Goal: Task Accomplishment & Management: Manage account settings

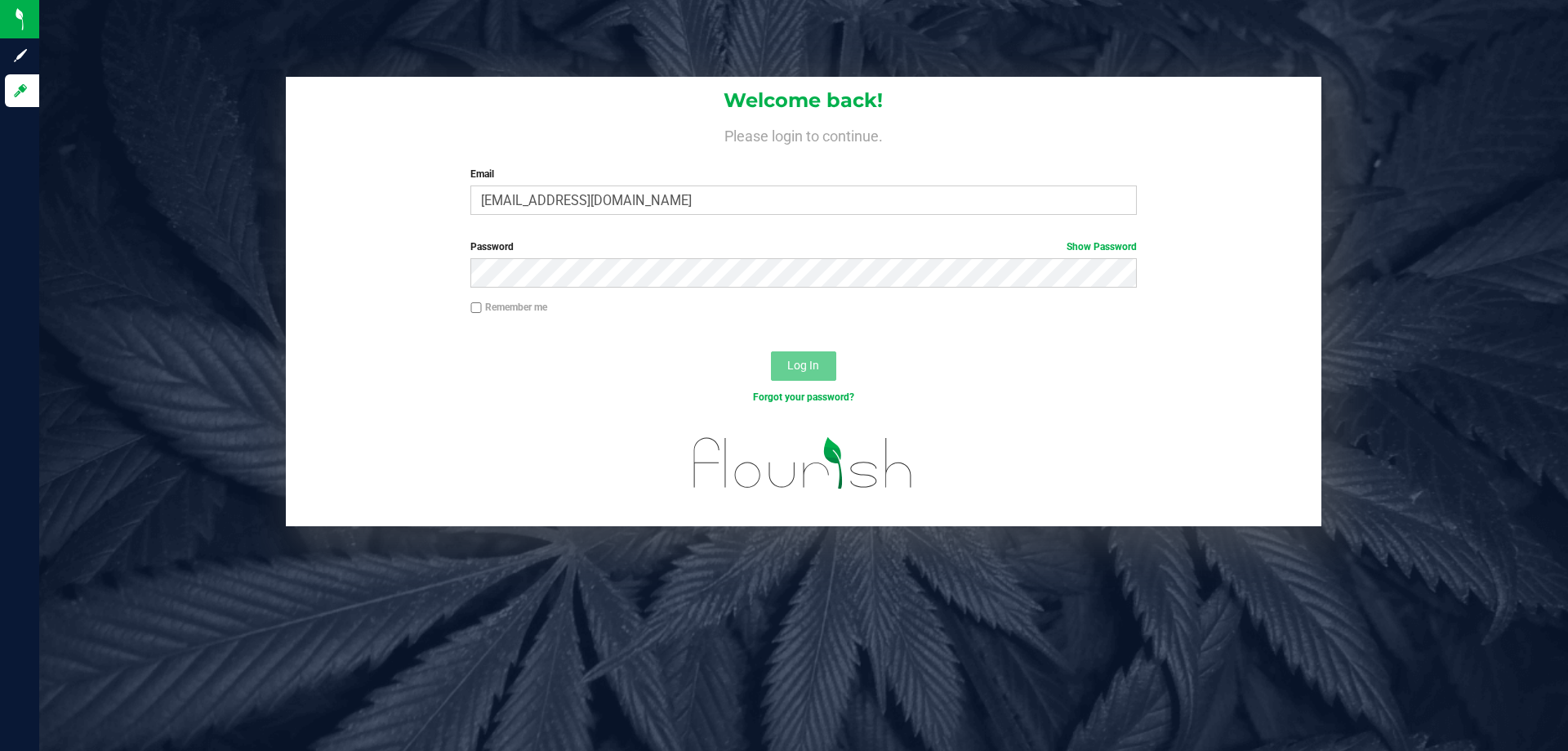
type input "[EMAIL_ADDRESS][DOMAIN_NAME]"
click at [771, 351] on button "Log In" at bounding box center [804, 365] width 66 height 29
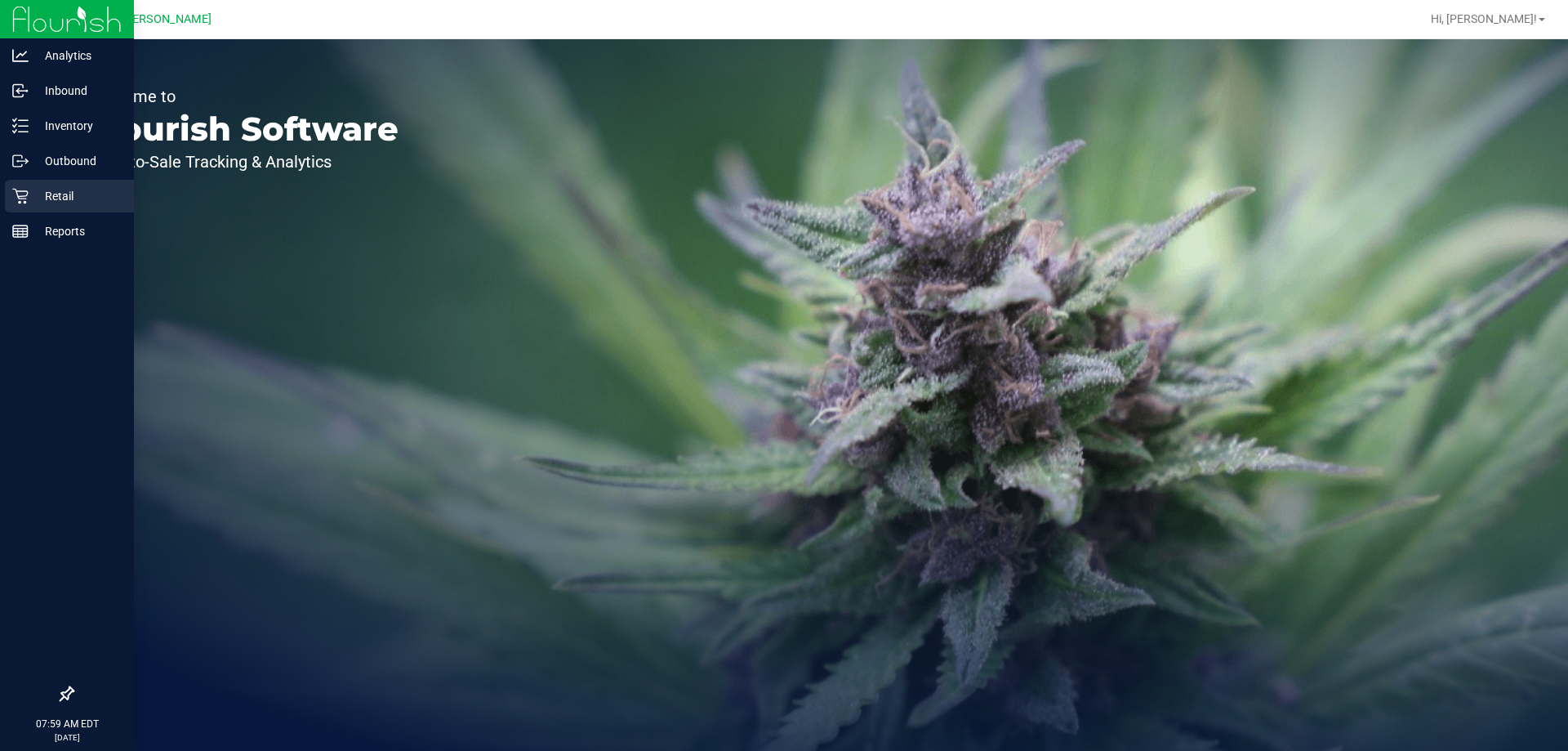
click at [49, 197] on p "Retail" at bounding box center [77, 195] width 98 height 19
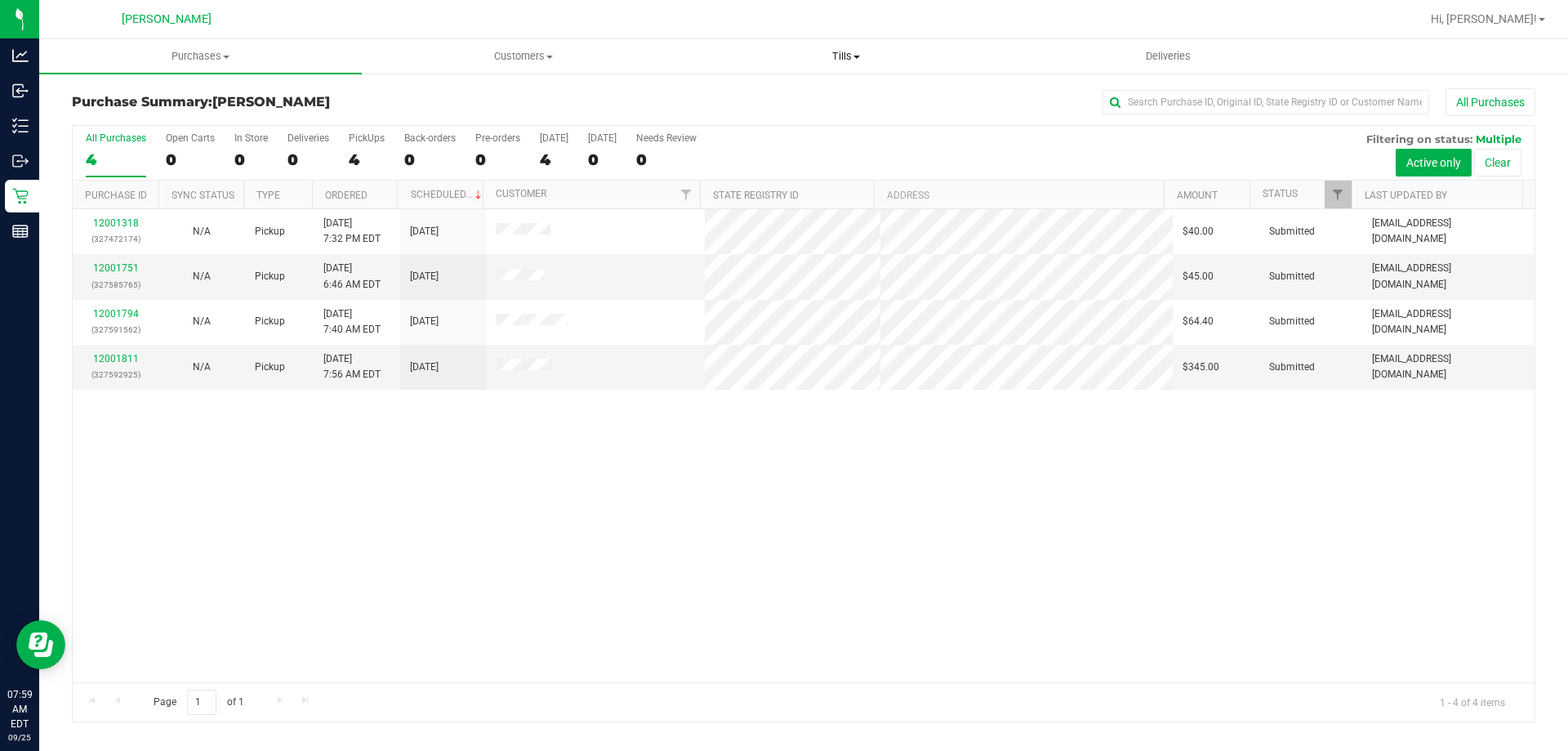
click at [842, 52] on span "Tills" at bounding box center [845, 56] width 321 height 14
click at [816, 94] on li "Manage tills" at bounding box center [845, 99] width 322 height 19
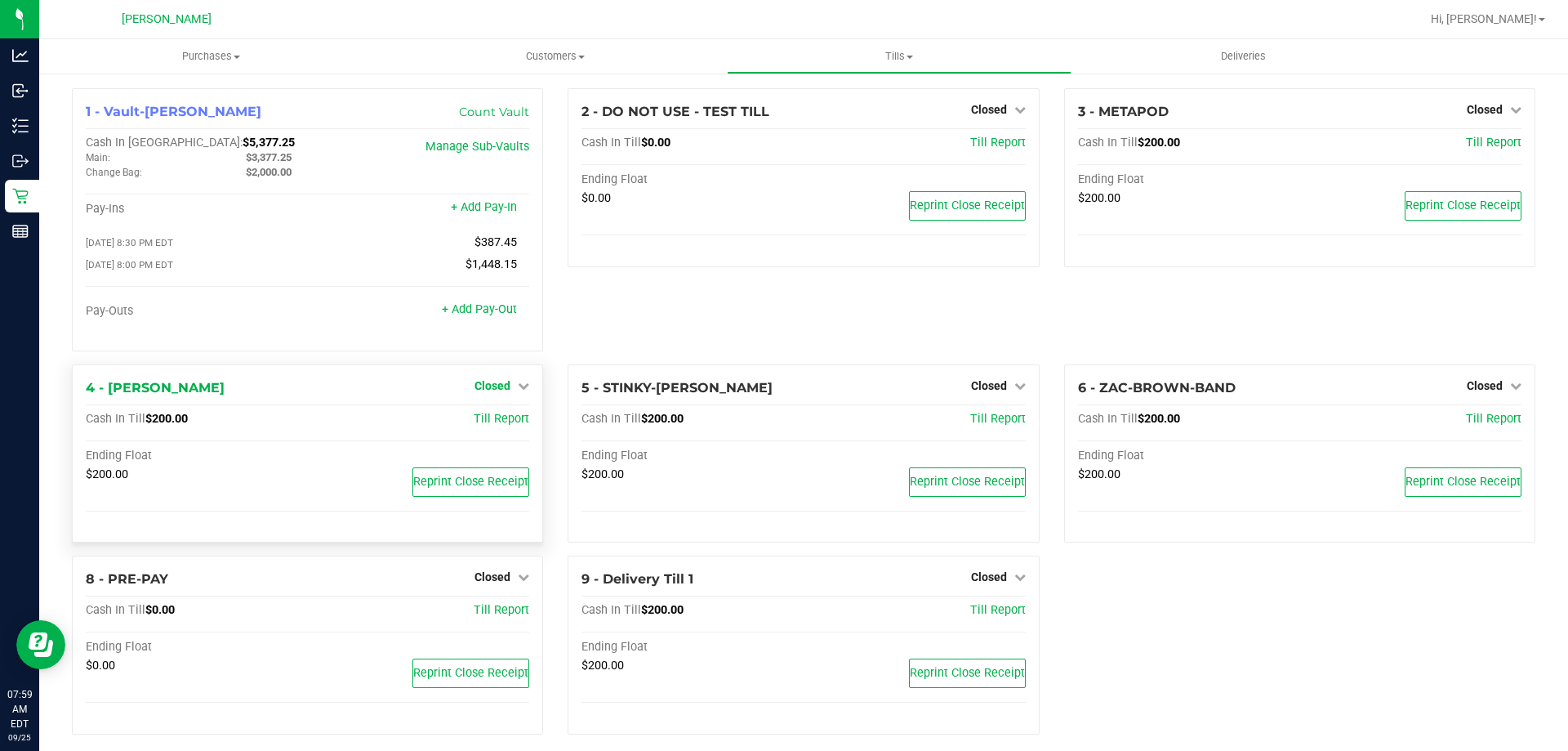
click at [489, 389] on span "Closed" at bounding box center [492, 386] width 36 height 13
click at [497, 418] on link "Open Till" at bounding box center [492, 419] width 43 height 13
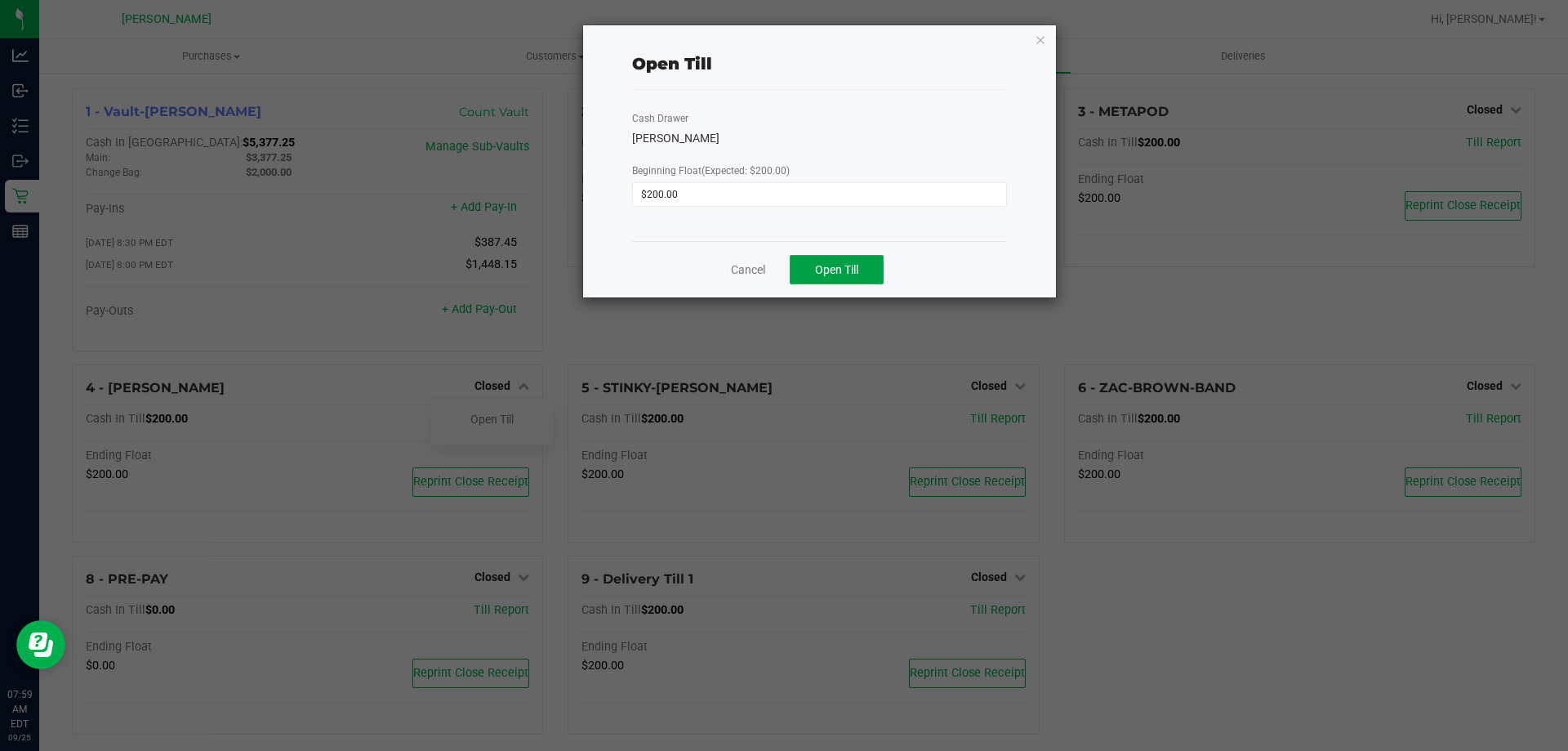
click at [818, 269] on span "Open Till" at bounding box center [837, 270] width 43 height 13
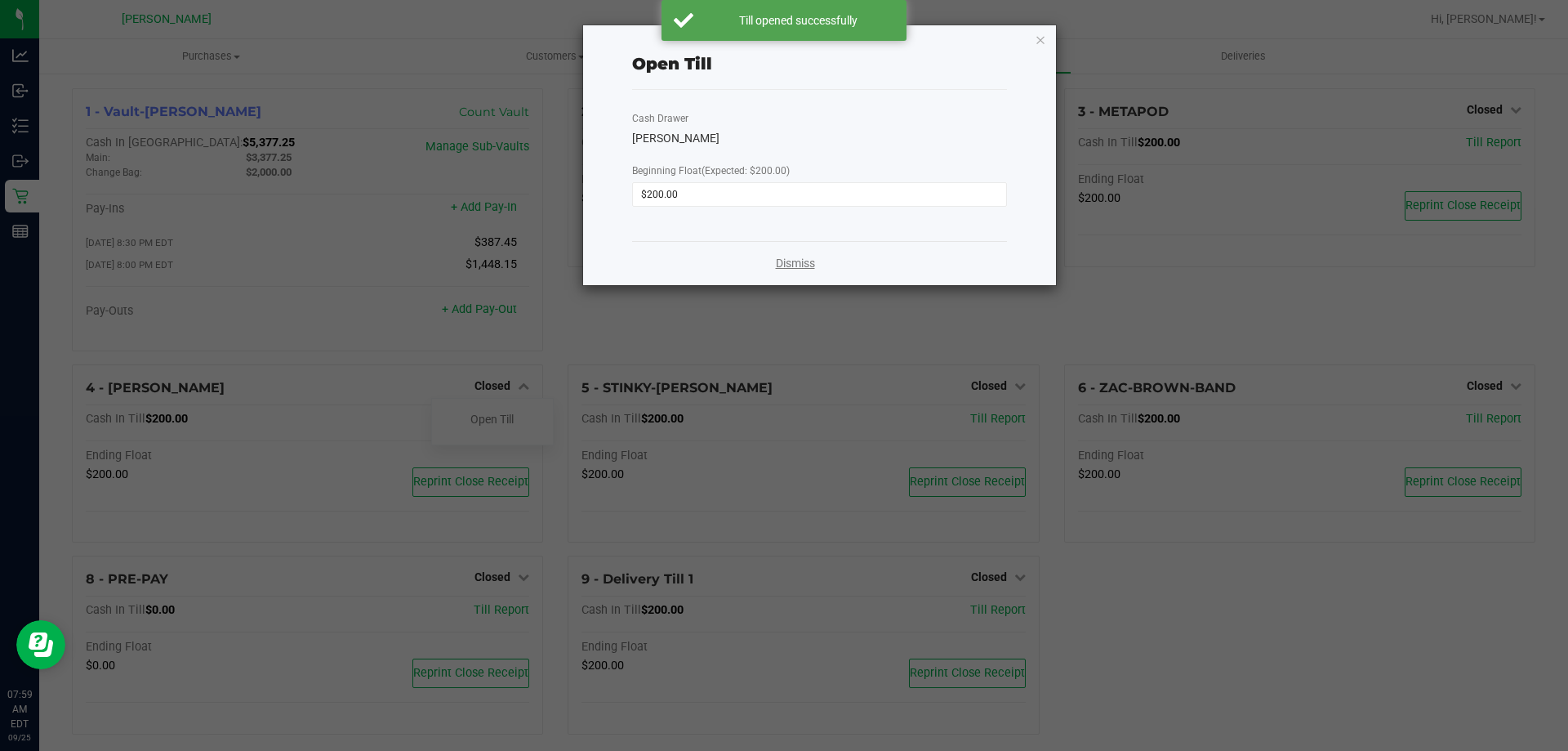
click at [808, 269] on link "Dismiss" at bounding box center [795, 264] width 40 height 17
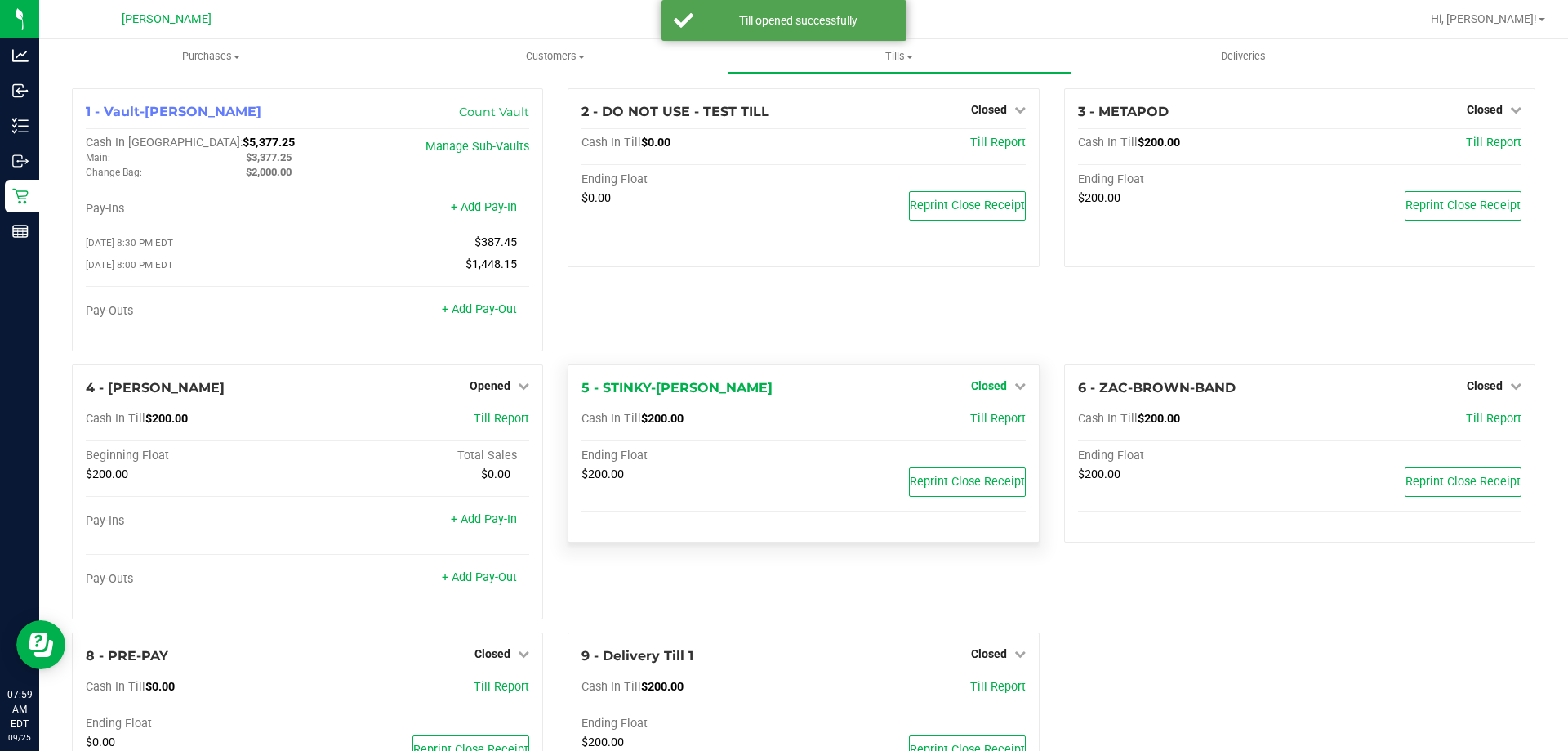
click at [979, 384] on span "Closed" at bounding box center [989, 386] width 36 height 13
click at [978, 419] on link "Open Till" at bounding box center [988, 419] width 43 height 13
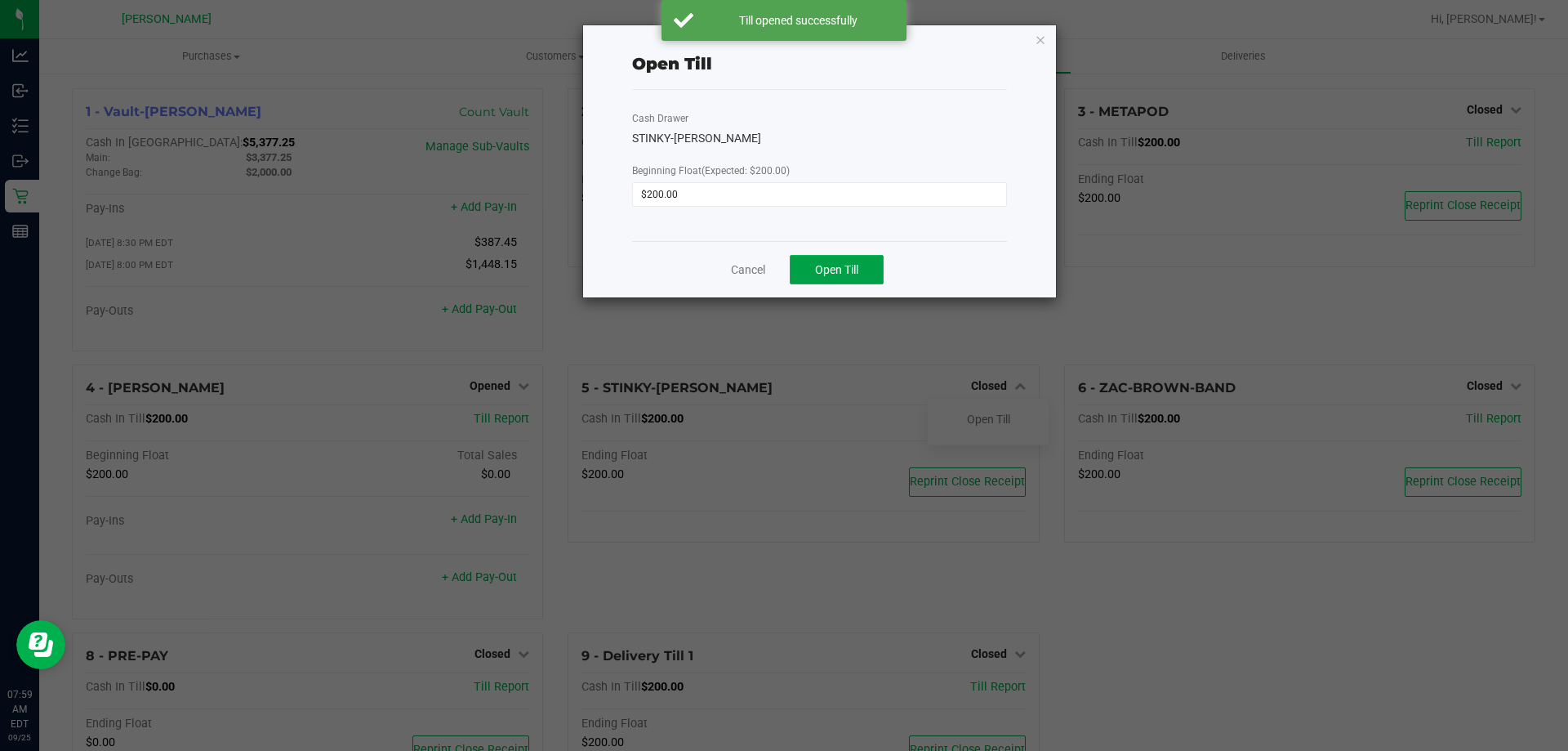
click at [863, 270] on button "Open Till" at bounding box center [837, 269] width 94 height 29
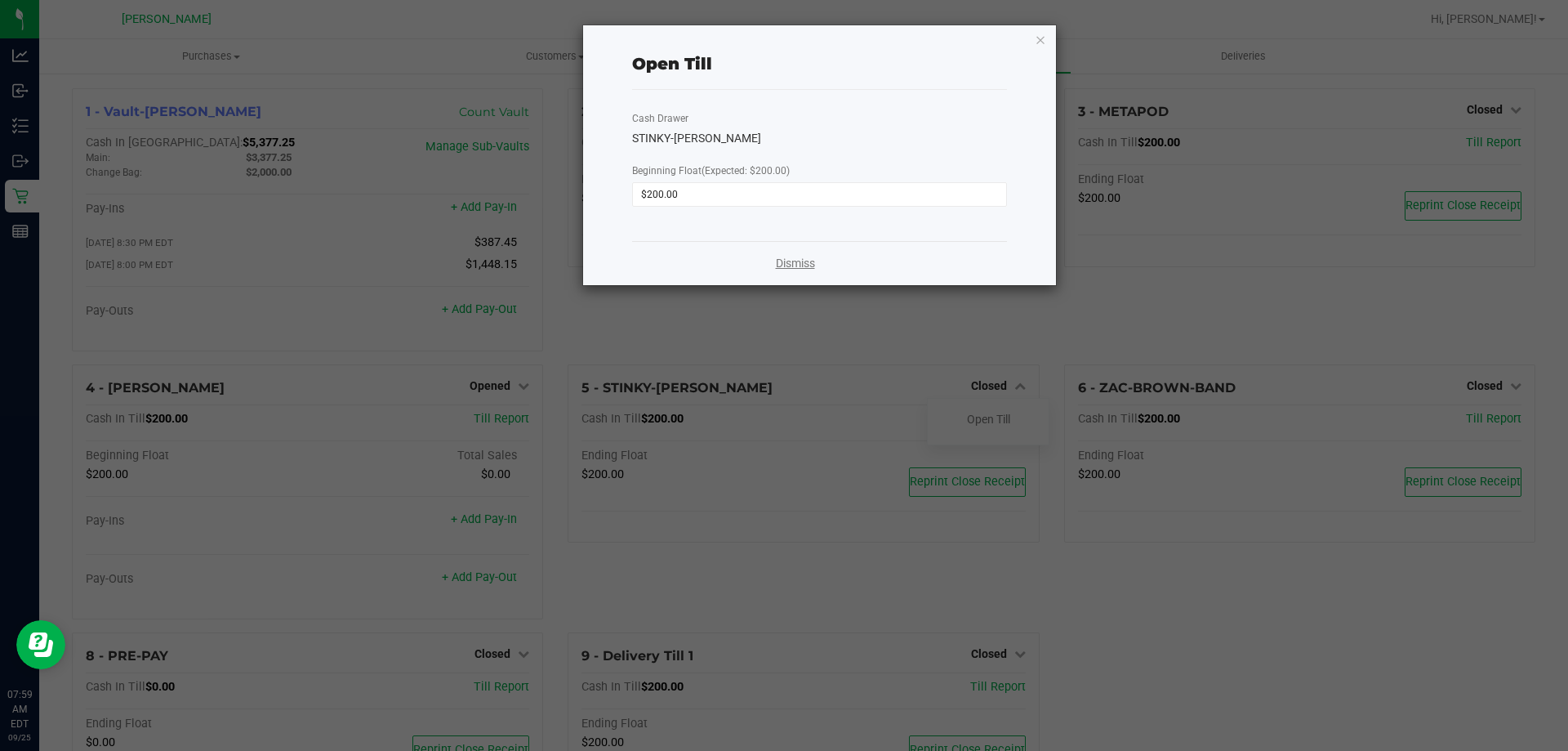
click at [795, 269] on link "Dismiss" at bounding box center [795, 264] width 40 height 17
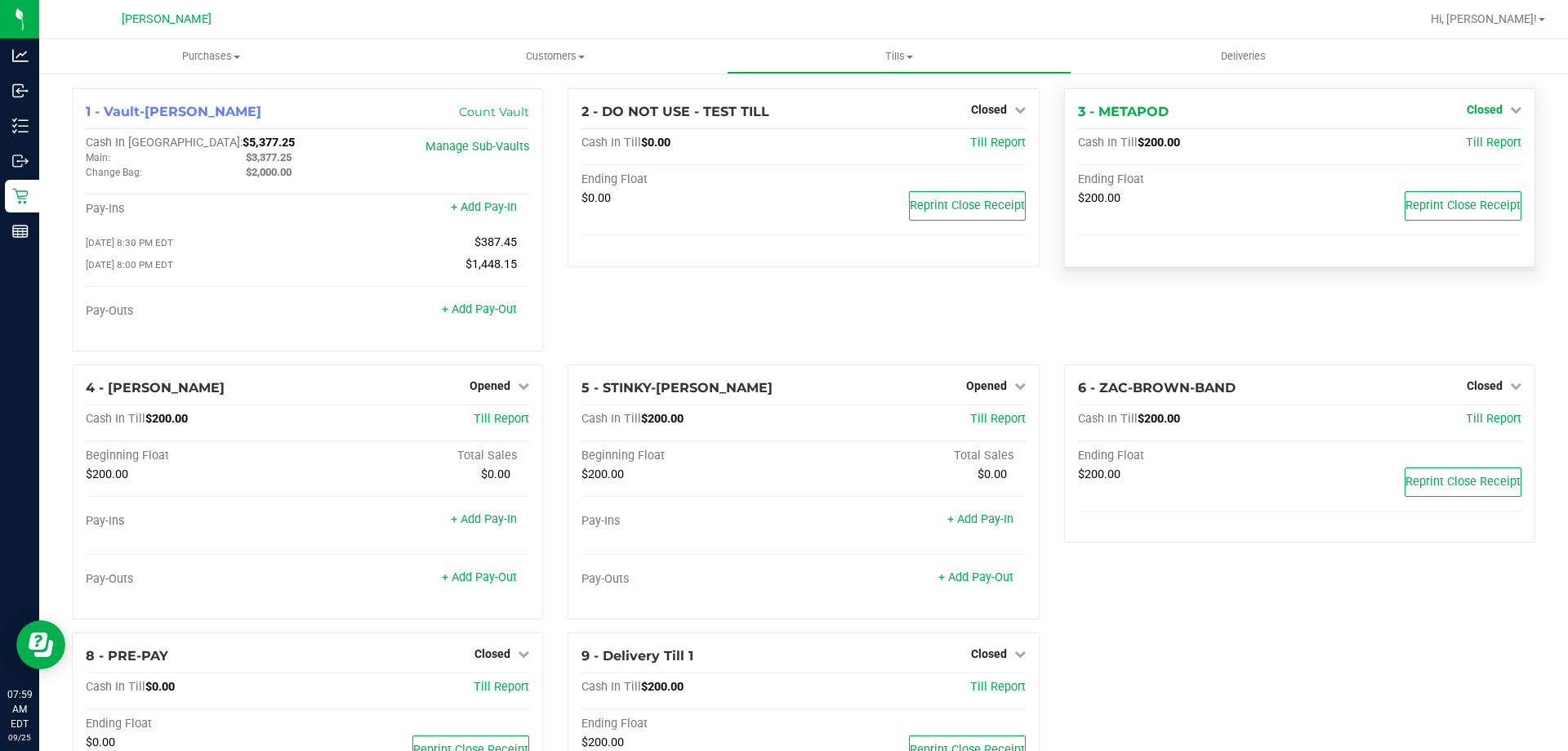
click at [1475, 104] on span "Closed" at bounding box center [1485, 109] width 36 height 13
click at [1467, 141] on link "Open Till" at bounding box center [1484, 144] width 43 height 13
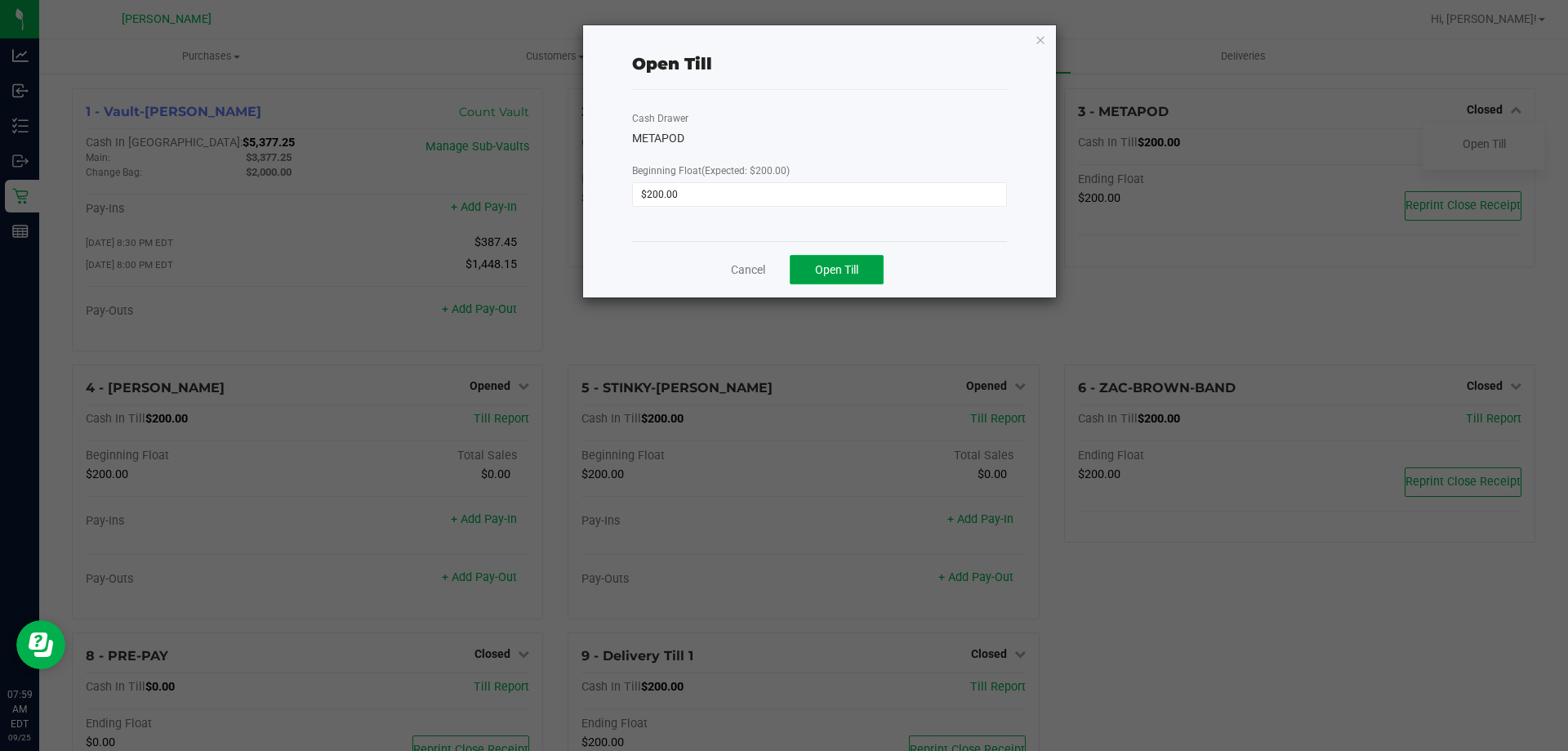
click at [843, 276] on span "Open Till" at bounding box center [837, 270] width 43 height 13
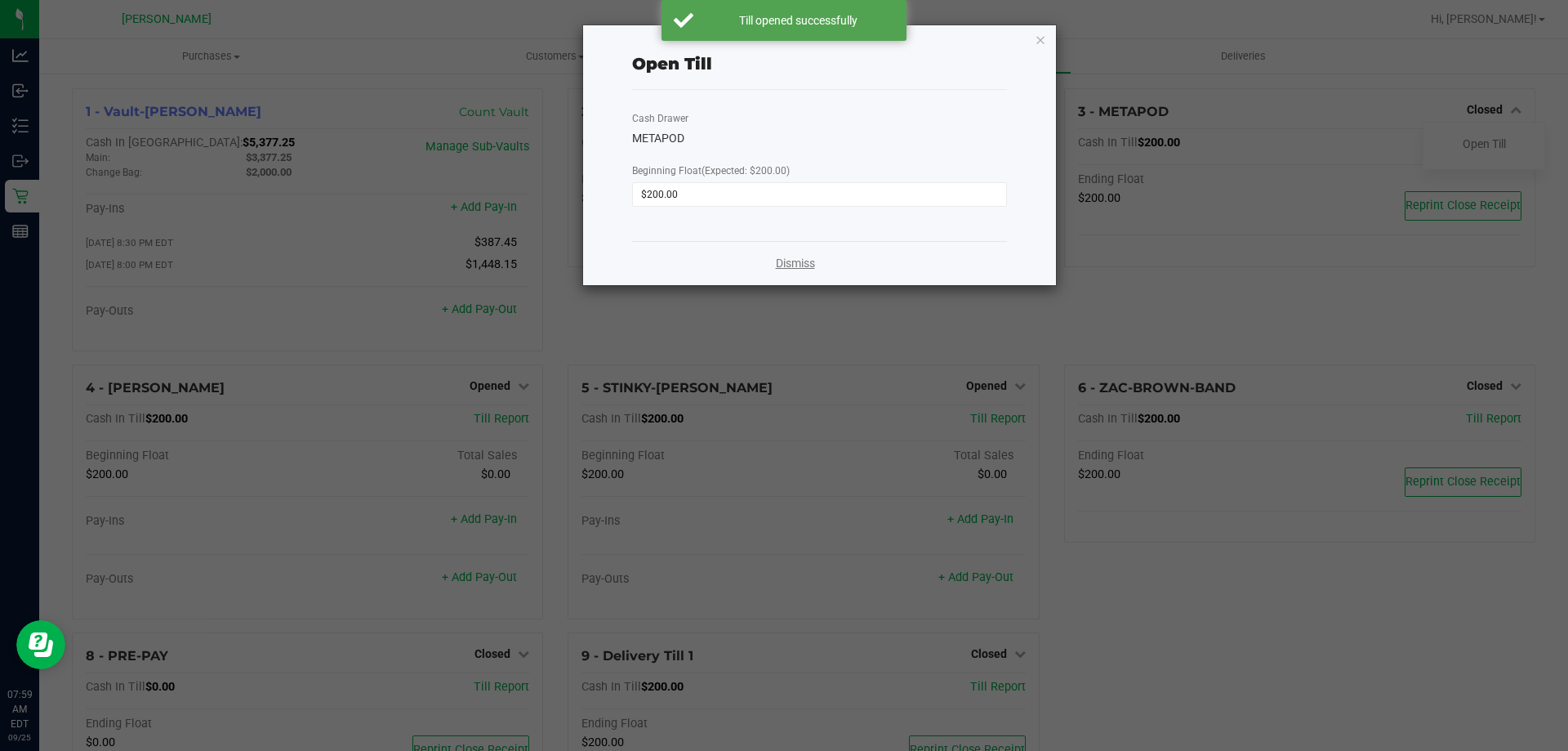
click at [809, 260] on link "Dismiss" at bounding box center [795, 264] width 40 height 17
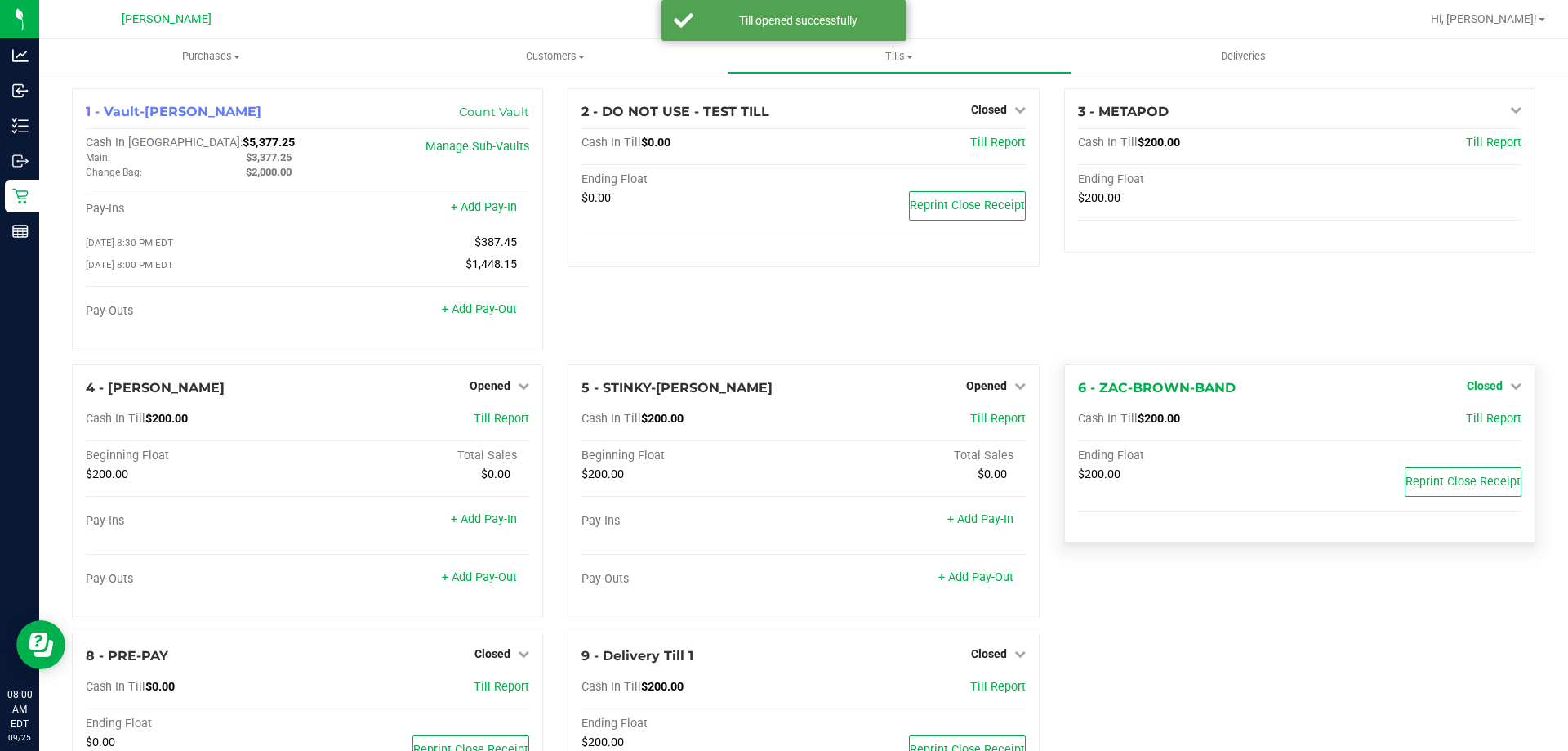
click at [1471, 384] on span "Closed" at bounding box center [1485, 386] width 36 height 13
click at [1468, 415] on div "Open Till" at bounding box center [1485, 419] width 121 height 20
click at [1468, 417] on link "Open Till" at bounding box center [1484, 419] width 43 height 13
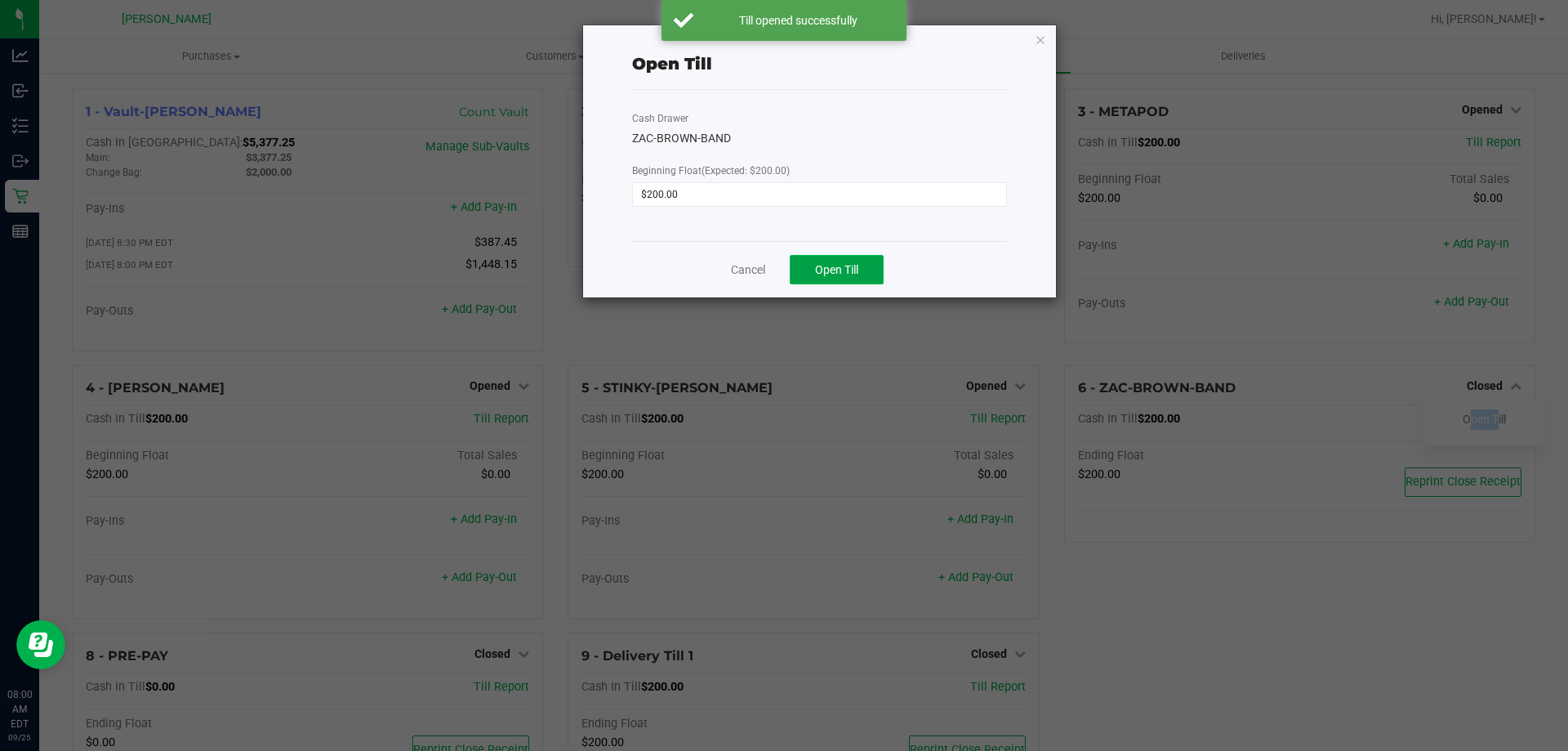
click at [835, 269] on span "Open Till" at bounding box center [837, 270] width 43 height 13
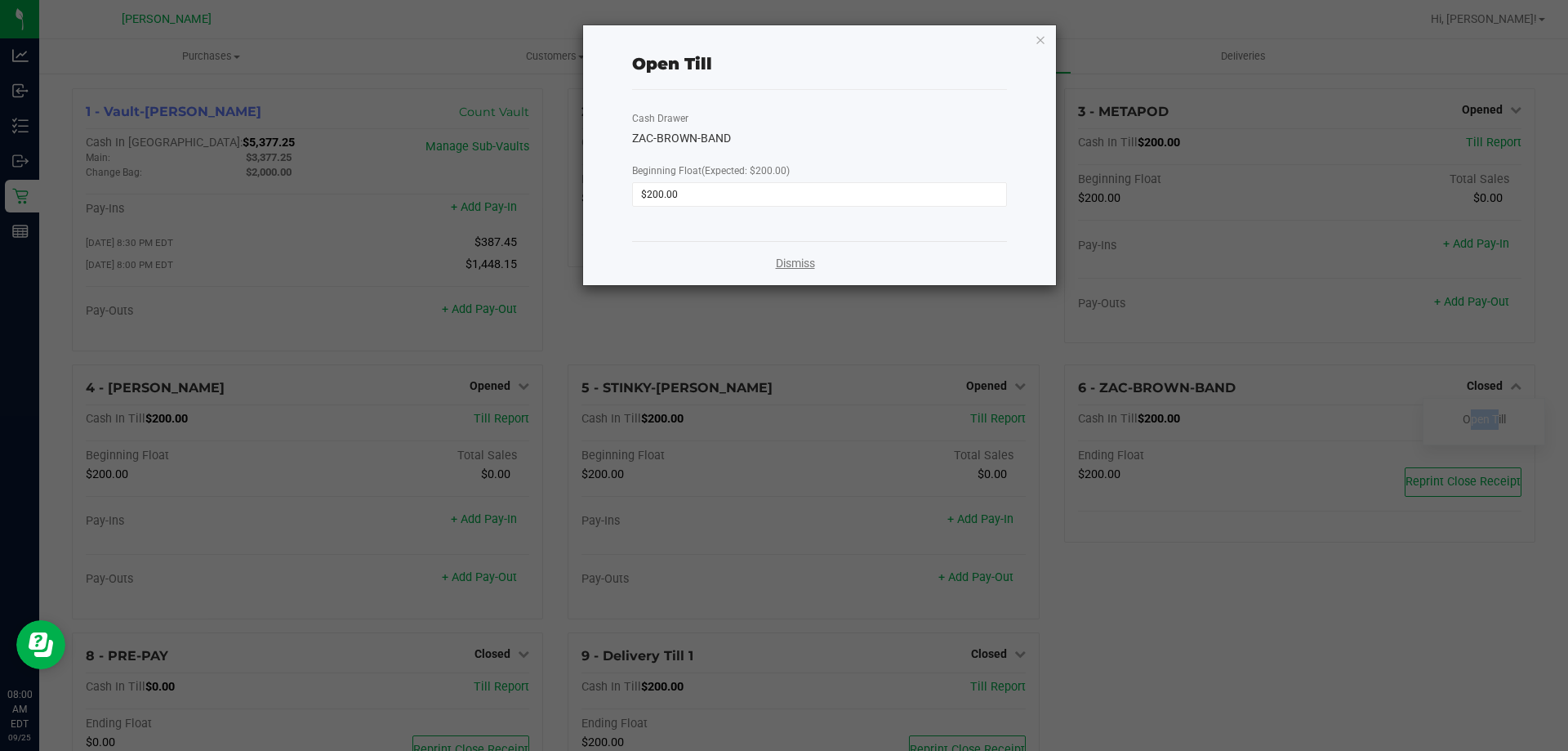
click at [793, 262] on link "Dismiss" at bounding box center [795, 264] width 40 height 17
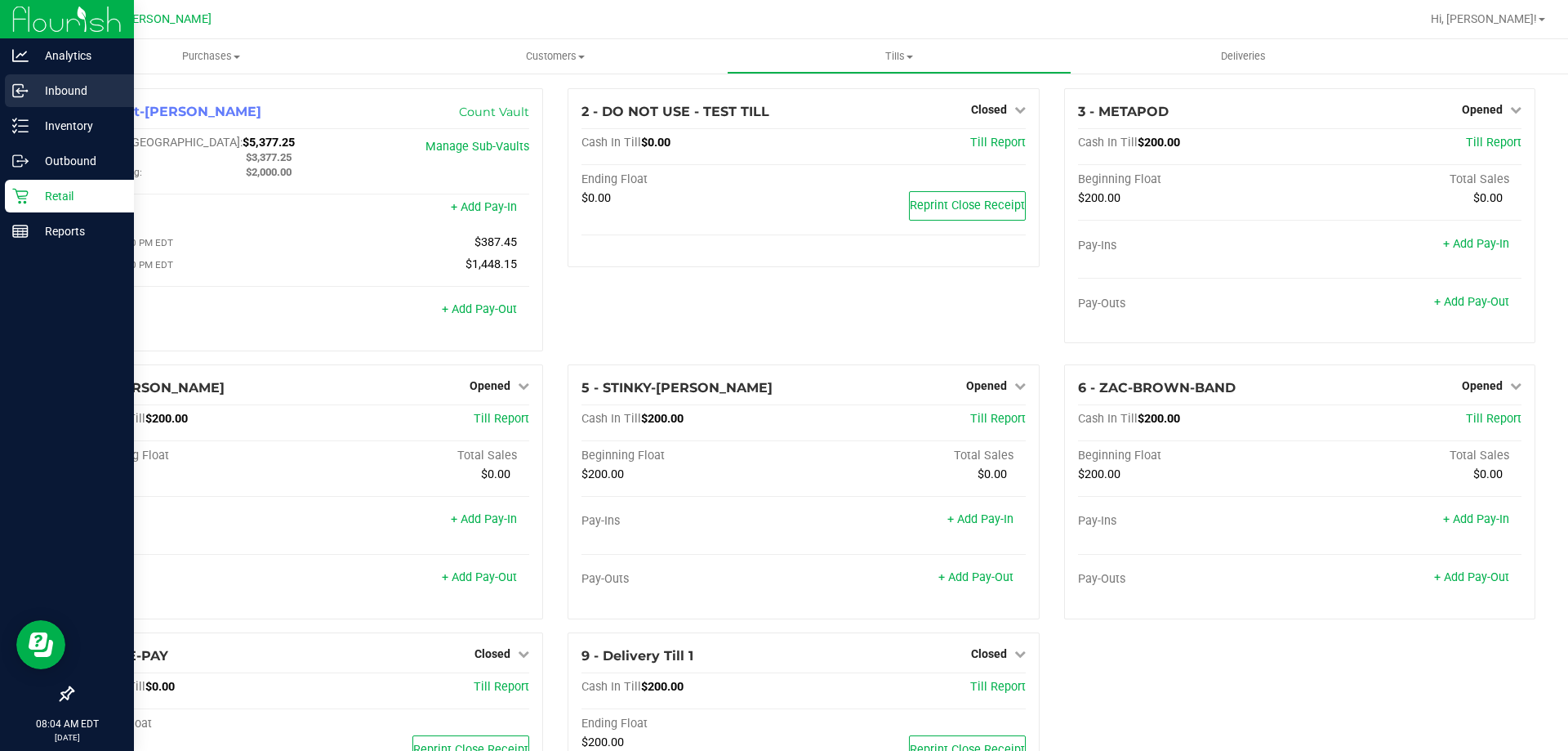
click at [26, 93] on icon at bounding box center [20, 90] width 16 height 16
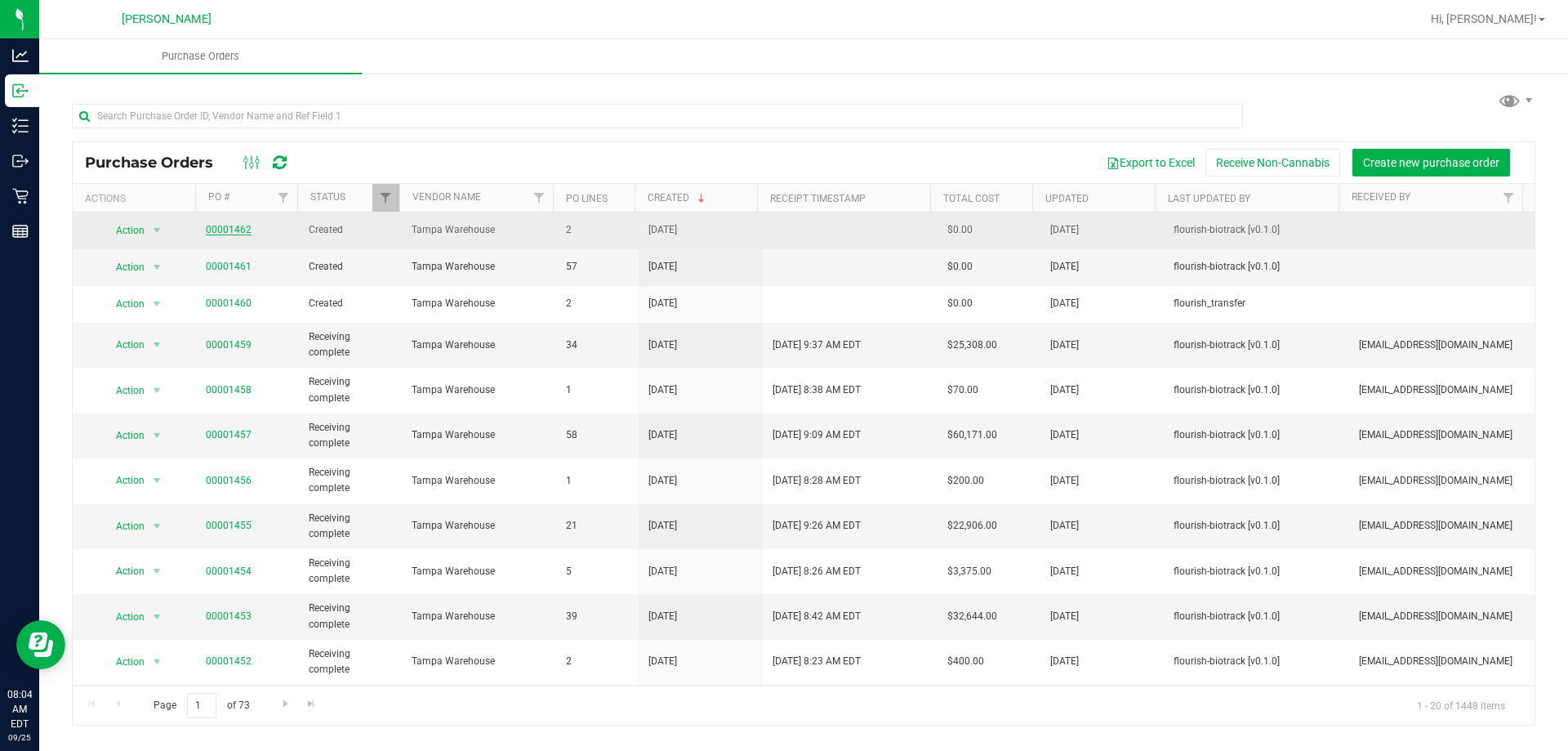
click at [225, 229] on link "00001462" at bounding box center [229, 230] width 45 height 12
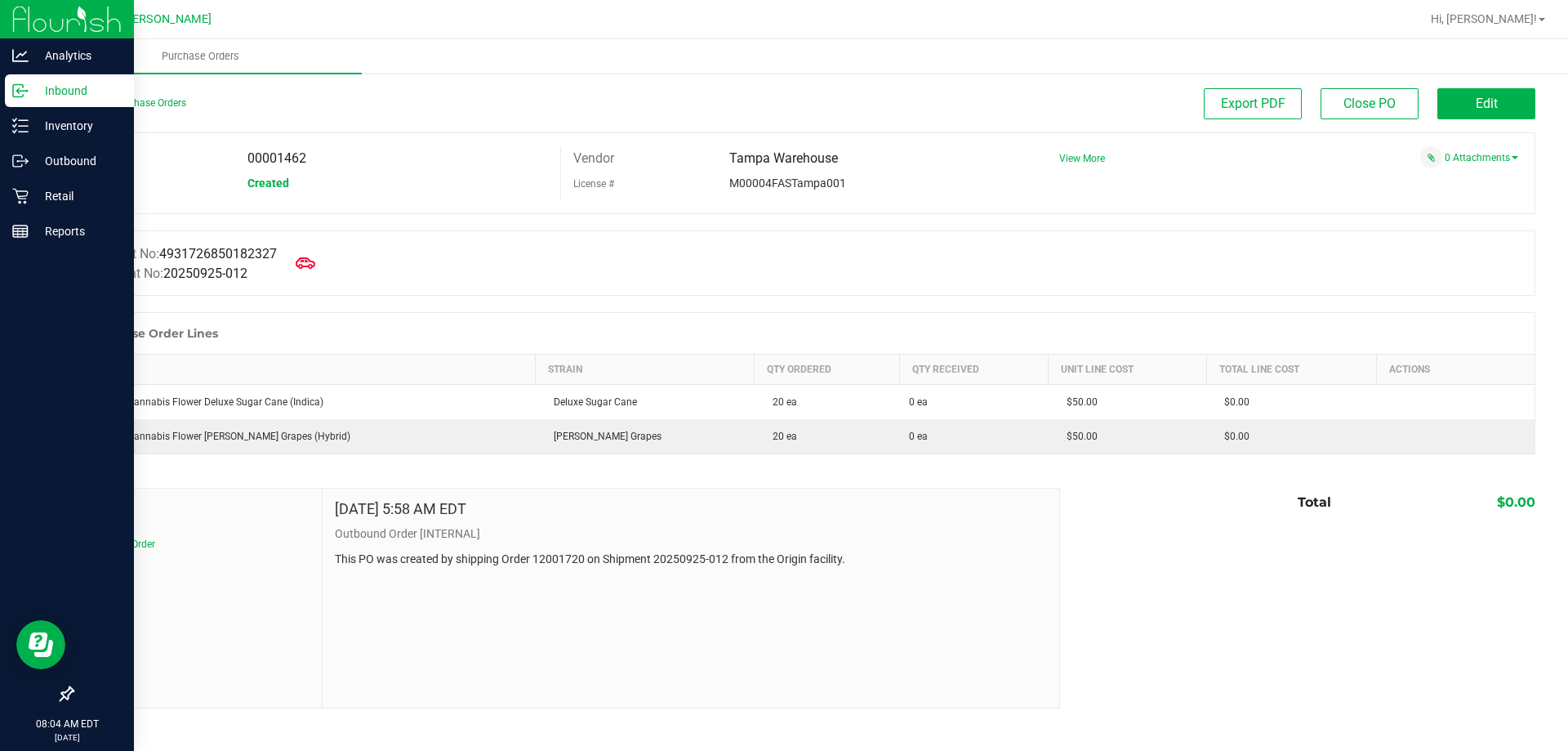
click at [27, 91] on circle at bounding box center [26, 91] width 3 height 3
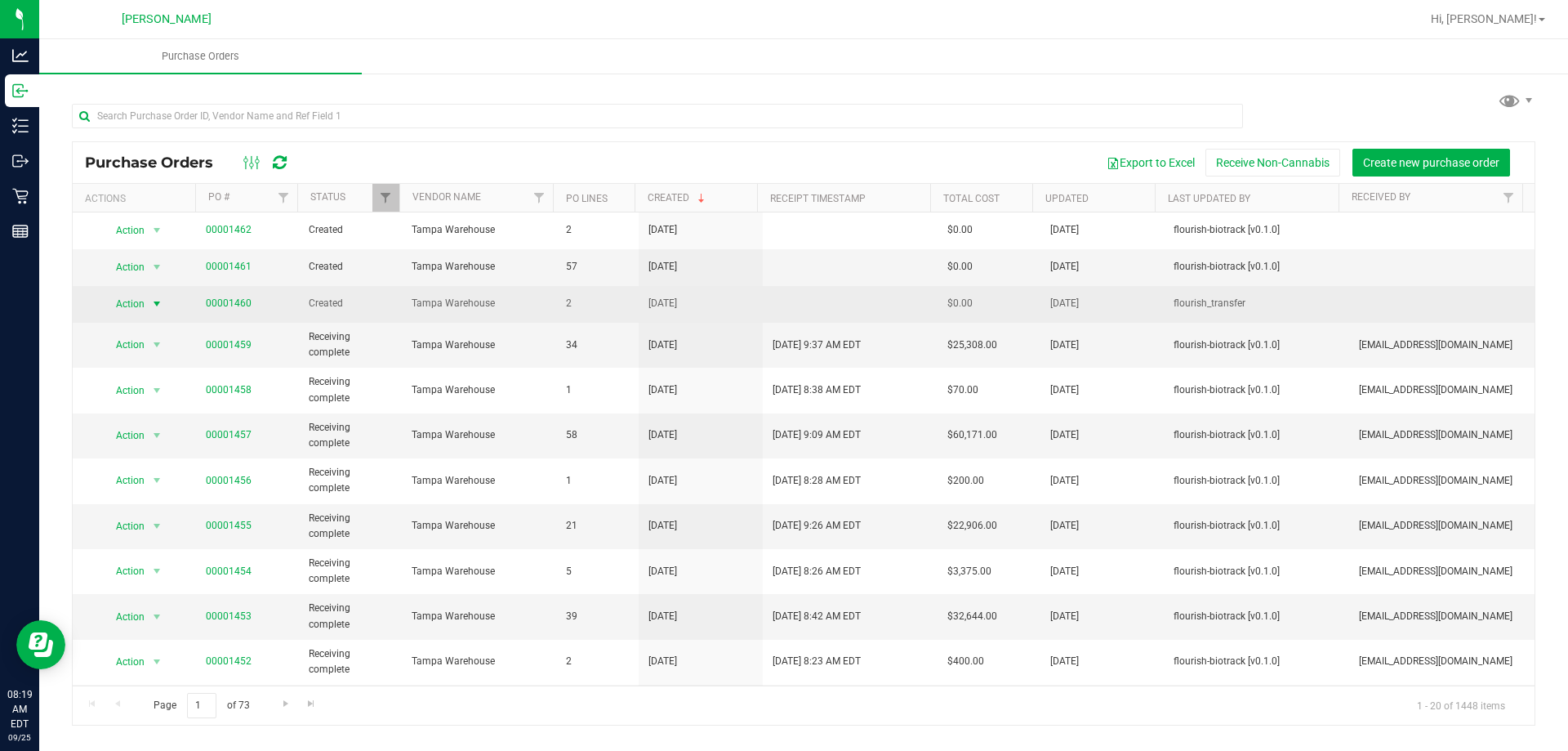
click at [131, 309] on span "Action" at bounding box center [124, 303] width 44 height 23
click at [231, 304] on link "00001460" at bounding box center [229, 303] width 45 height 12
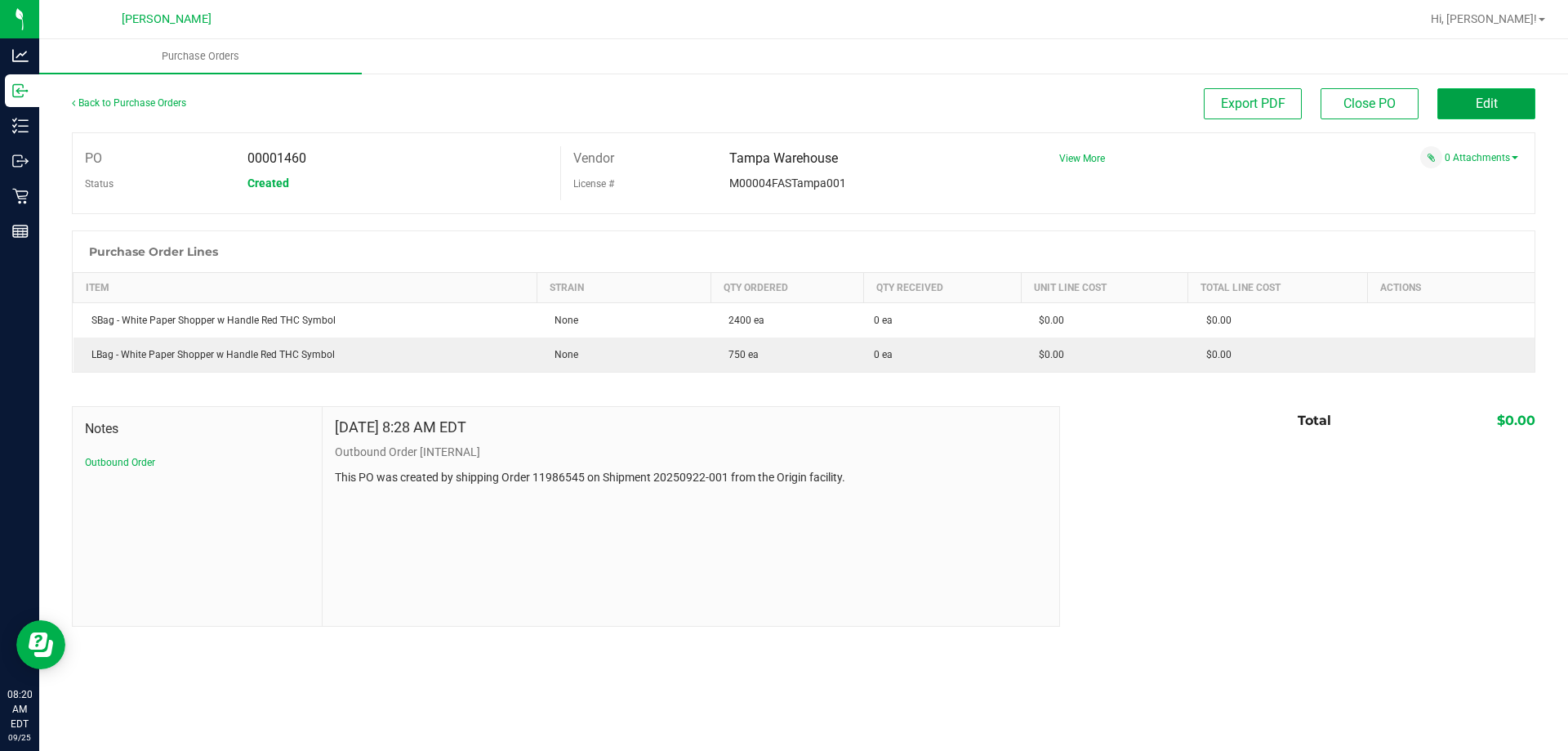
click at [1484, 99] on span "Edit" at bounding box center [1487, 104] width 22 height 15
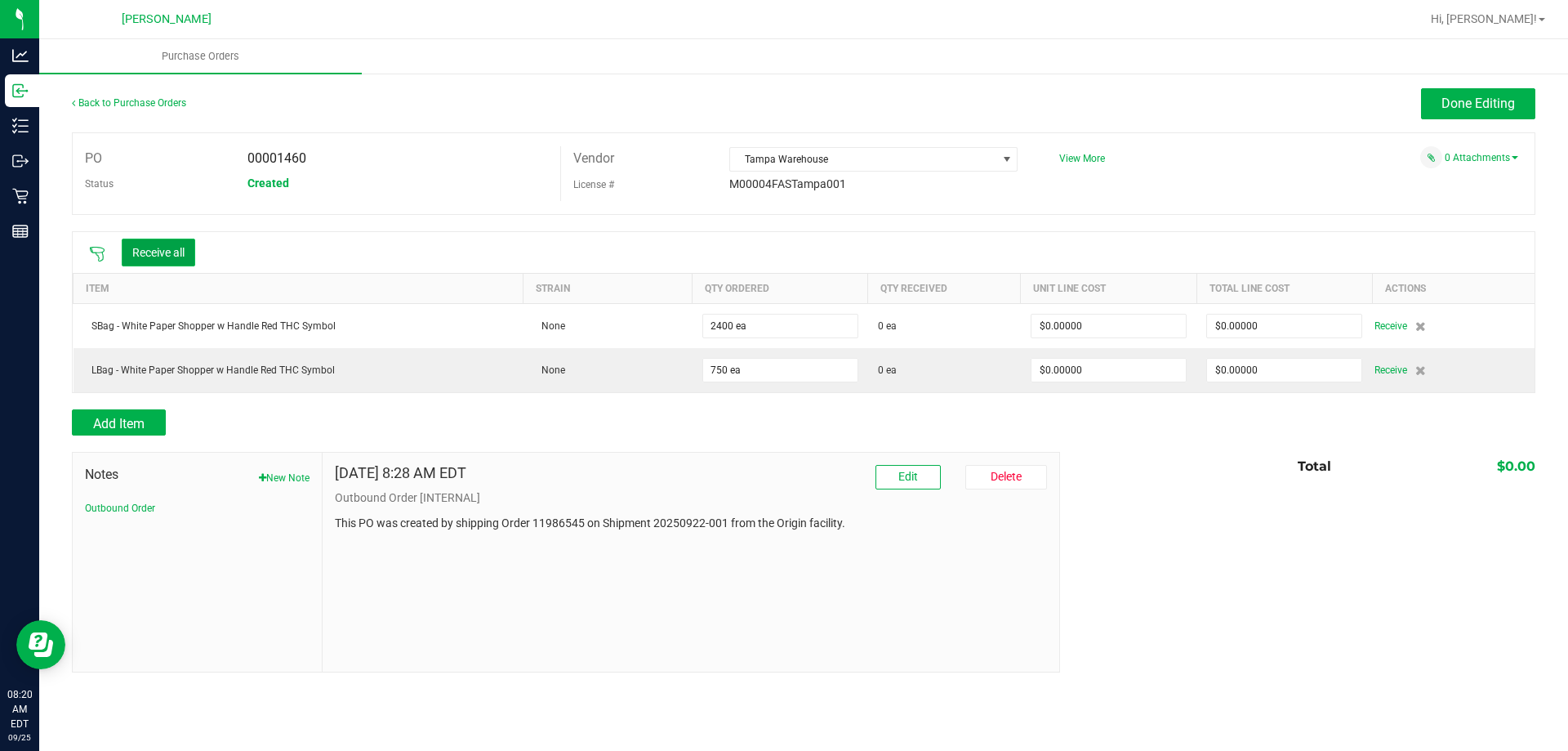
click at [151, 253] on button "Receive all" at bounding box center [158, 252] width 73 height 28
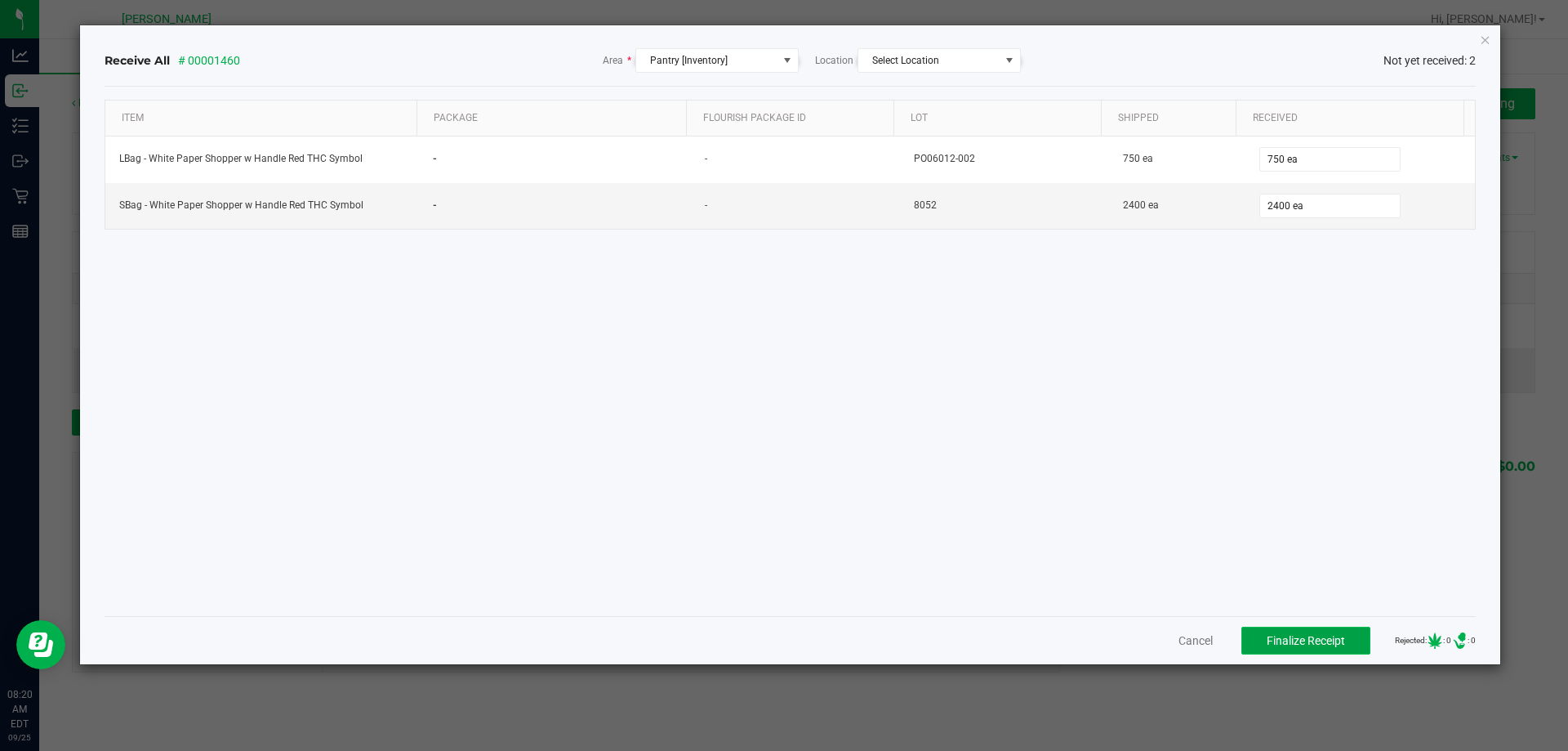
click at [1309, 642] on span "Finalize Receipt" at bounding box center [1305, 641] width 78 height 13
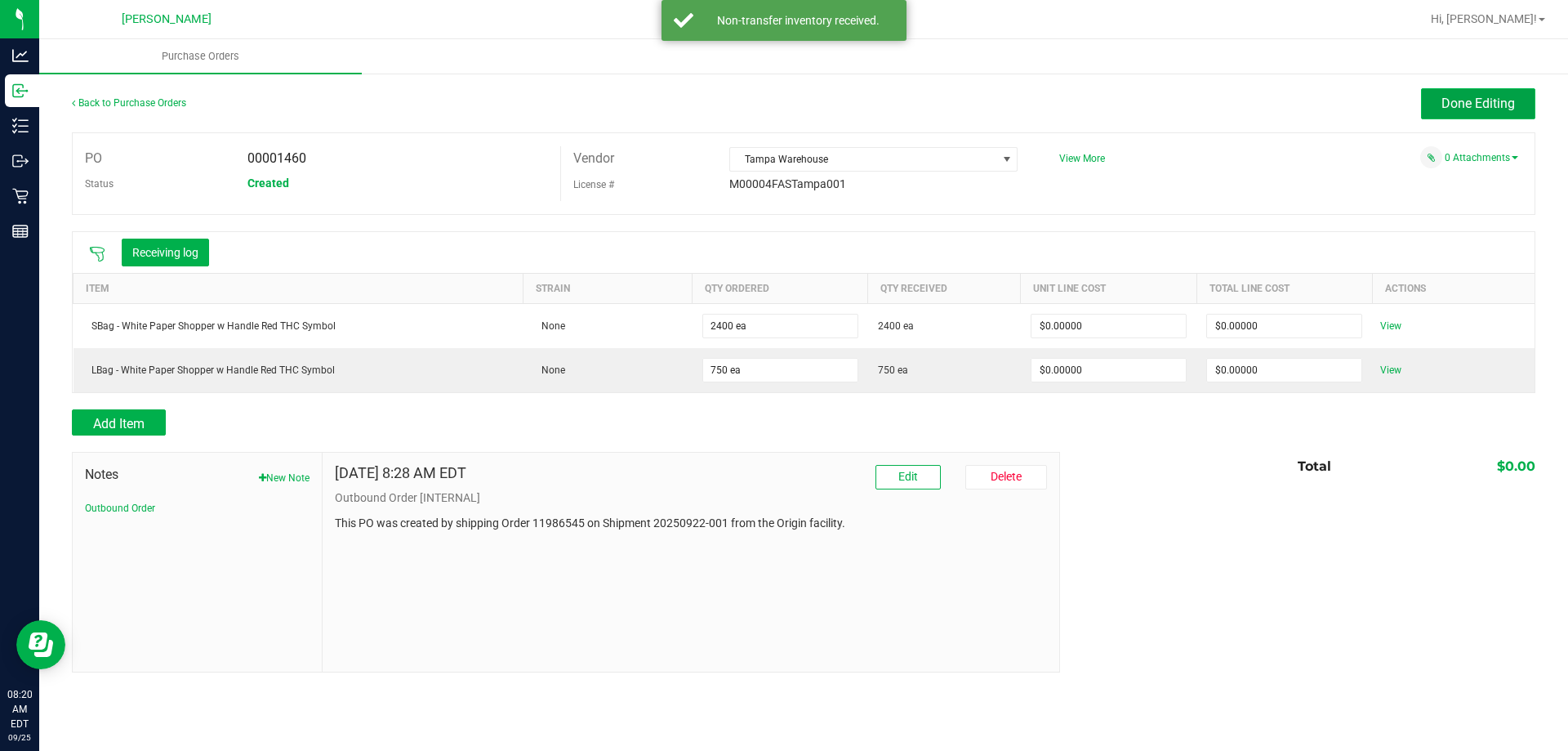
click at [1430, 100] on button "Done Editing" at bounding box center [1479, 104] width 114 height 31
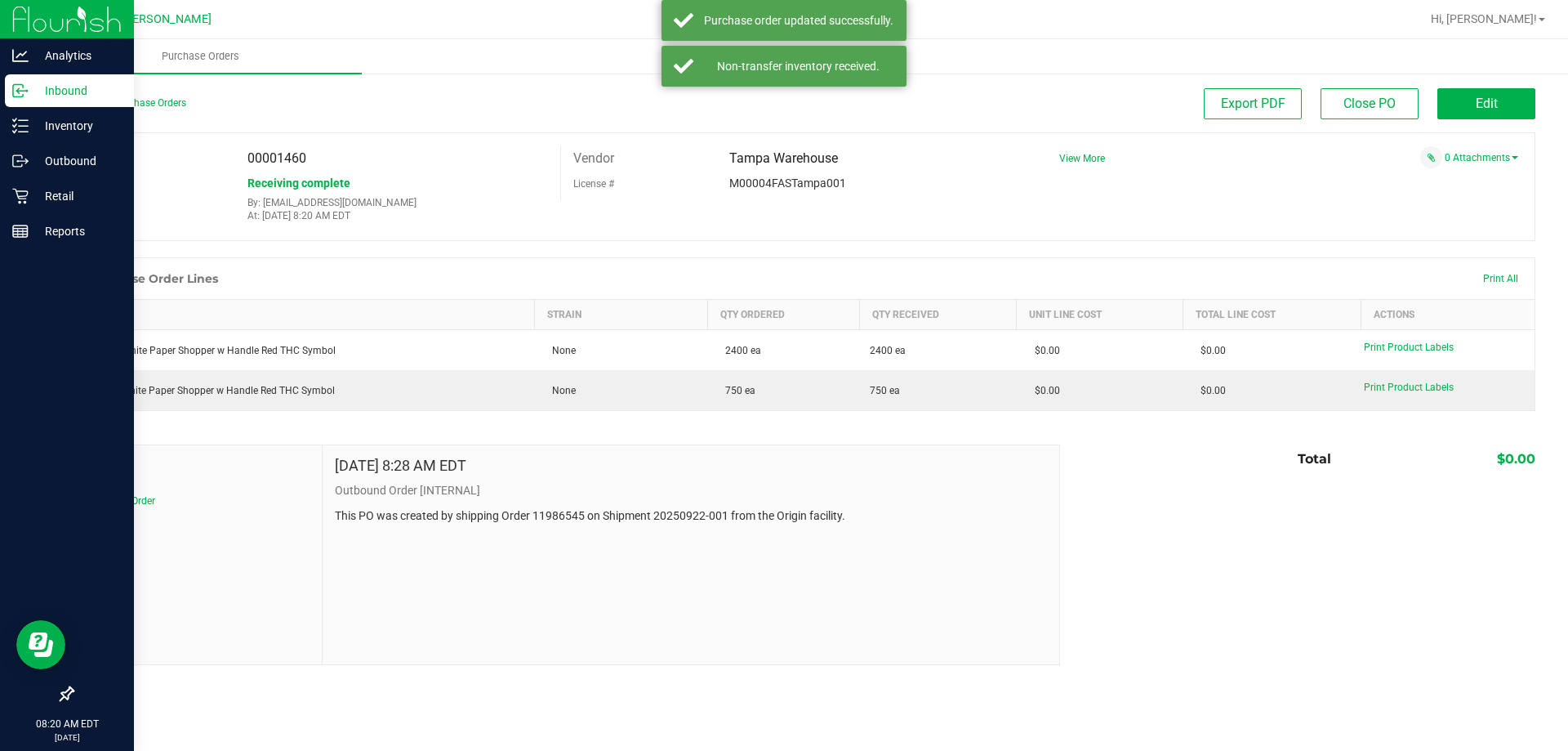
click at [69, 89] on p "Inbound" at bounding box center [77, 90] width 98 height 19
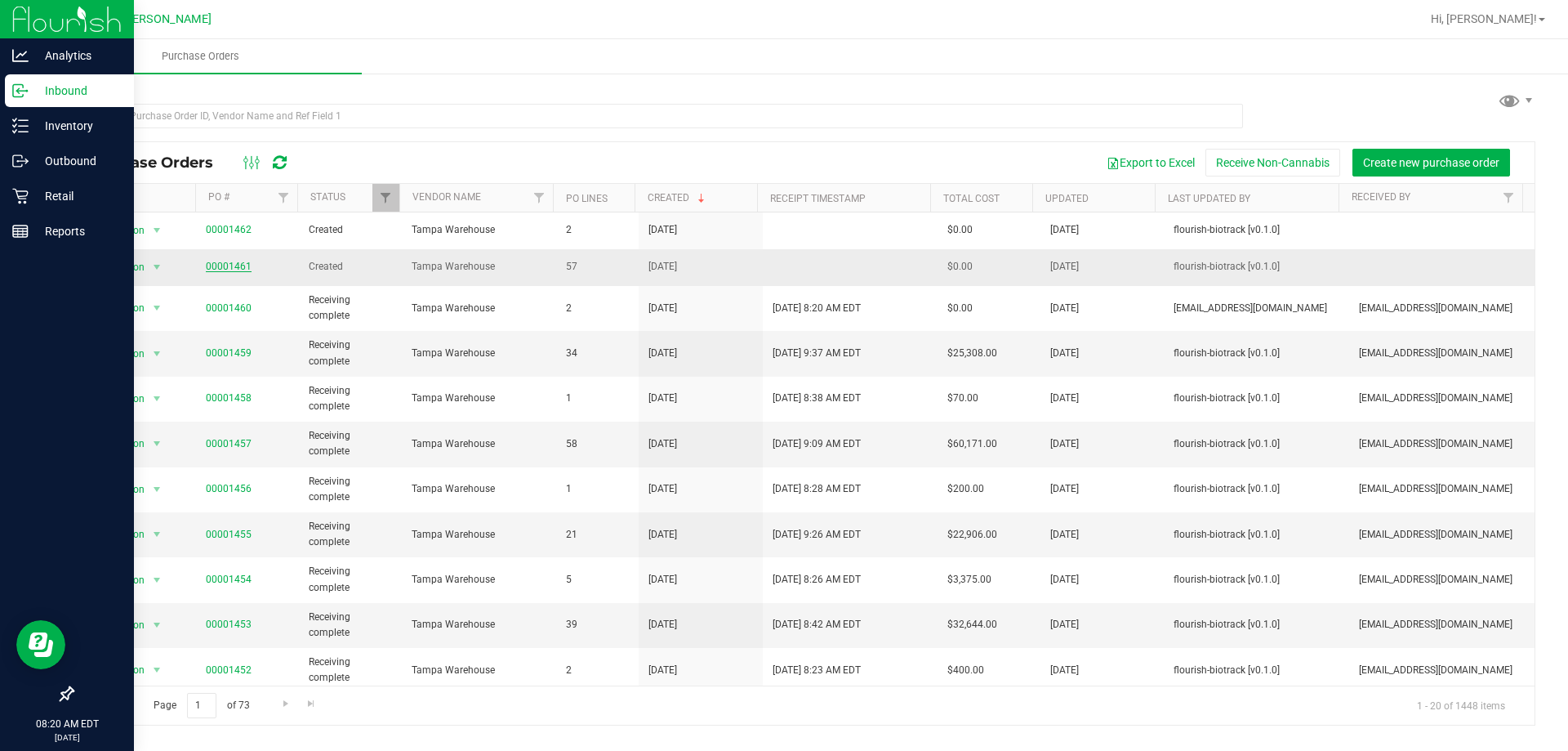
click at [225, 265] on link "00001461" at bounding box center [229, 267] width 45 height 12
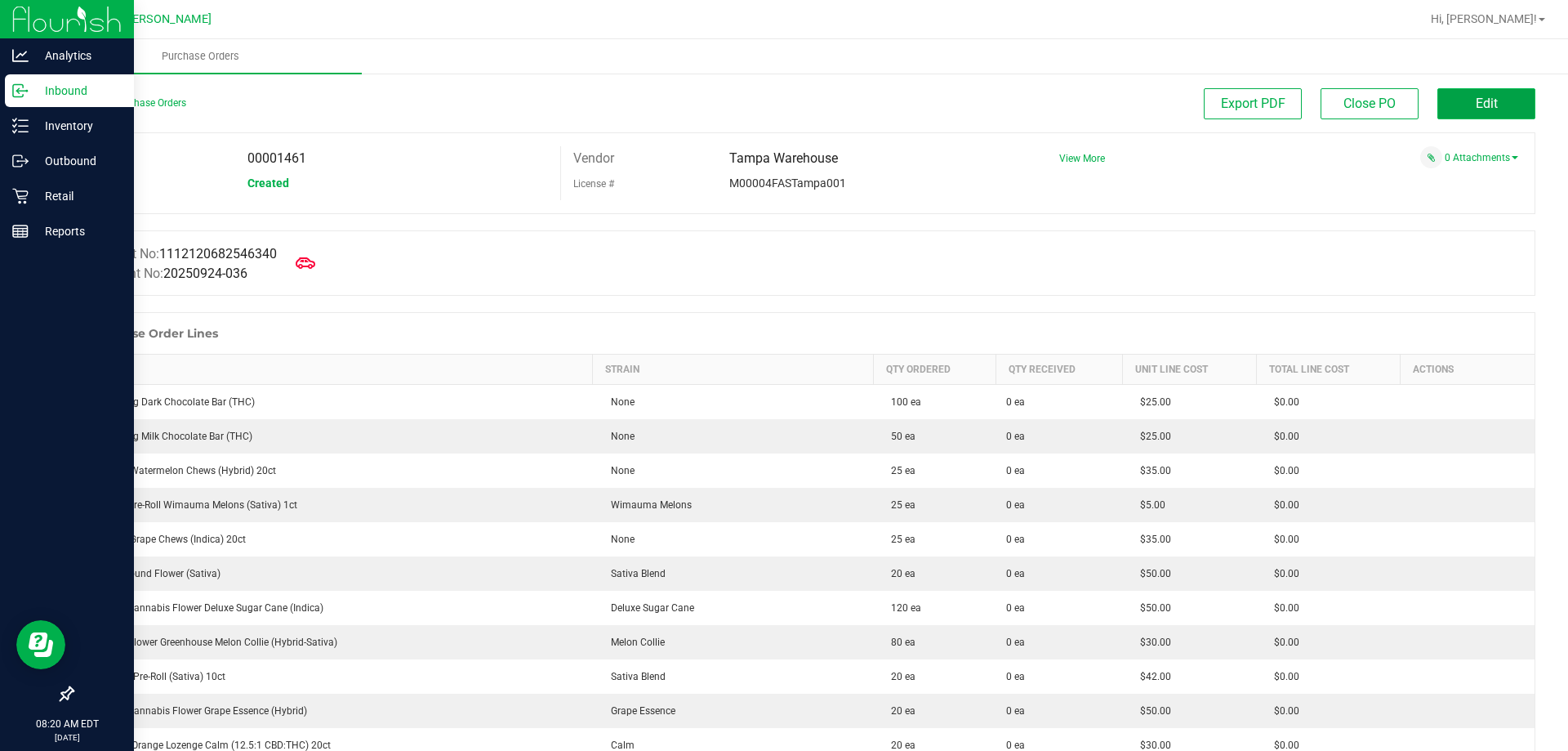
click at [1476, 99] on span "Edit" at bounding box center [1487, 104] width 22 height 15
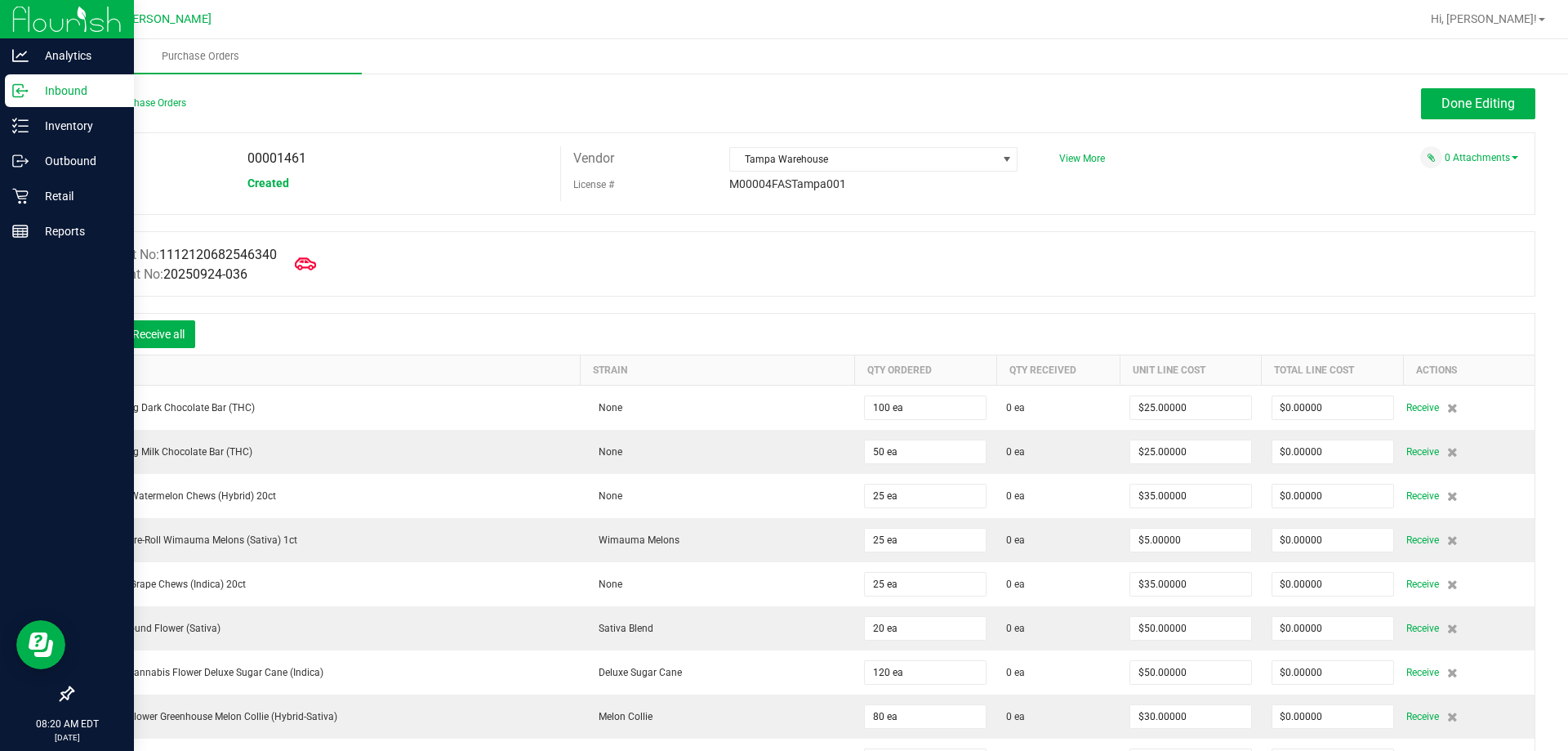
click at [312, 264] on icon at bounding box center [305, 264] width 21 height 21
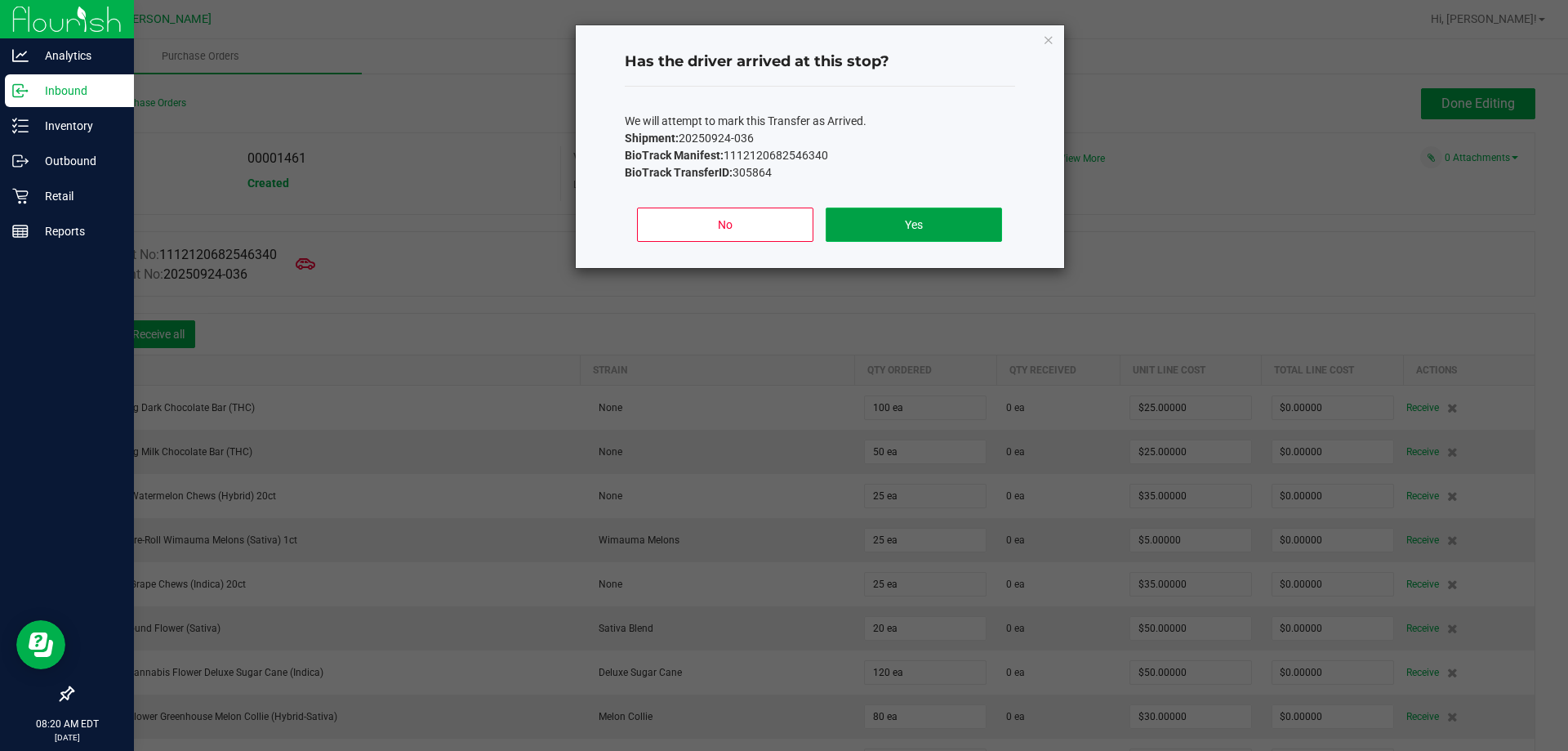
click at [947, 229] on button "Yes" at bounding box center [913, 225] width 176 height 35
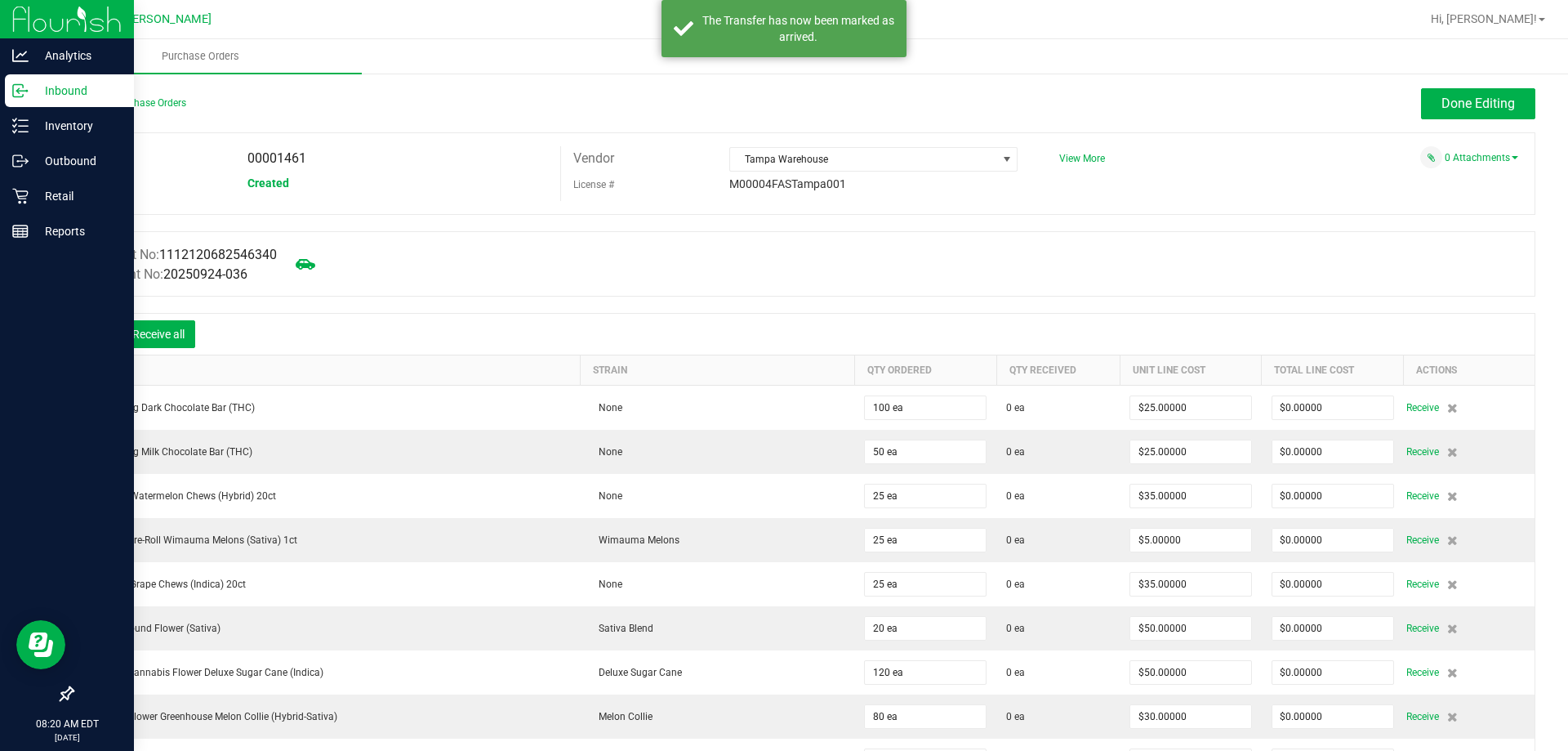
click at [95, 333] on icon at bounding box center [97, 335] width 16 height 16
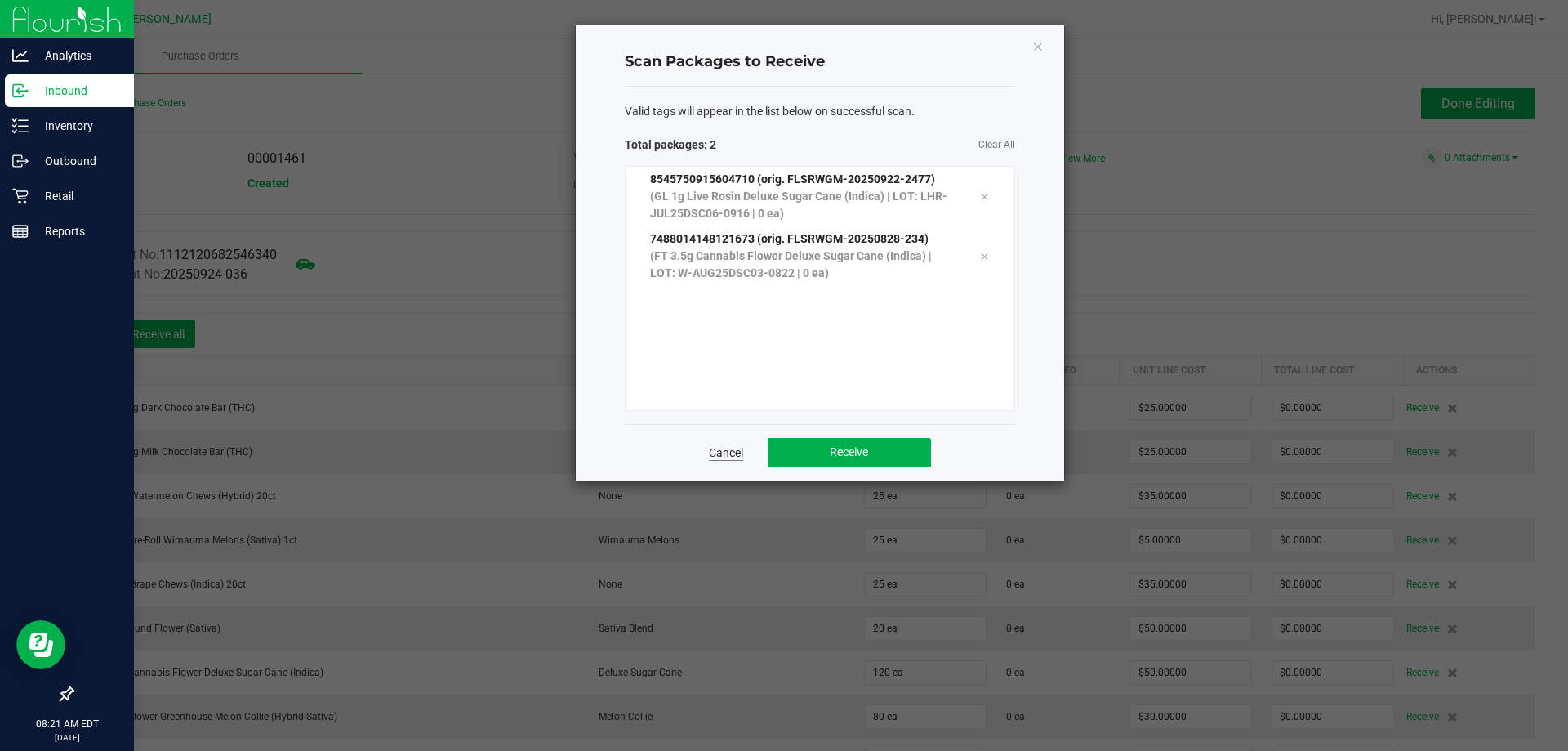
click at [732, 449] on link "Cancel" at bounding box center [726, 452] width 35 height 16
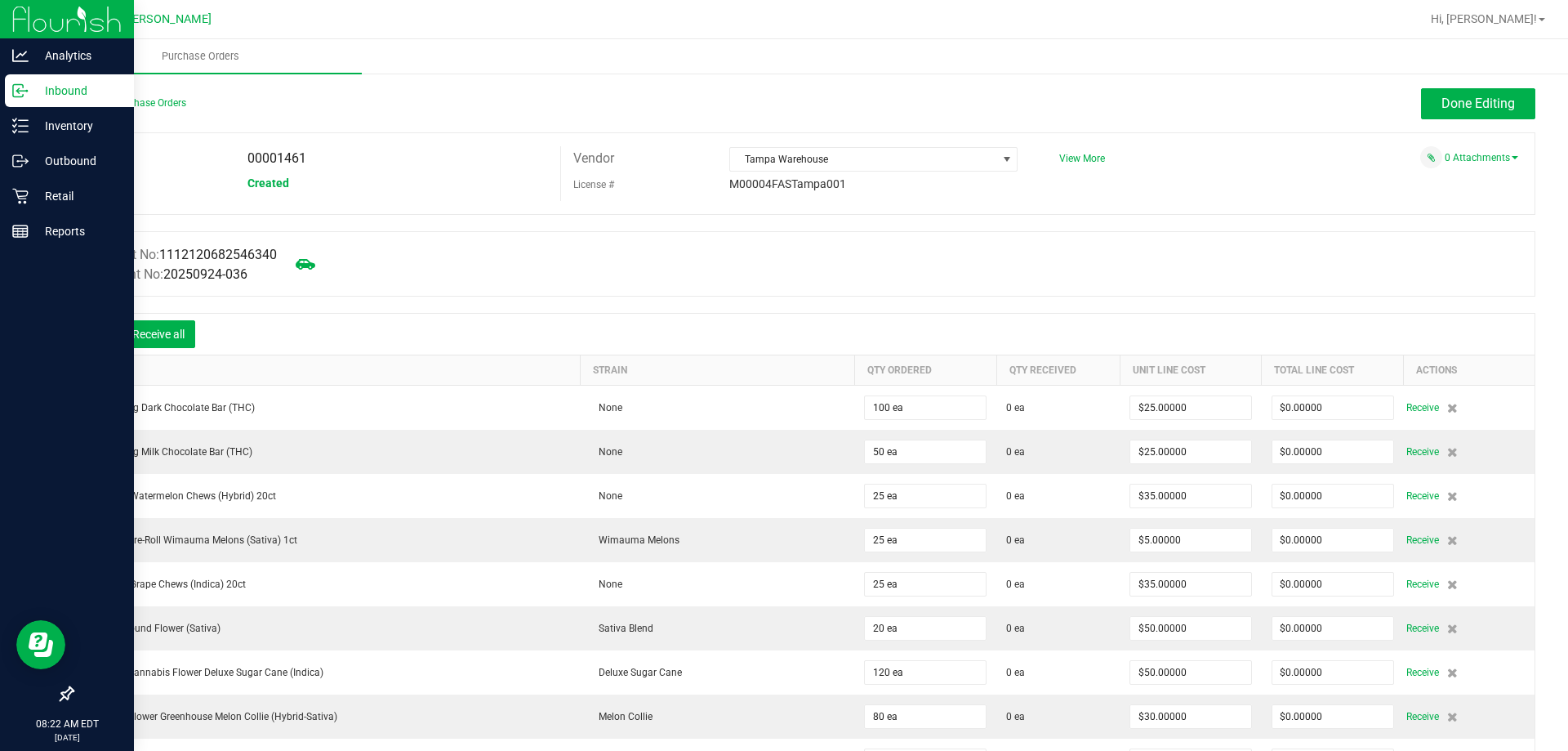
click at [96, 339] on icon at bounding box center [97, 335] width 16 height 16
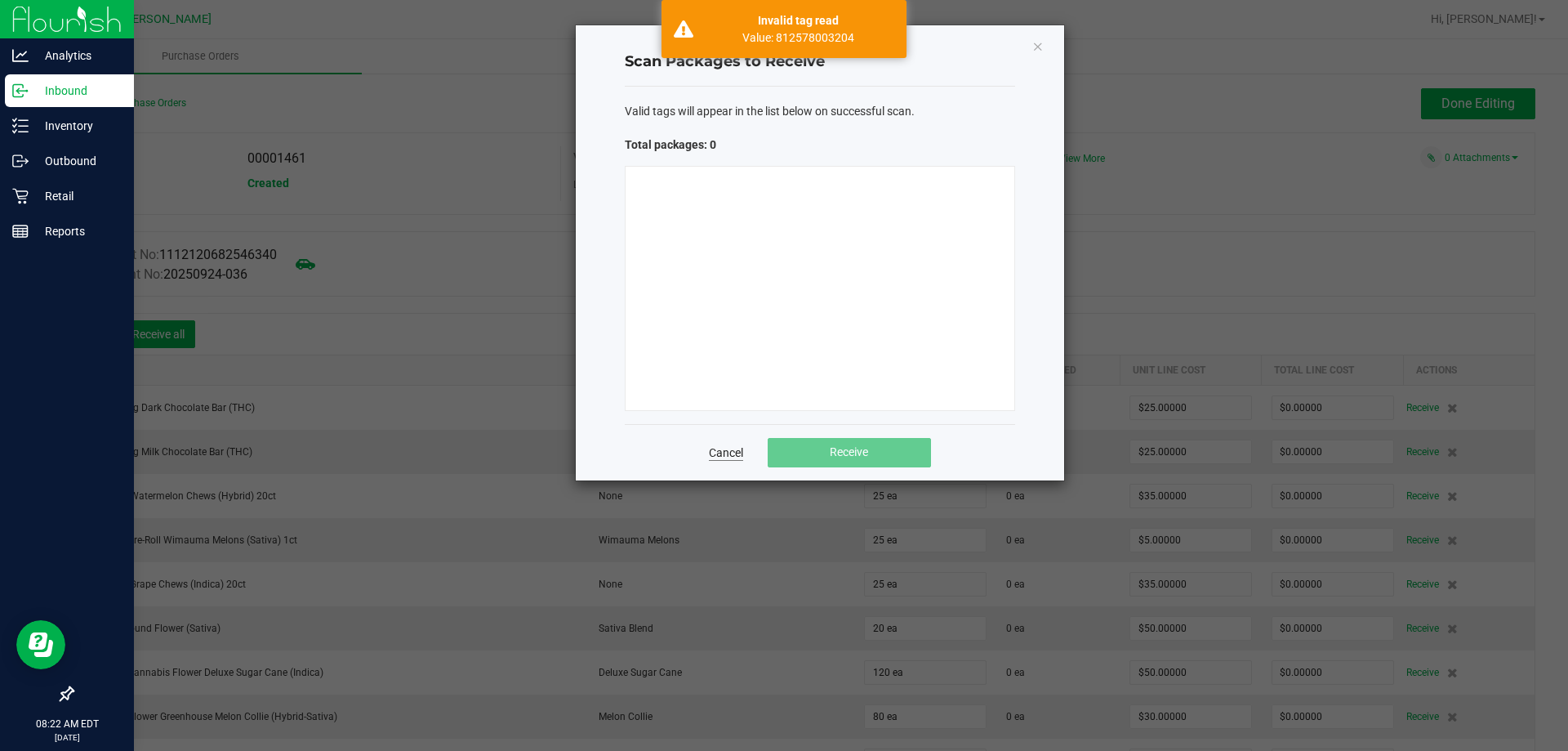
click at [715, 455] on link "Cancel" at bounding box center [726, 452] width 35 height 16
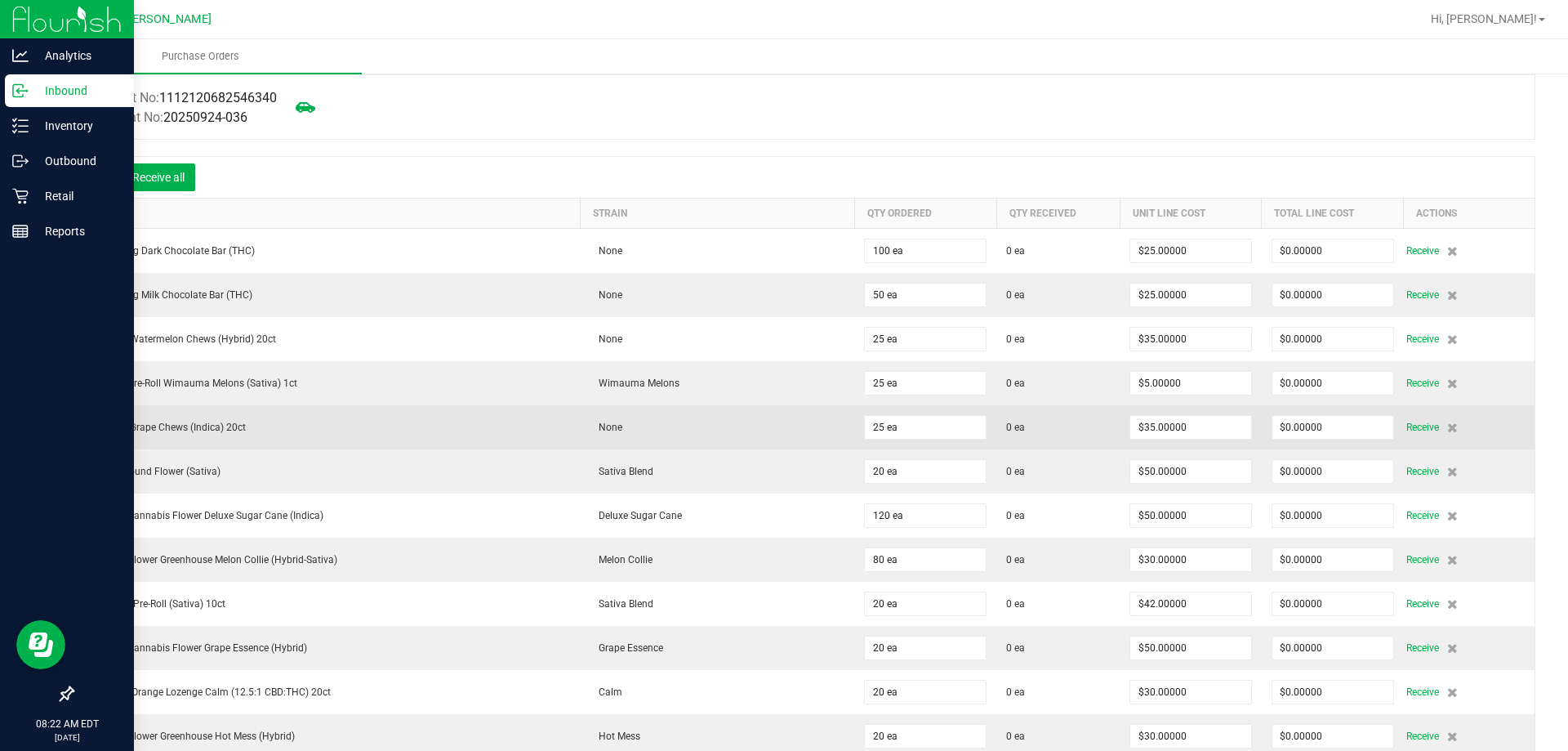
scroll to position [163, 0]
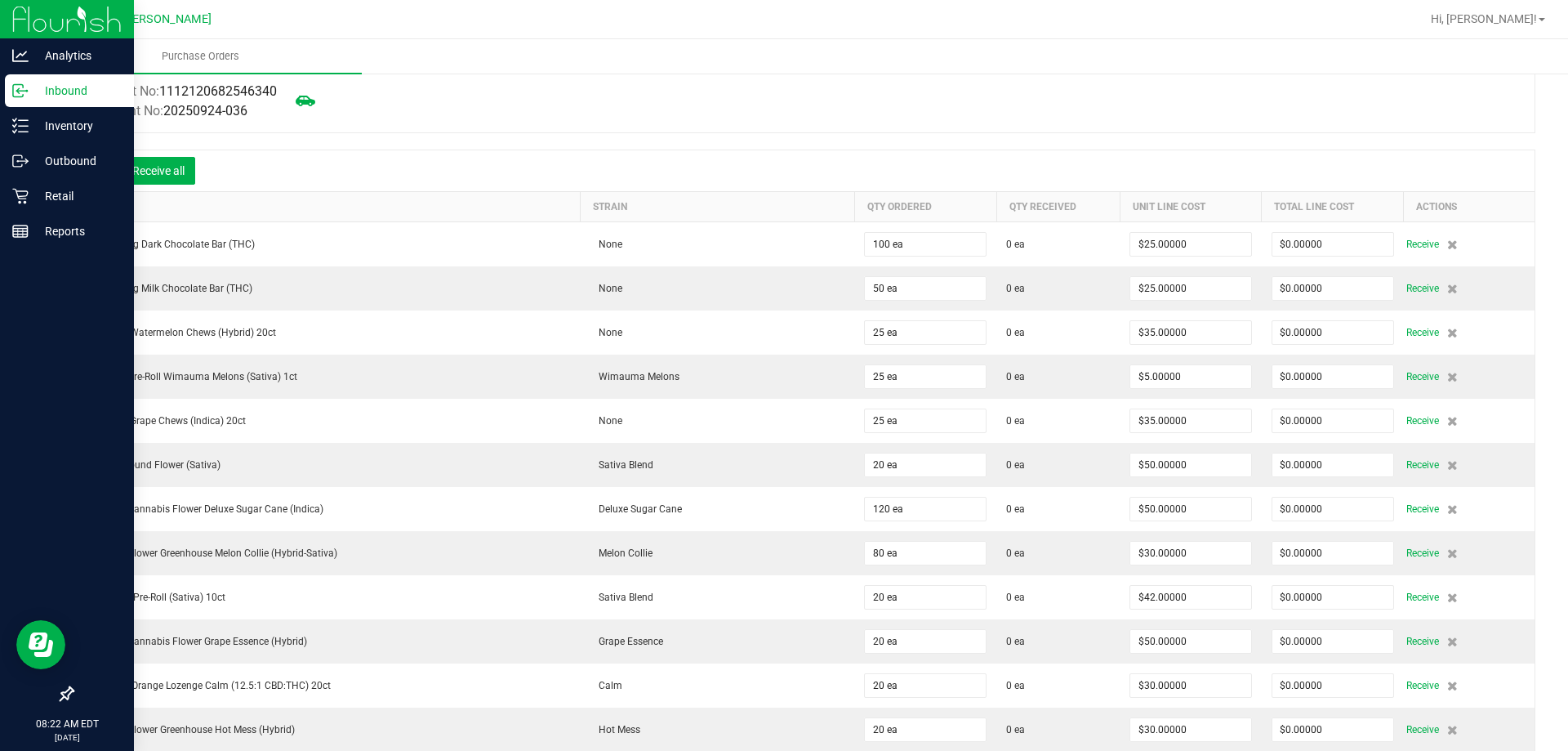
click at [99, 172] on icon at bounding box center [97, 172] width 16 height 16
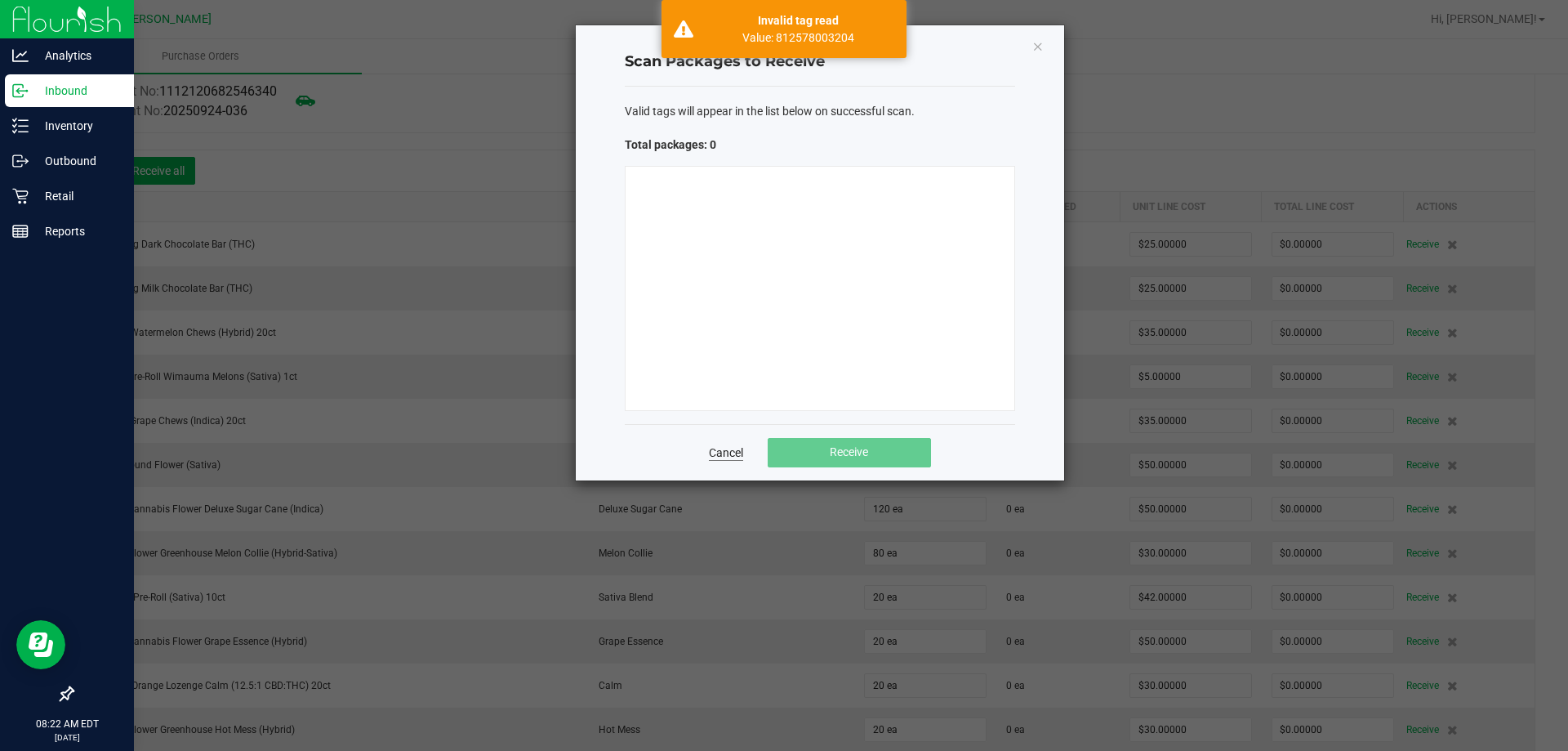
click at [721, 446] on link "Cancel" at bounding box center [726, 452] width 35 height 16
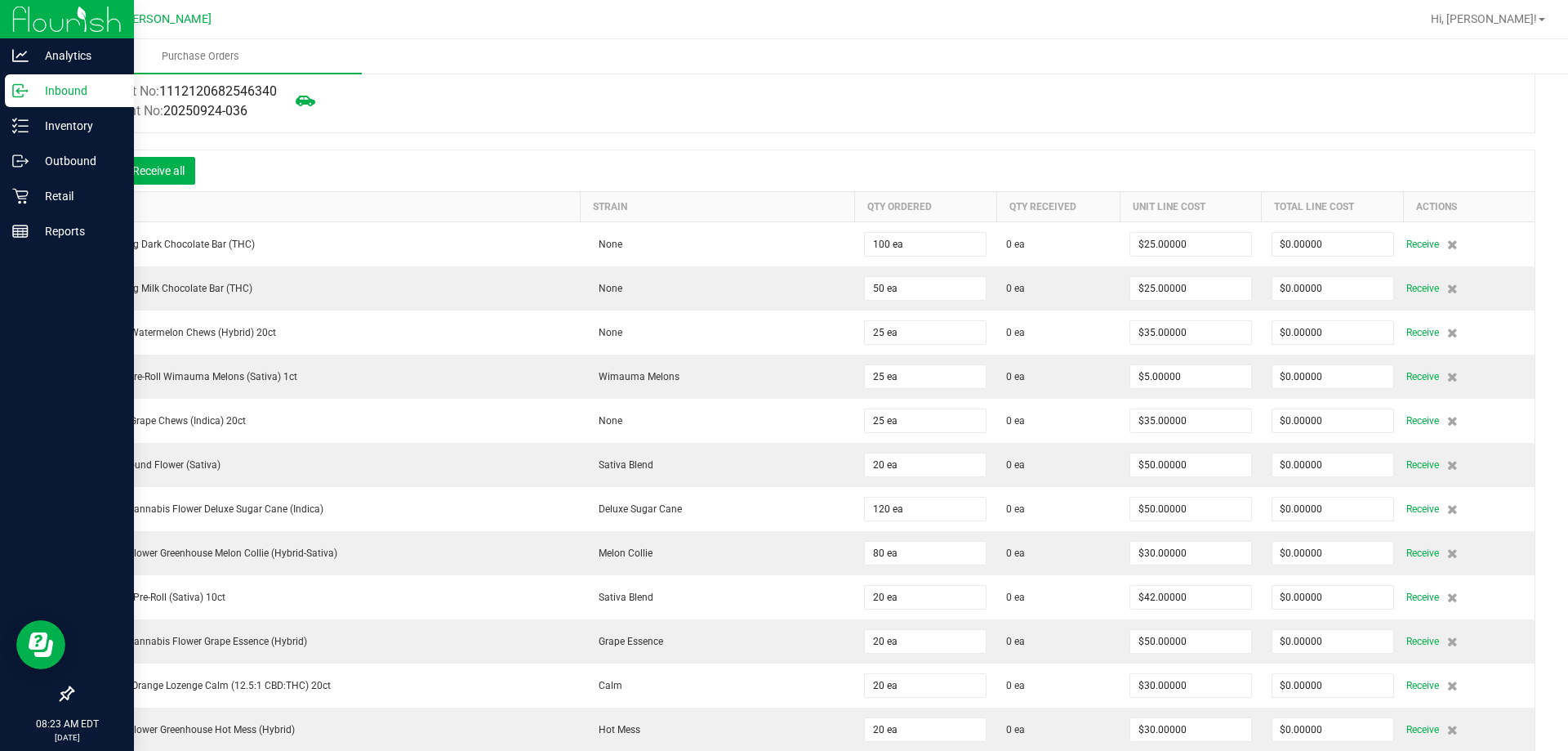
click at [97, 168] on icon at bounding box center [97, 172] width 16 height 16
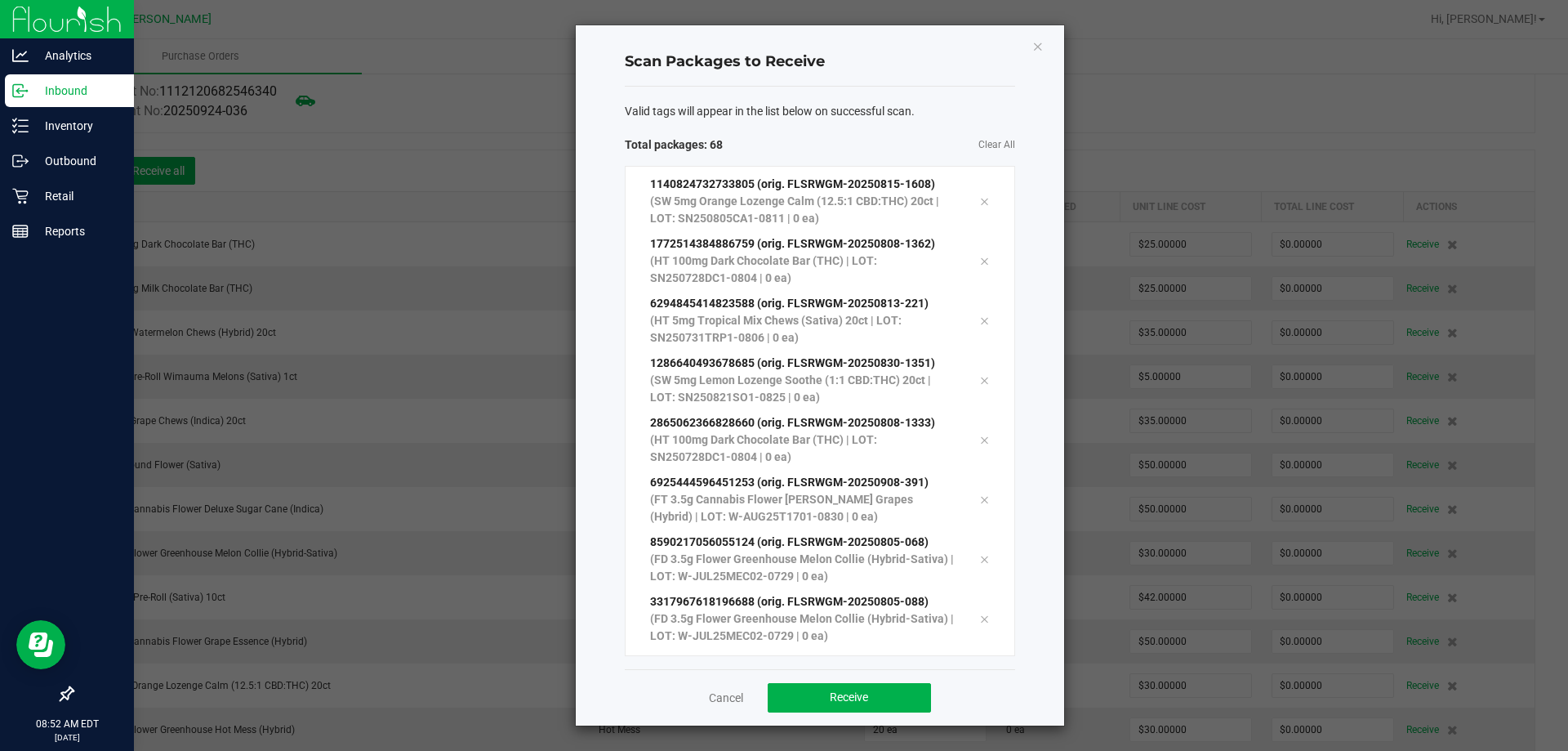
scroll to position [3625, 0]
click at [868, 684] on button "Receive" at bounding box center [849, 697] width 163 height 29
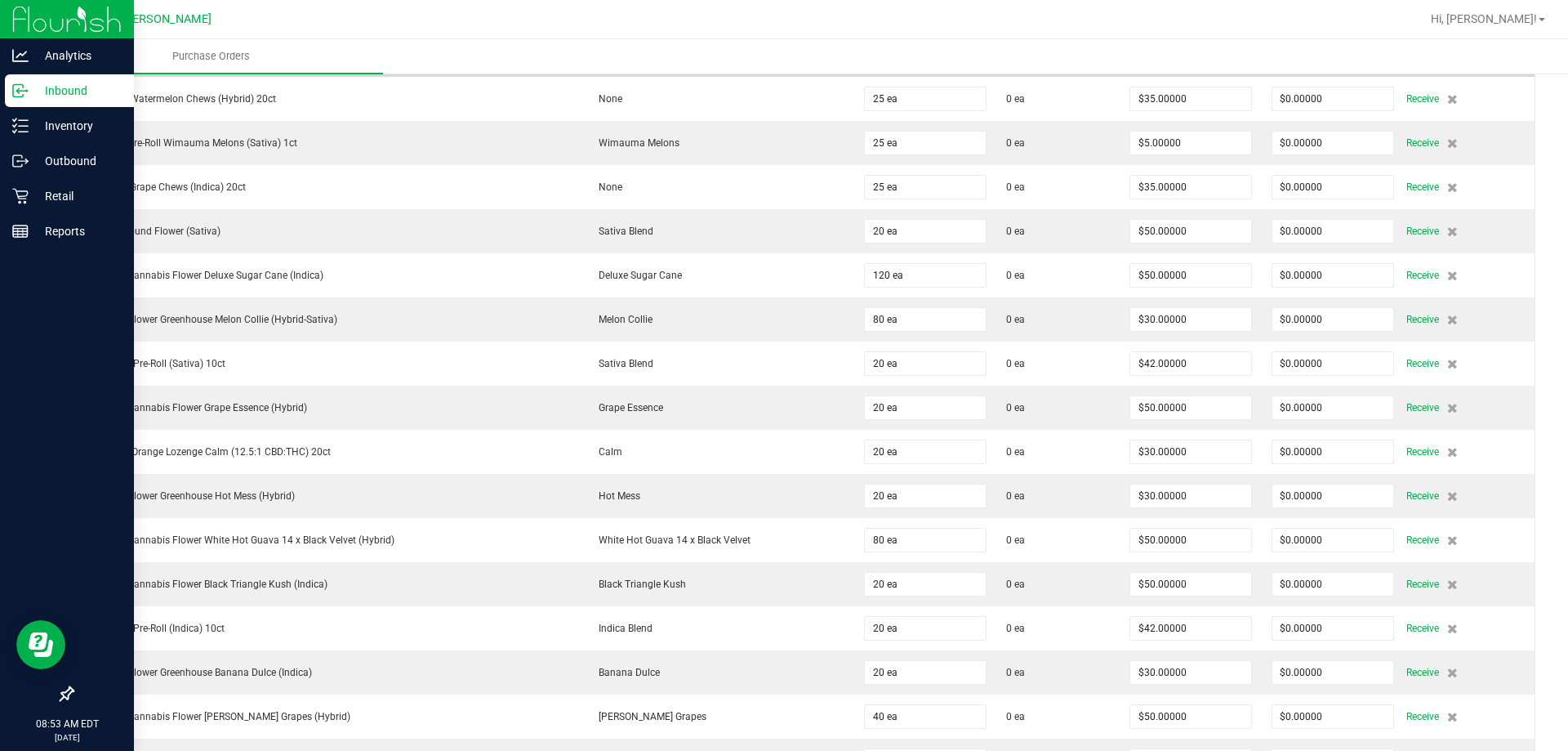
scroll to position [239, 0]
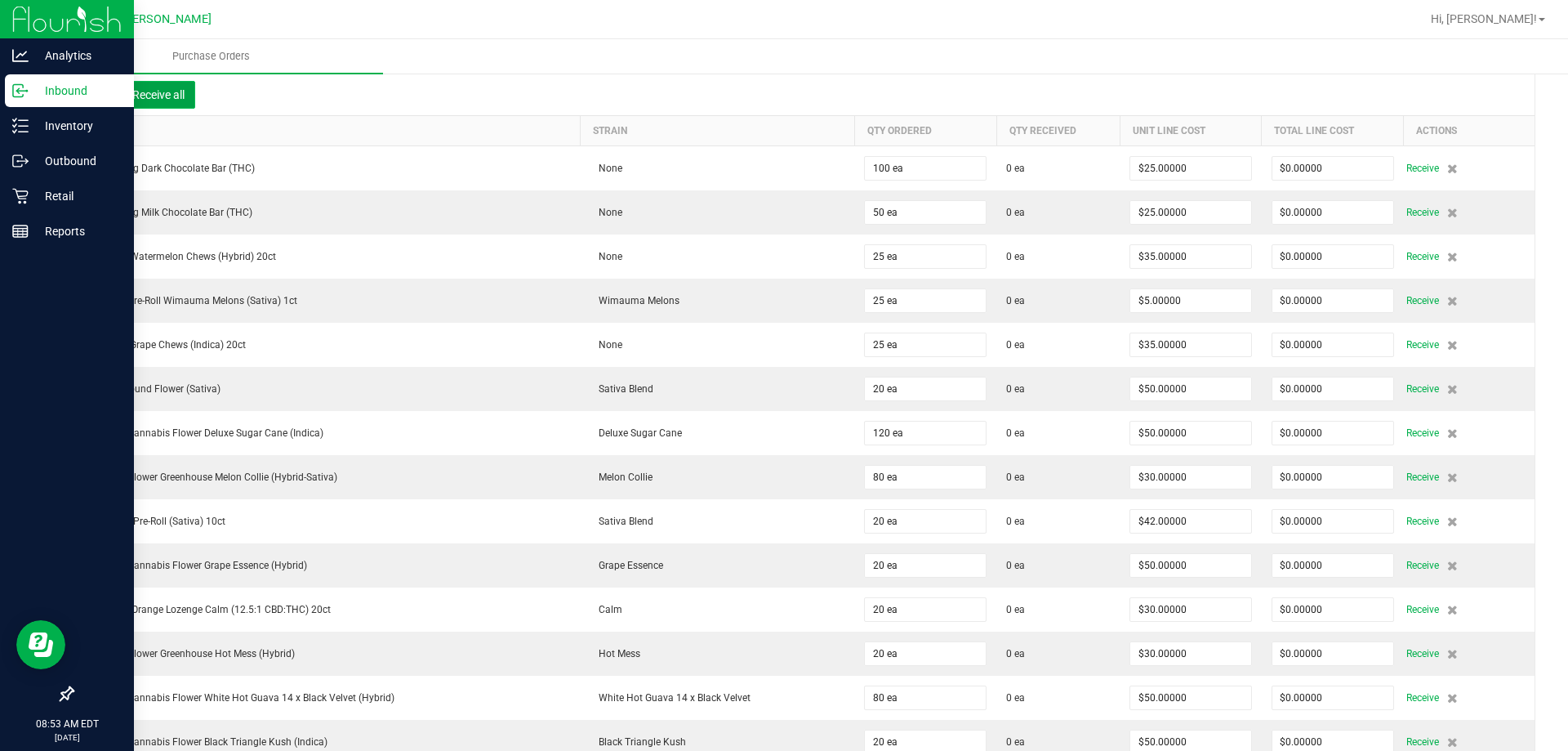
click at [175, 93] on button "Receive all" at bounding box center [158, 94] width 73 height 28
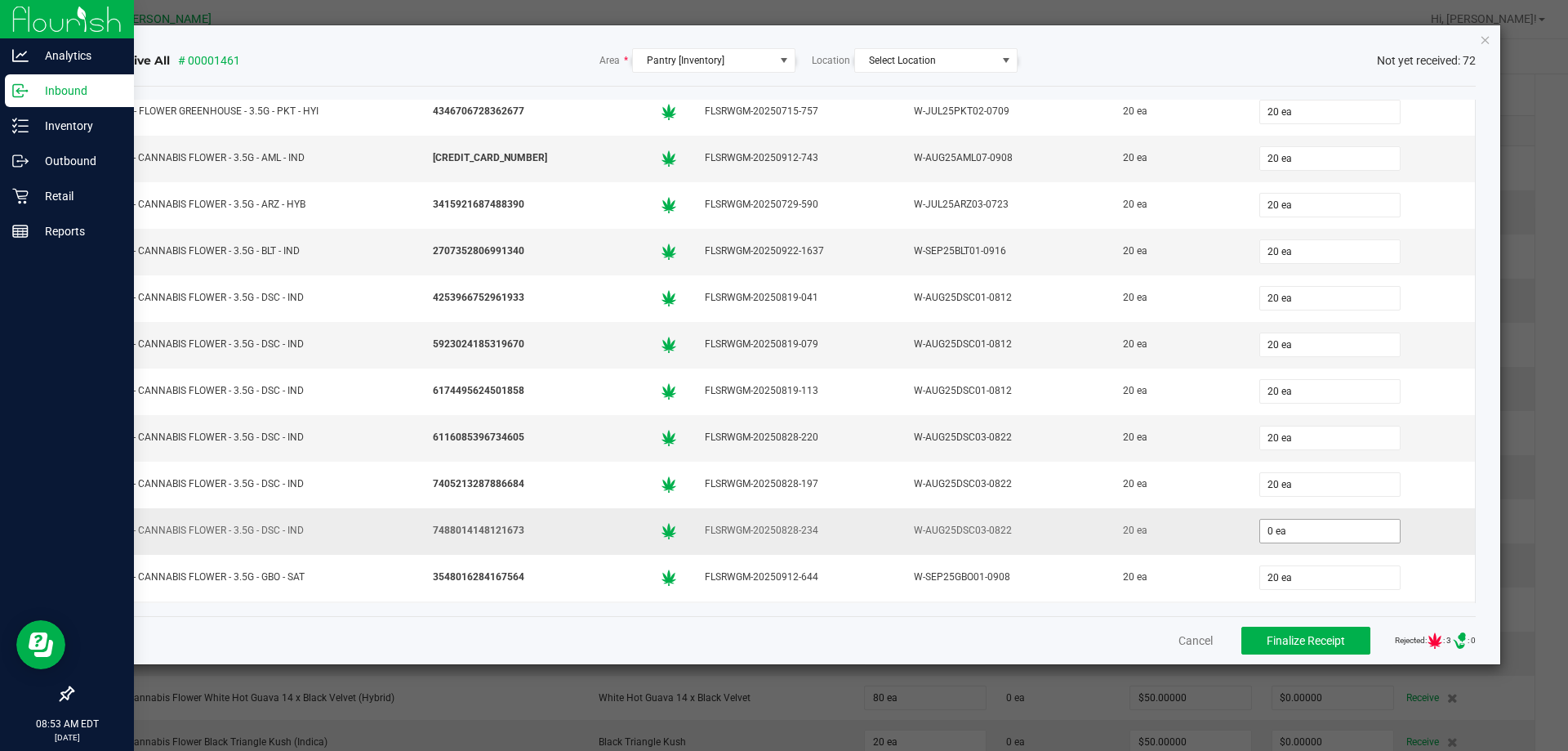
scroll to position [408, 0]
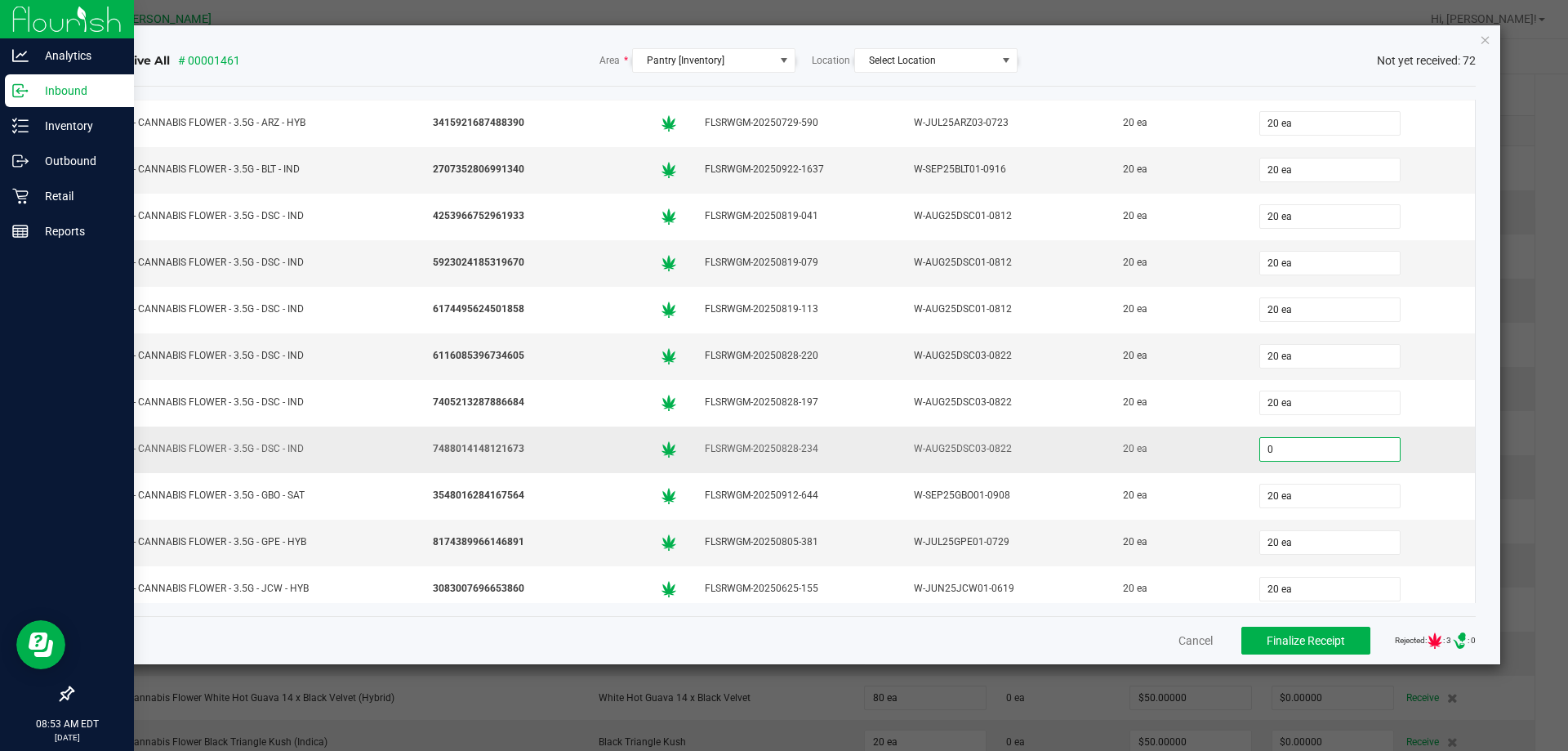
click at [1299, 452] on input "0" at bounding box center [1331, 449] width 140 height 23
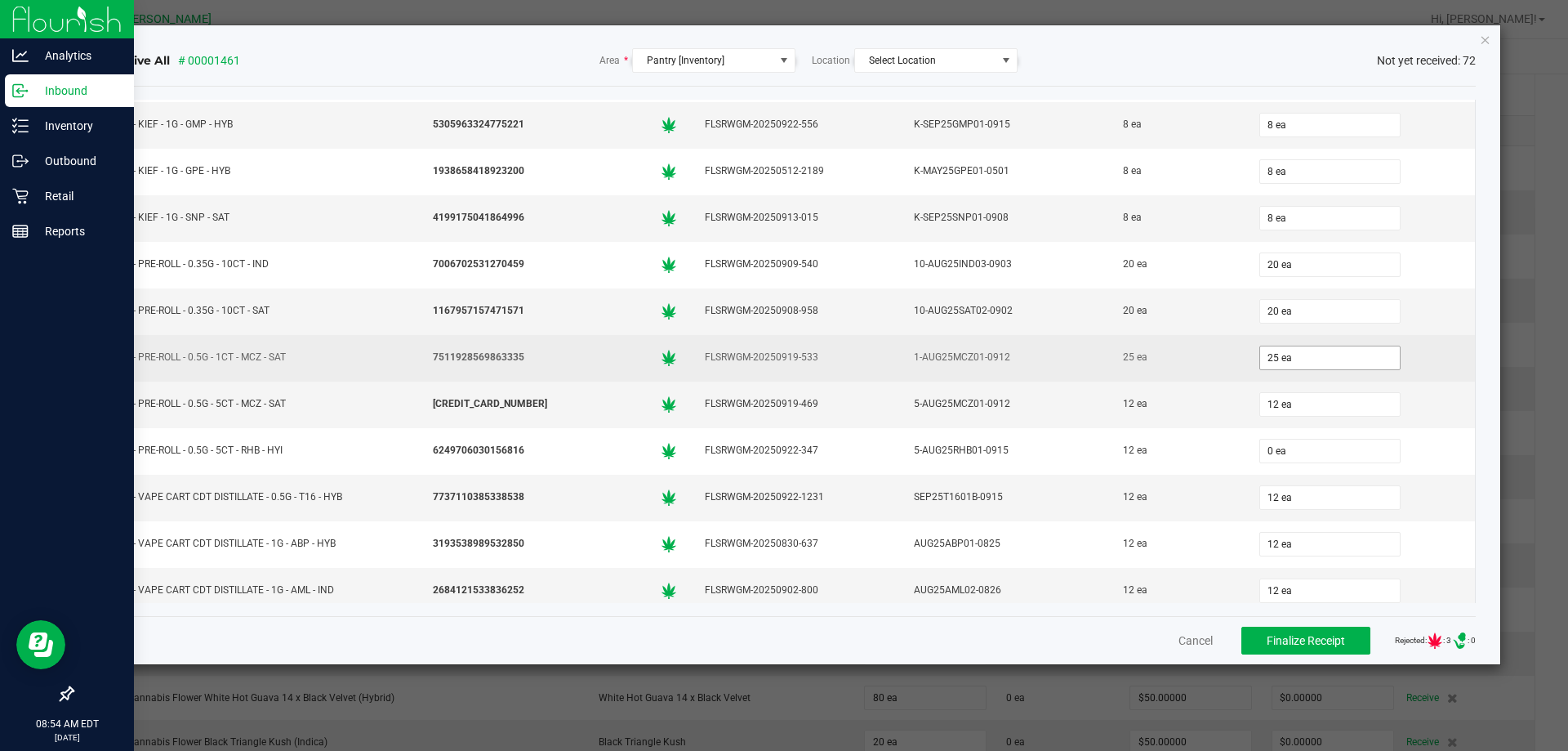
scroll to position [1553, 0]
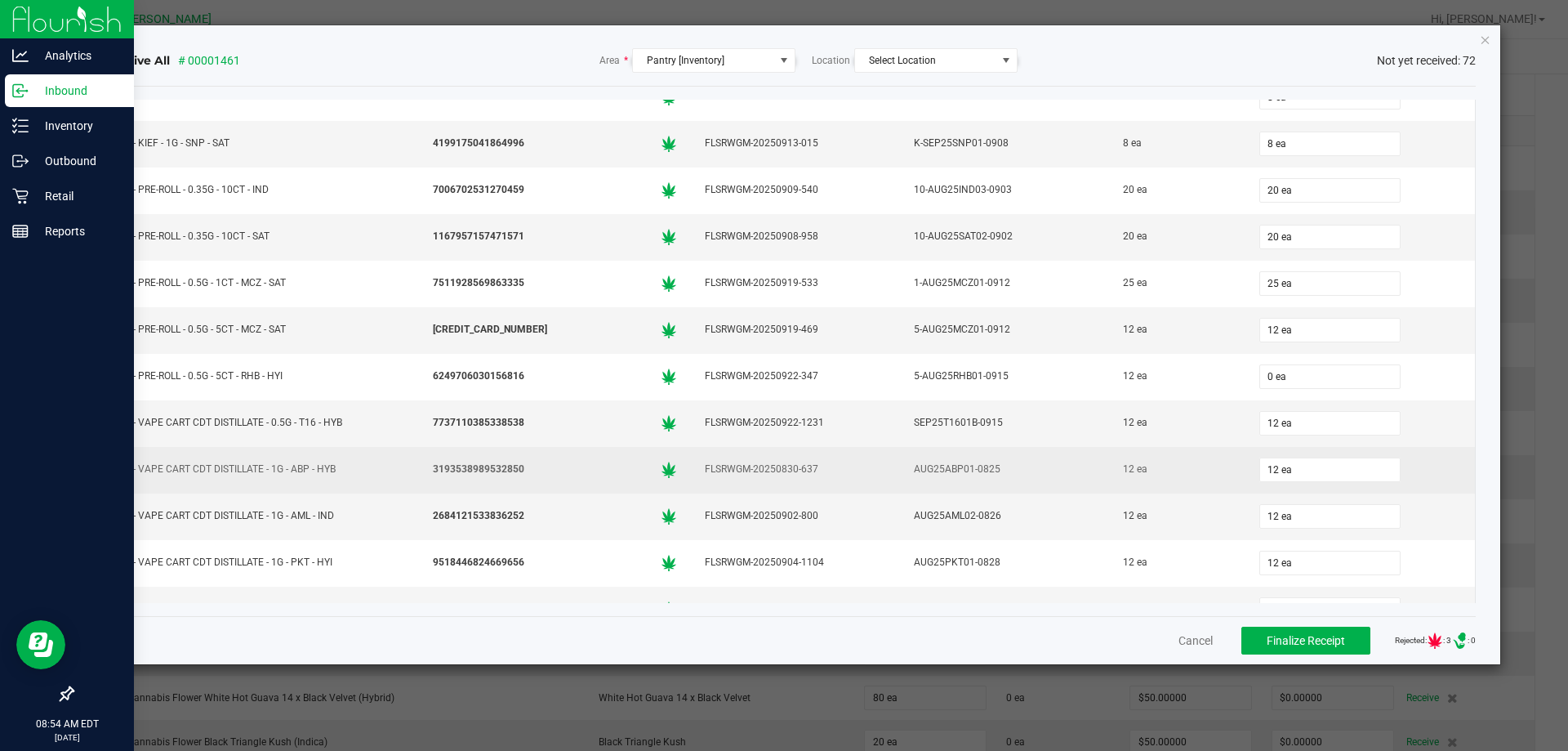
type input "20 ea"
click at [1213, 490] on td "12 ea" at bounding box center [1177, 470] width 136 height 46
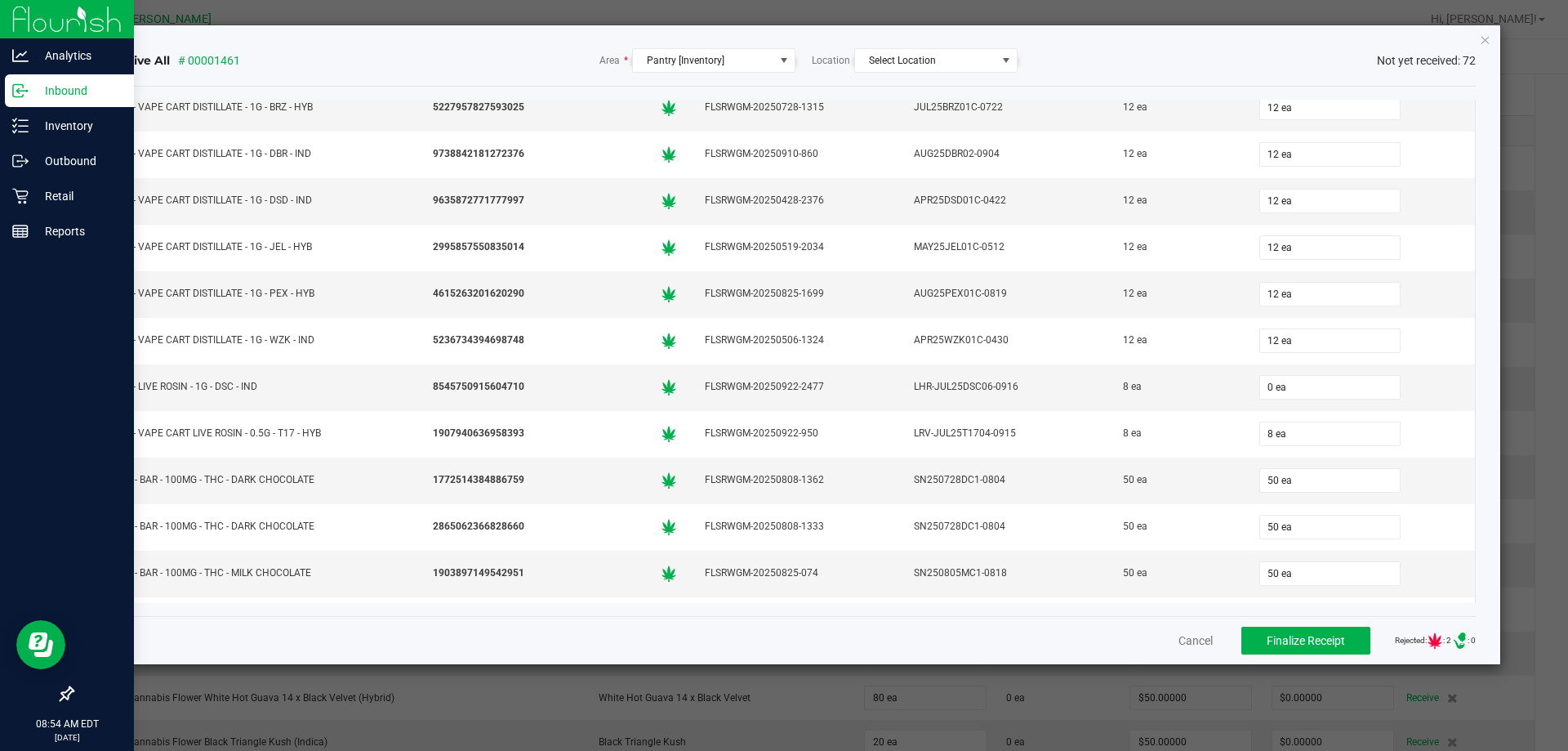
scroll to position [2452, 0]
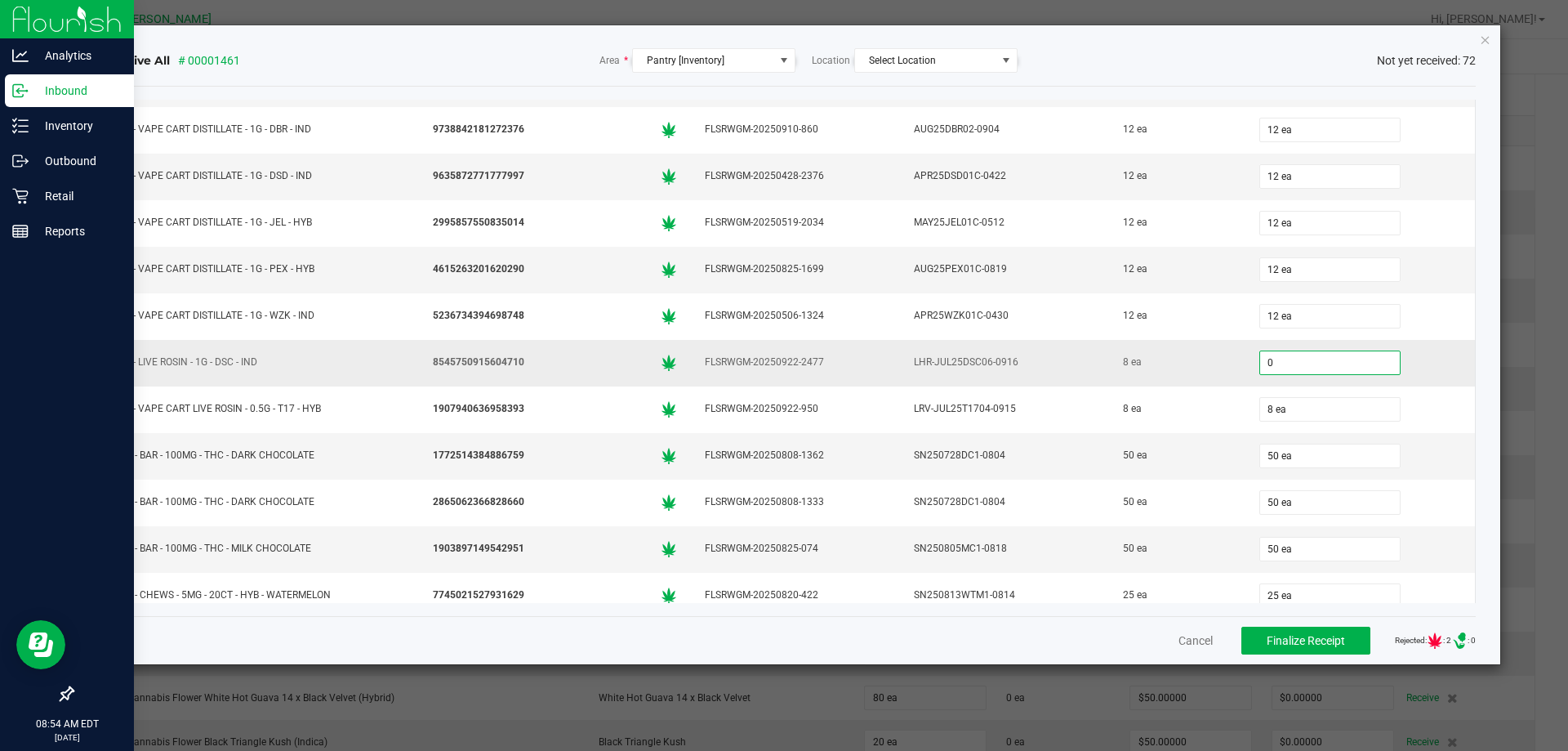
click at [1316, 374] on input "0" at bounding box center [1331, 362] width 140 height 23
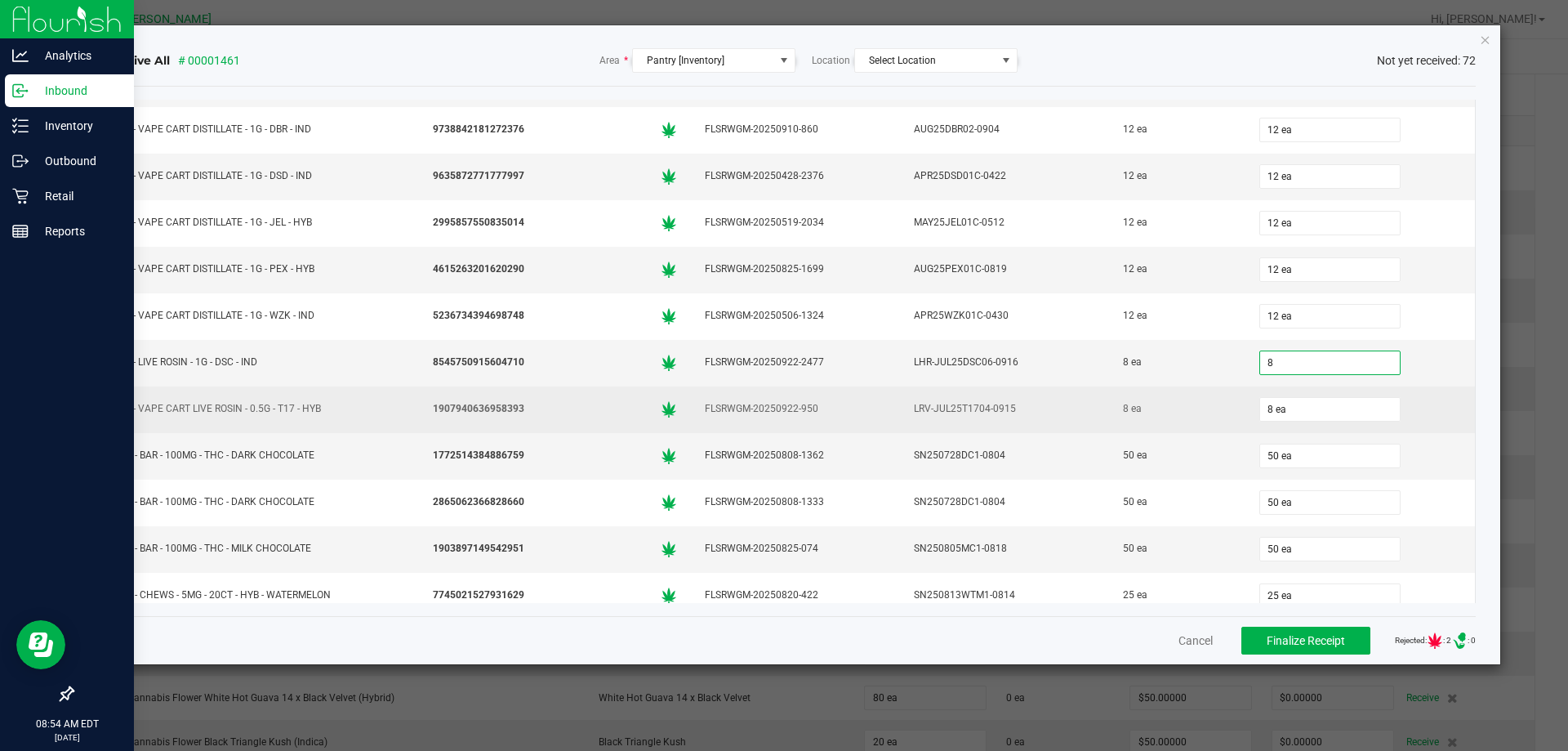
type input "8 ea"
click at [1179, 413] on div "8 ea" at bounding box center [1177, 409] width 116 height 24
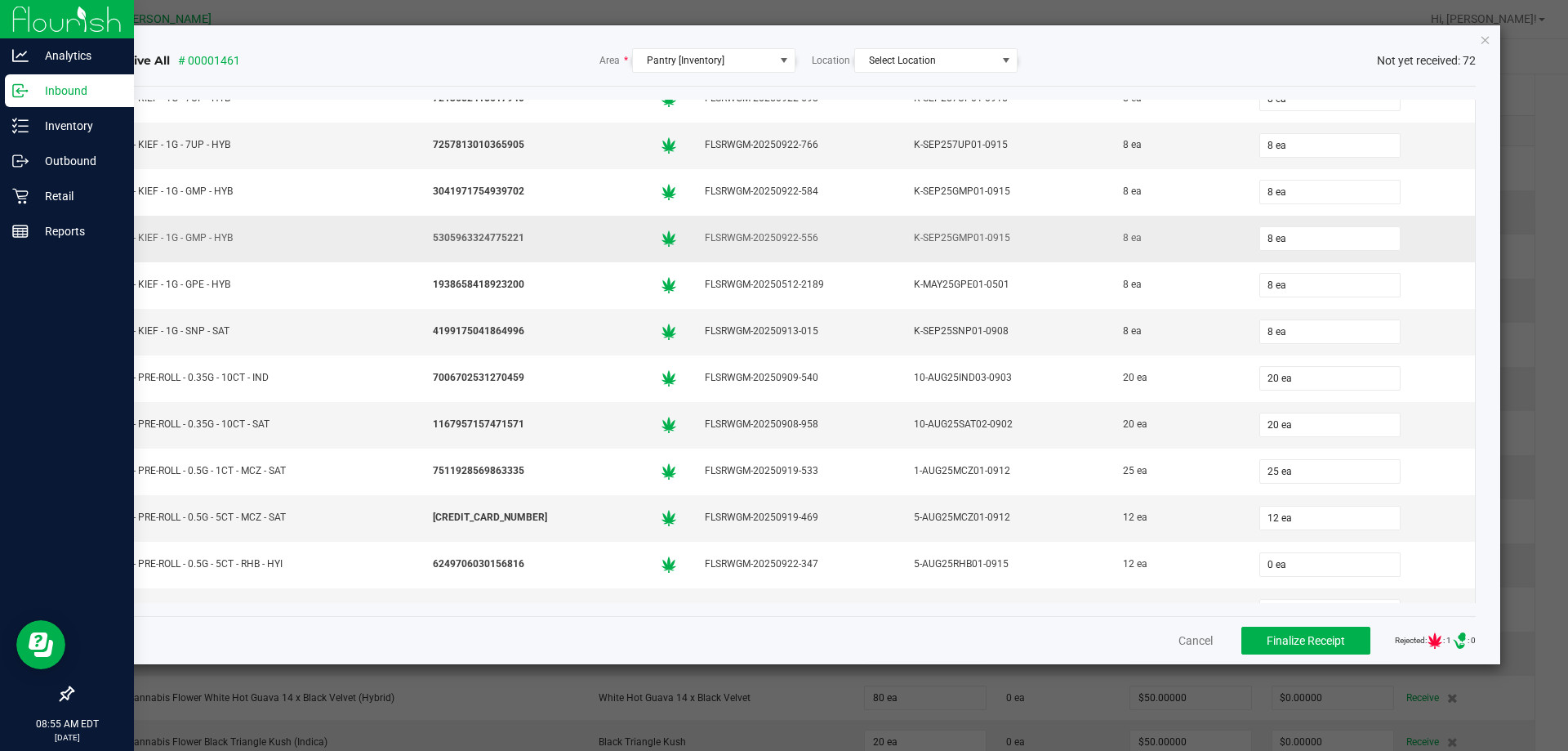
scroll to position [1389, 0]
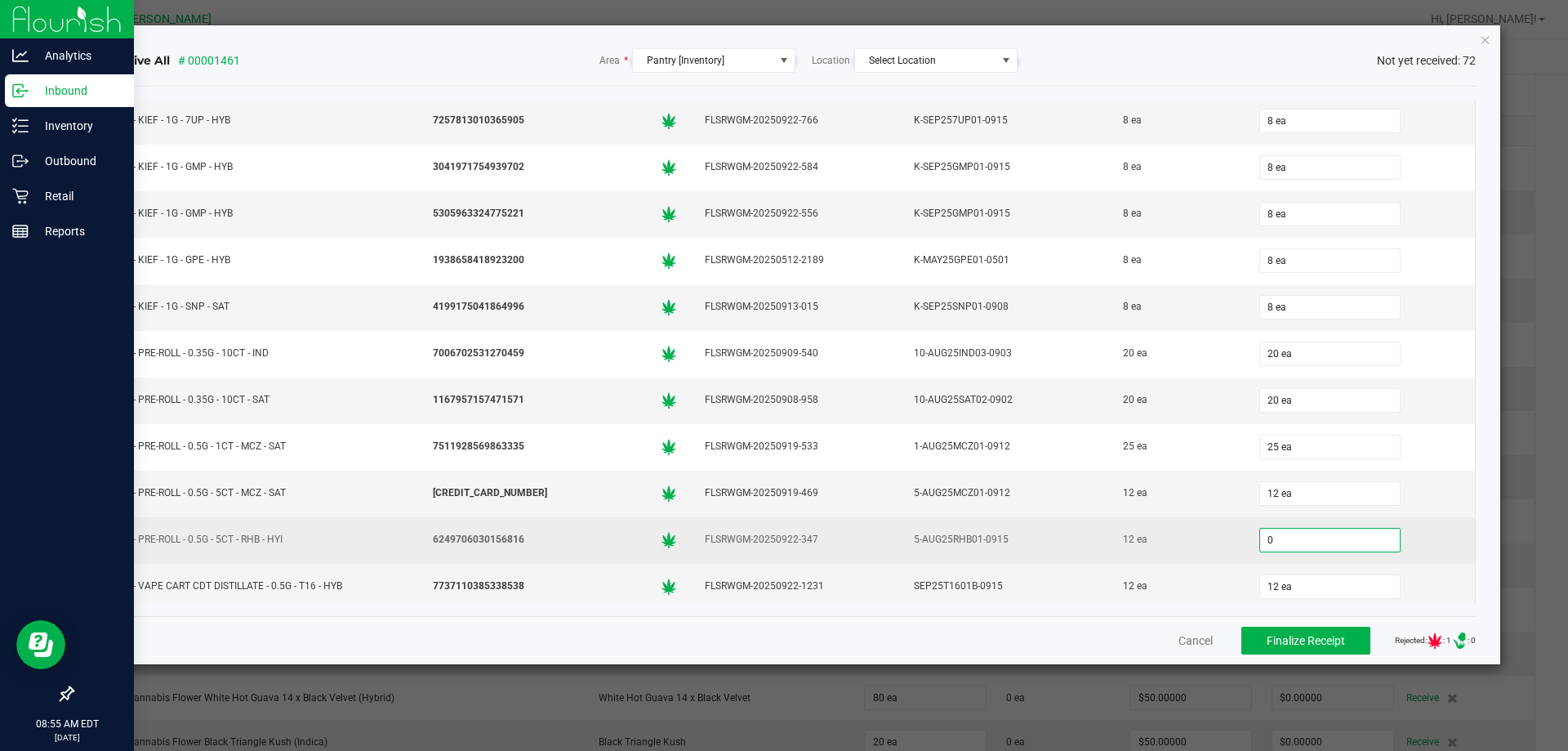
click at [1290, 540] on input "0" at bounding box center [1331, 540] width 140 height 23
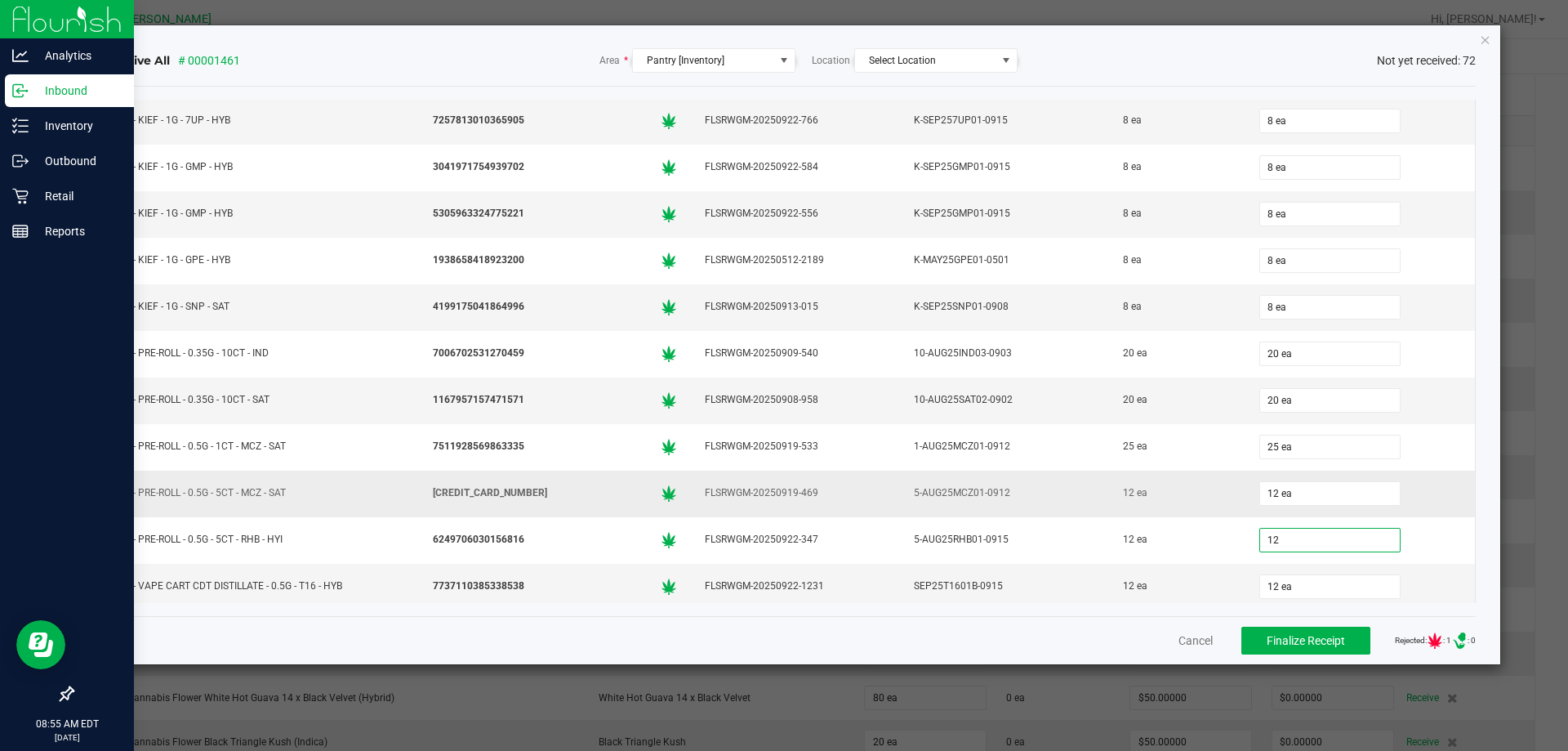
type input "12 ea"
click at [1157, 508] on td "12 ea" at bounding box center [1177, 493] width 136 height 46
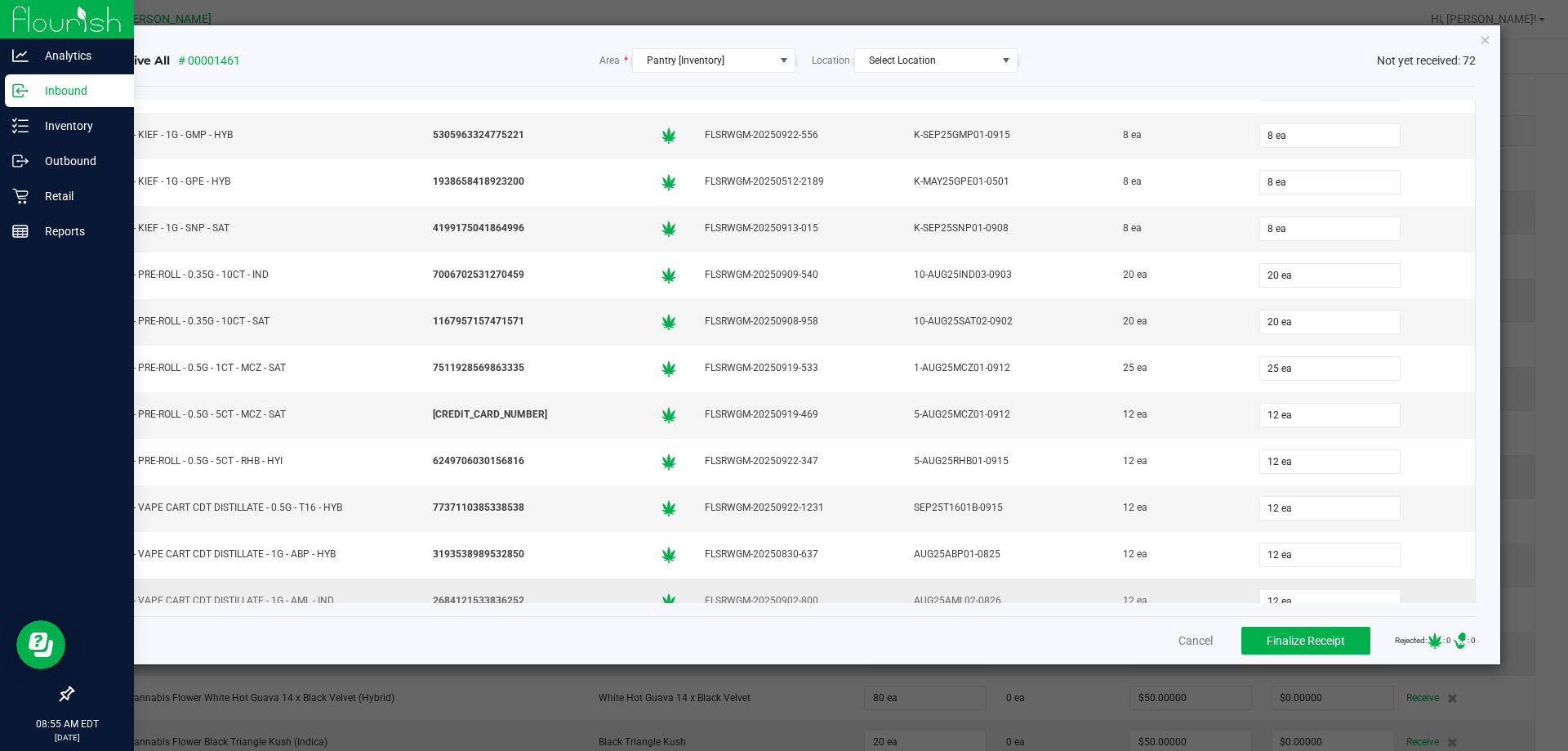
scroll to position [1553, 0]
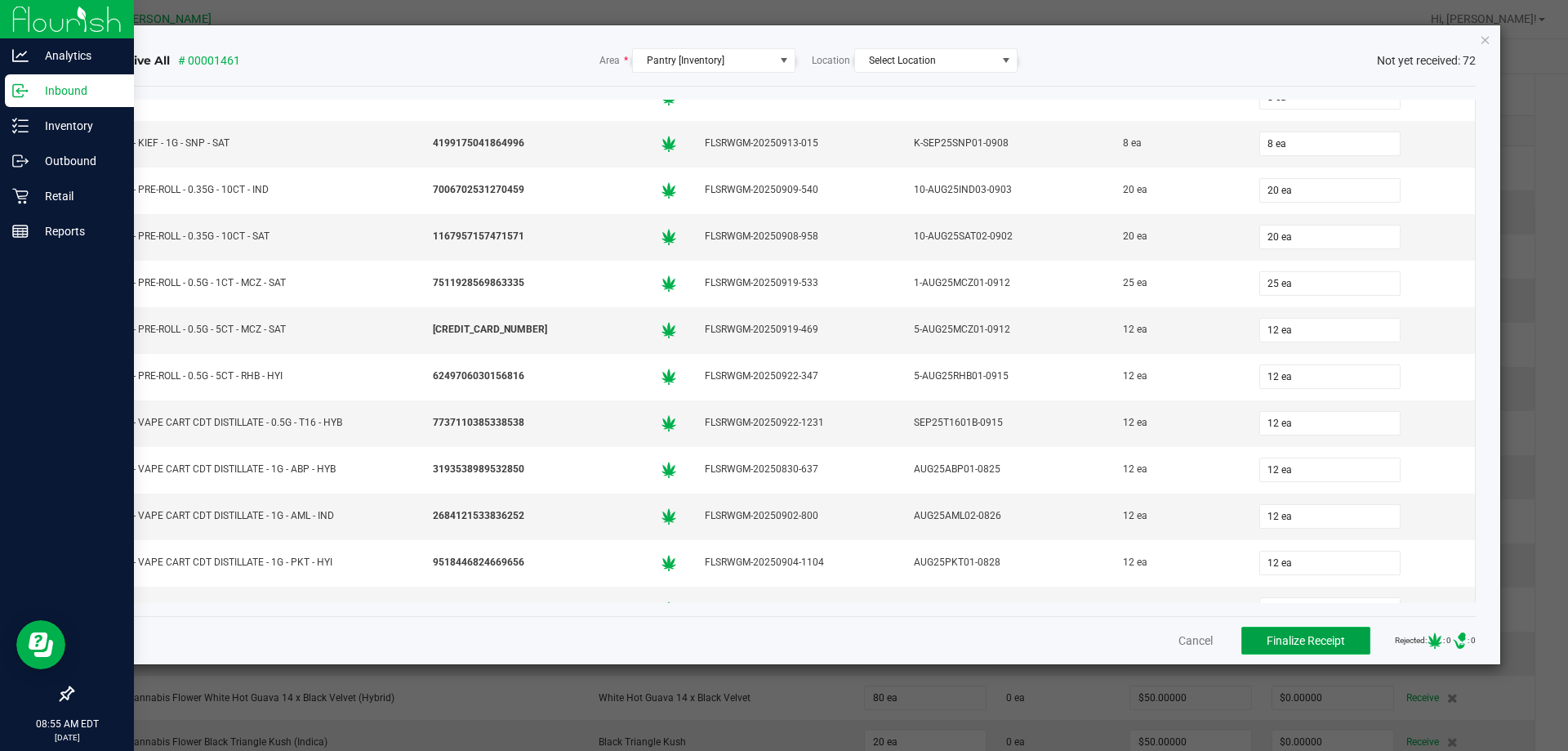
click at [1306, 640] on span "Finalize Receipt" at bounding box center [1305, 641] width 78 height 13
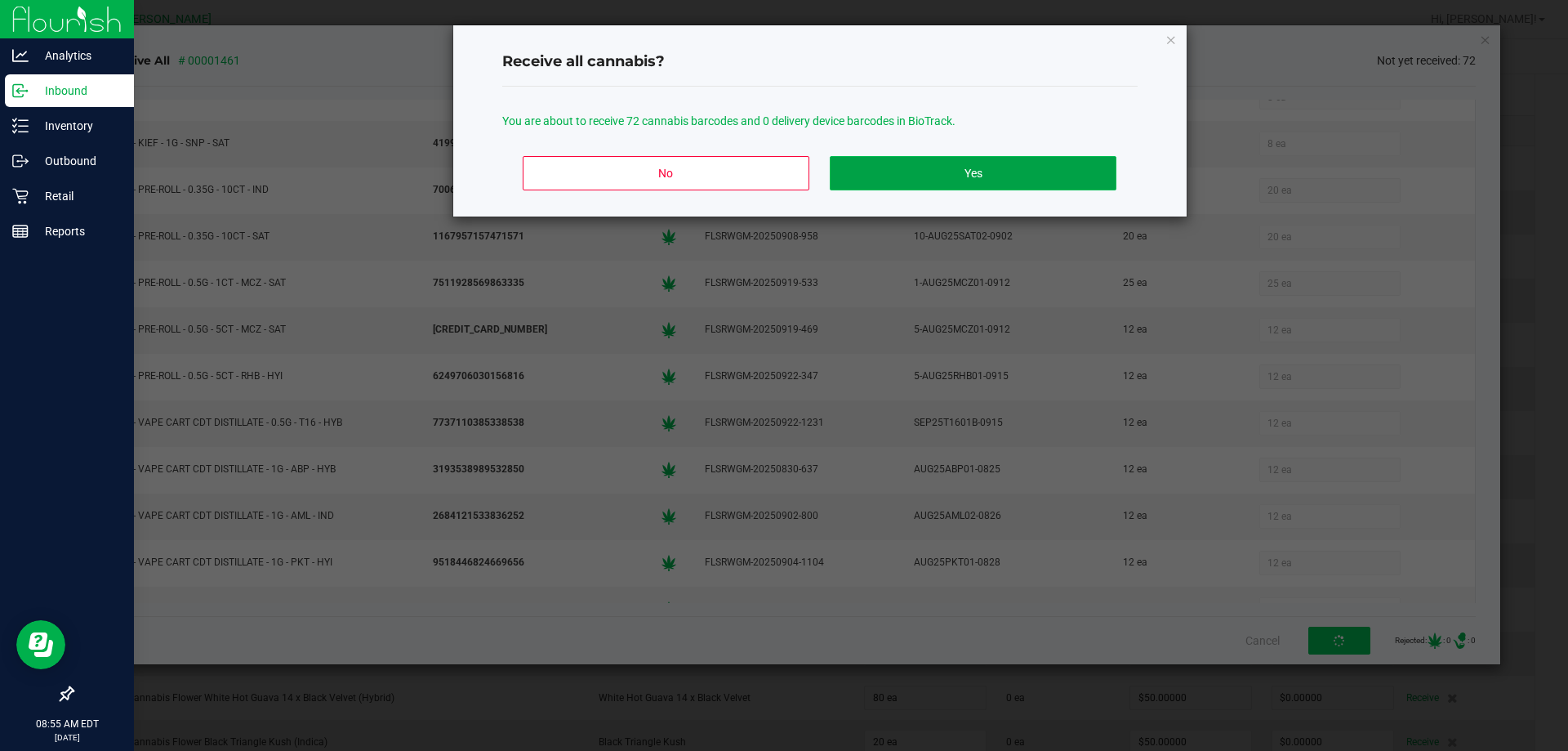
click at [1005, 176] on button "Yes" at bounding box center [973, 173] width 286 height 35
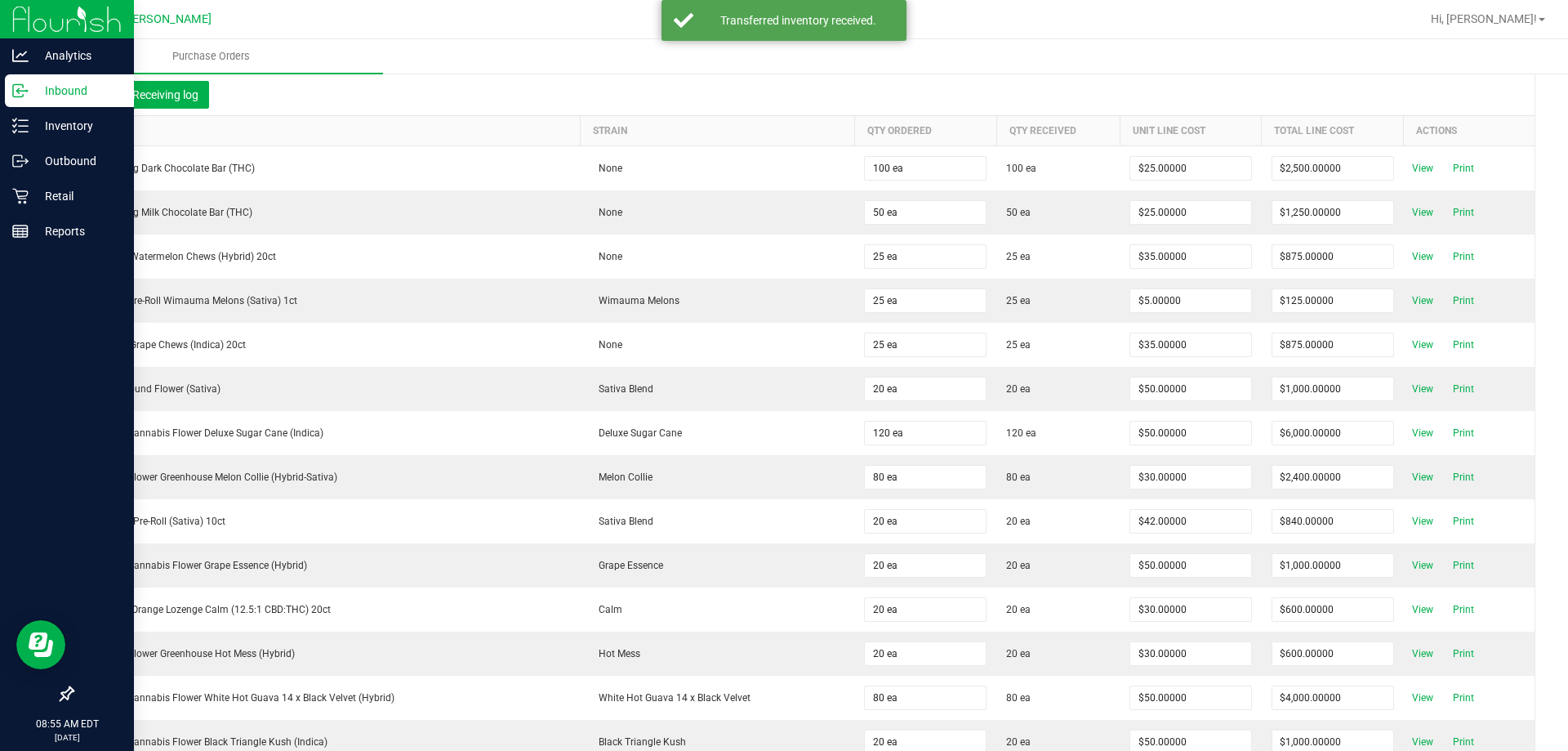
scroll to position [0, 0]
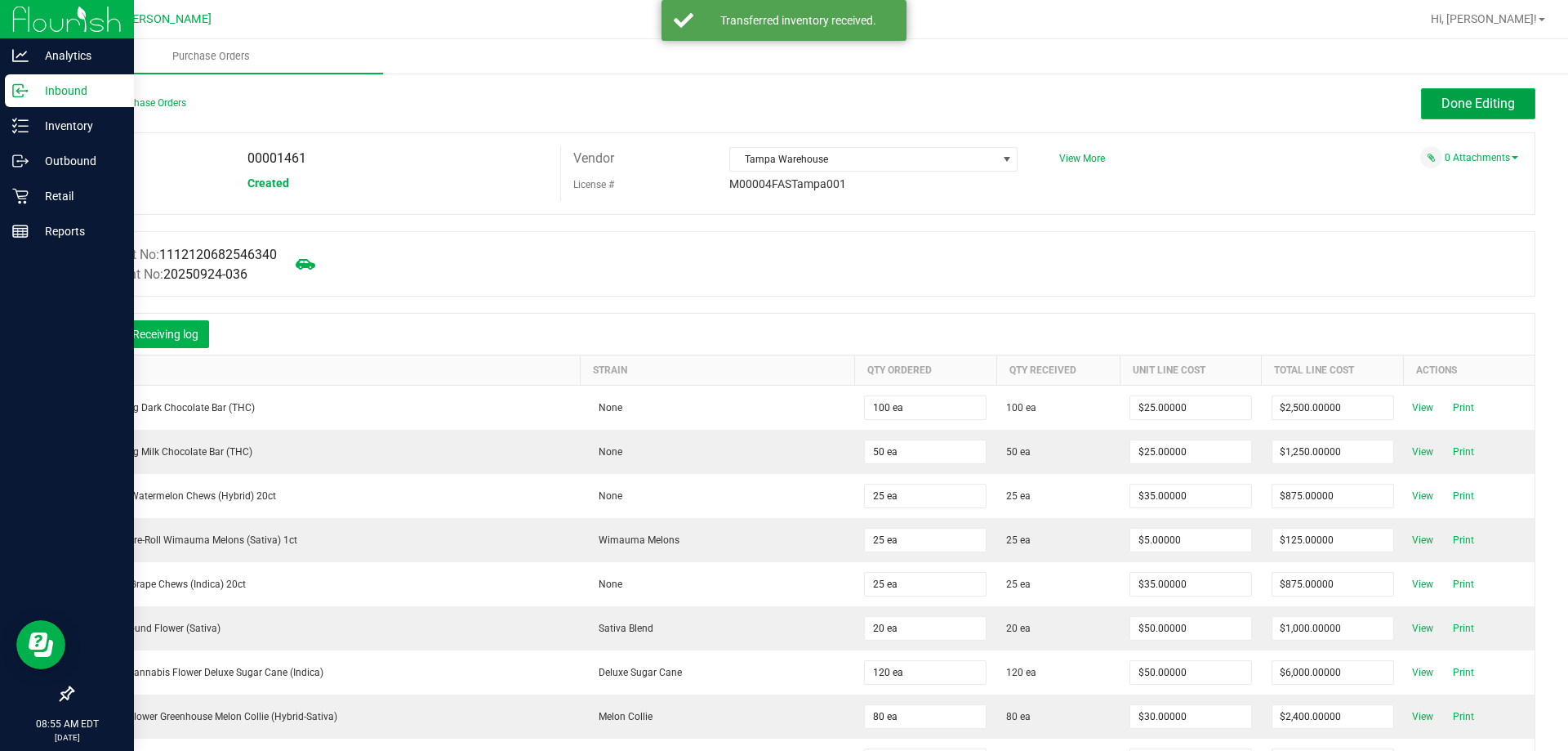
click at [1477, 101] on span "Done Editing" at bounding box center [1478, 104] width 73 height 15
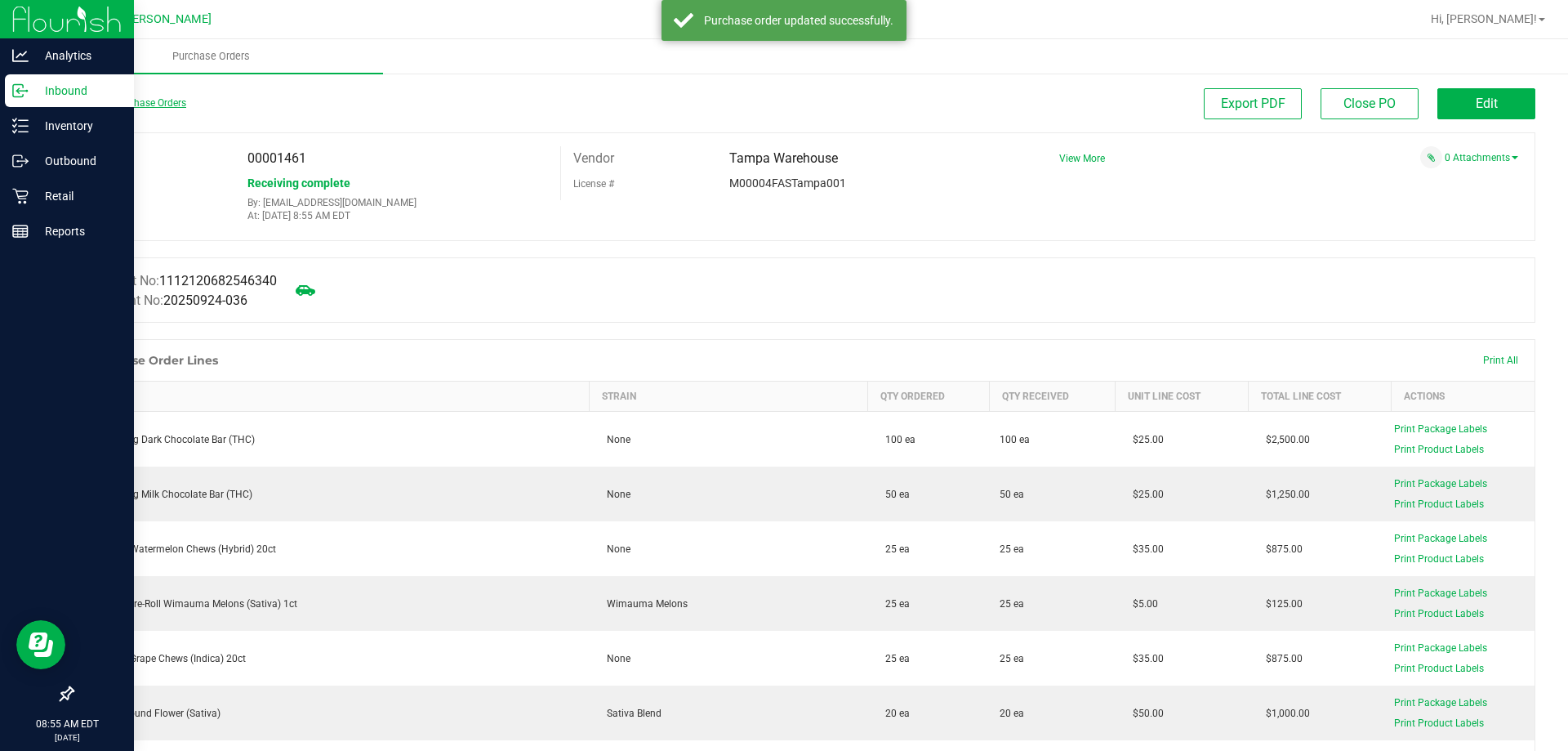
click at [120, 99] on link "Back to Purchase Orders" at bounding box center [129, 103] width 114 height 12
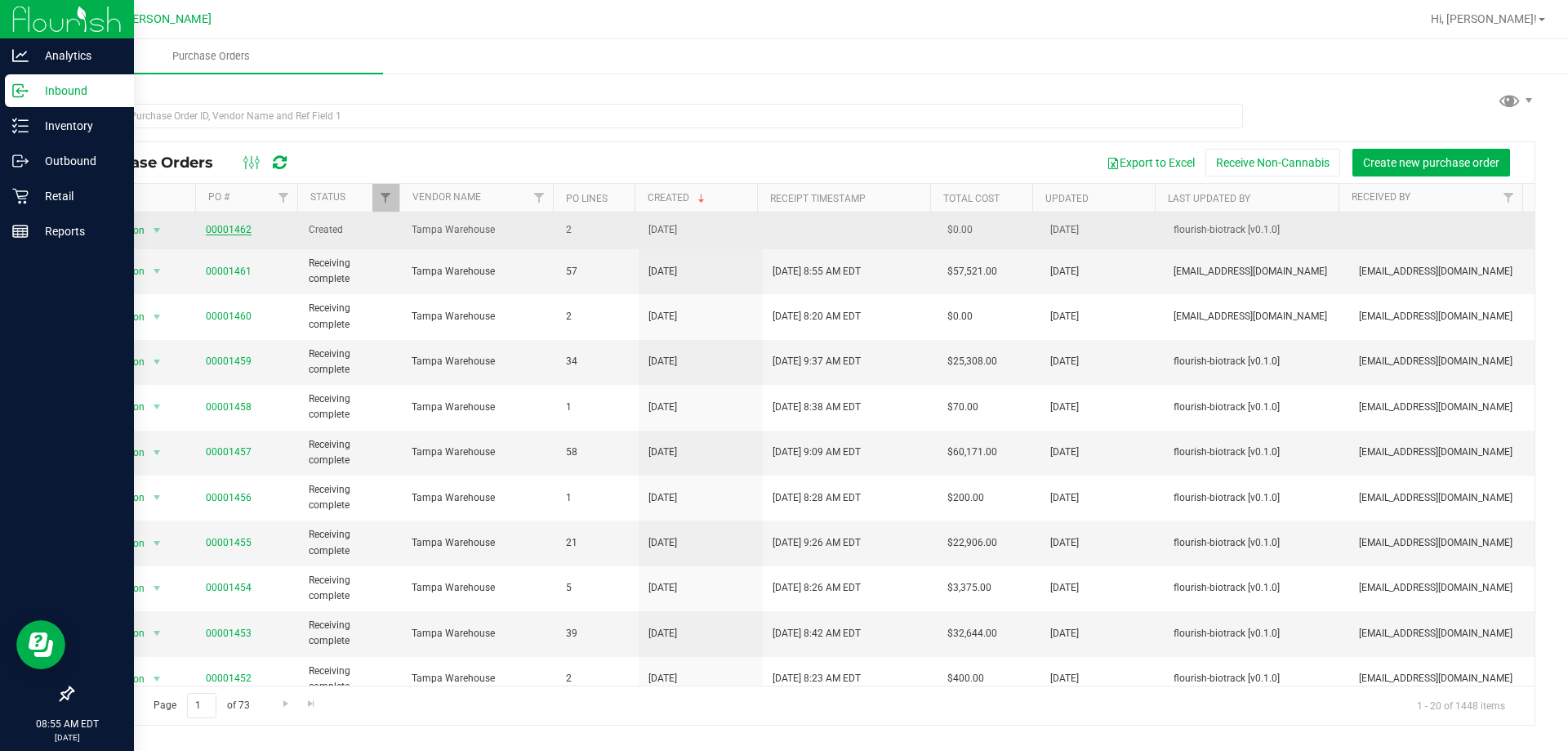
click at [227, 227] on link "00001462" at bounding box center [229, 230] width 45 height 12
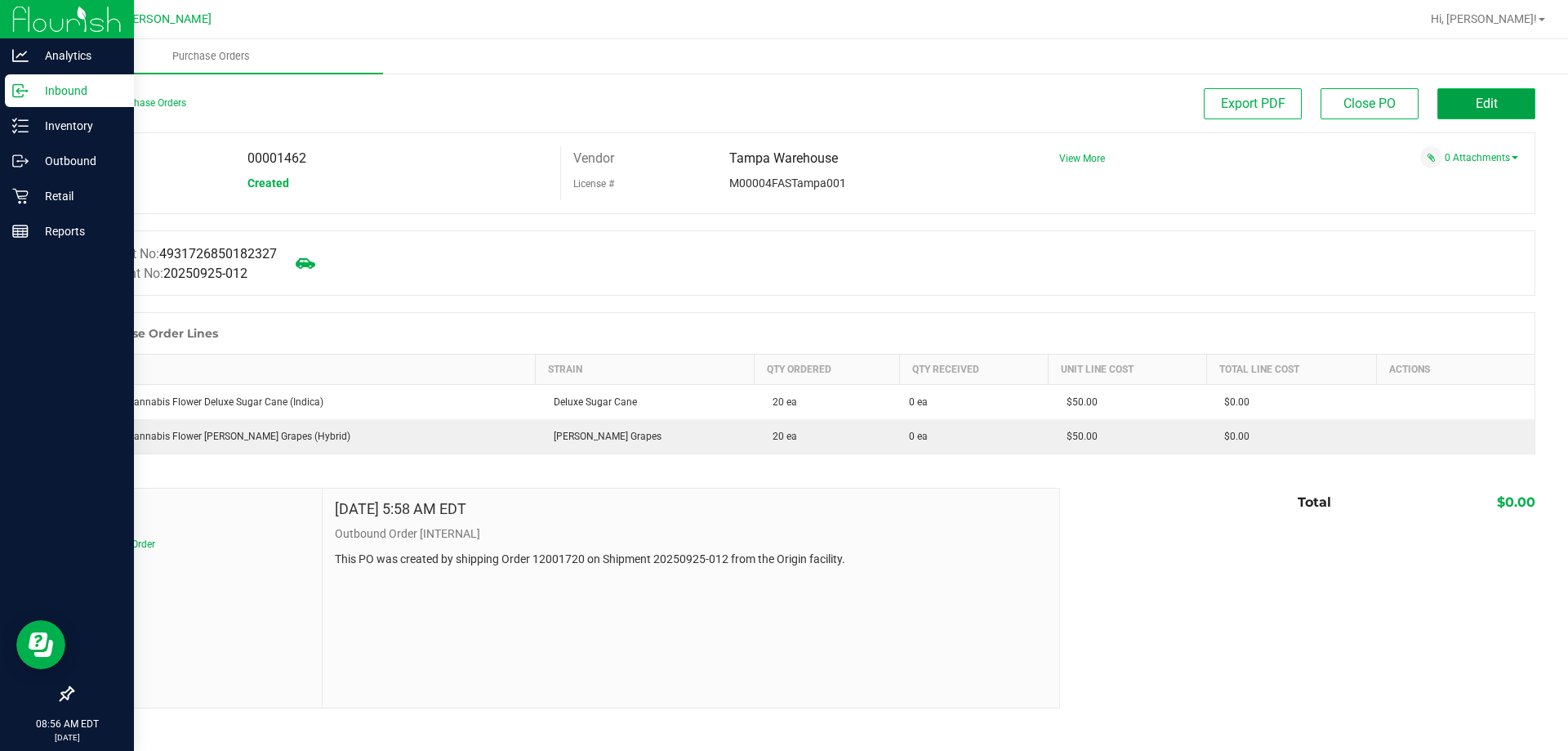
click at [1486, 104] on span "Edit" at bounding box center [1487, 104] width 22 height 15
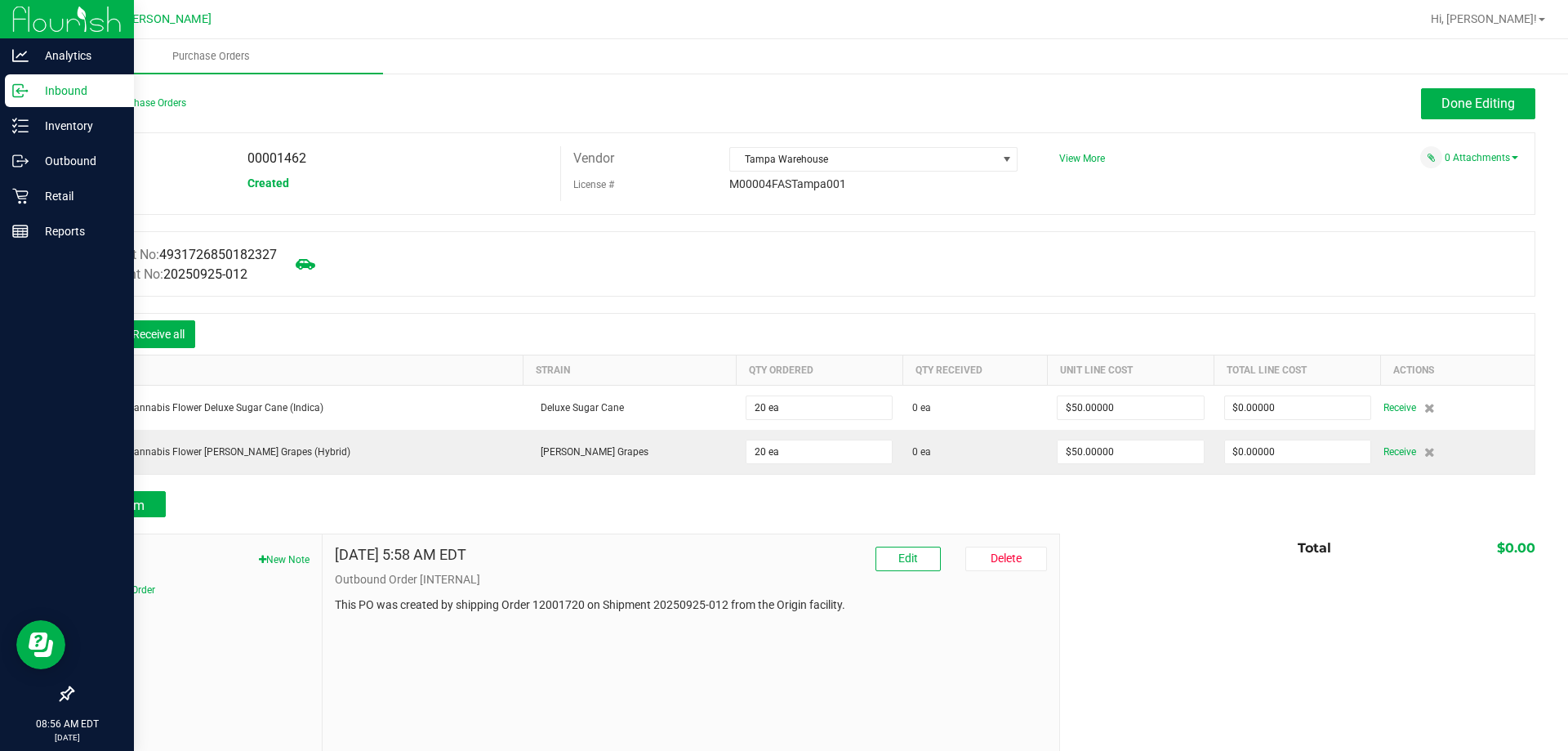
click at [93, 328] on icon at bounding box center [97, 335] width 16 height 16
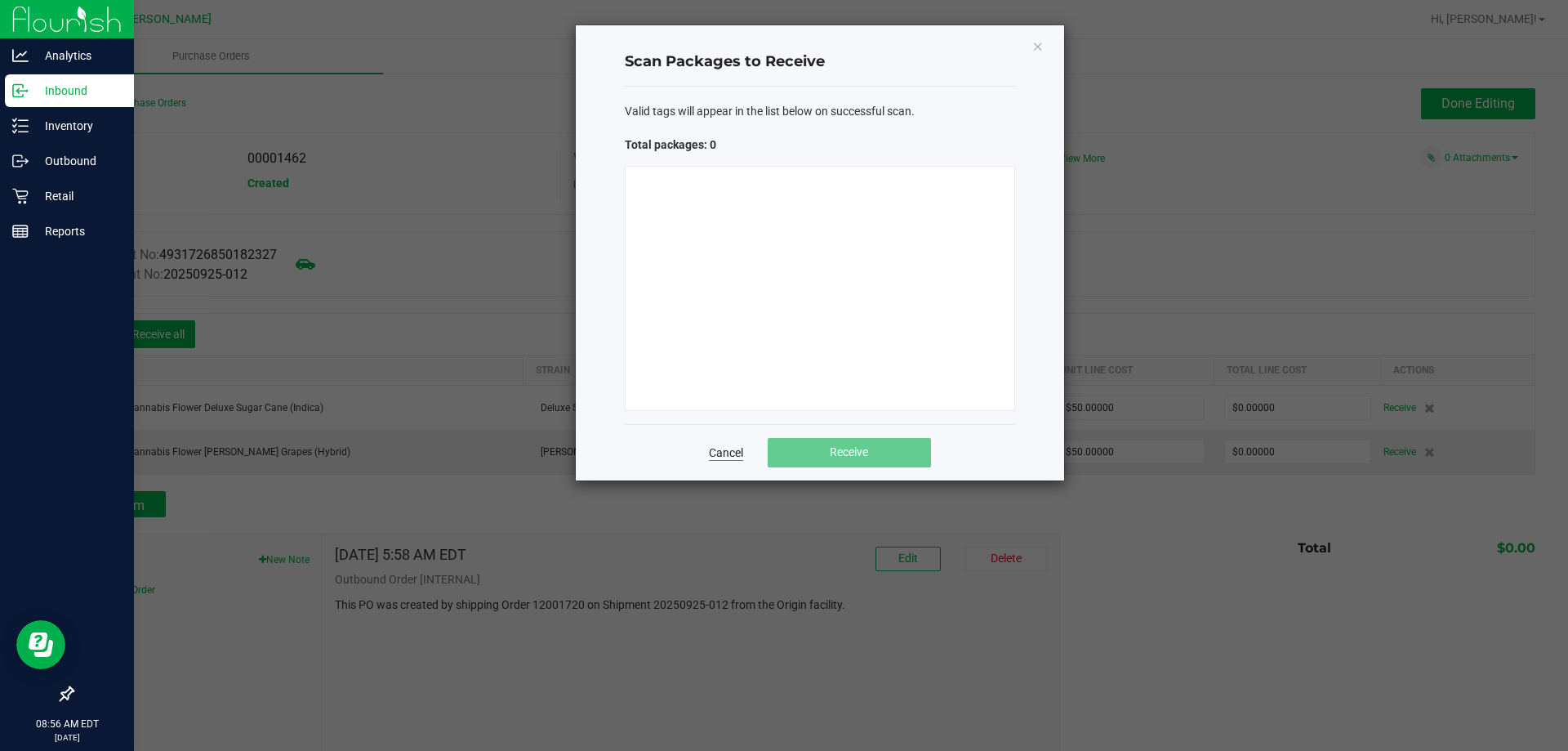
click at [720, 448] on link "Cancel" at bounding box center [726, 452] width 35 height 16
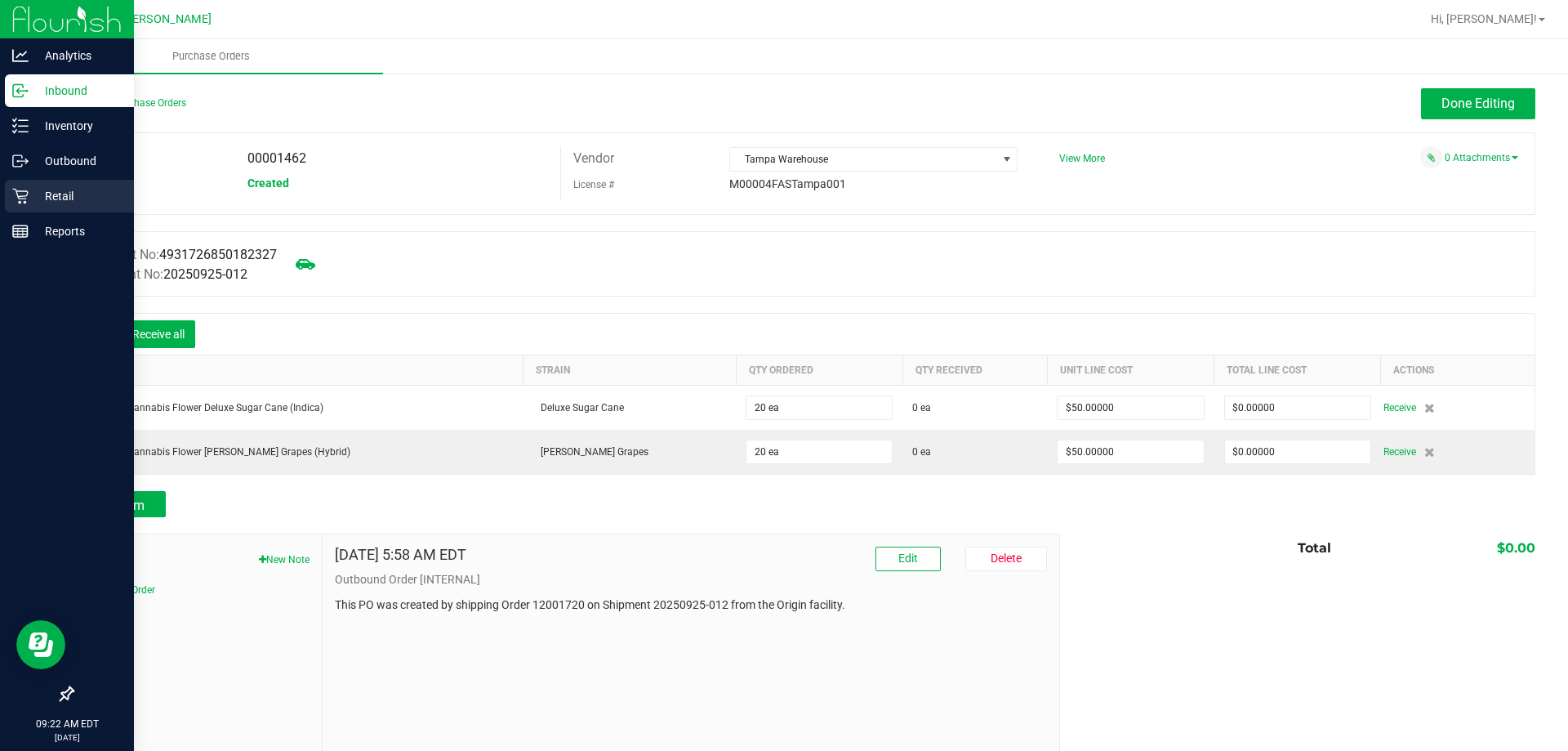
click at [47, 191] on p "Retail" at bounding box center [77, 195] width 98 height 19
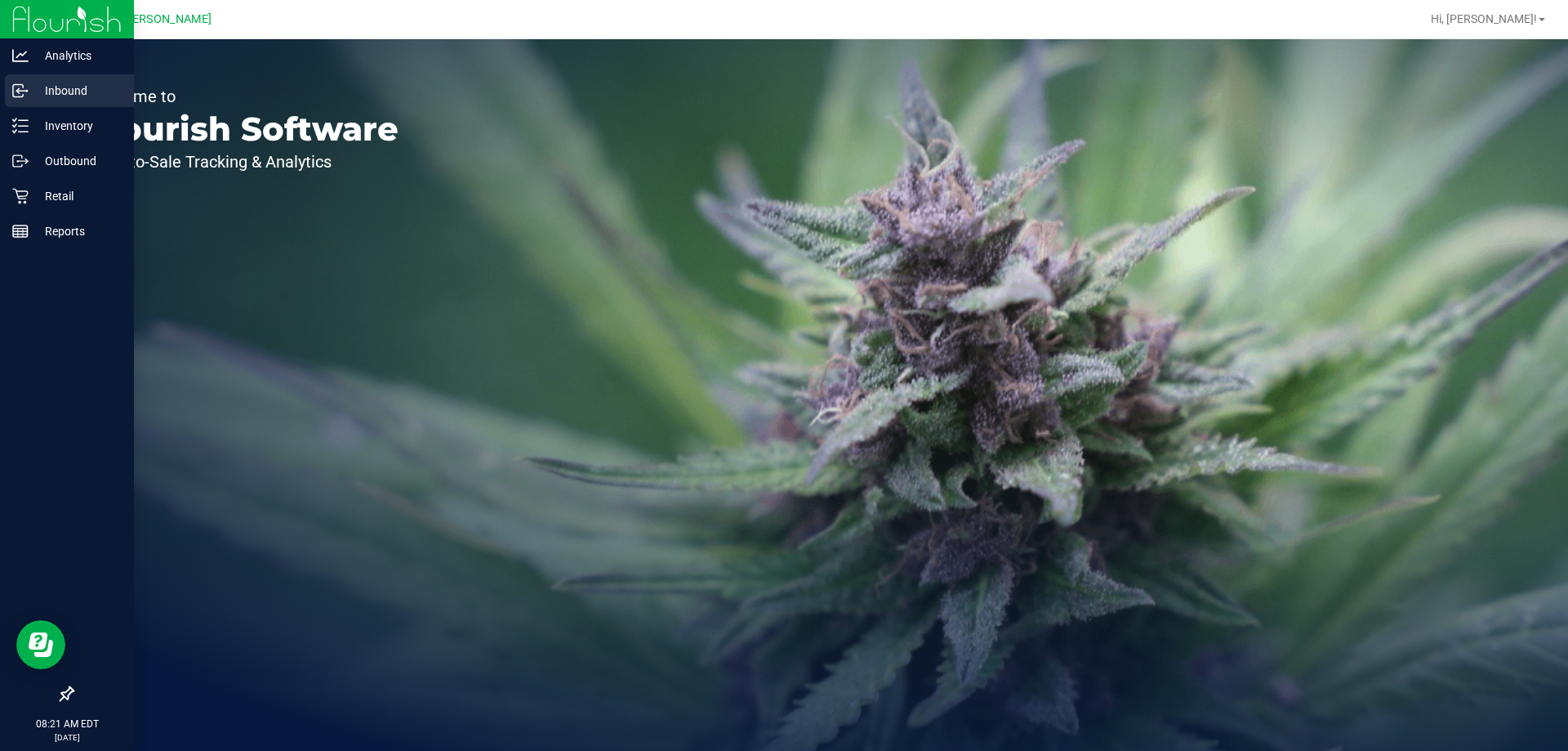
click at [62, 87] on p "Inbound" at bounding box center [77, 90] width 98 height 19
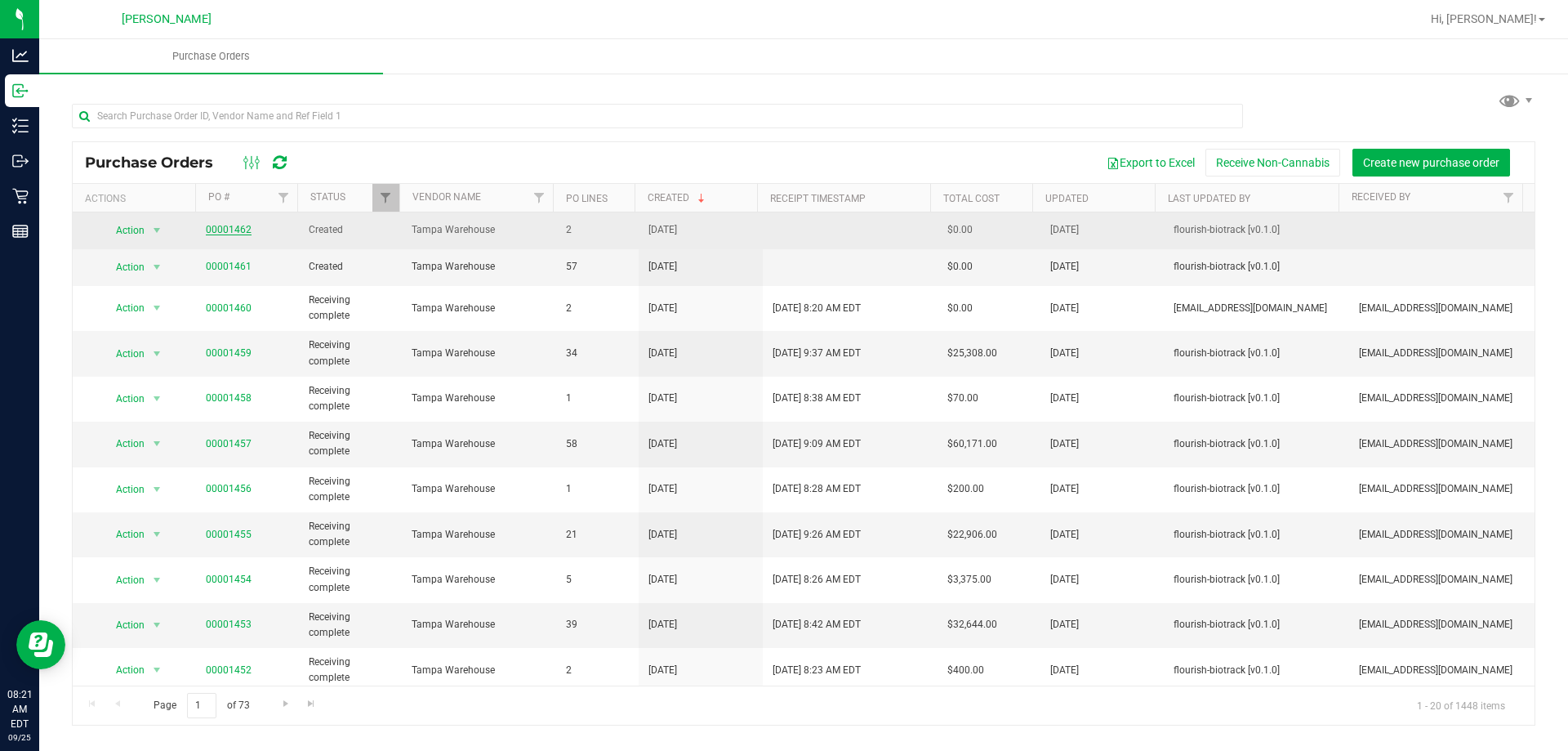
click at [218, 230] on link "00001462" at bounding box center [229, 230] width 45 height 12
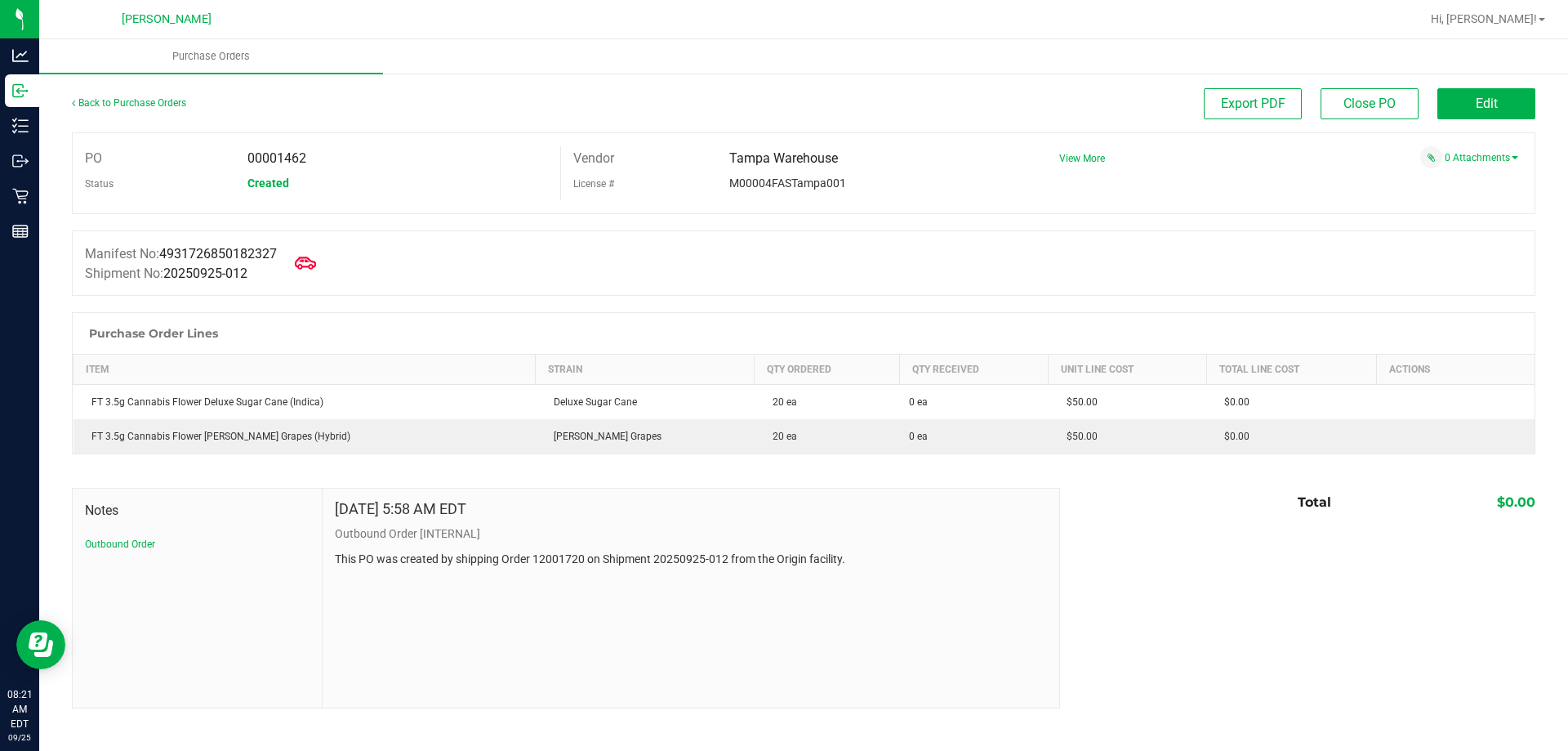
click at [316, 264] on icon at bounding box center [305, 263] width 21 height 21
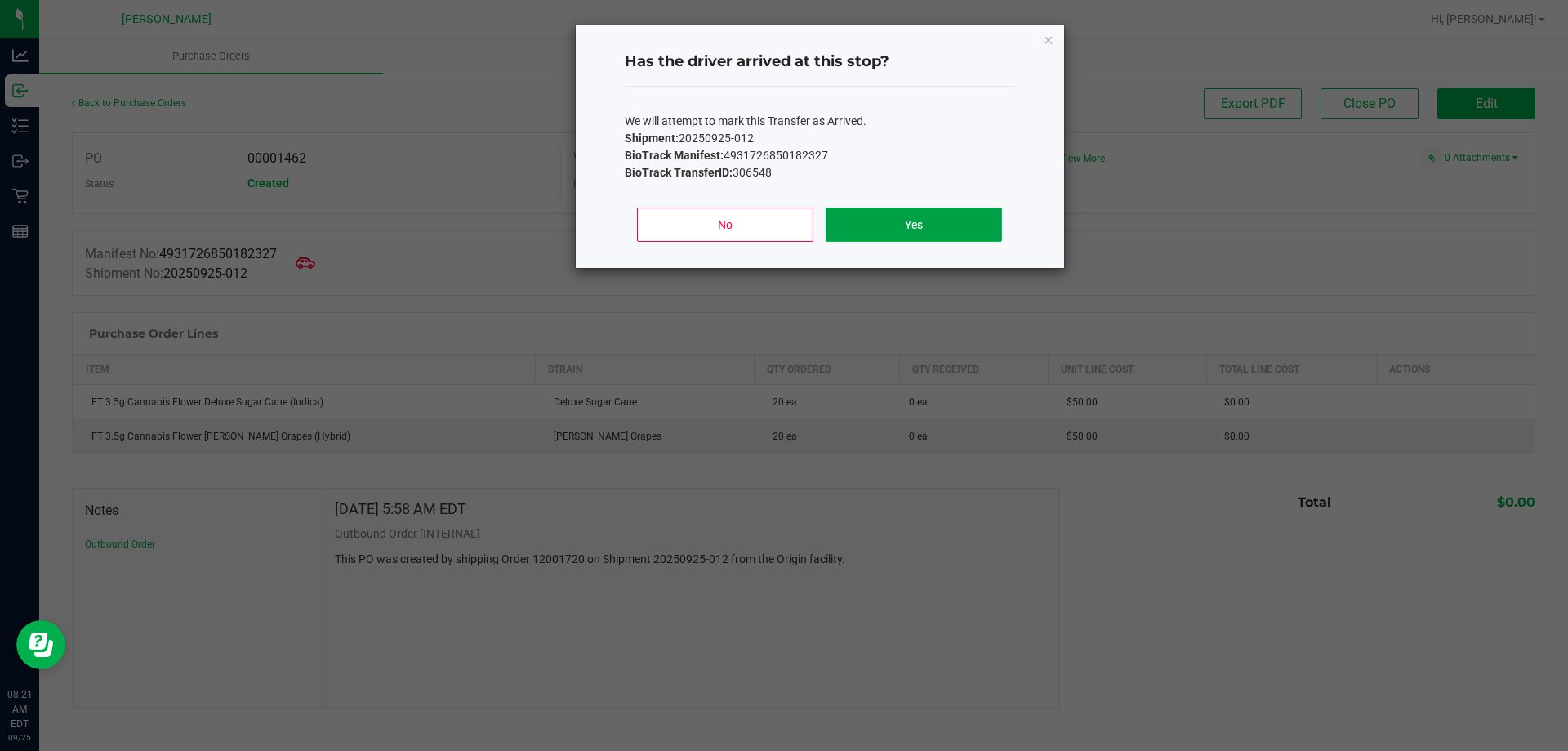
click at [901, 231] on button "Yes" at bounding box center [913, 225] width 176 height 35
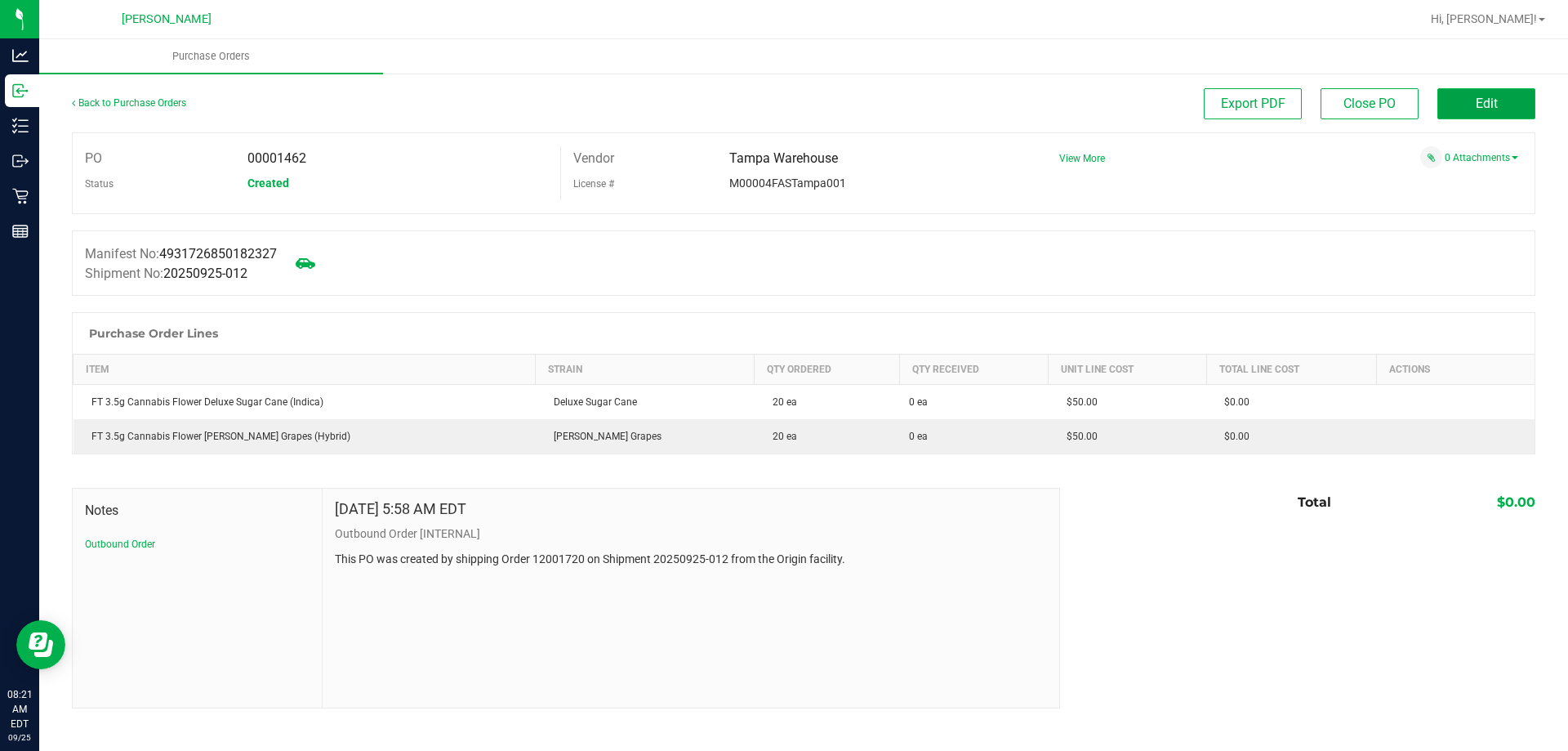
click at [1478, 97] on span "Edit" at bounding box center [1487, 104] width 22 height 15
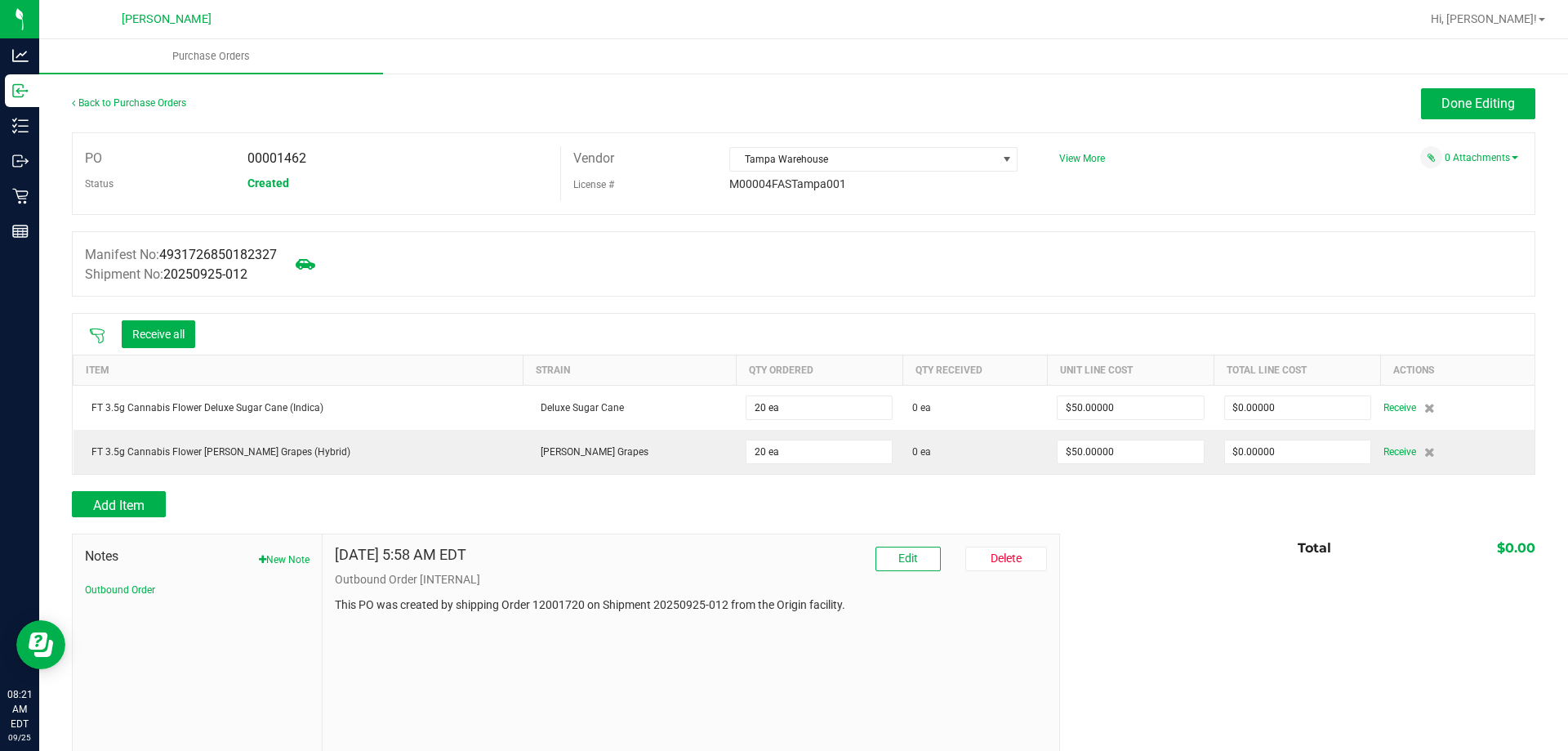
click at [93, 332] on icon at bounding box center [97, 335] width 16 height 16
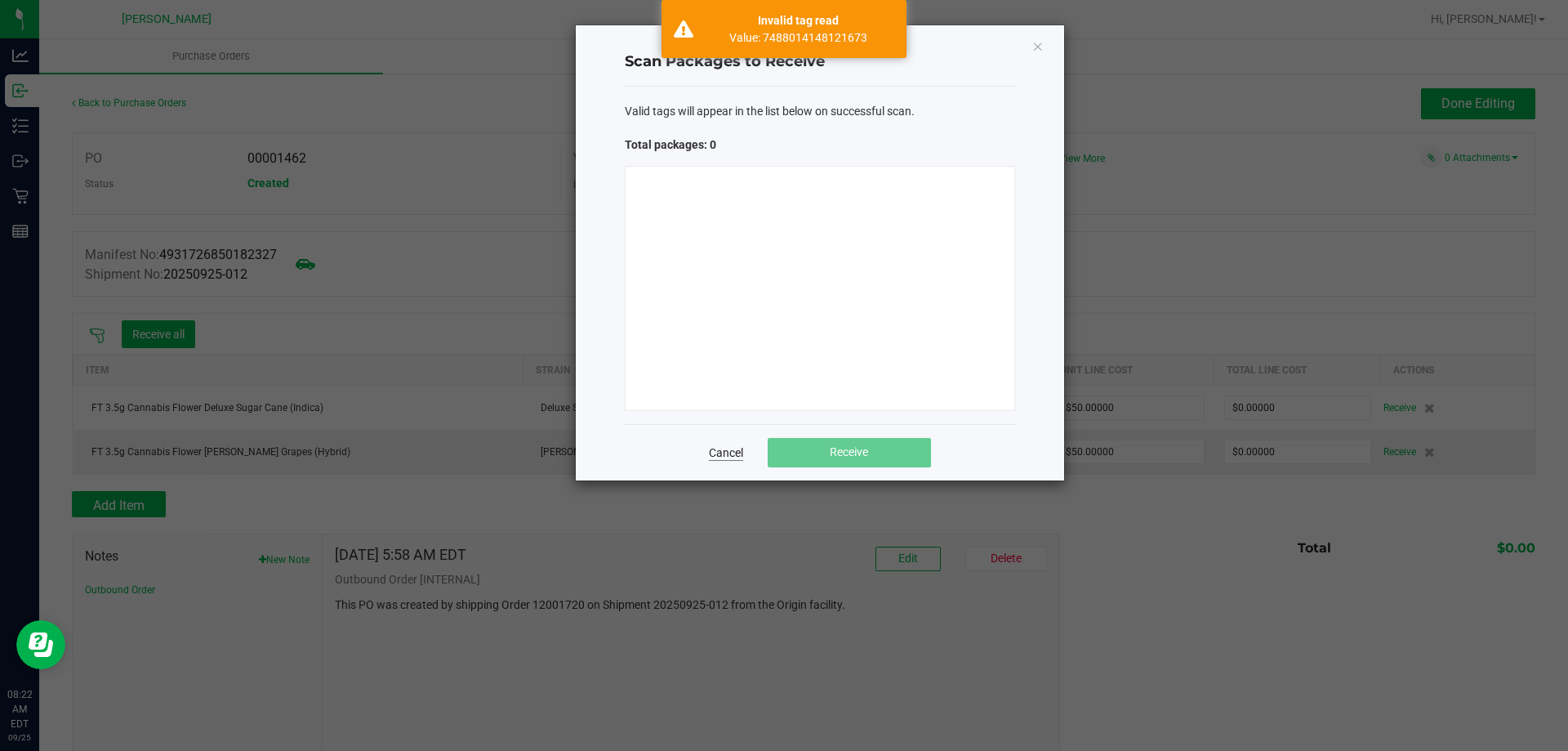
click at [715, 446] on link "Cancel" at bounding box center [726, 452] width 35 height 16
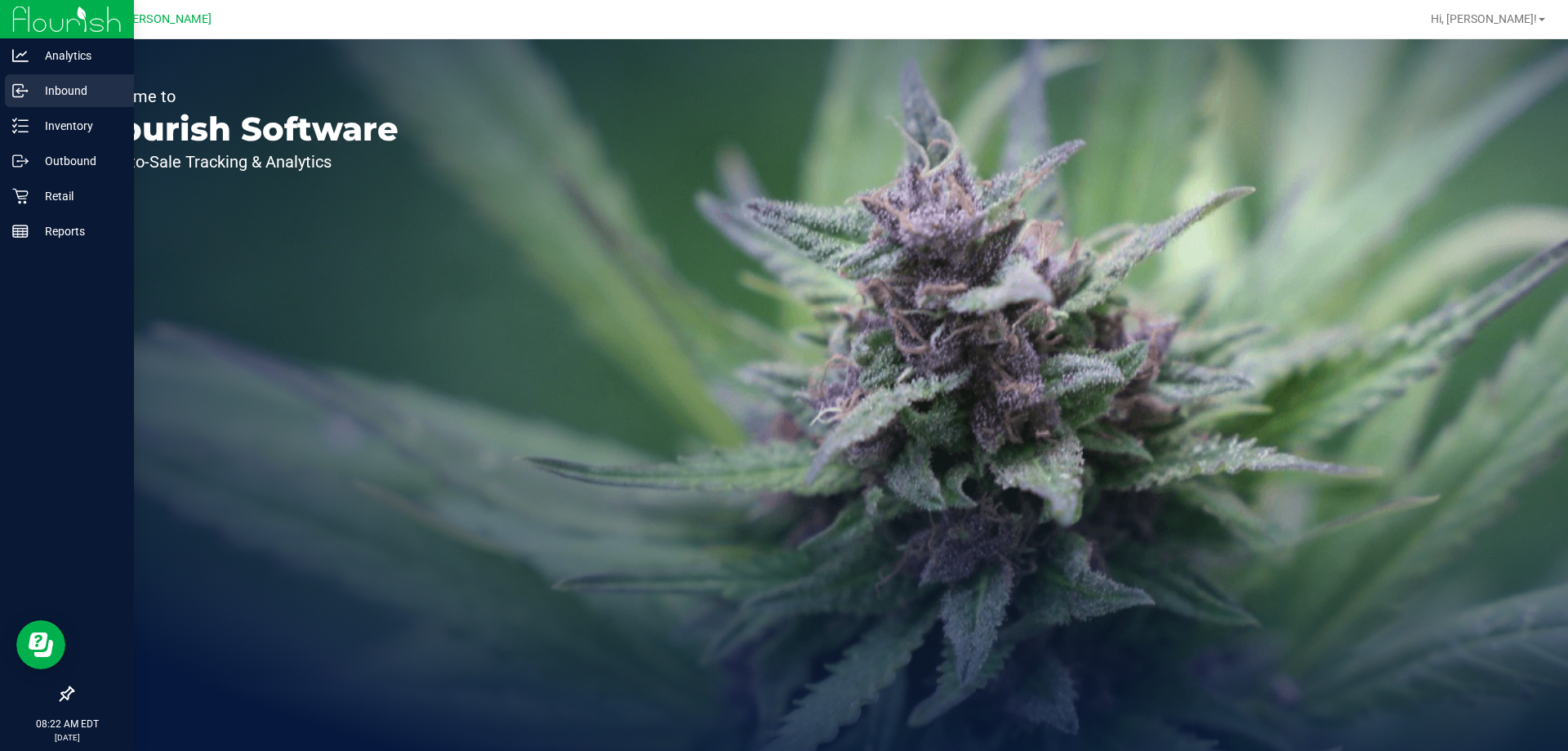
click at [66, 93] on p "Inbound" at bounding box center [77, 90] width 98 height 19
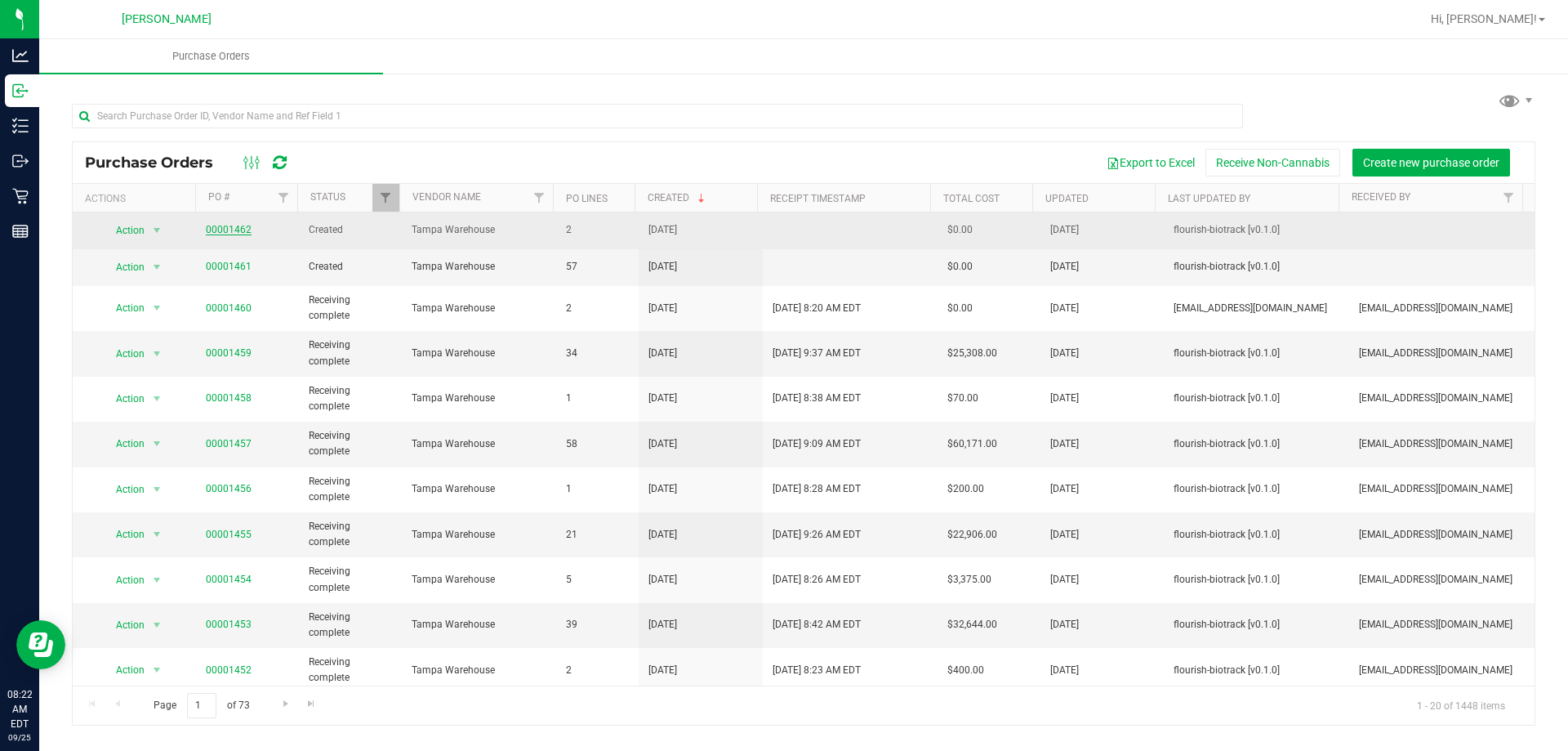
click at [217, 226] on link "00001462" at bounding box center [229, 230] width 45 height 12
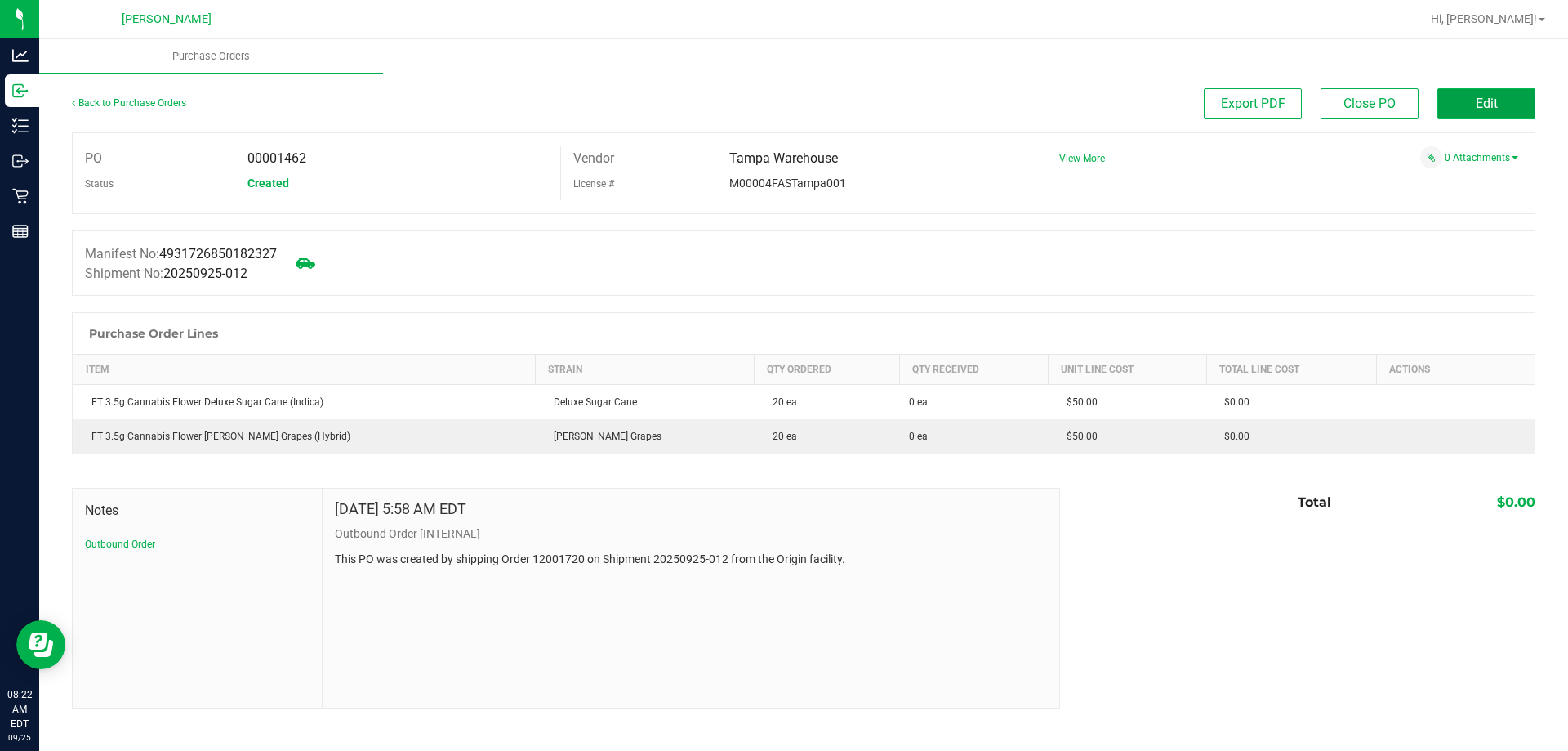
click at [1459, 108] on button "Edit" at bounding box center [1486, 104] width 98 height 31
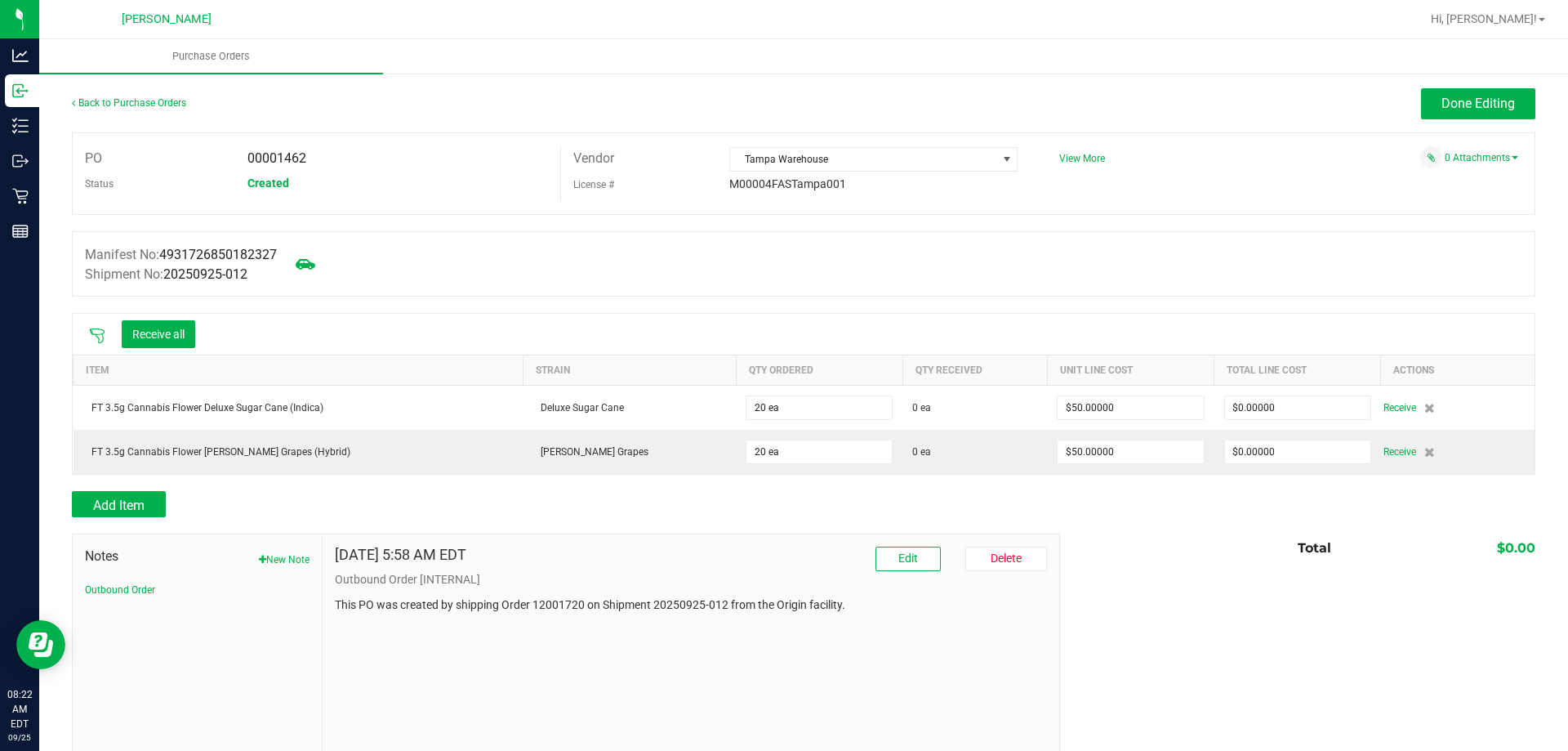
click at [93, 332] on icon at bounding box center [97, 335] width 16 height 16
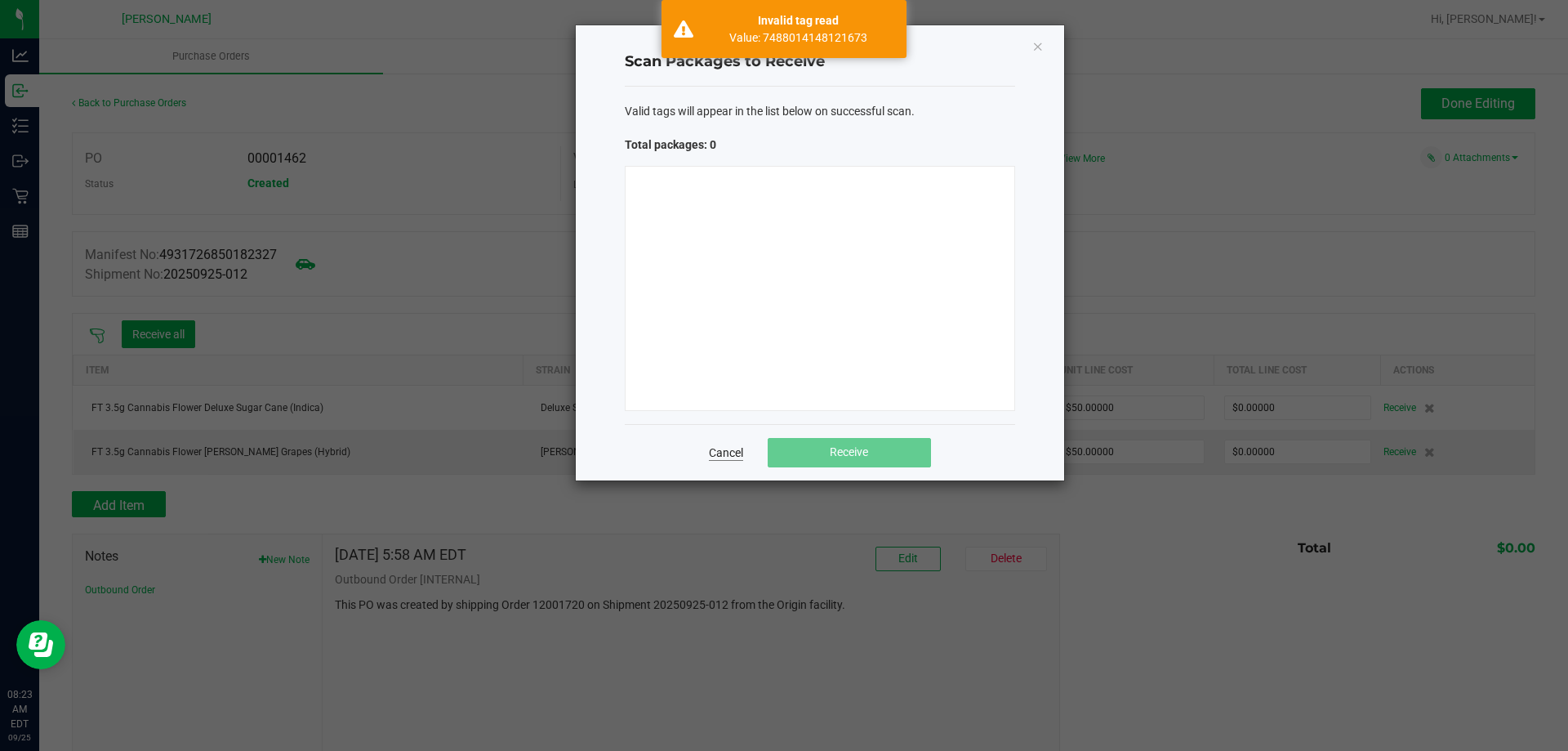
drag, startPoint x: 726, startPoint y: 454, endPoint x: 625, endPoint y: 288, distance: 194.3
click at [726, 451] on link "Cancel" at bounding box center [726, 452] width 35 height 16
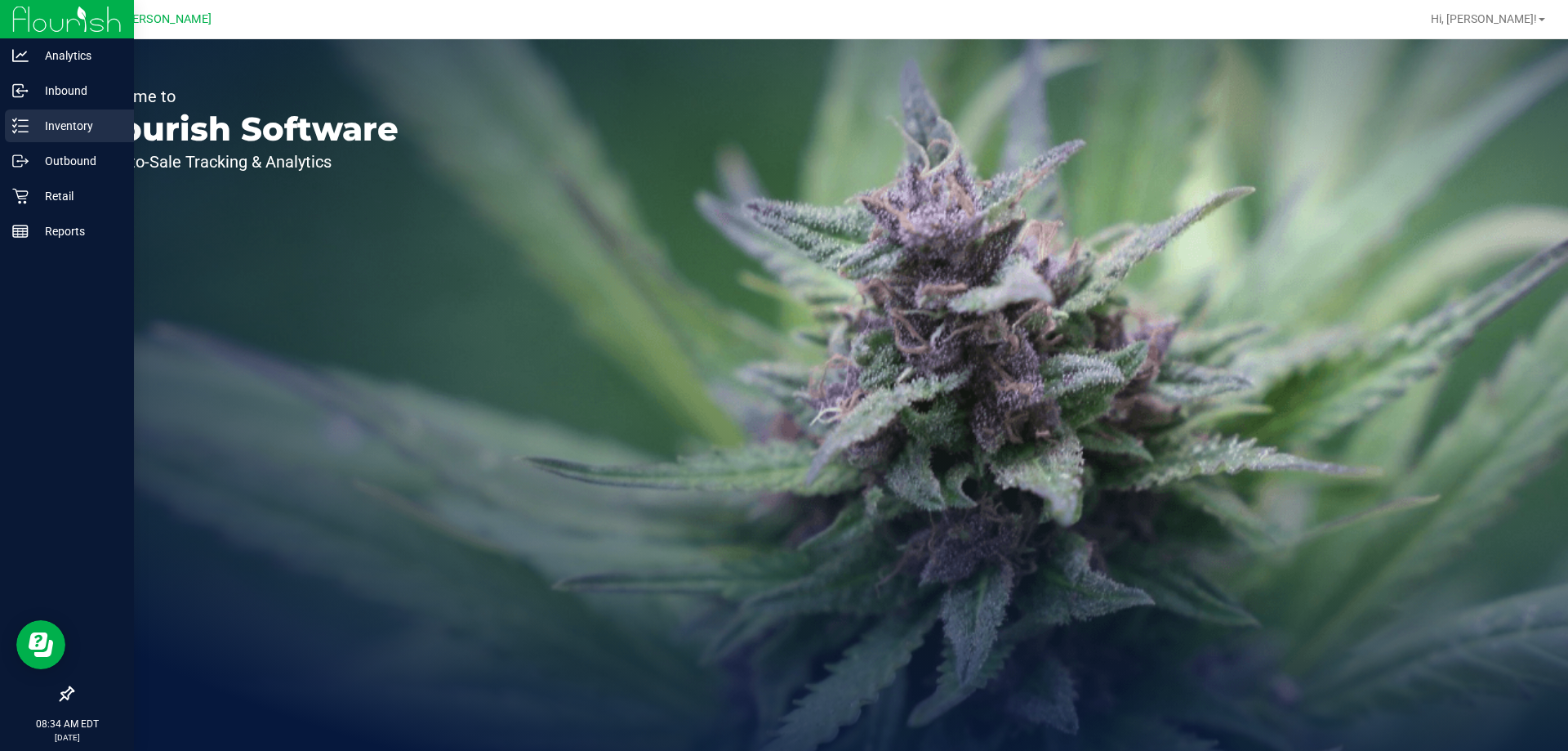
click at [34, 128] on p "Inventory" at bounding box center [77, 125] width 98 height 19
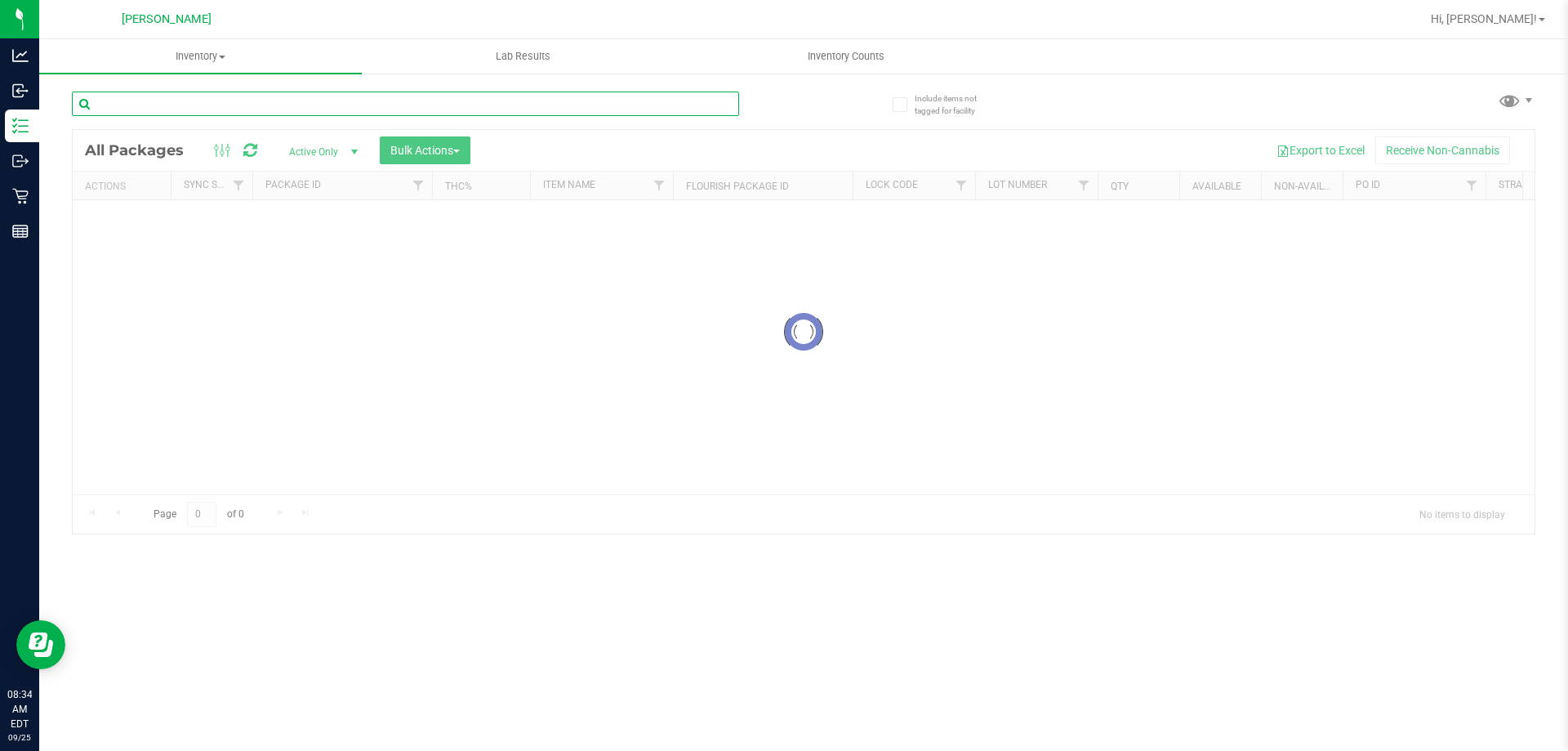
click at [256, 101] on input "text" at bounding box center [405, 104] width 667 height 24
type input "9679924830728343"
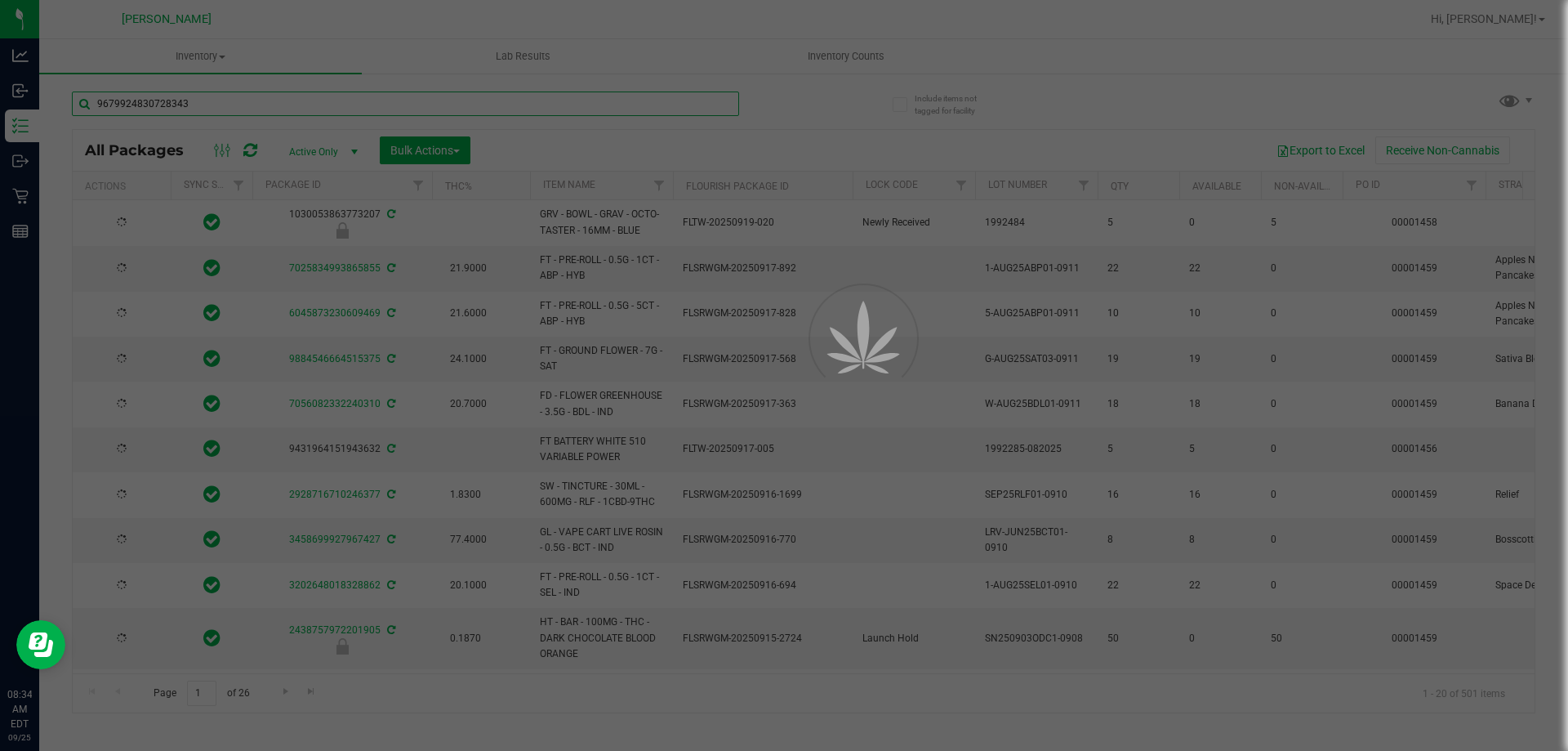
type input "[DATE]"
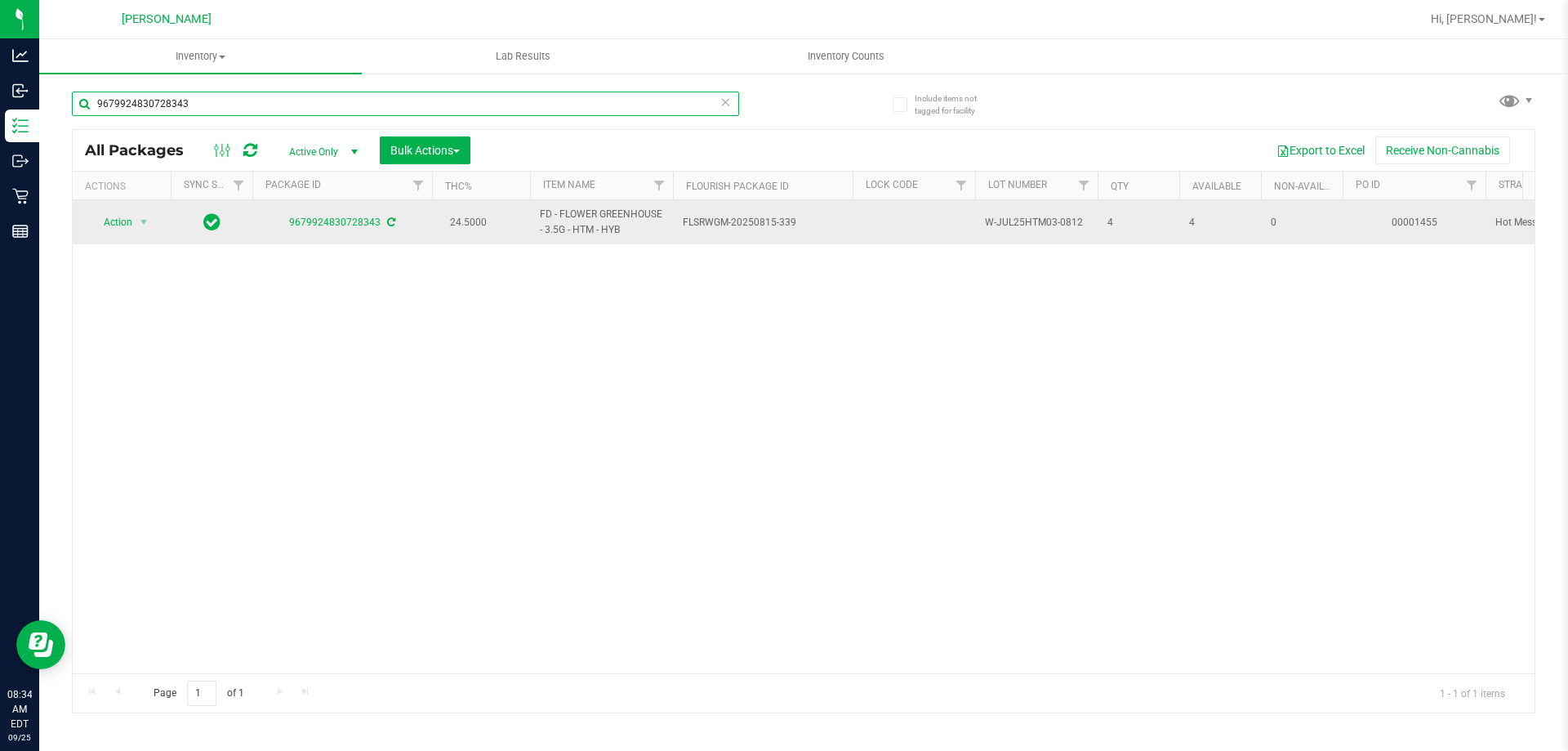
type input "9679924830728343"
click at [130, 232] on span "Action" at bounding box center [111, 221] width 44 height 23
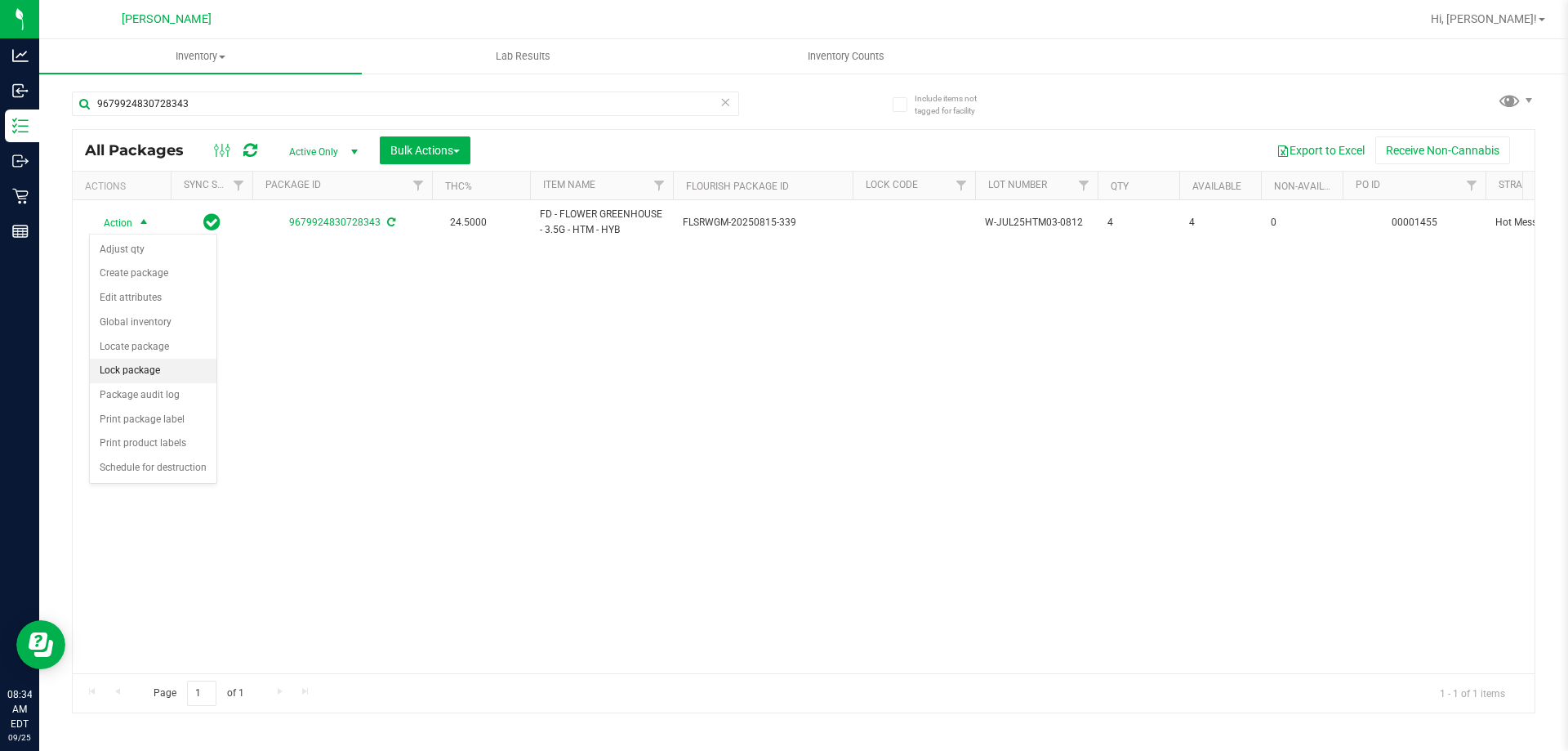
click at [146, 370] on li "Lock package" at bounding box center [153, 370] width 126 height 24
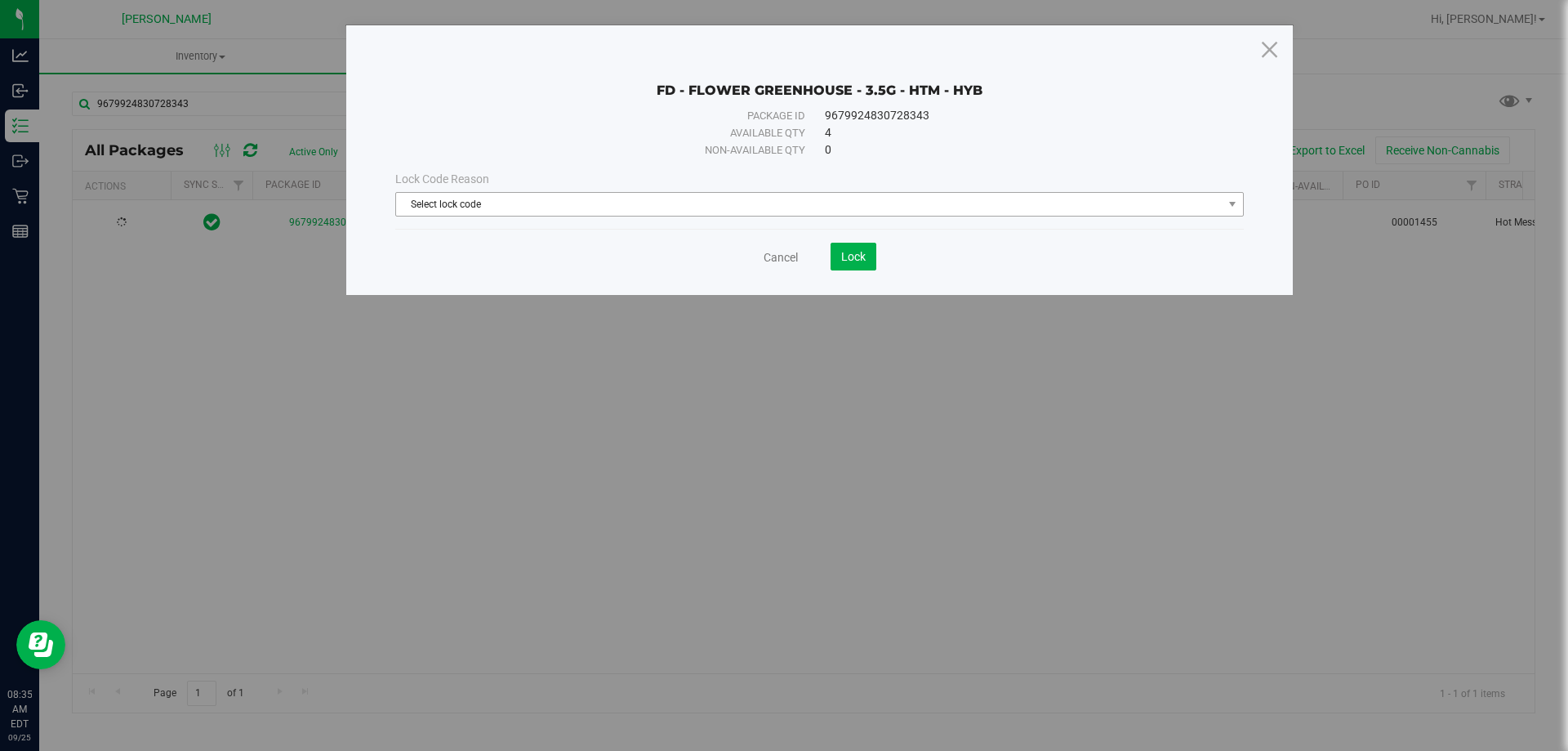
click at [551, 195] on span "Select lock code" at bounding box center [810, 204] width 827 height 23
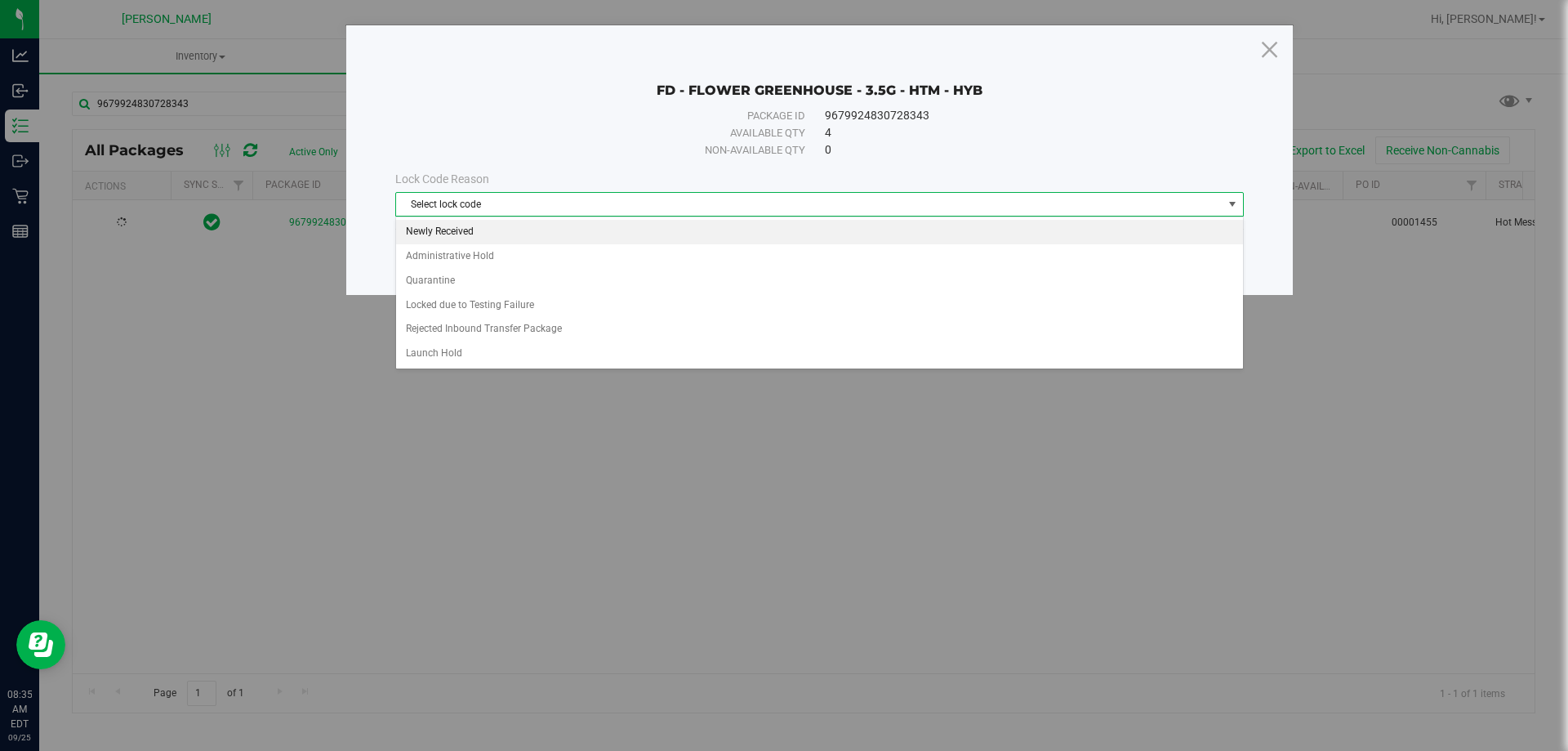
click at [483, 234] on li "Newly Received" at bounding box center [820, 232] width 847 height 24
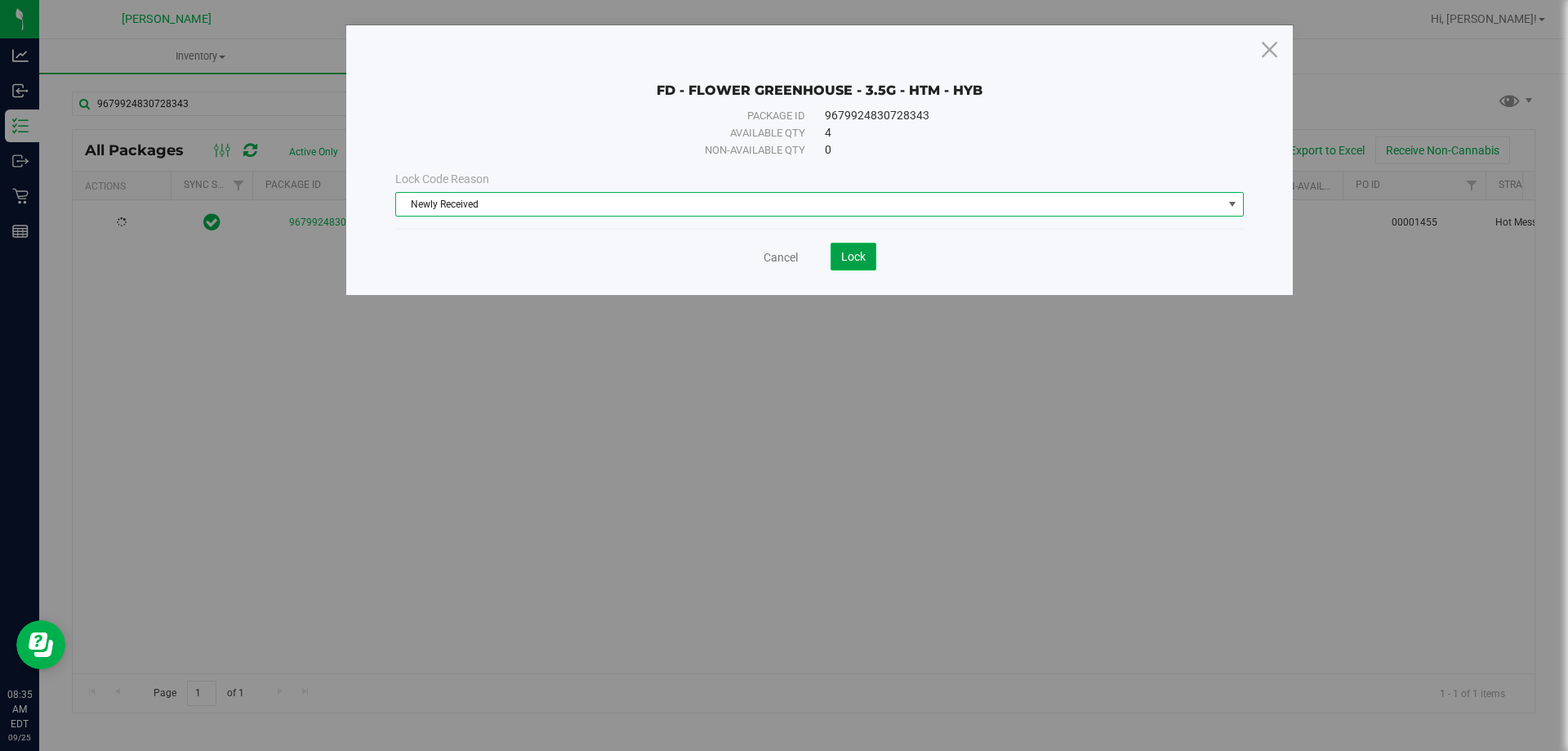
click at [853, 267] on button "Lock" at bounding box center [853, 256] width 45 height 28
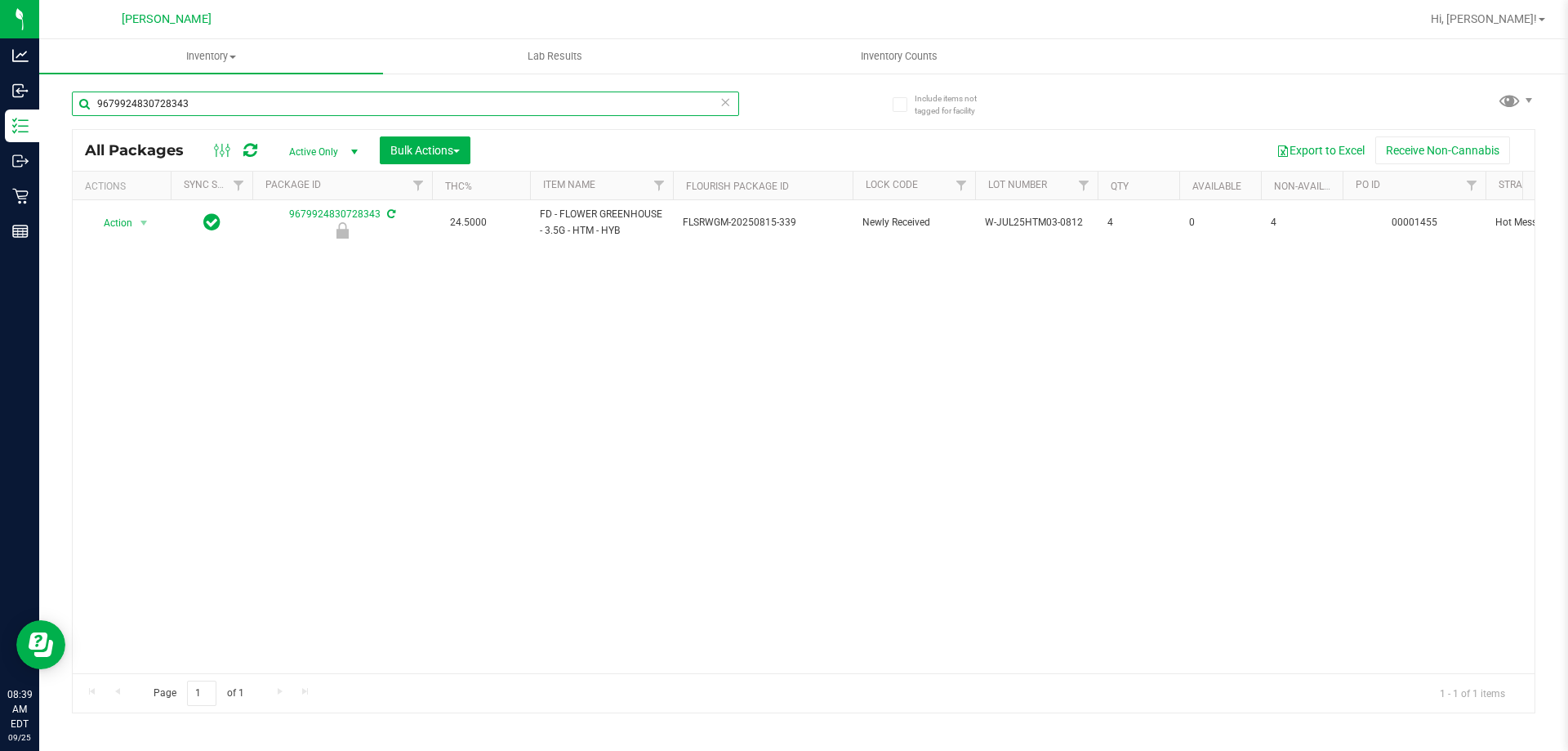
click at [217, 103] on input "9679924830728343" at bounding box center [405, 104] width 667 height 24
type input "9"
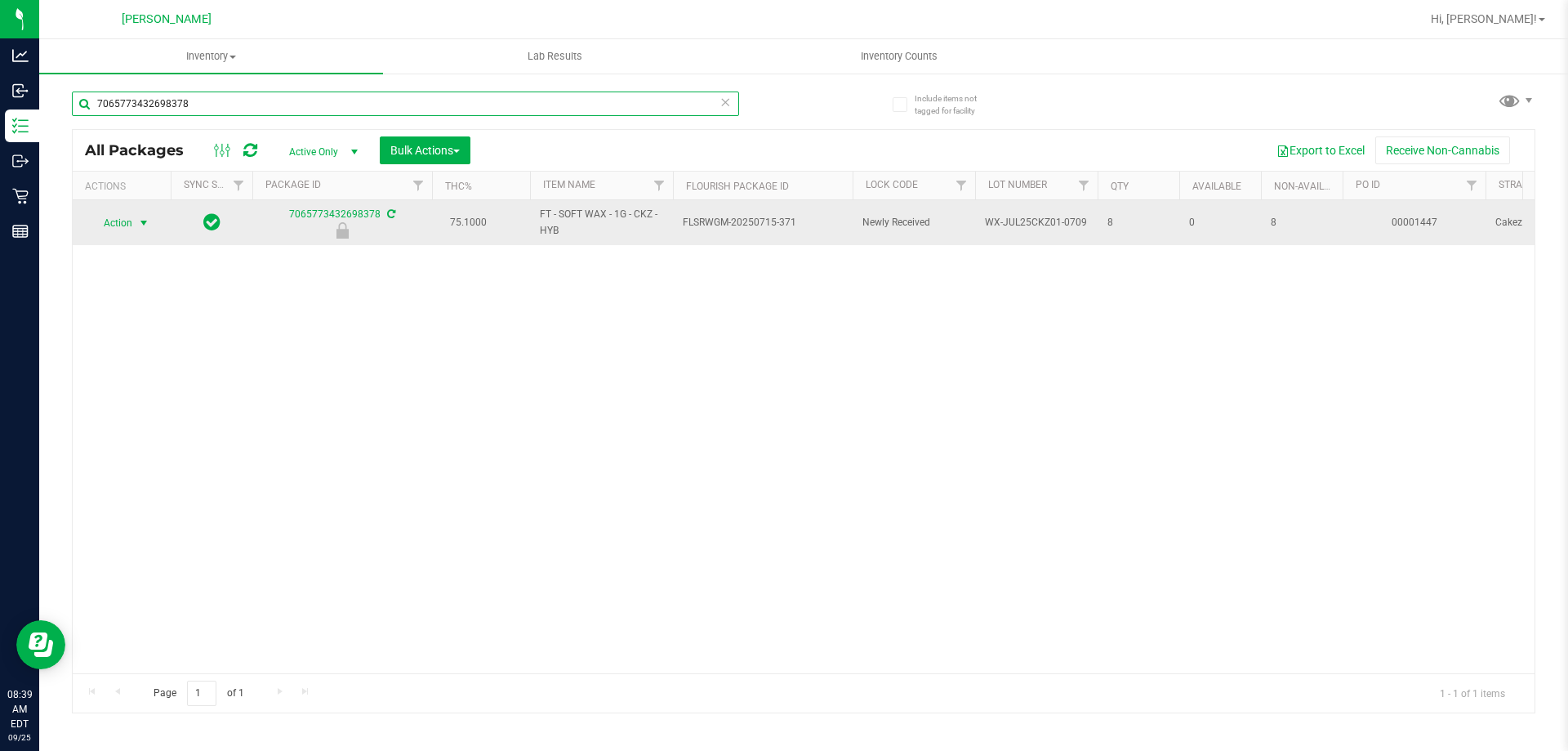
type input "7065773432698378"
click at [138, 228] on span "select" at bounding box center [144, 223] width 13 height 13
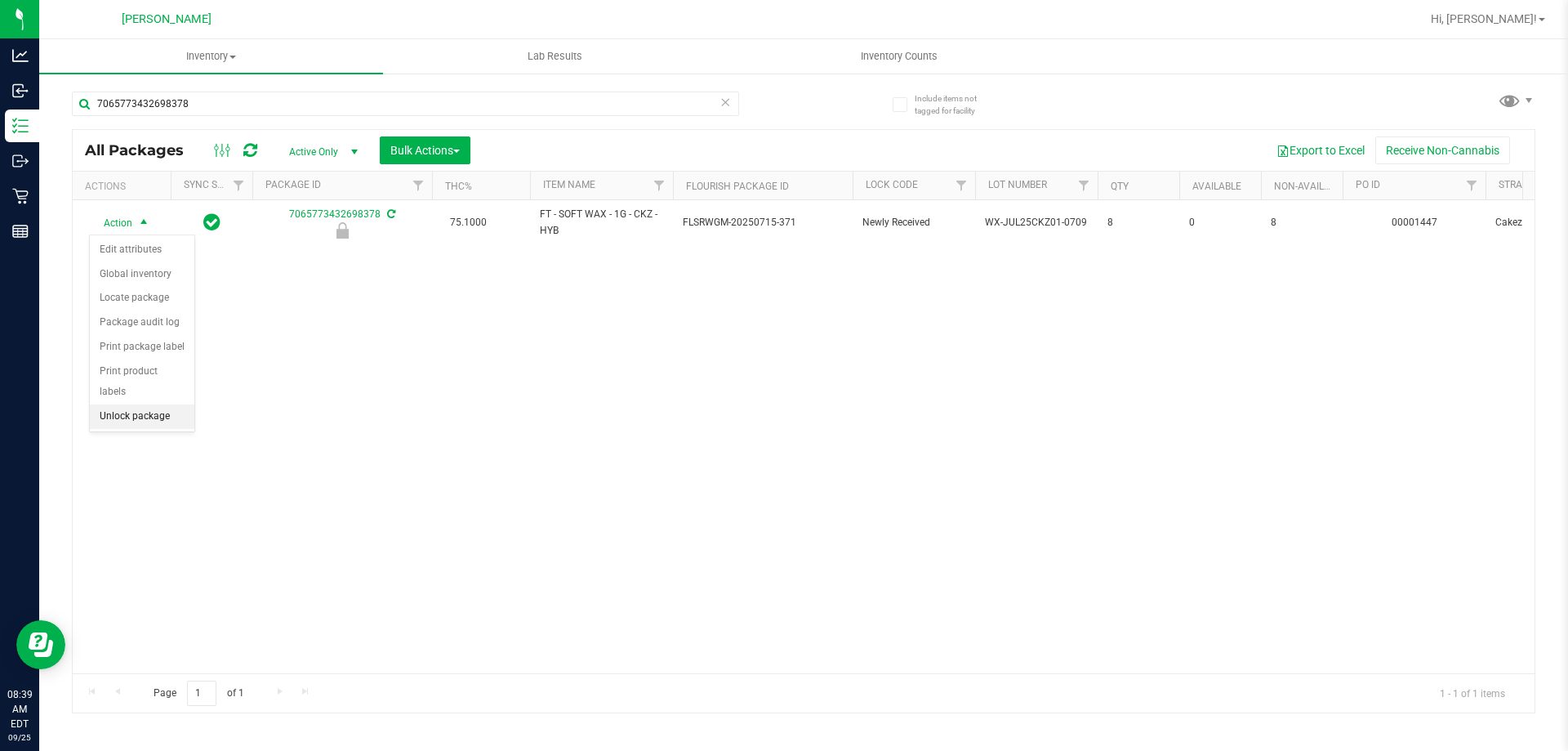
click at [156, 404] on li "Unlock package" at bounding box center [142, 416] width 104 height 24
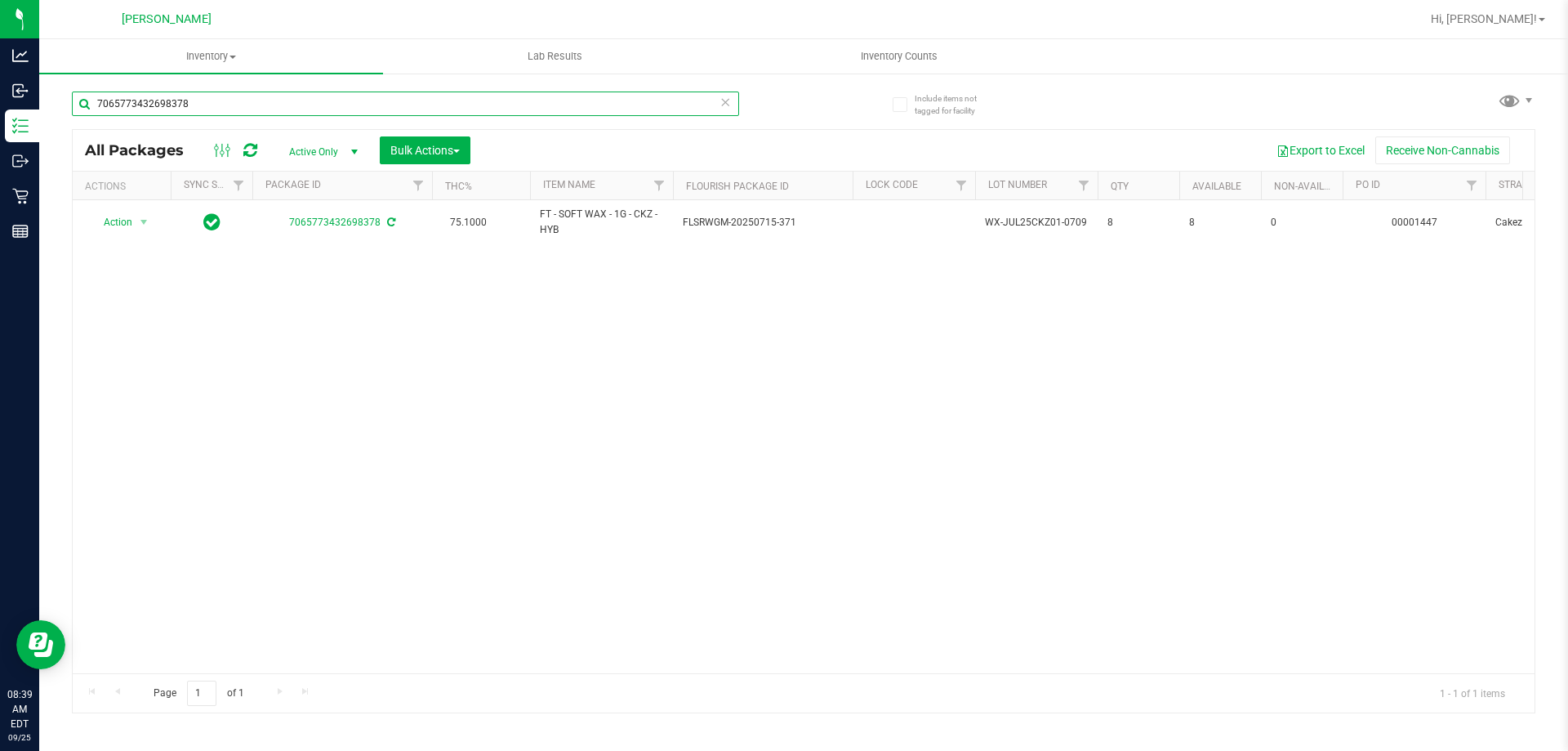
click at [236, 104] on input "7065773432698378" at bounding box center [405, 104] width 667 height 24
type input "7"
type input "2672522427974768"
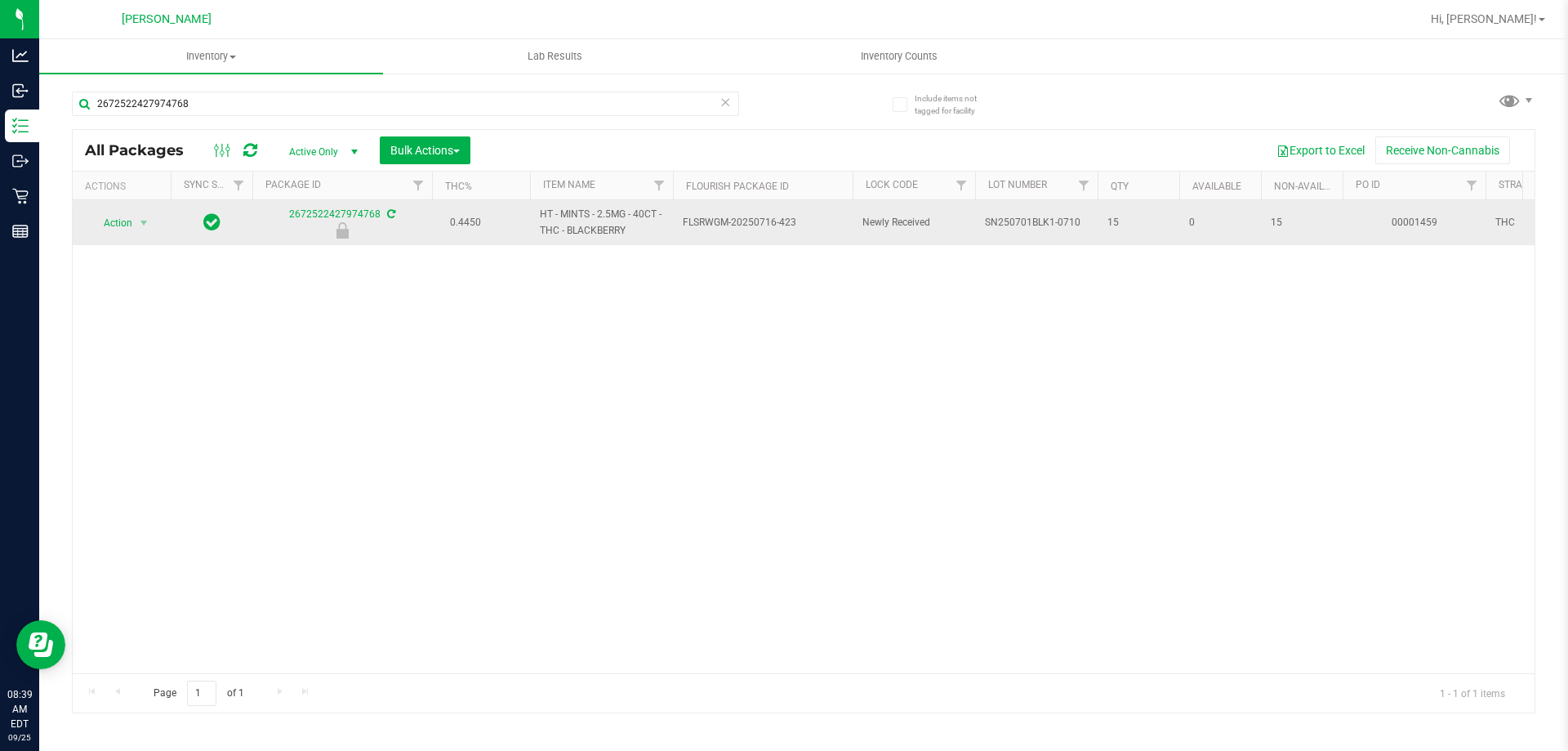
click at [122, 227] on span "Action" at bounding box center [111, 222] width 44 height 23
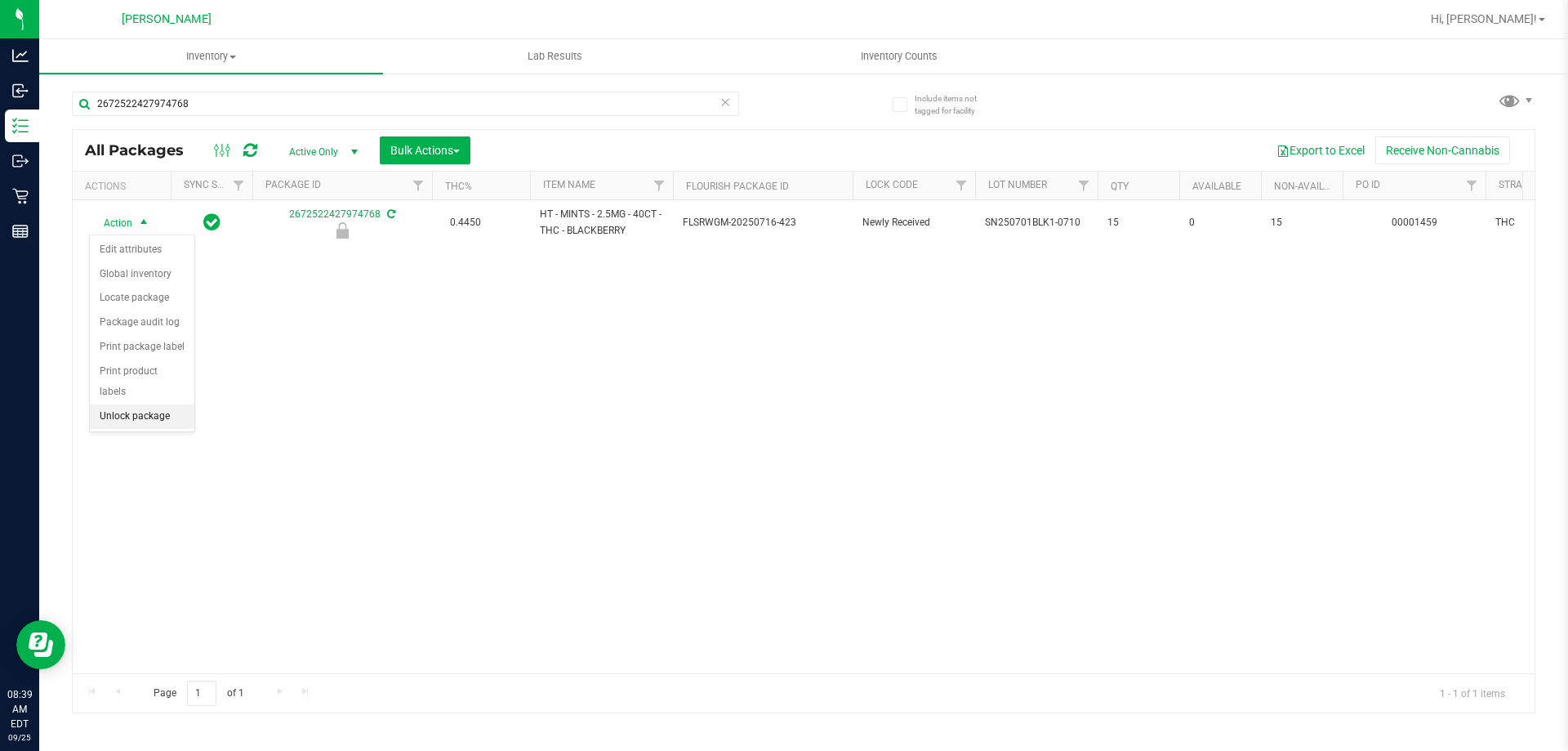
click at [160, 404] on li "Unlock package" at bounding box center [142, 416] width 104 height 24
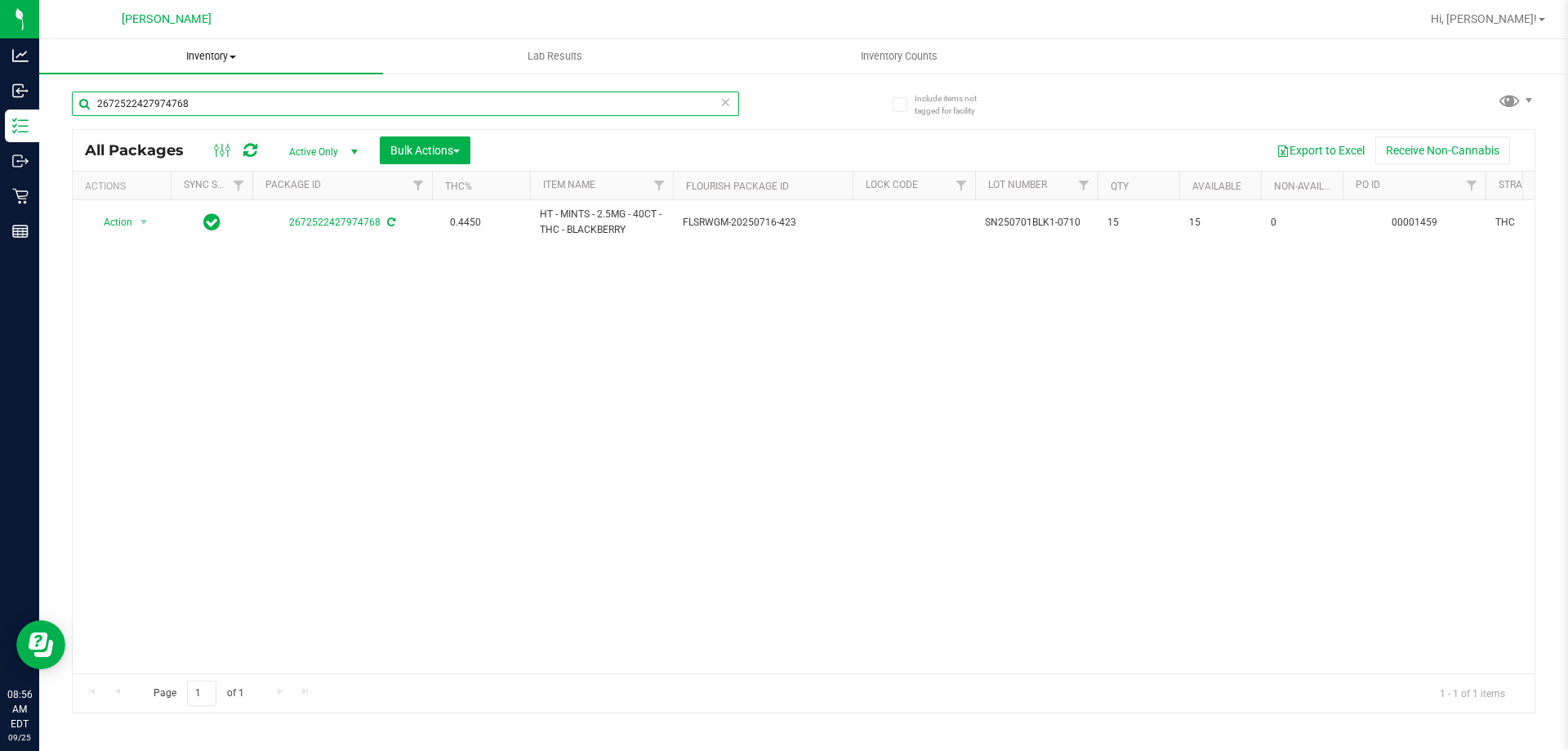
drag, startPoint x: 269, startPoint y: 109, endPoint x: 64, endPoint y: 69, distance: 208.9
click at [48, 89] on div "Include items not tagged for facility 2672522427974768 All Packages Active Only…" at bounding box center [804, 321] width 1529 height 498
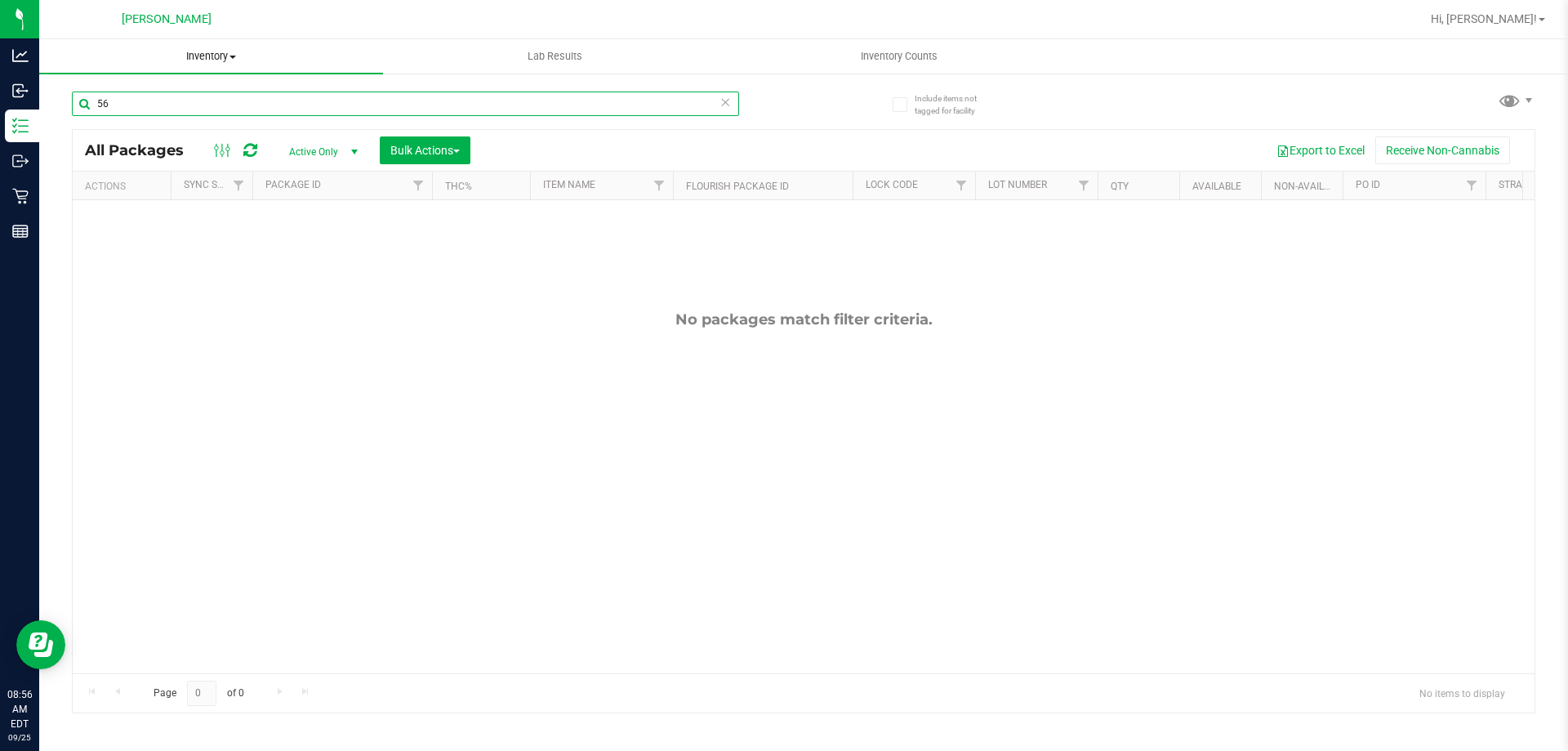
type input "5"
type input "2"
type input "6"
type input "1"
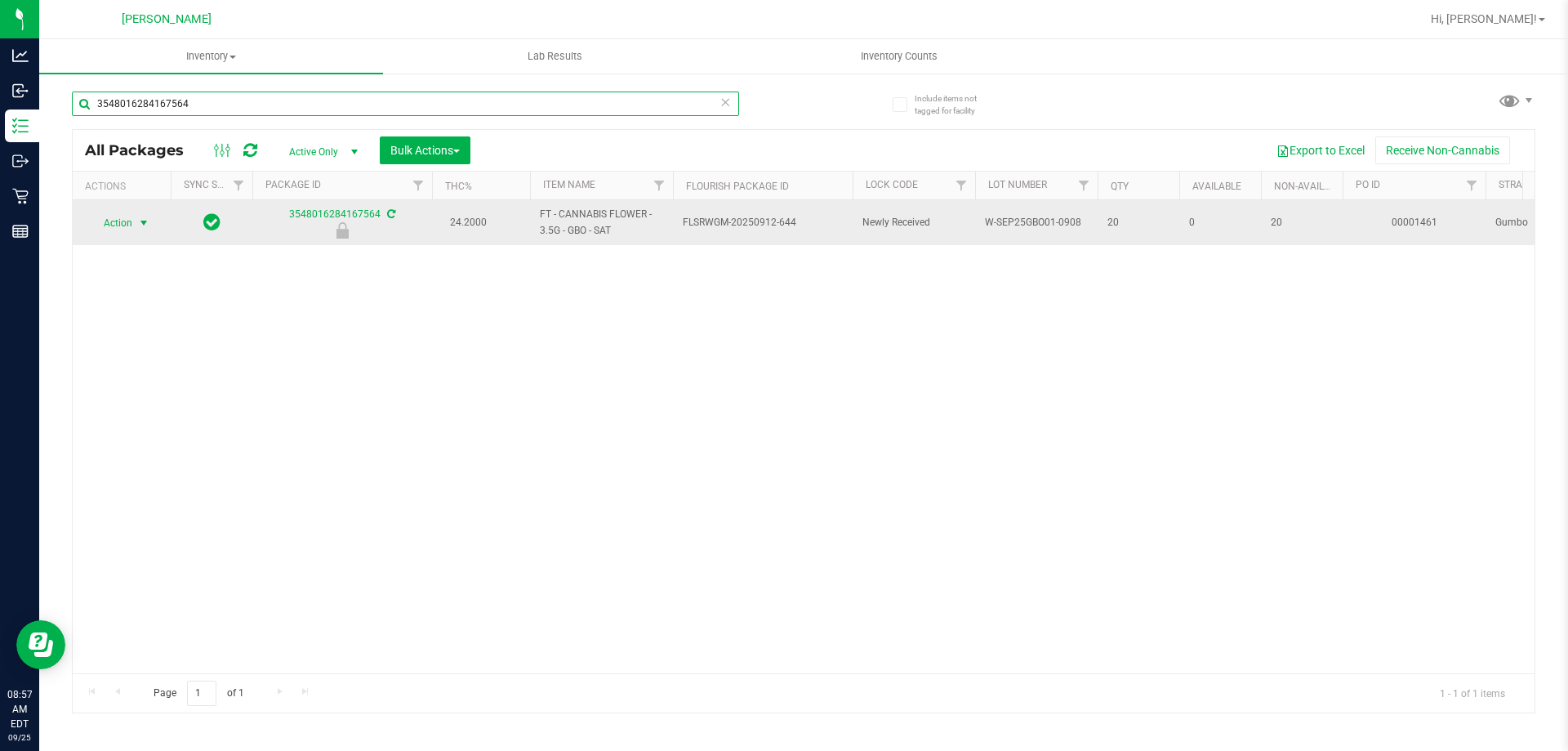
type input "3548016284167564"
click at [109, 220] on span "Action" at bounding box center [111, 222] width 44 height 23
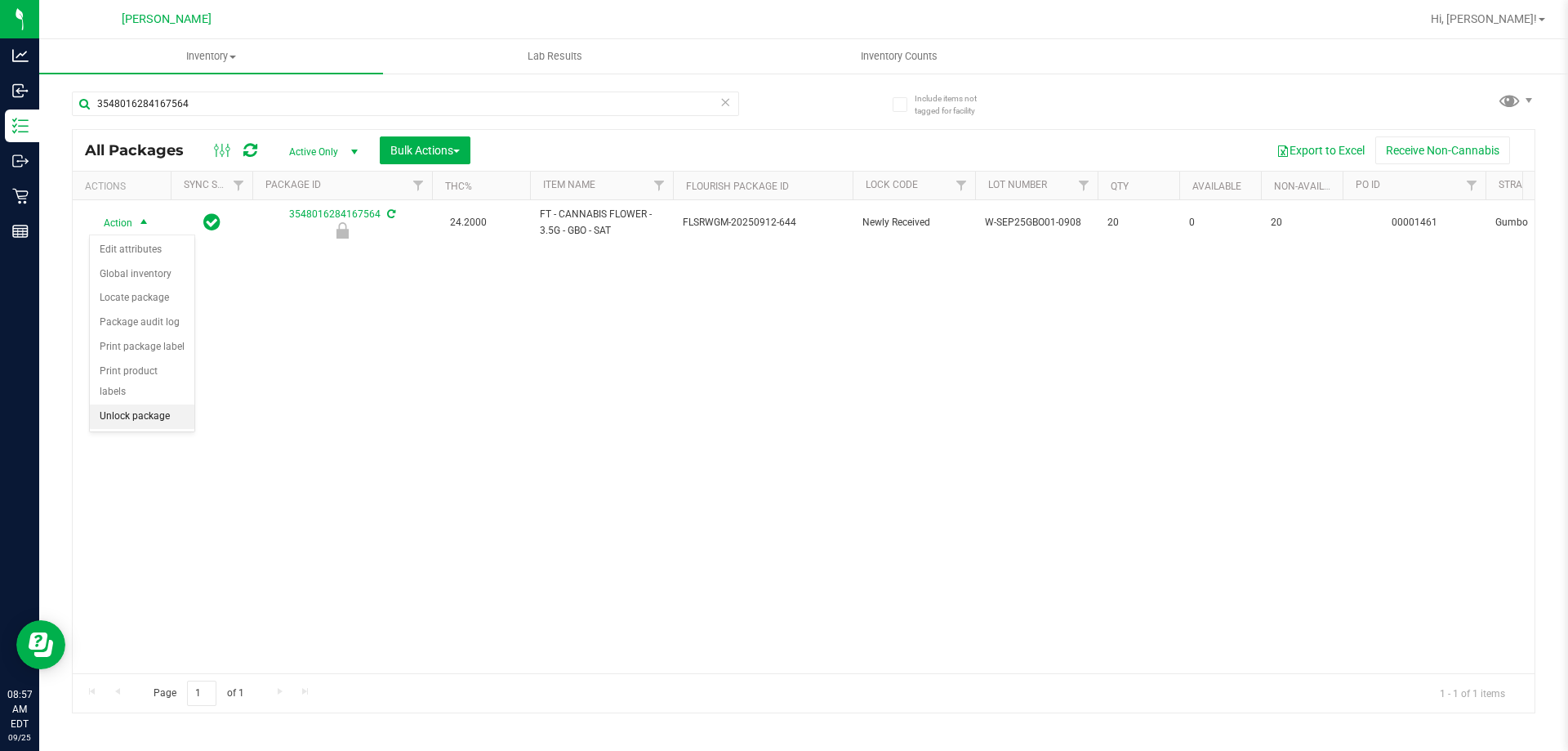
click at [143, 404] on li "Unlock package" at bounding box center [142, 416] width 104 height 24
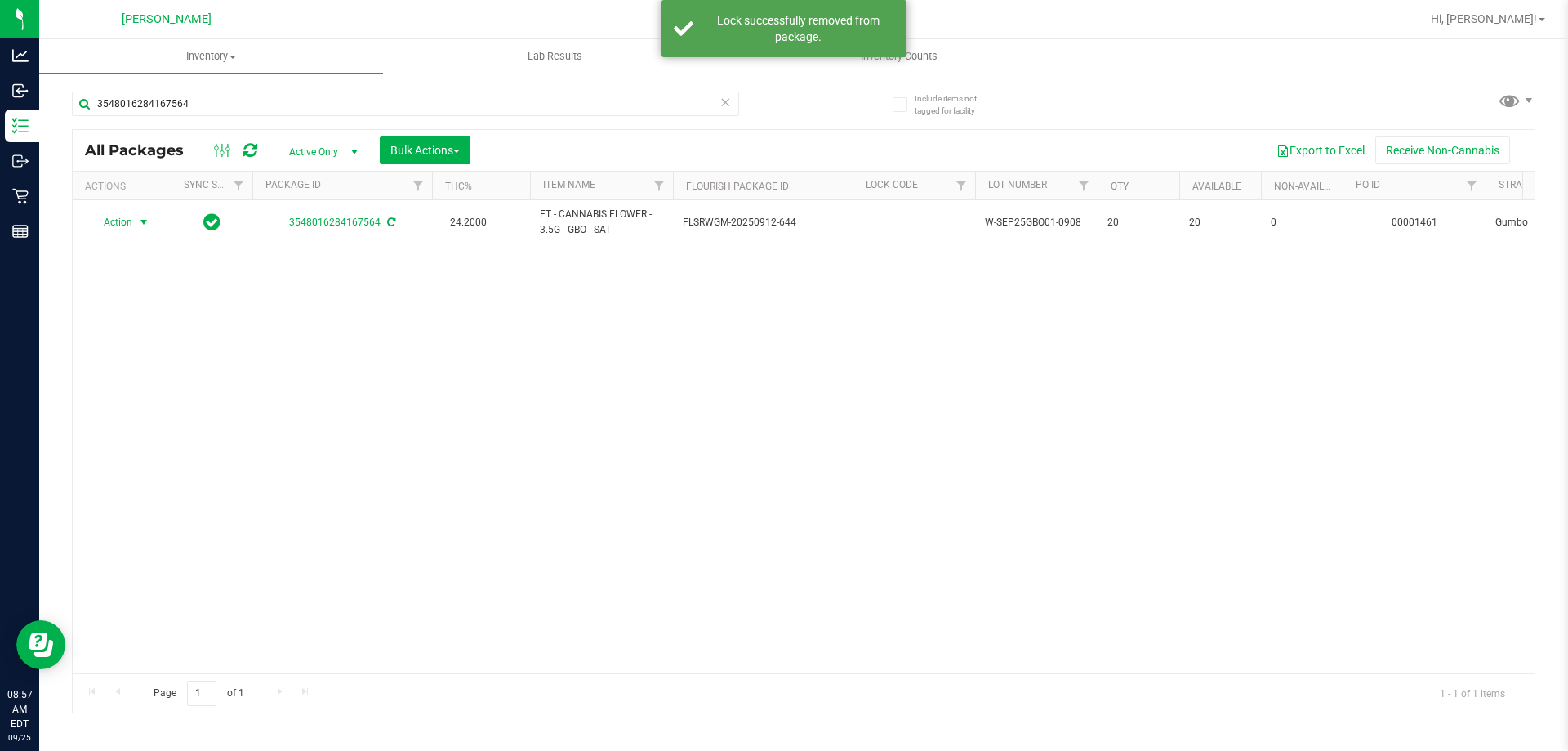
click at [114, 222] on span "Action" at bounding box center [111, 221] width 44 height 23
click at [130, 365] on li "Lock package" at bounding box center [153, 370] width 126 height 24
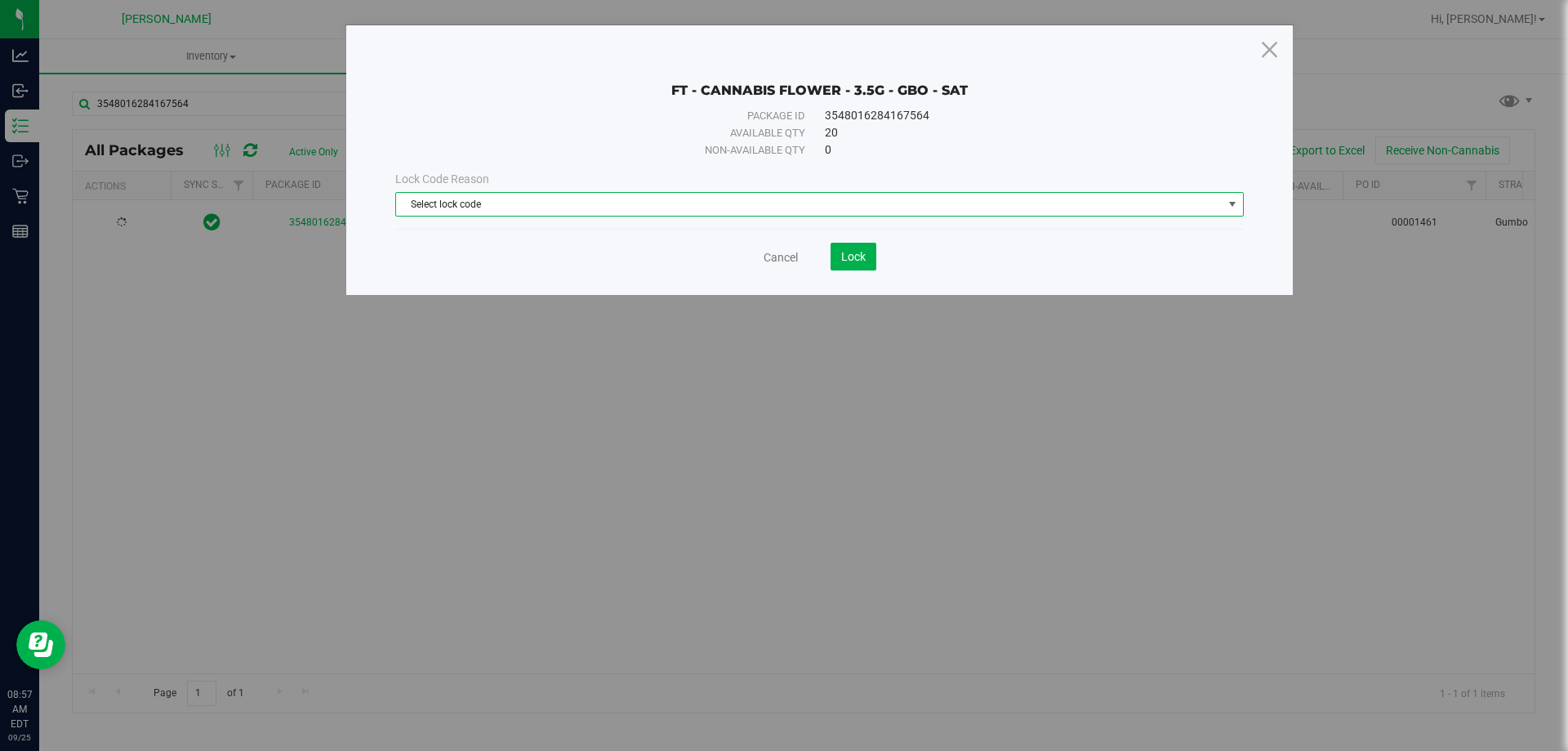
click at [656, 206] on span "Select lock code" at bounding box center [810, 204] width 827 height 23
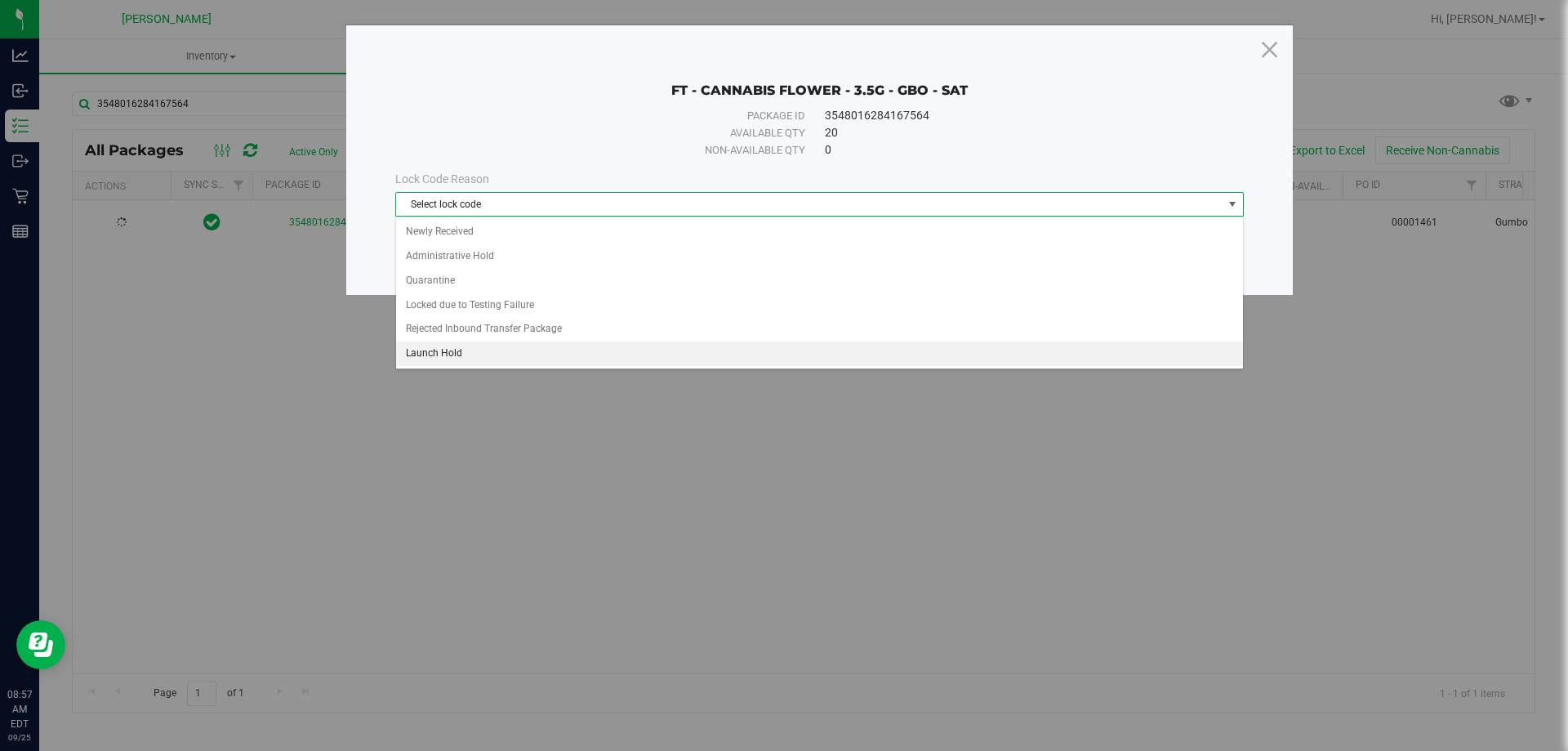
click at [613, 351] on li "Launch Hold" at bounding box center [820, 354] width 847 height 24
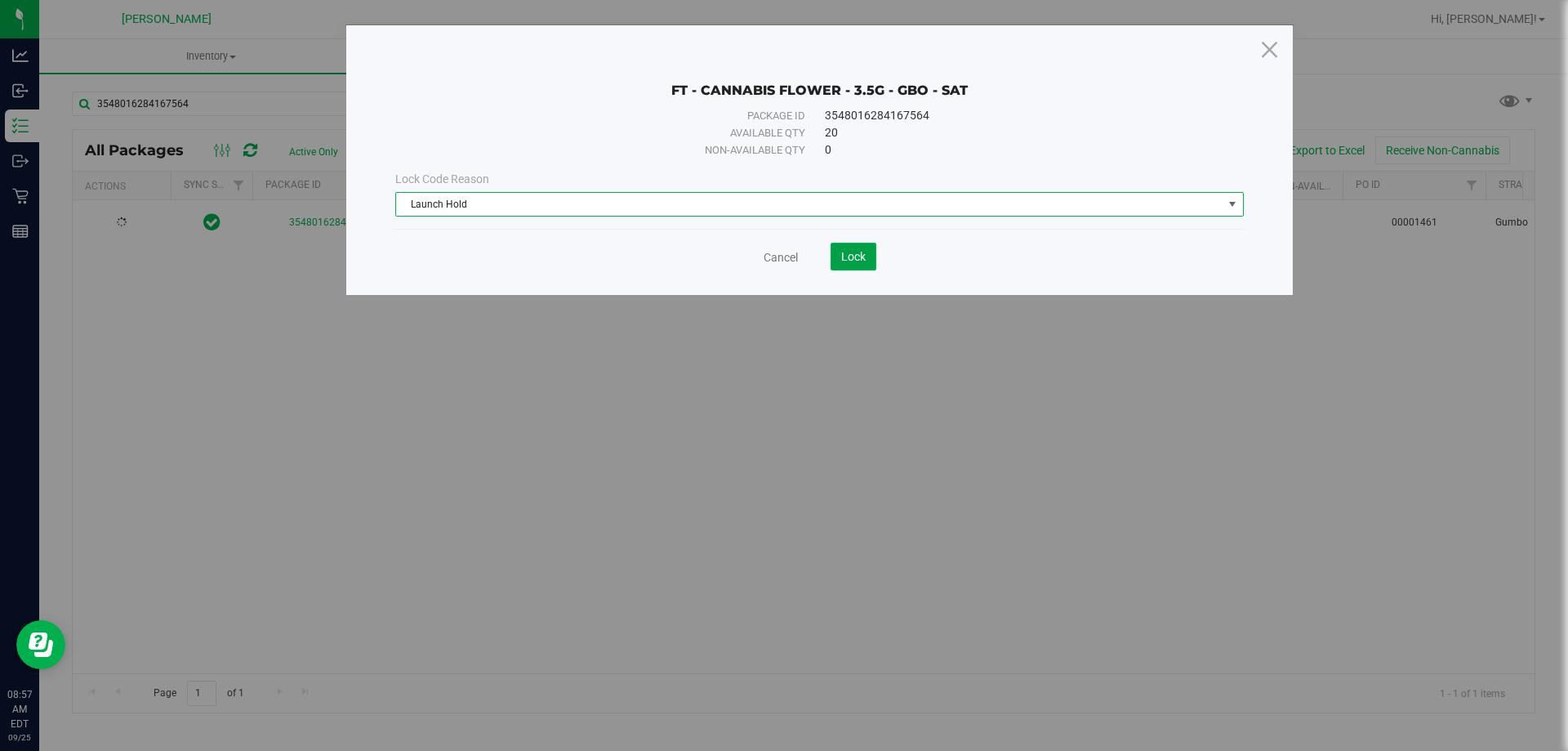
click at [853, 253] on span "Lock" at bounding box center [853, 257] width 24 height 13
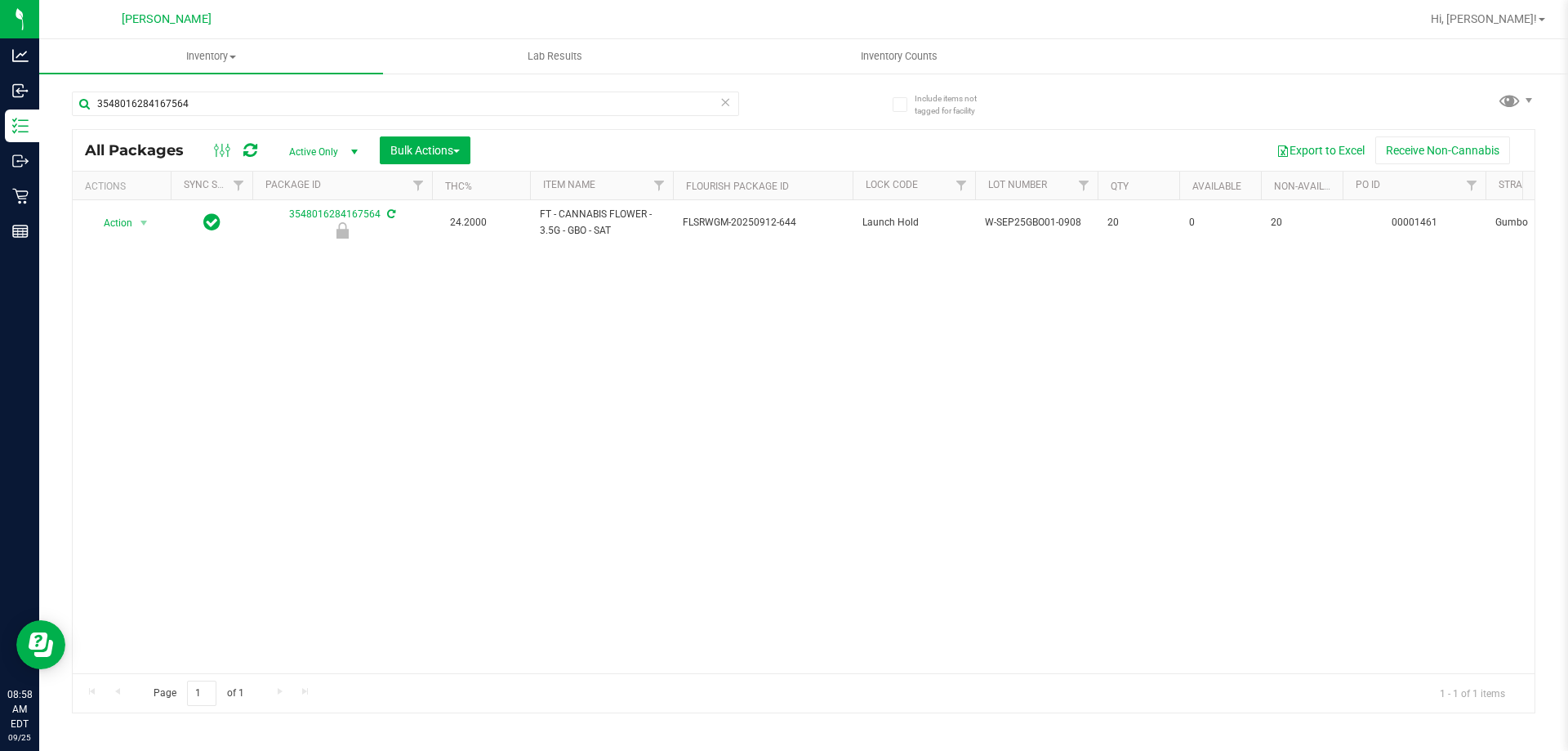
click at [1021, 452] on div "Action Action Edit attributes Global inventory Locate package Package audit log…" at bounding box center [803, 437] width 1462 height 473
drag, startPoint x: 222, startPoint y: 101, endPoint x: 69, endPoint y: 104, distance: 153.0
click at [70, 105] on div "Include items not tagged for facility 3548016284167564 All Packages Active Only…" at bounding box center [804, 321] width 1529 height 498
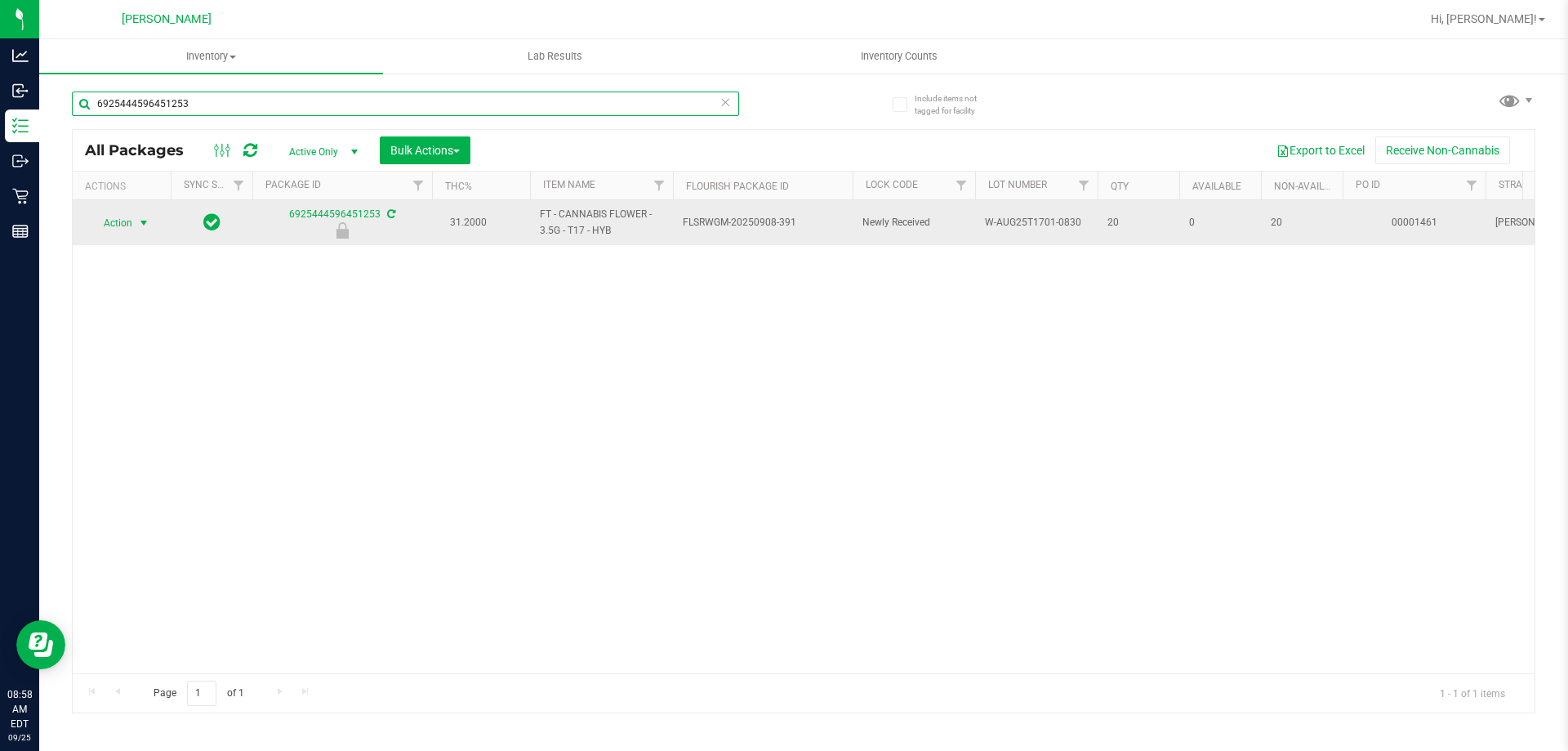
type input "6925444596451253"
click at [120, 221] on span "Action" at bounding box center [111, 222] width 44 height 23
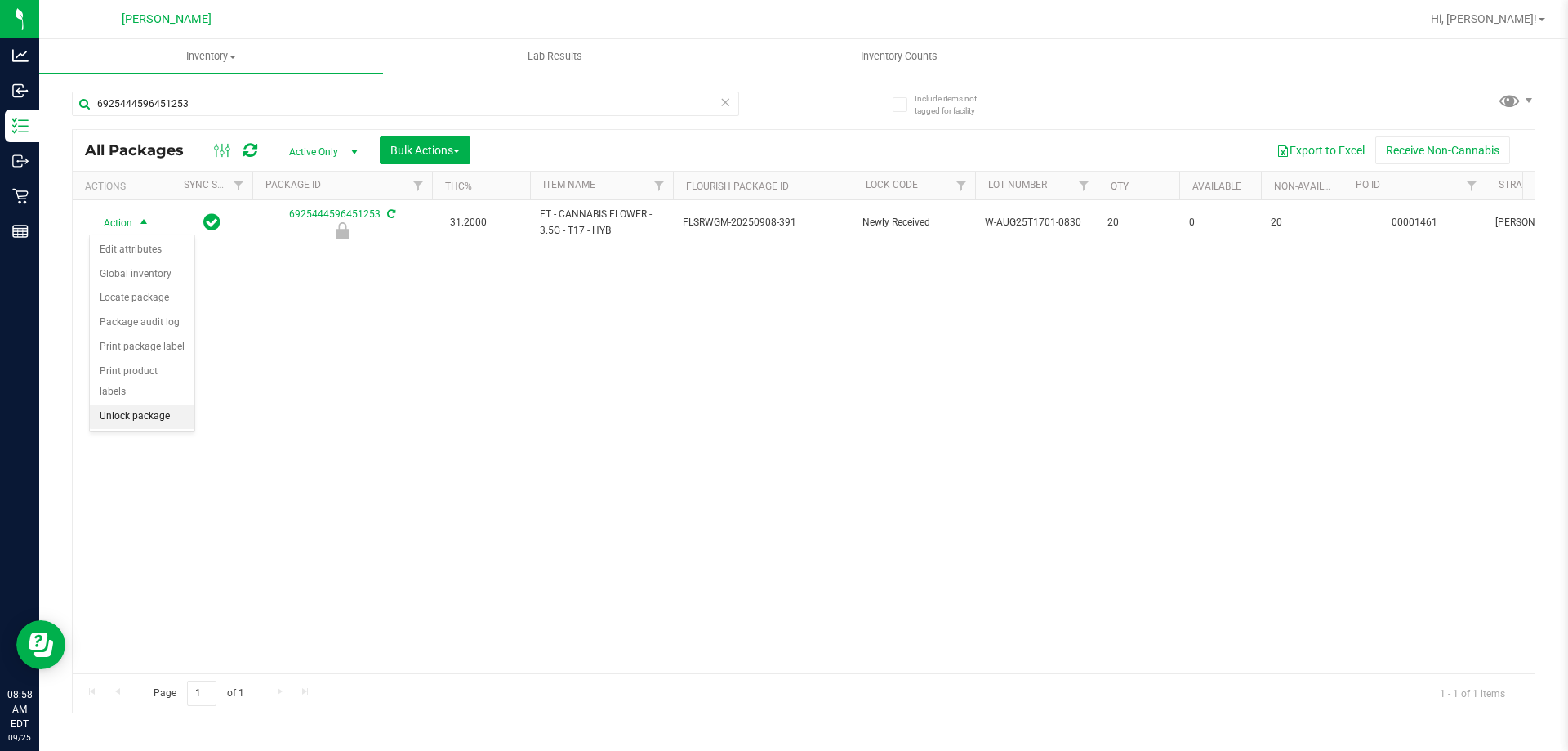
click at [137, 404] on li "Unlock package" at bounding box center [142, 416] width 104 height 24
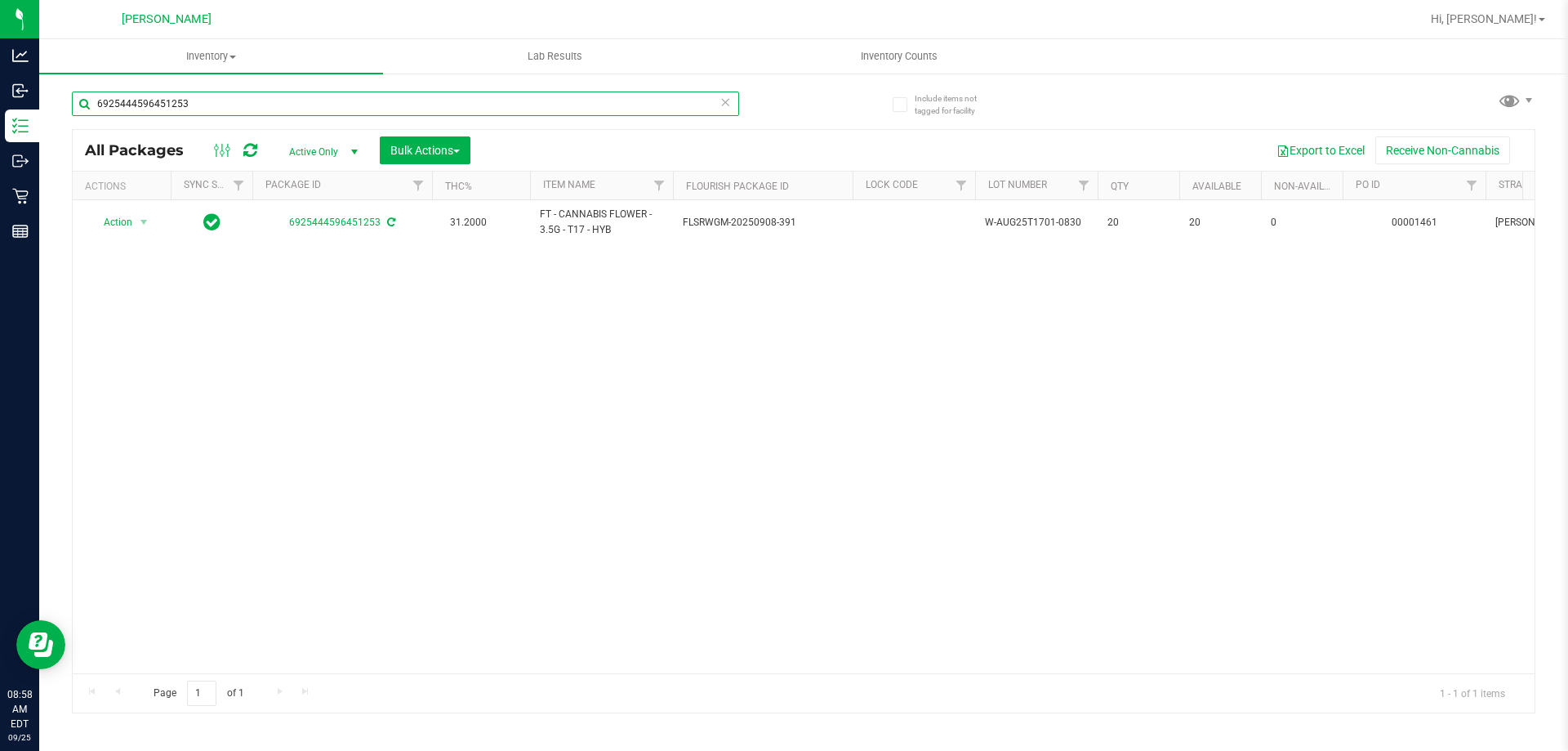
drag, startPoint x: 198, startPoint y: 105, endPoint x: 79, endPoint y: 103, distance: 119.0
click at [79, 103] on input "6925444596451253" at bounding box center [405, 104] width 667 height 24
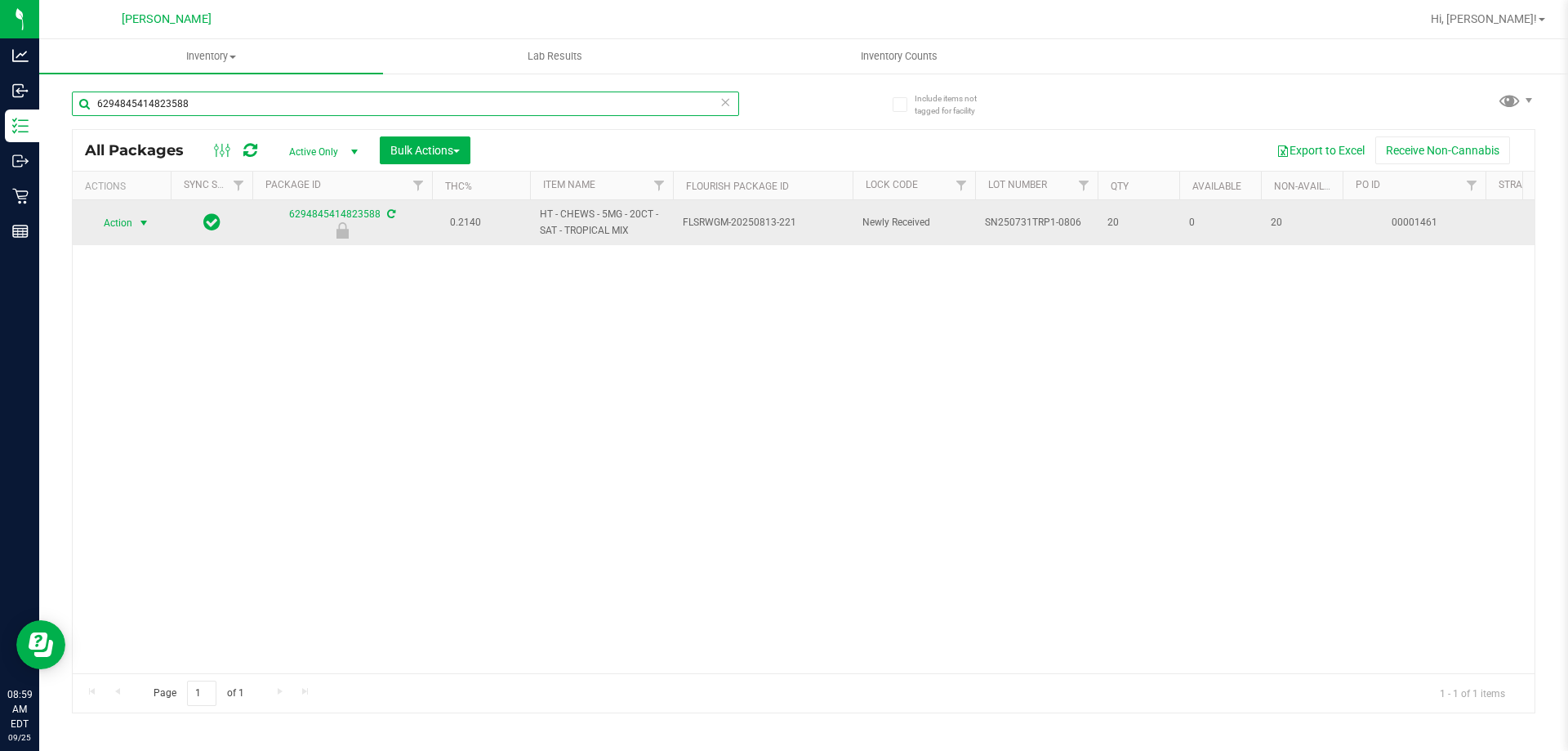
type input "6294845414823588"
click at [123, 223] on span "Action" at bounding box center [111, 222] width 44 height 23
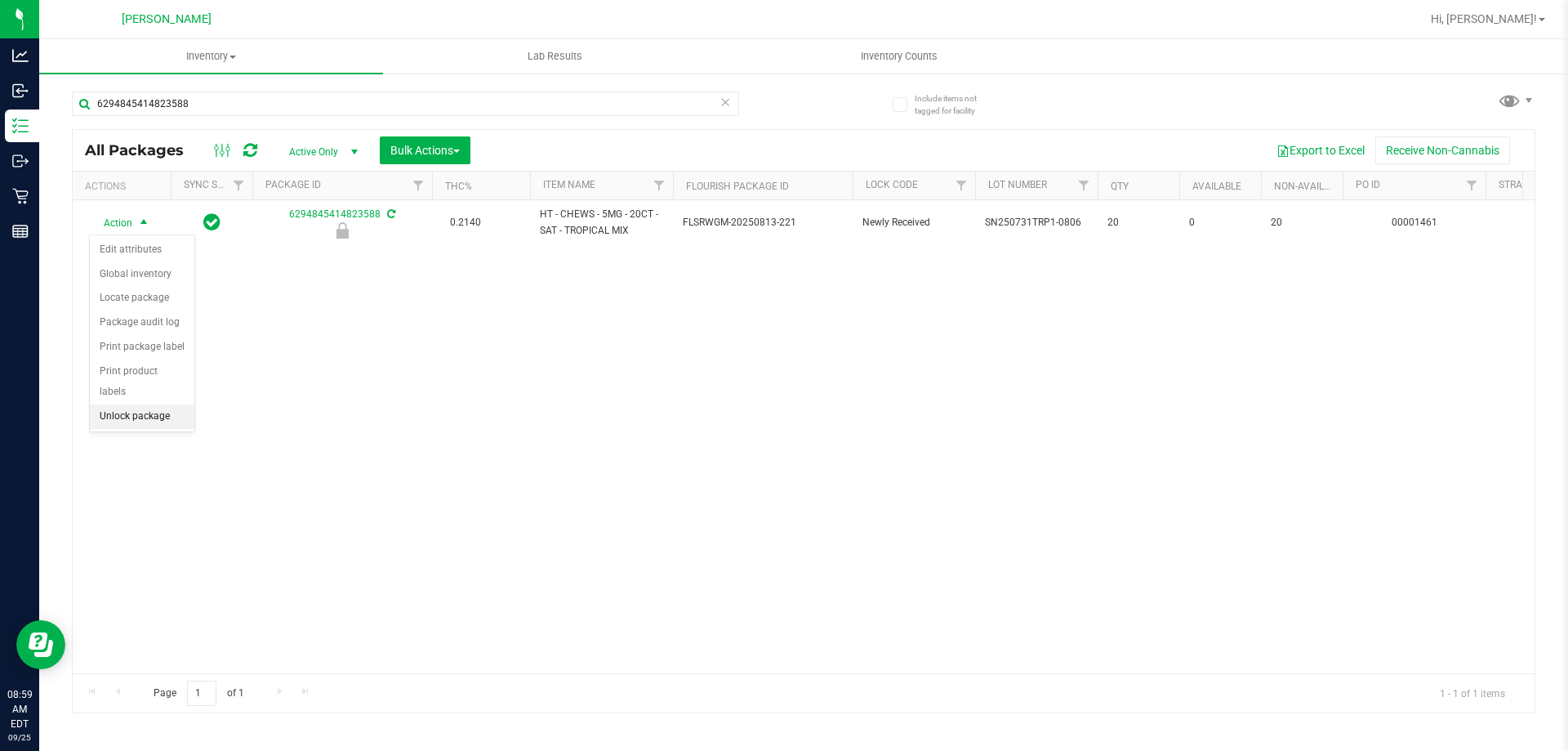
drag, startPoint x: 129, startPoint y: 386, endPoint x: 141, endPoint y: 383, distance: 12.4
click at [131, 404] on li "Unlock package" at bounding box center [142, 416] width 104 height 24
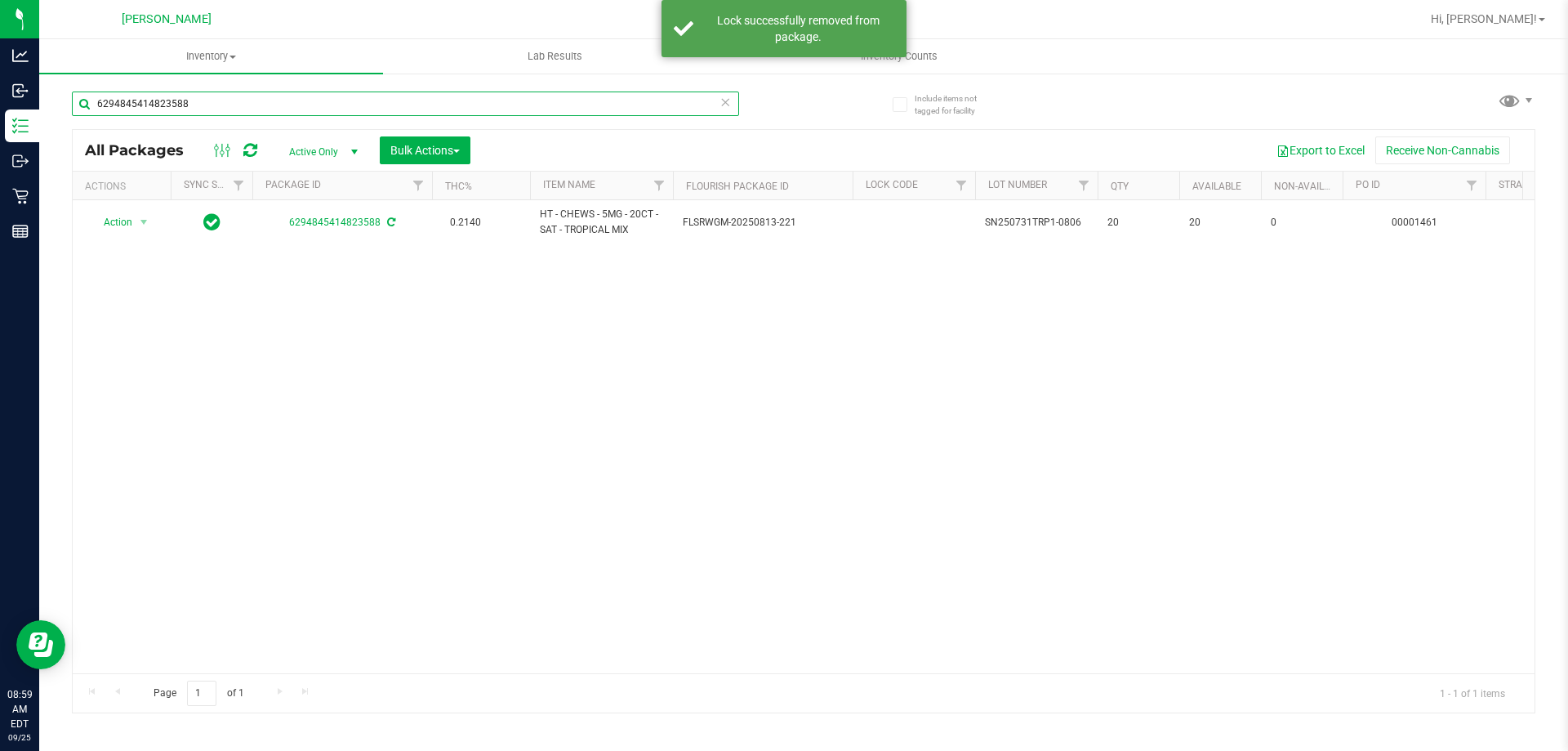
click at [236, 104] on input "6294845414823588" at bounding box center [405, 104] width 667 height 24
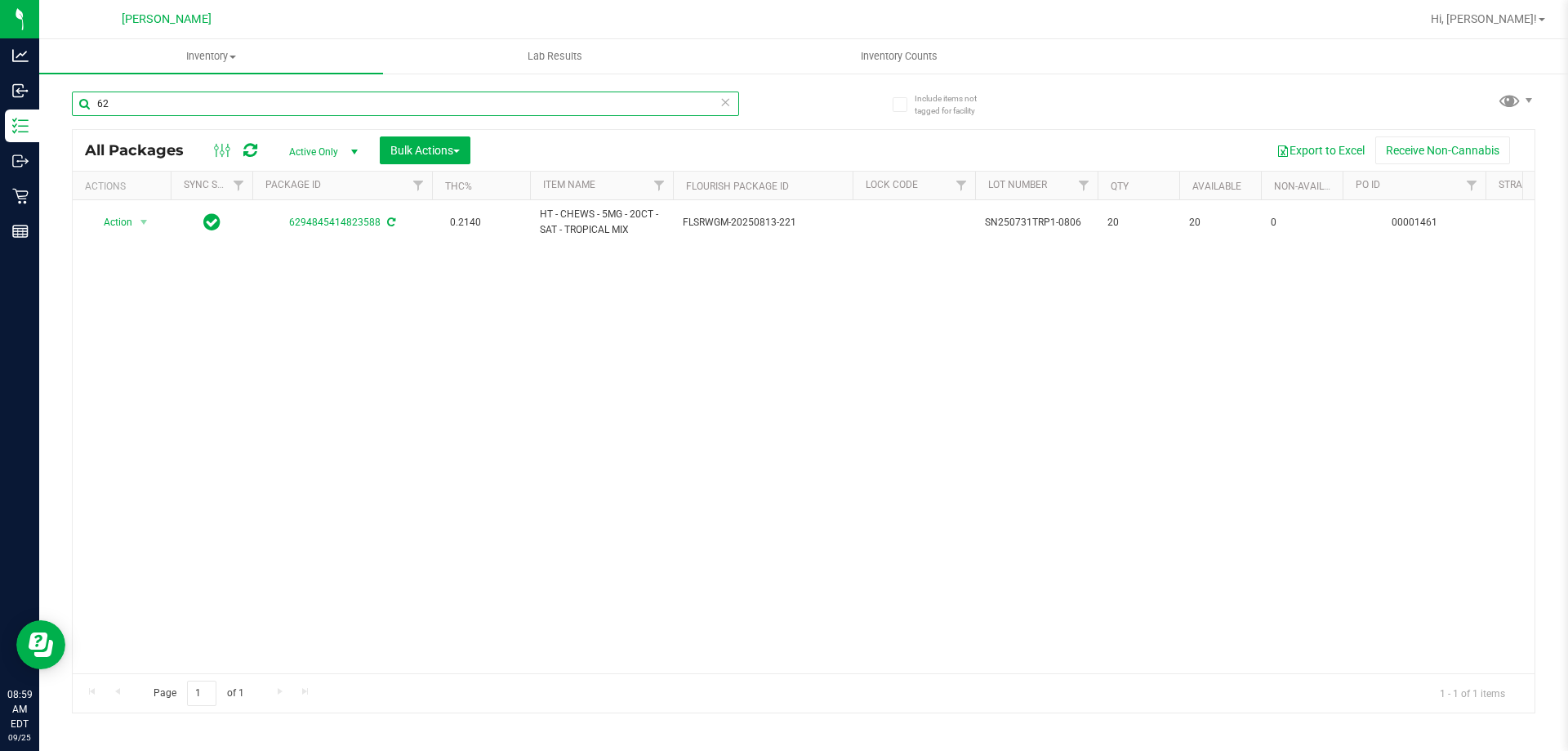
type input "6"
type input "8174389966146891"
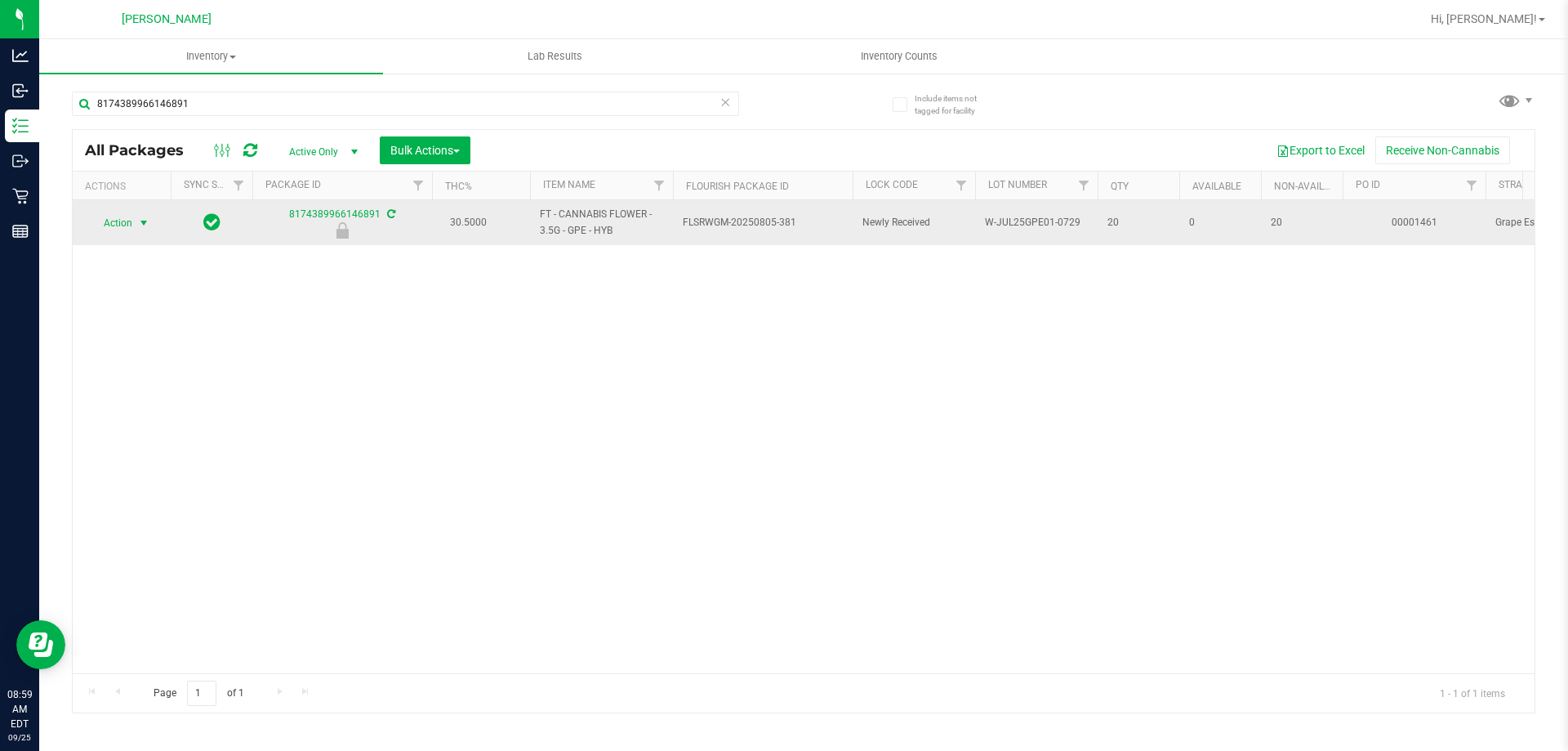
click at [137, 222] on span "select" at bounding box center [144, 223] width 13 height 13
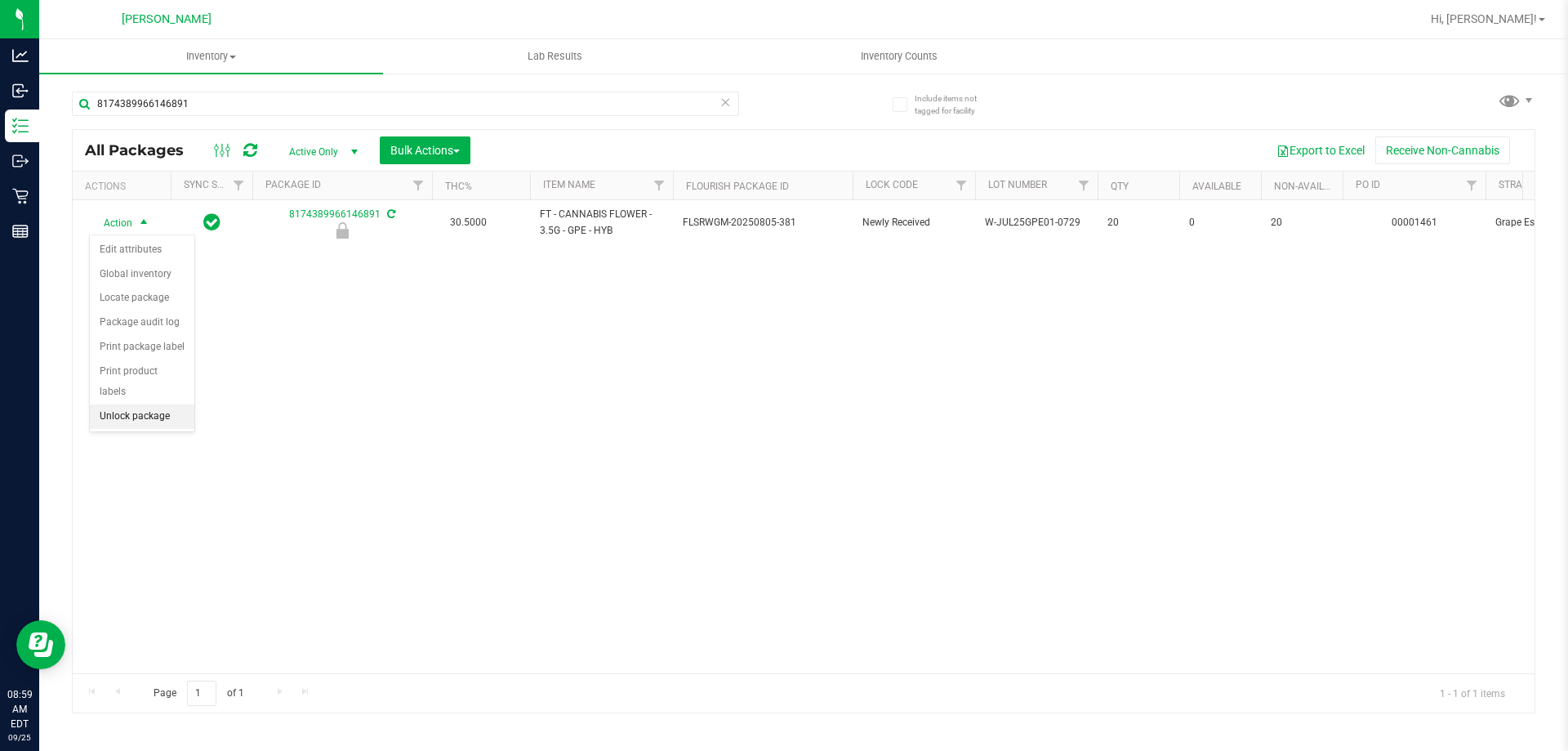
click at [152, 404] on li "Unlock package" at bounding box center [142, 416] width 104 height 24
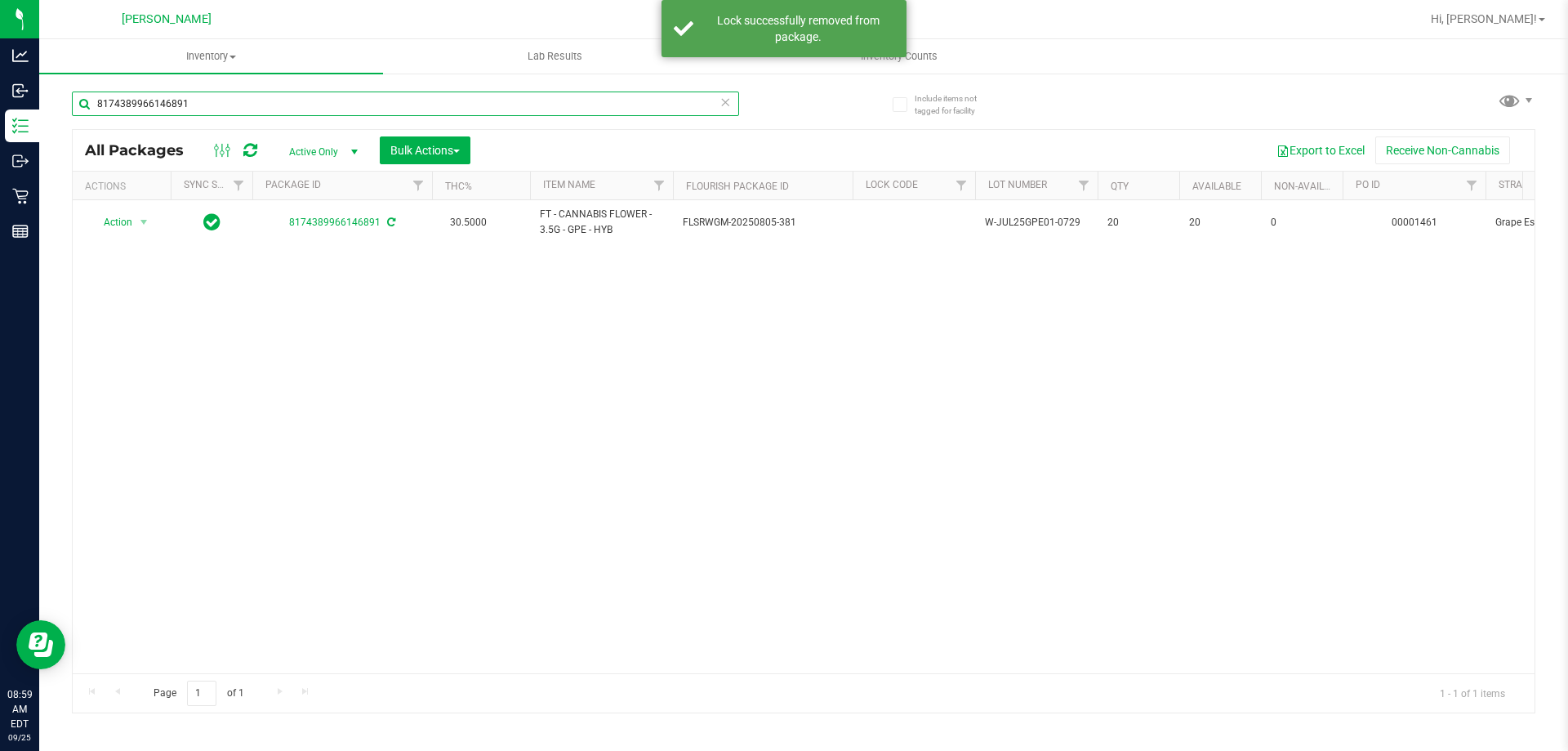
click at [236, 101] on input "8174389966146891" at bounding box center [405, 104] width 667 height 24
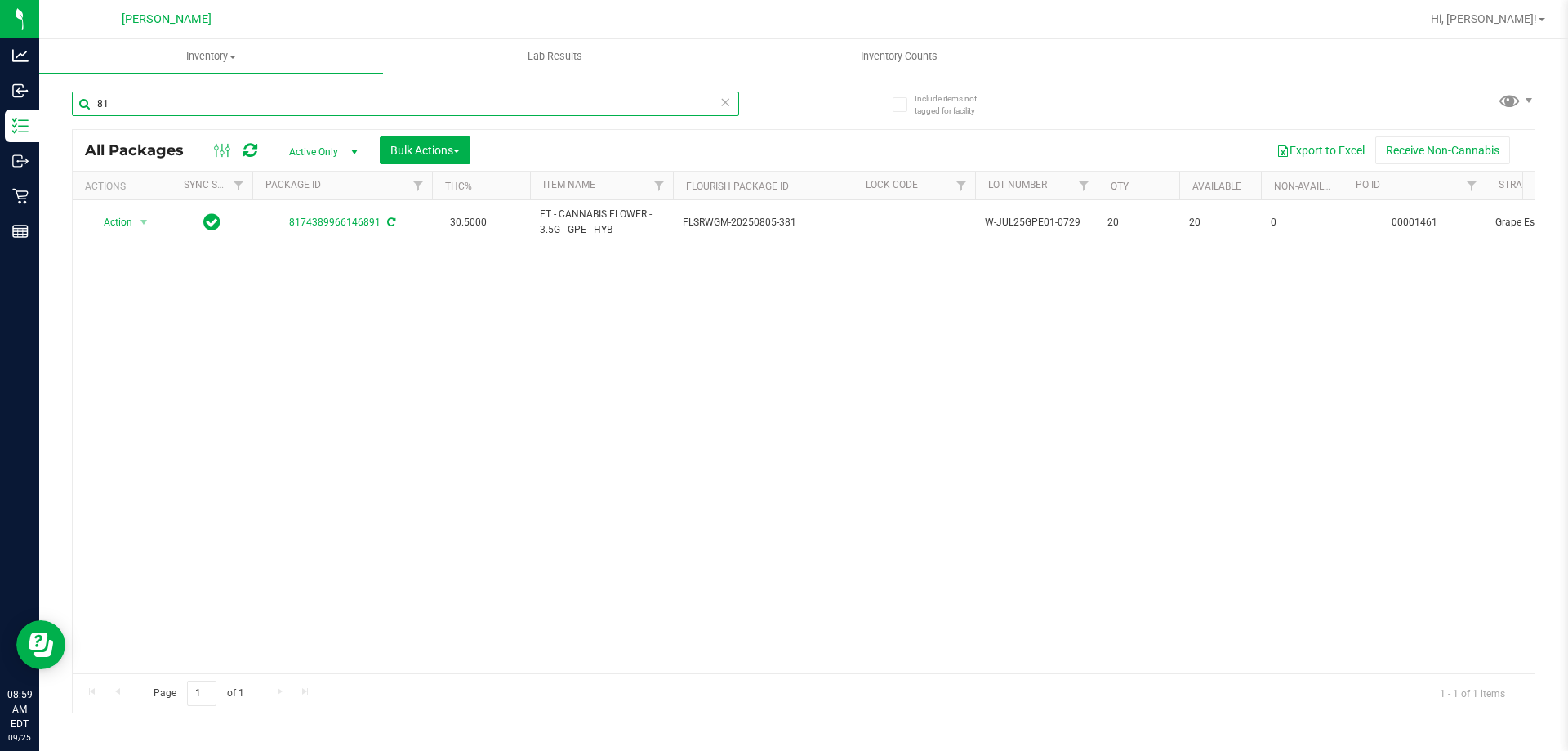
type input "8"
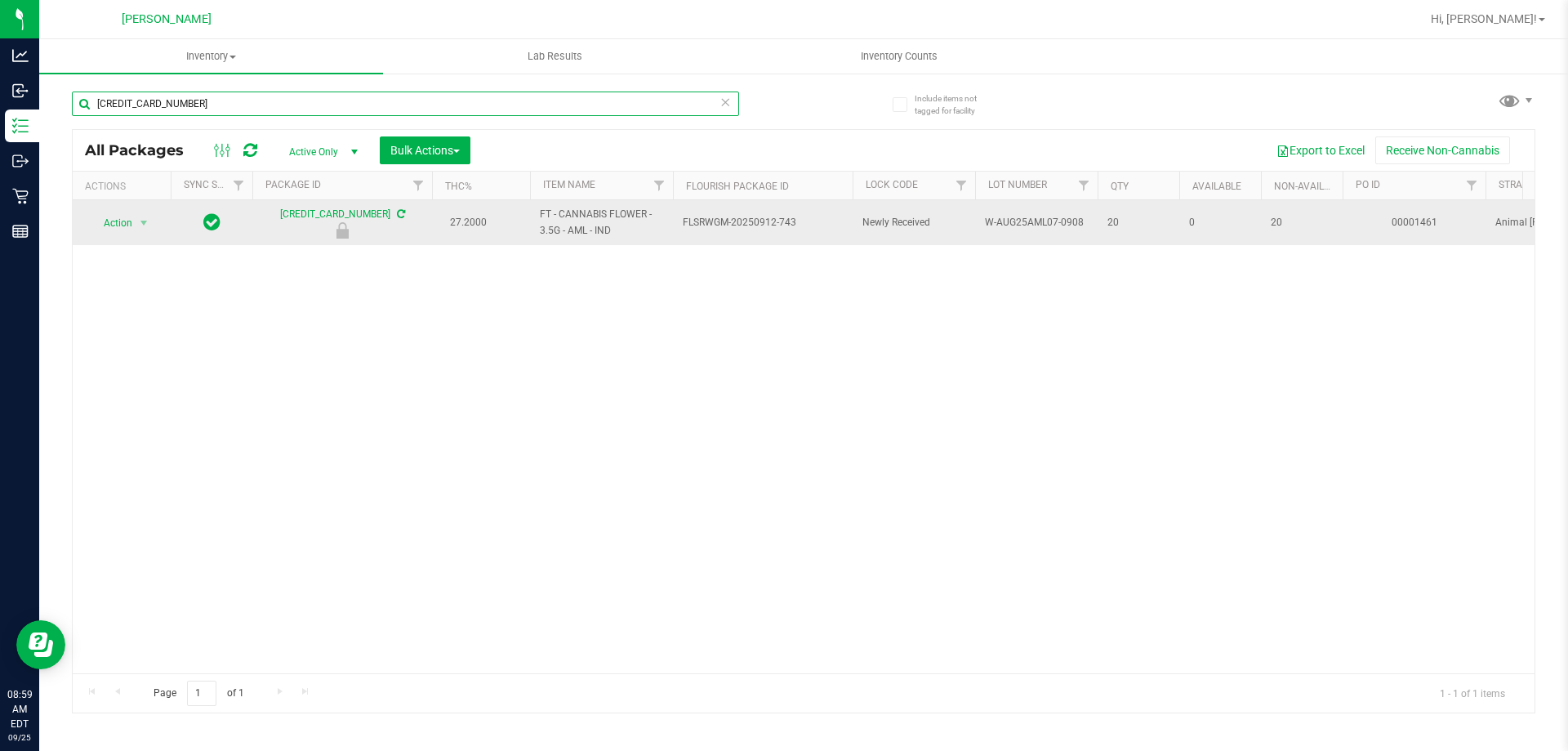
type input "5357018742486277"
click at [120, 226] on span "Action" at bounding box center [111, 222] width 44 height 23
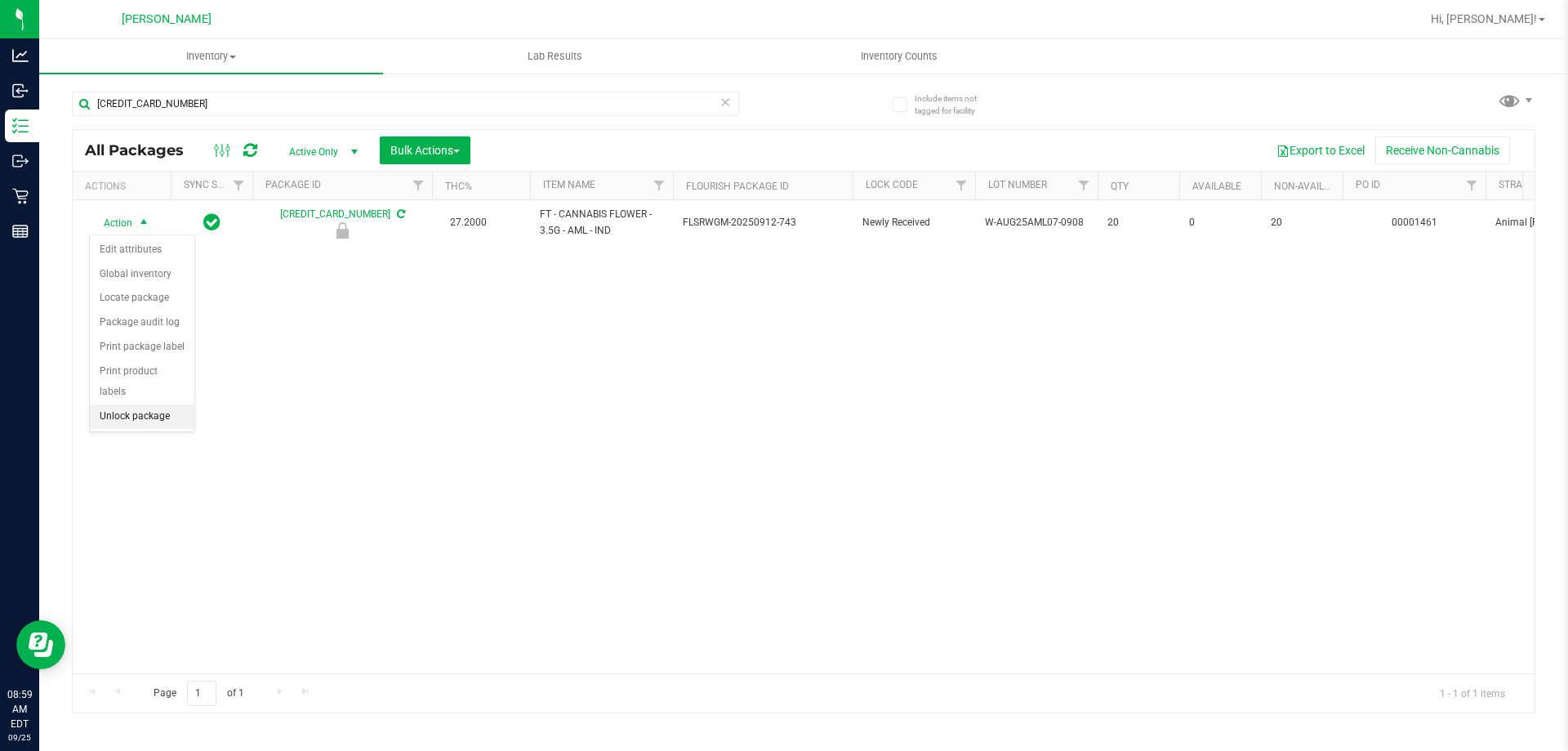
click at [155, 404] on li "Unlock package" at bounding box center [142, 416] width 104 height 24
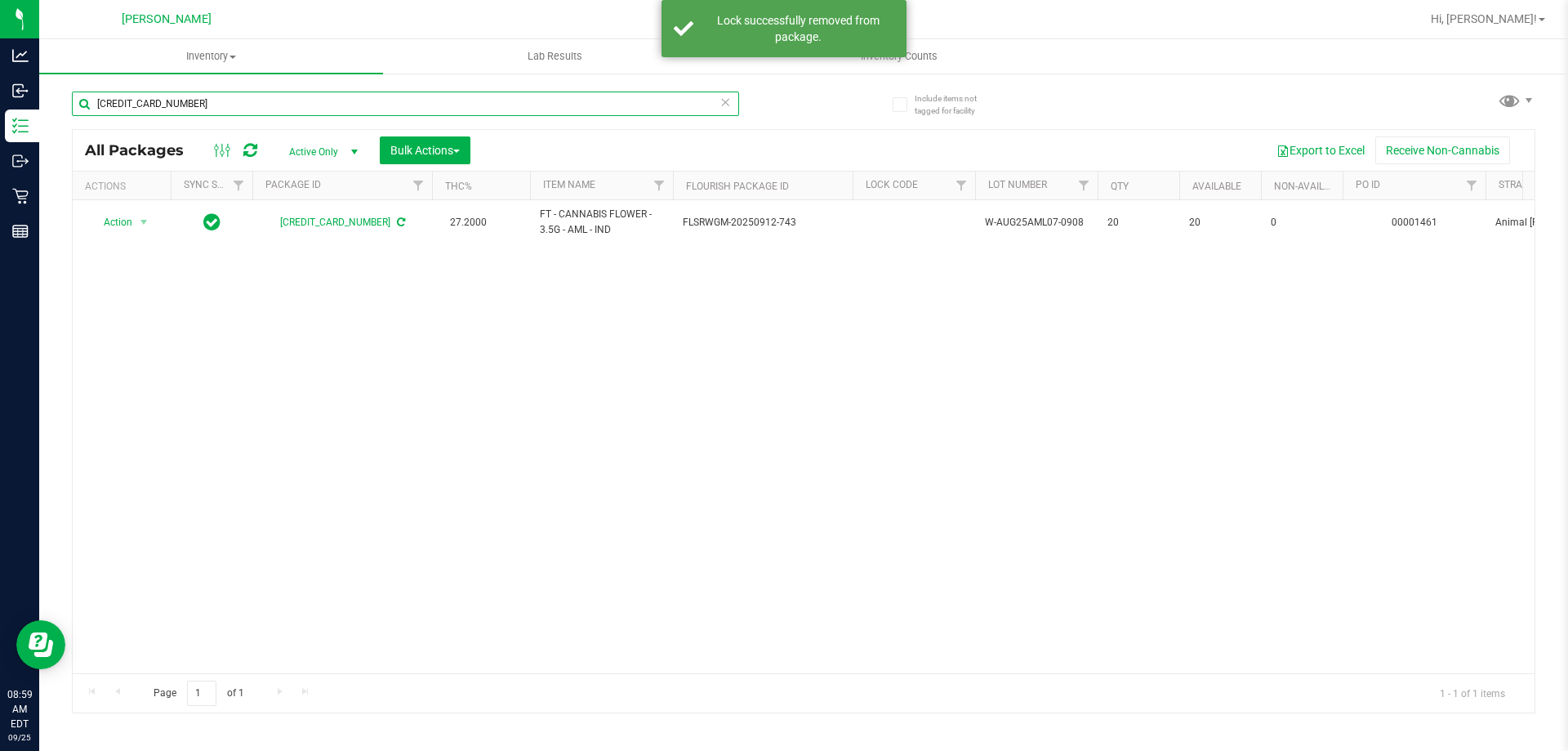
click at [218, 98] on input "5357018742486277" at bounding box center [405, 104] width 667 height 24
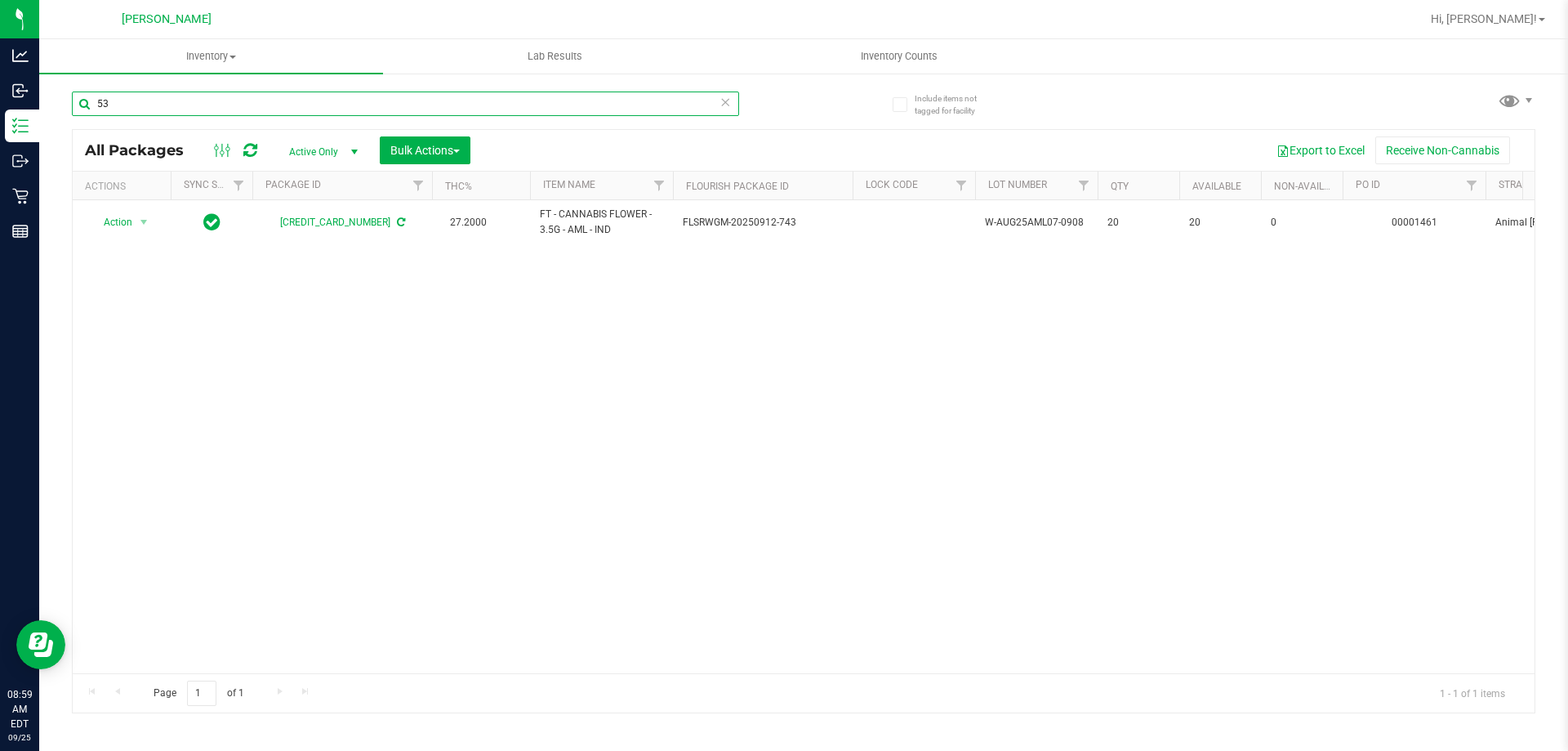
type input "5"
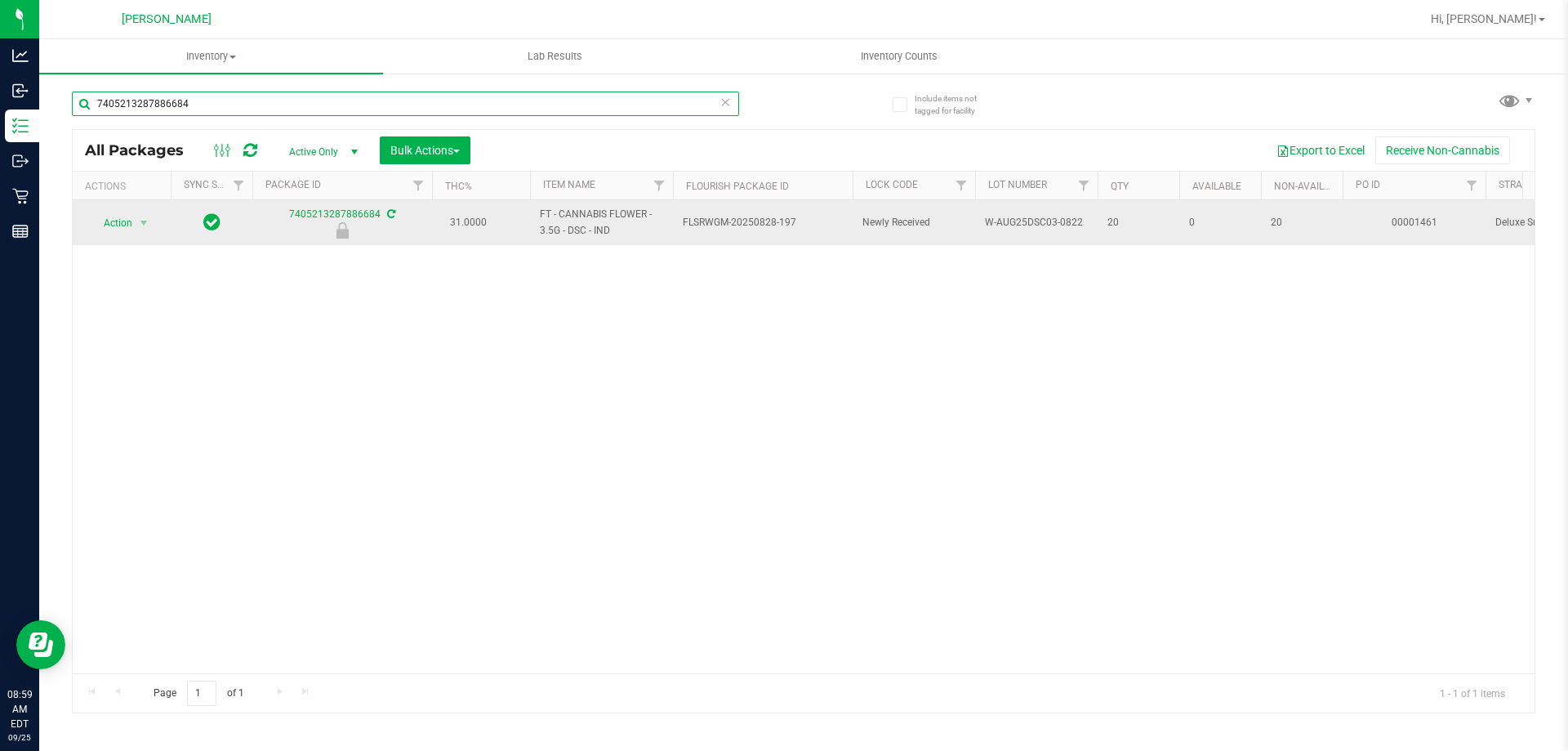
type input "7405213287886684"
click at [120, 224] on span "Action" at bounding box center [111, 222] width 44 height 23
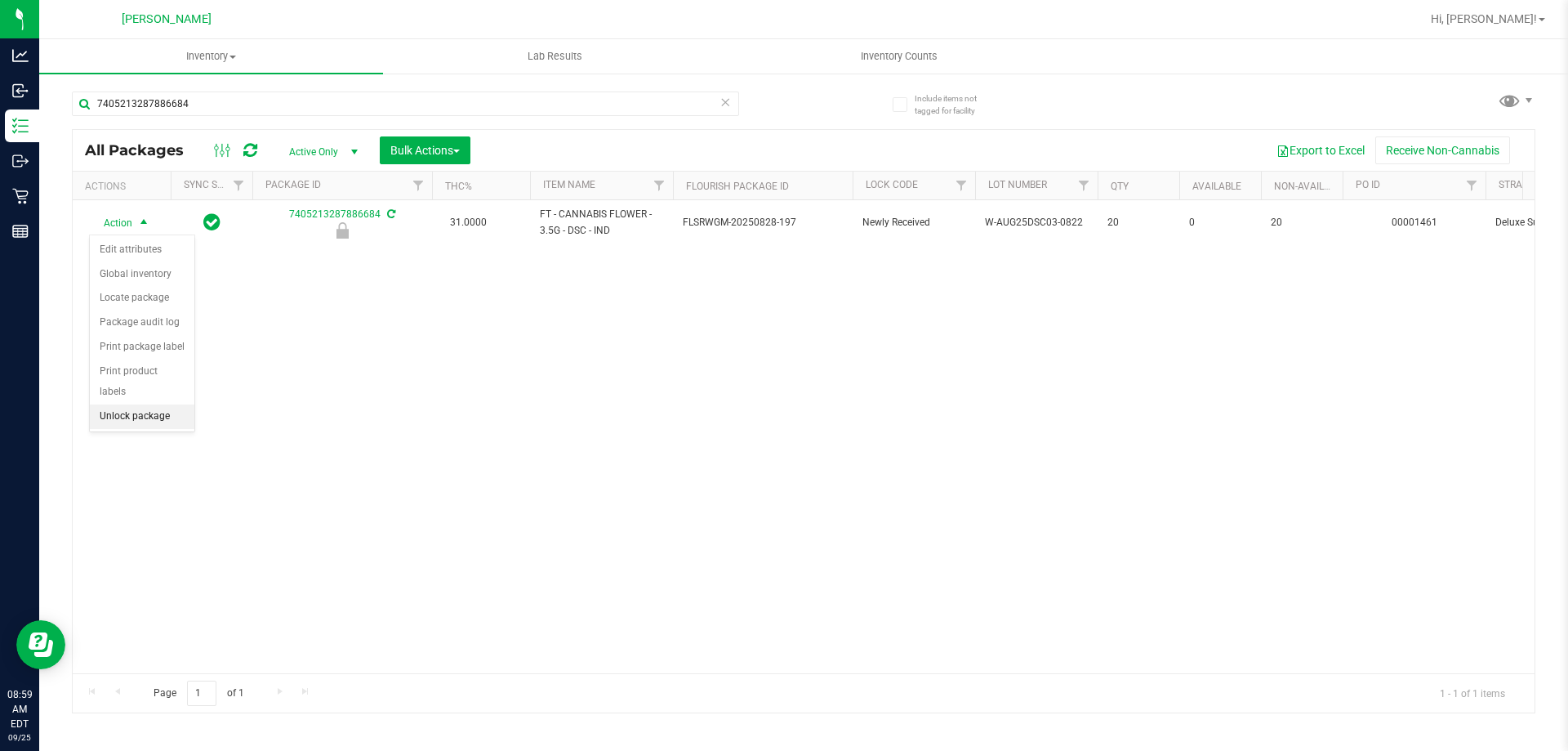
click at [129, 404] on li "Unlock package" at bounding box center [142, 416] width 104 height 24
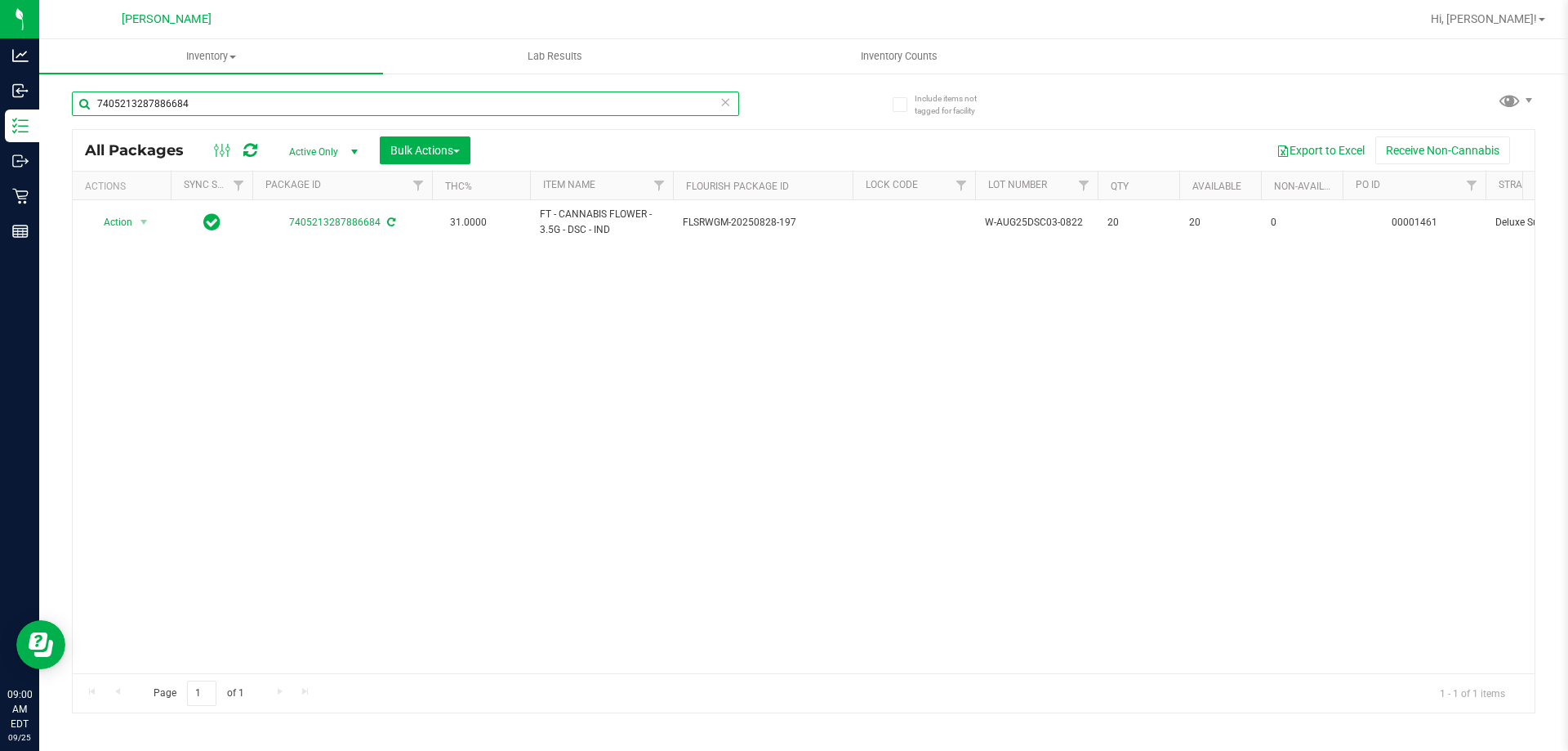
click at [236, 99] on input "7405213287886684" at bounding box center [405, 104] width 667 height 24
type input "7"
type input "3"
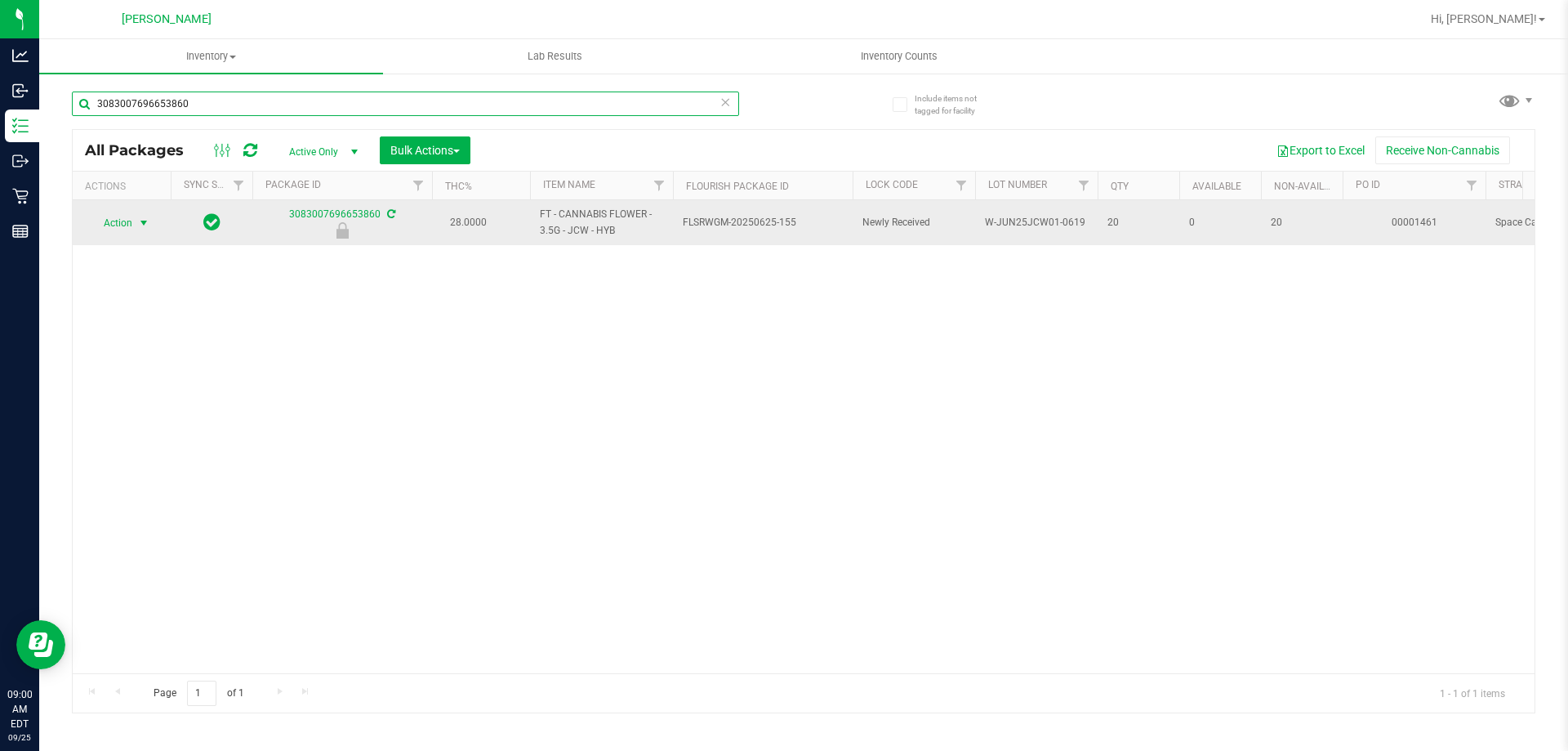
type input "3083007696653860"
click at [137, 222] on span "select" at bounding box center [144, 223] width 13 height 13
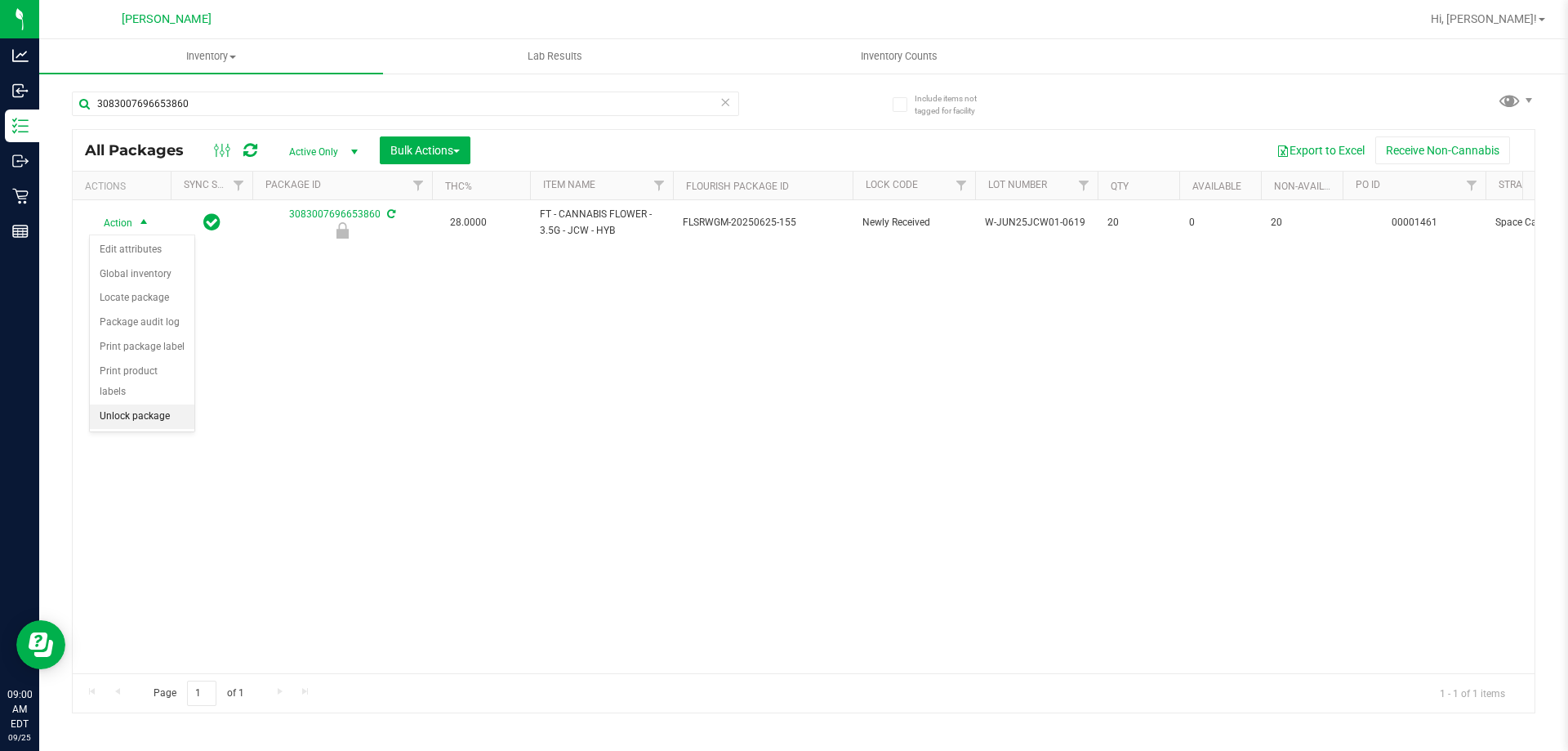
click at [159, 404] on li "Unlock package" at bounding box center [142, 416] width 104 height 24
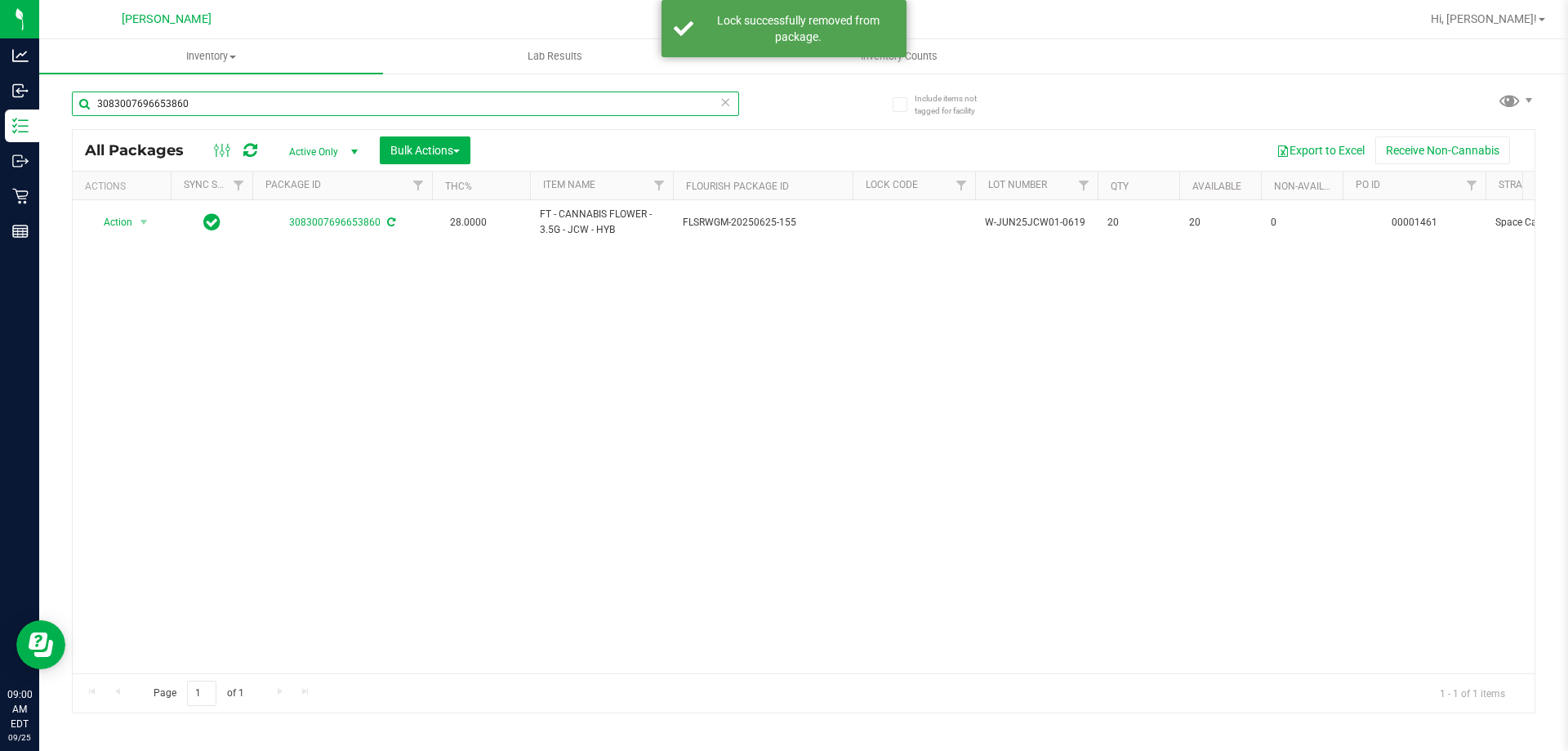
click at [236, 107] on input "3083007696653860" at bounding box center [405, 104] width 667 height 24
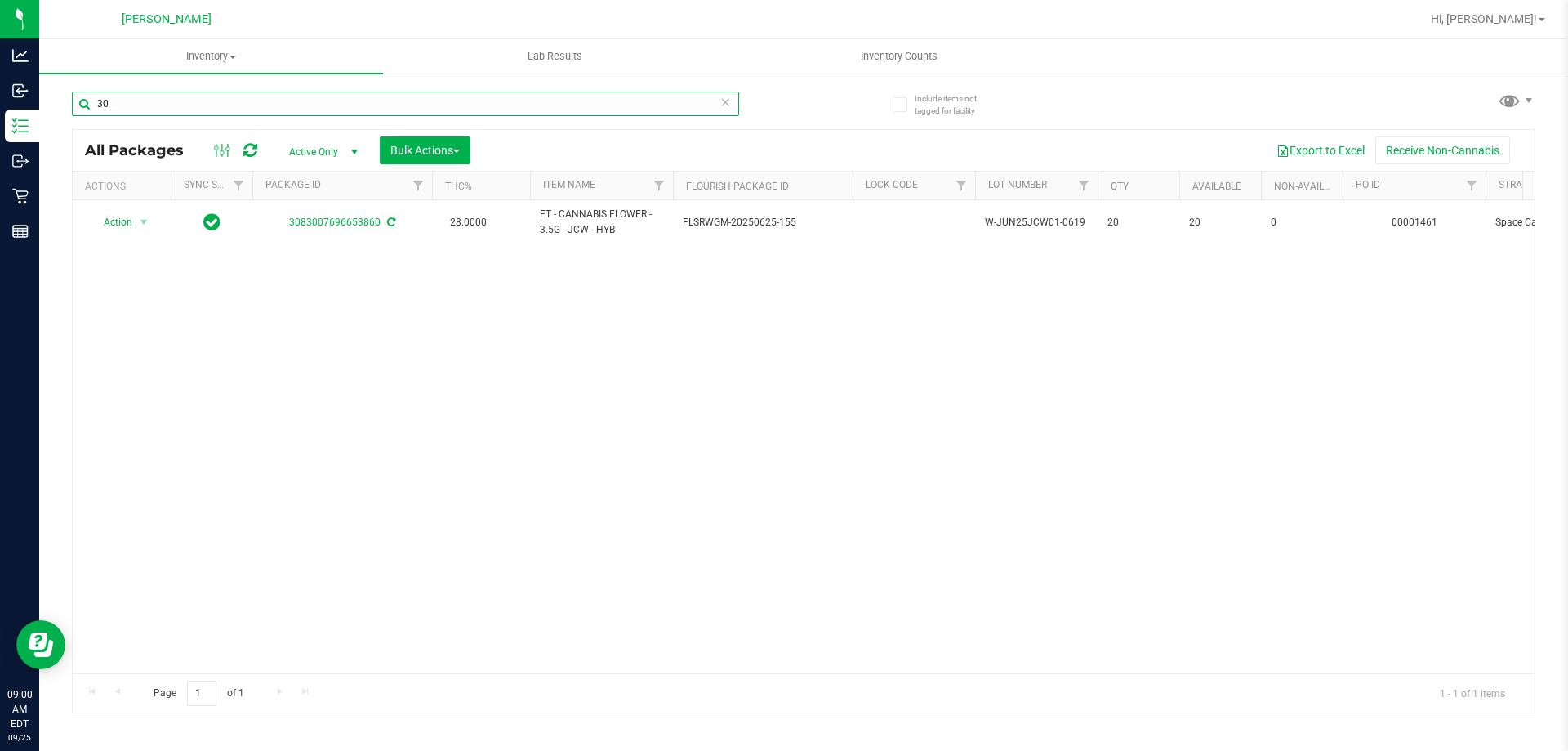
type input "3"
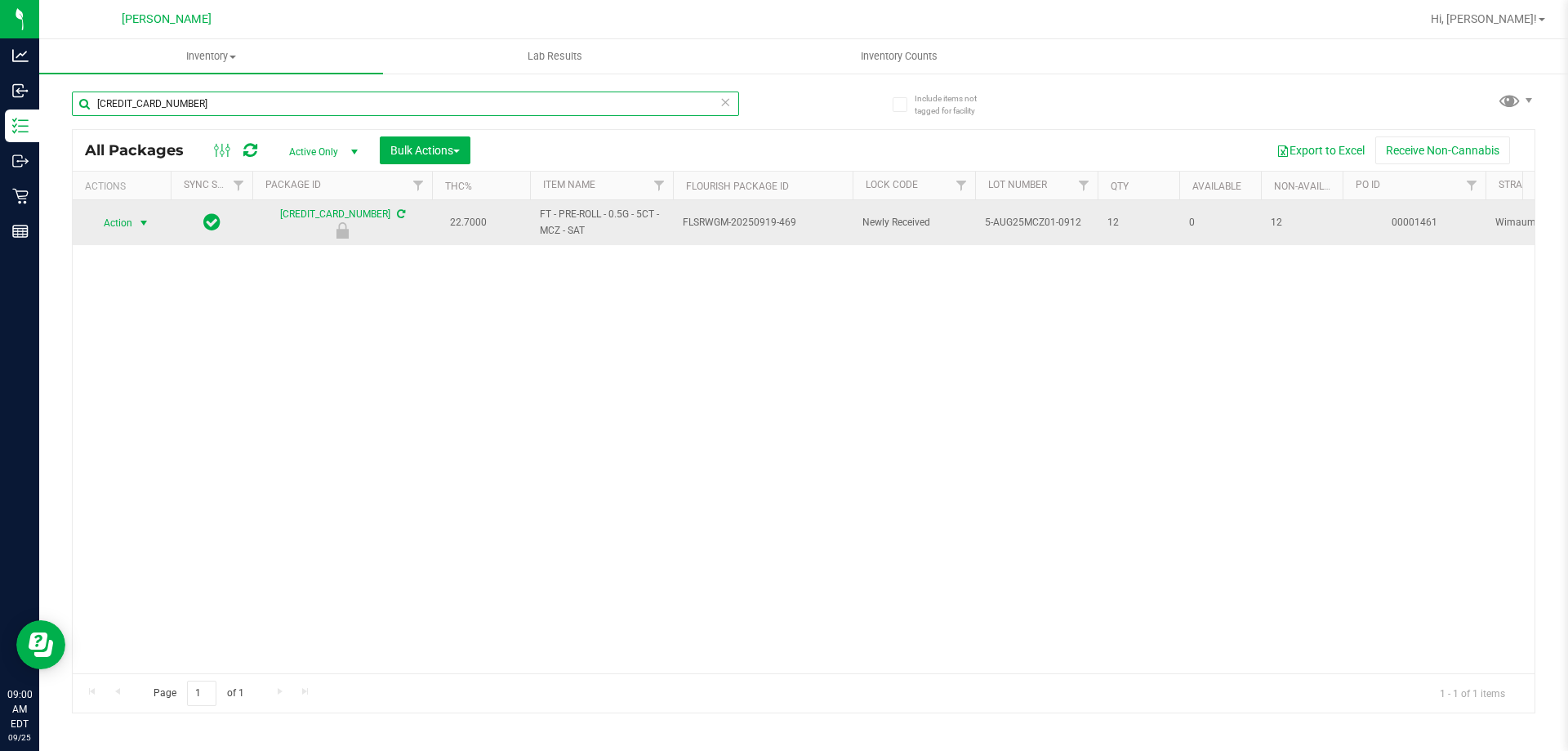
type input "[CREDIT_CARD_NUMBER]"
click at [138, 222] on span "select" at bounding box center [144, 223] width 13 height 13
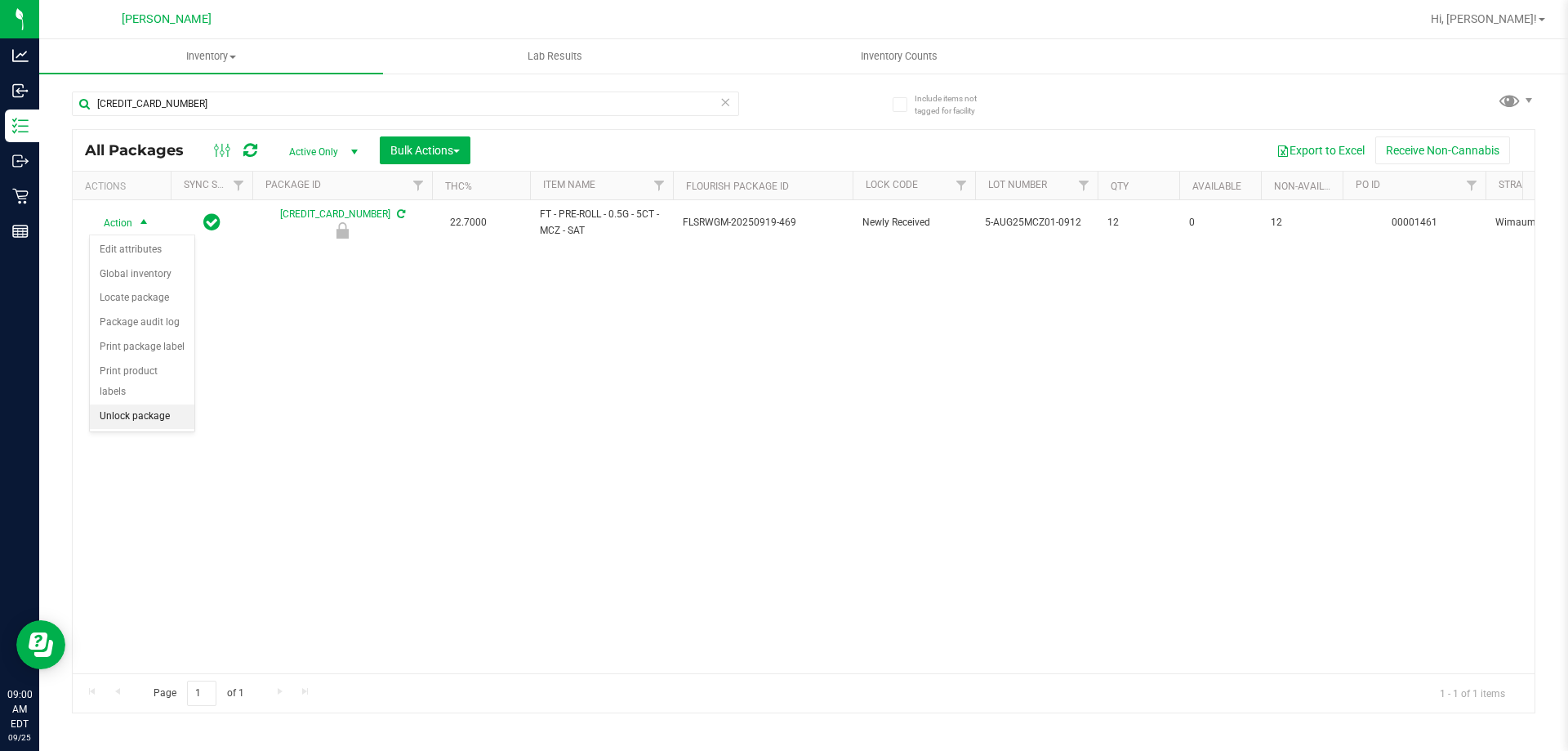
click at [128, 404] on li "Unlock package" at bounding box center [142, 416] width 104 height 24
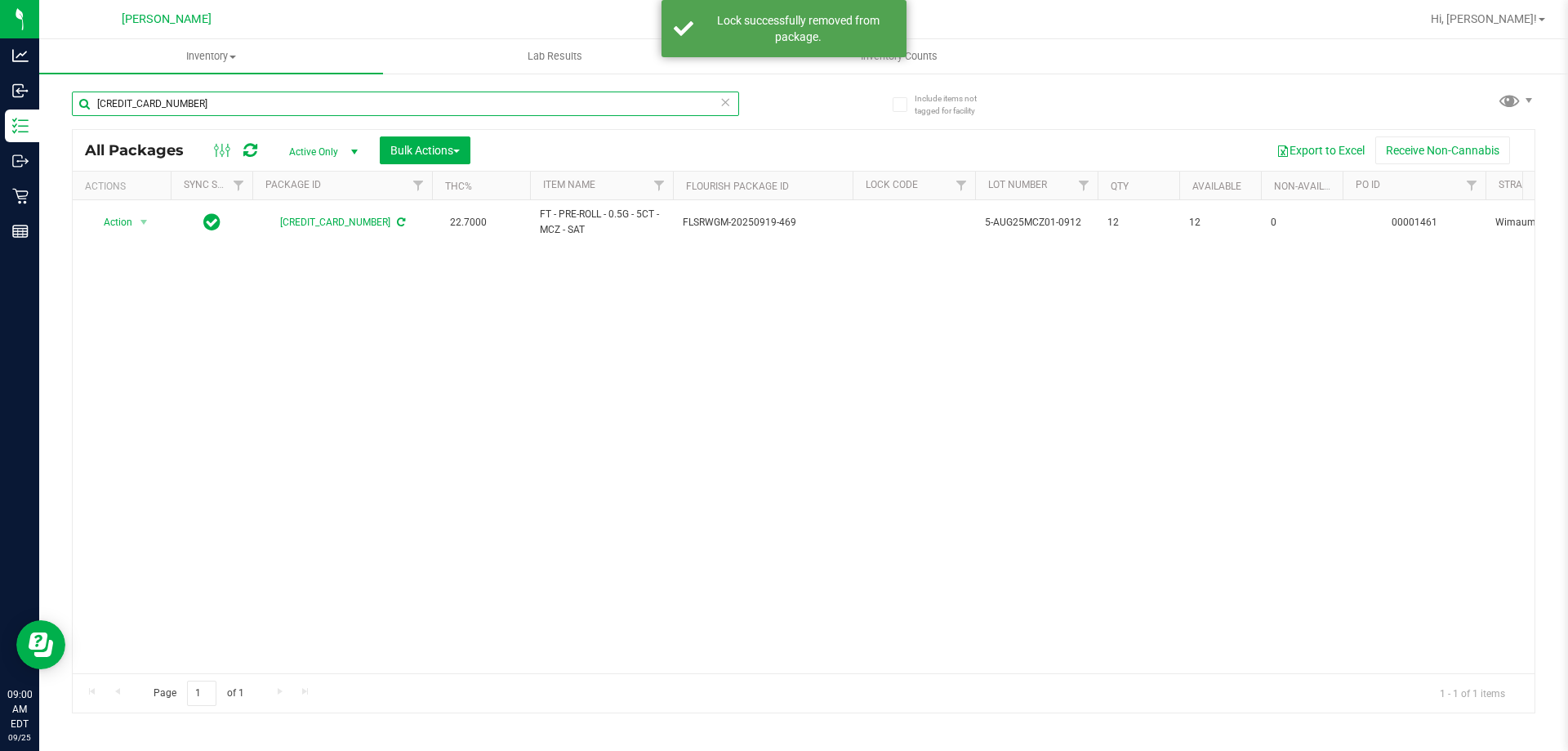
click at [224, 101] on input "[CREDIT_CARD_NUMBER]" at bounding box center [405, 104] width 667 height 24
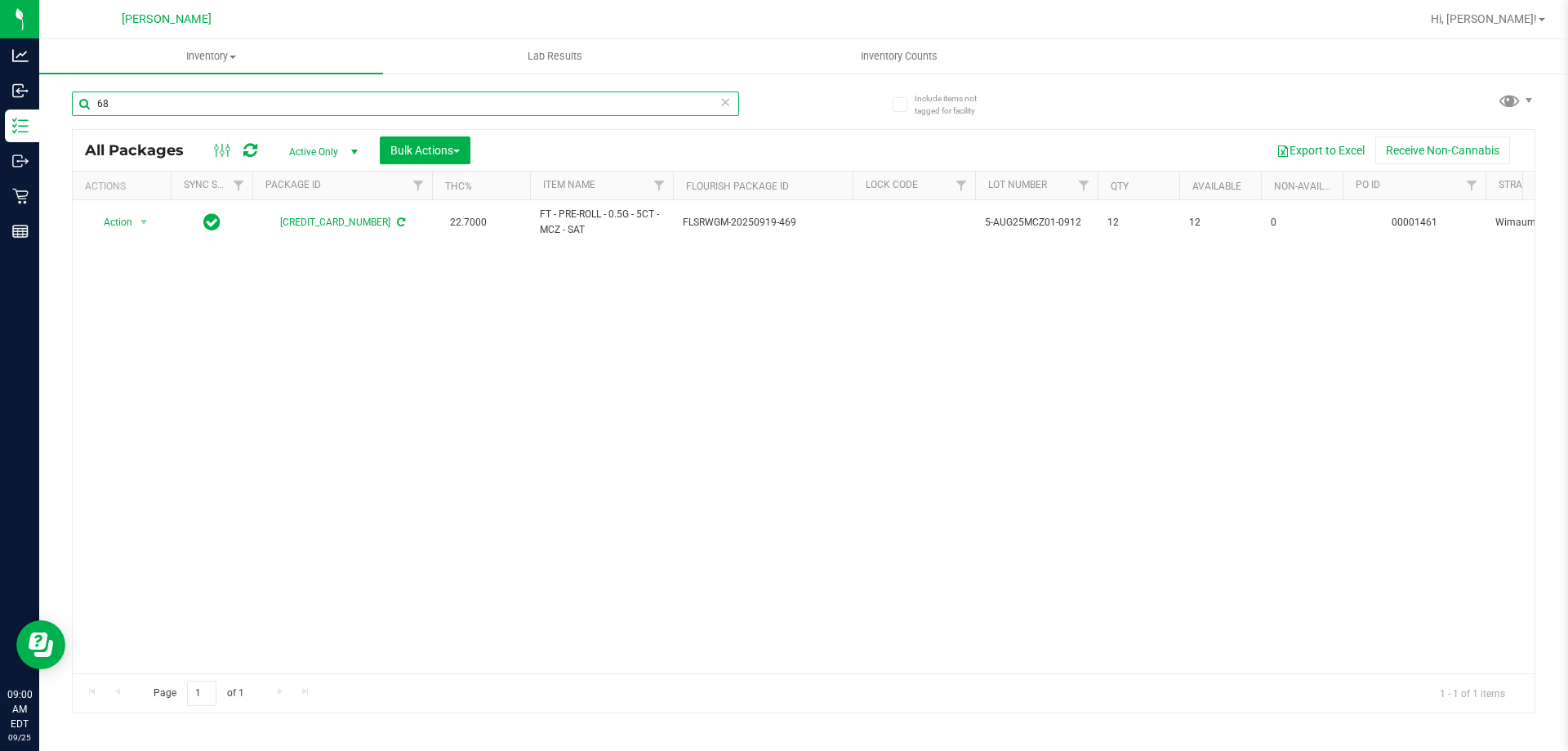
type input "6"
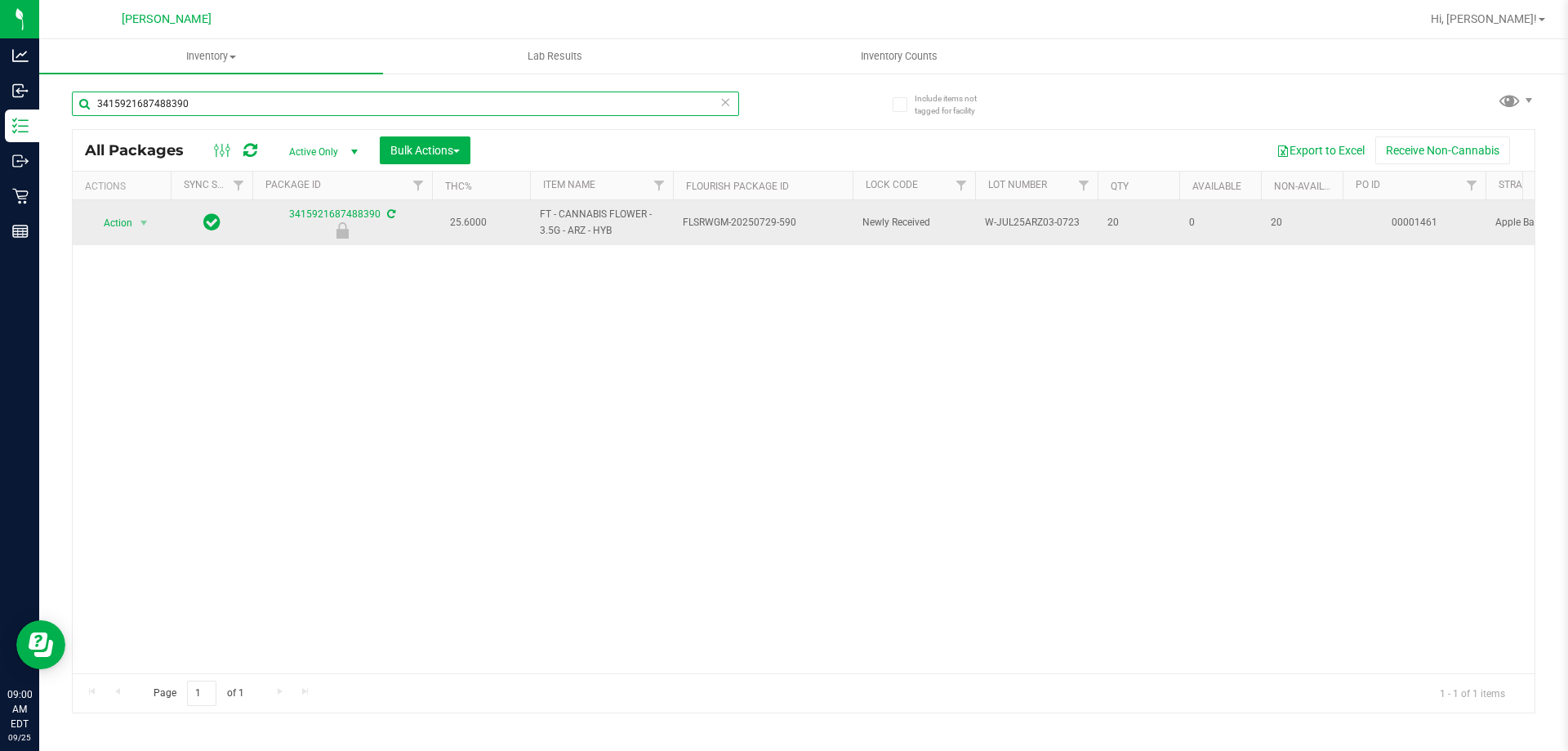
type input "3415921687488390"
click at [118, 223] on span "Action" at bounding box center [111, 222] width 44 height 23
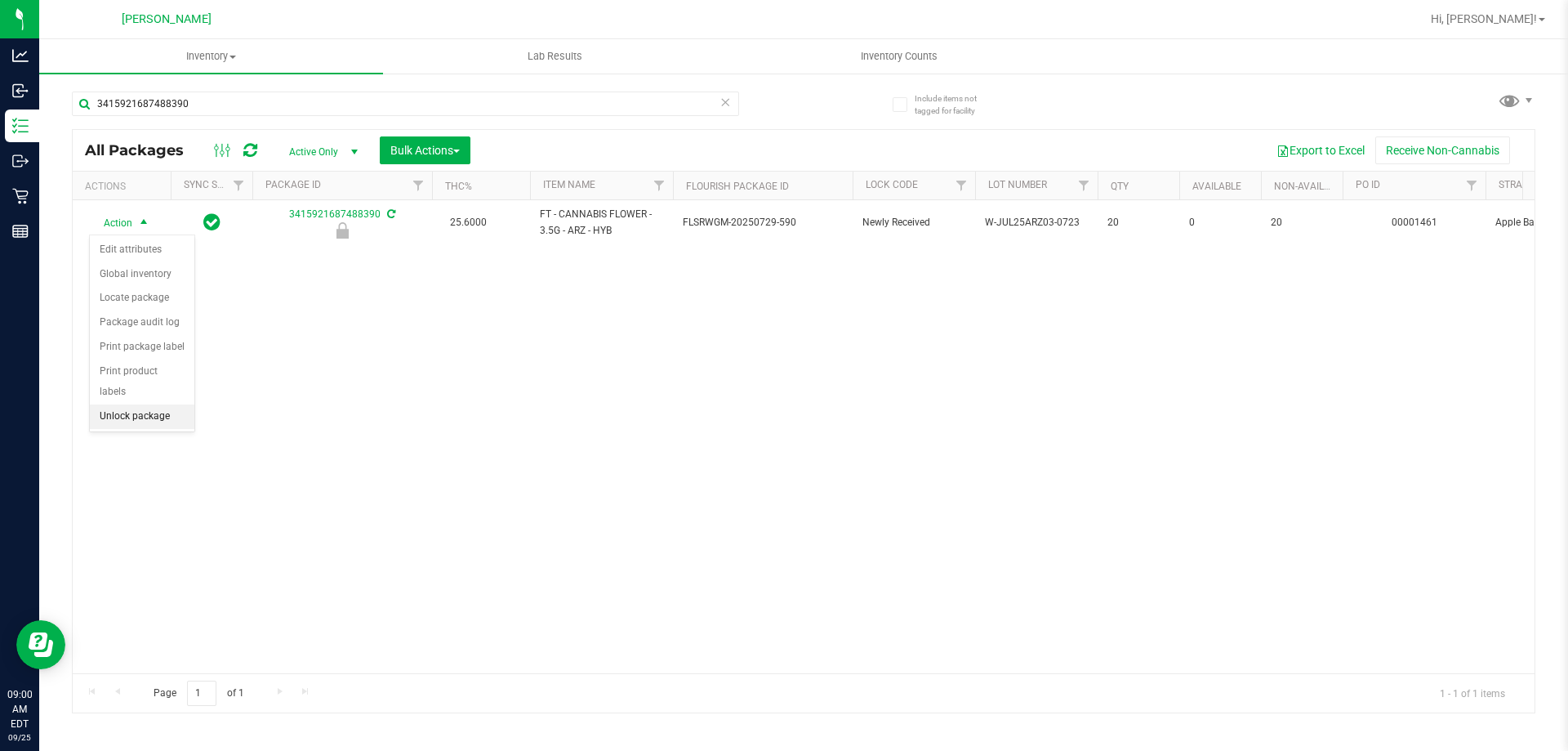
click at [138, 404] on li "Unlock package" at bounding box center [142, 416] width 104 height 24
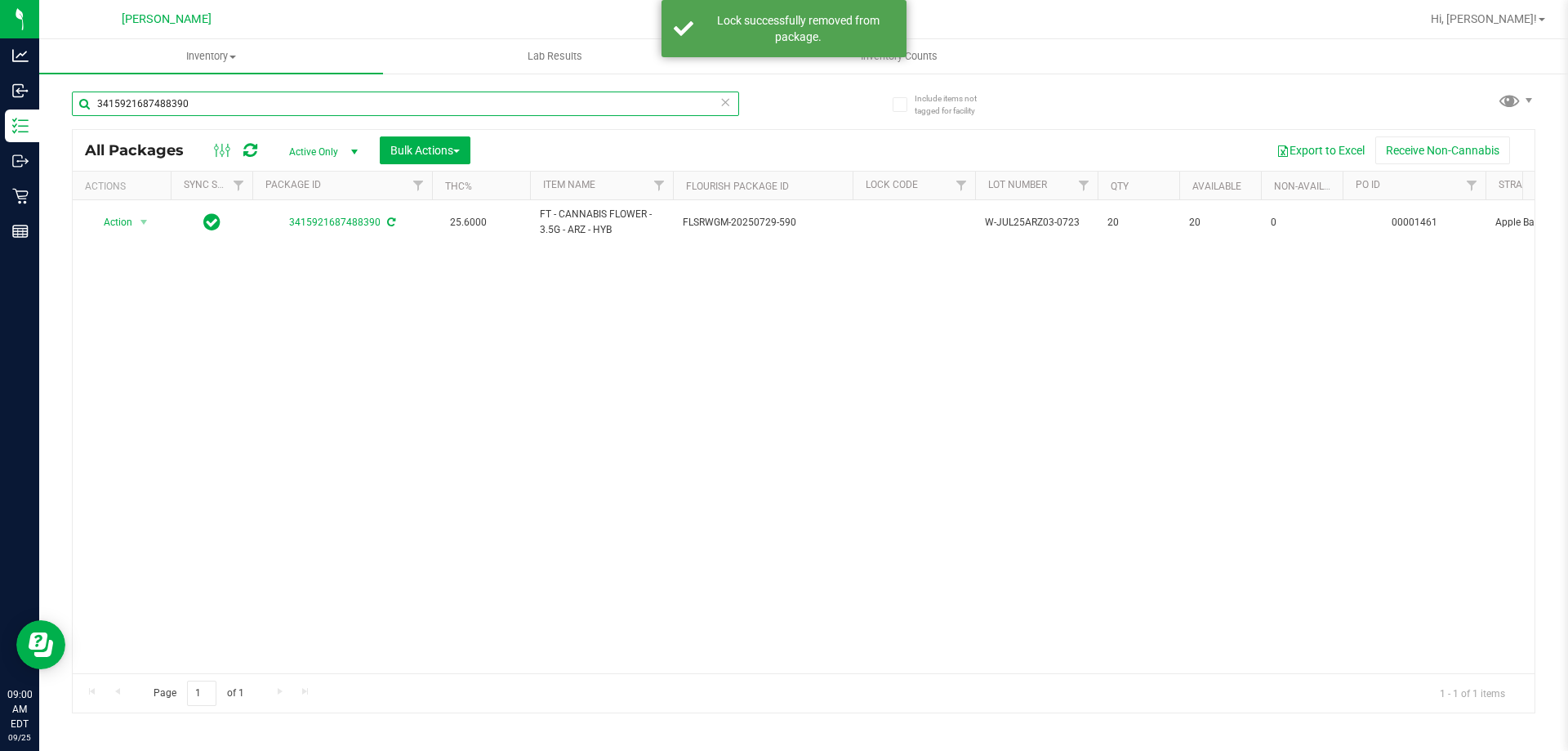
click at [238, 104] on input "3415921687488390" at bounding box center [405, 104] width 667 height 24
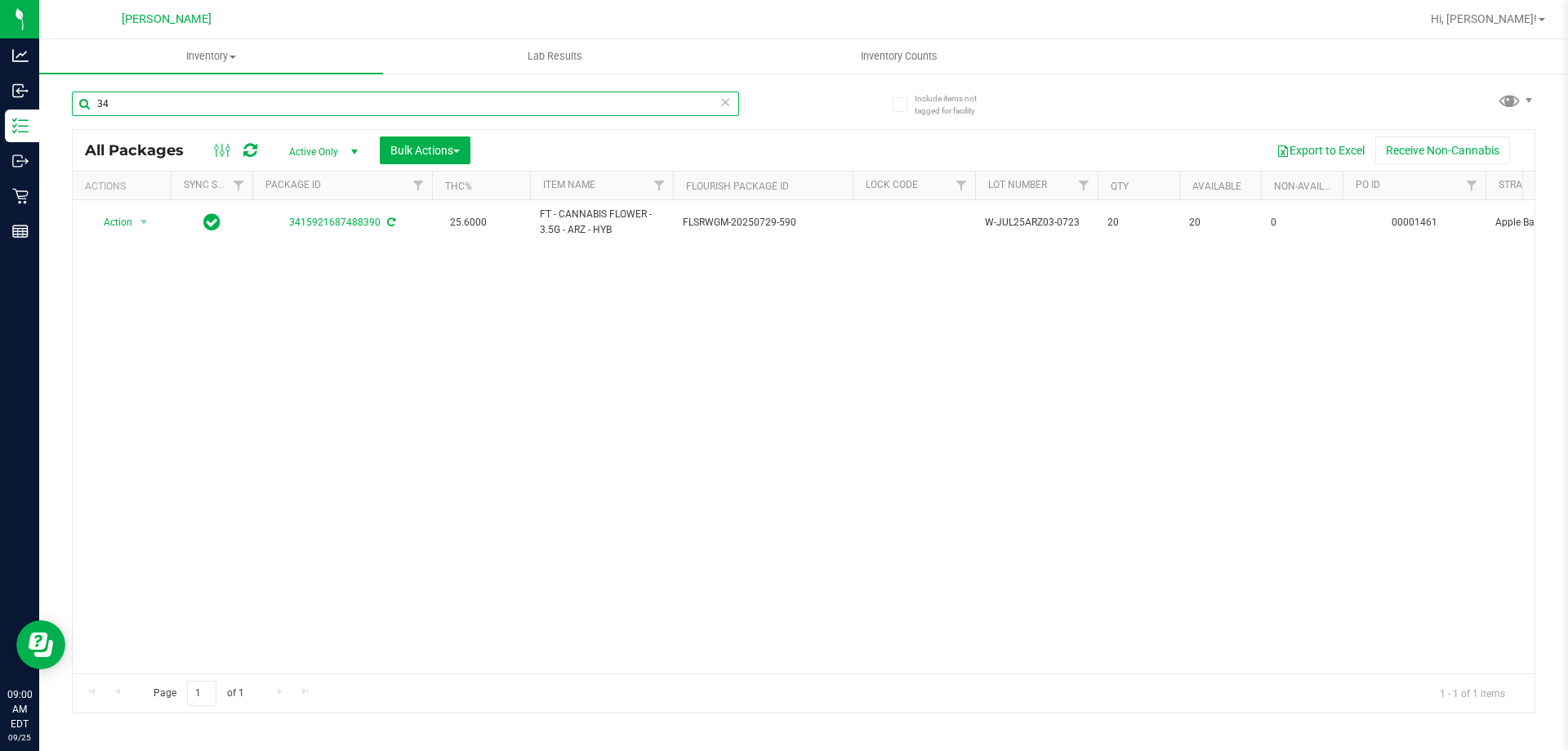
type input "3"
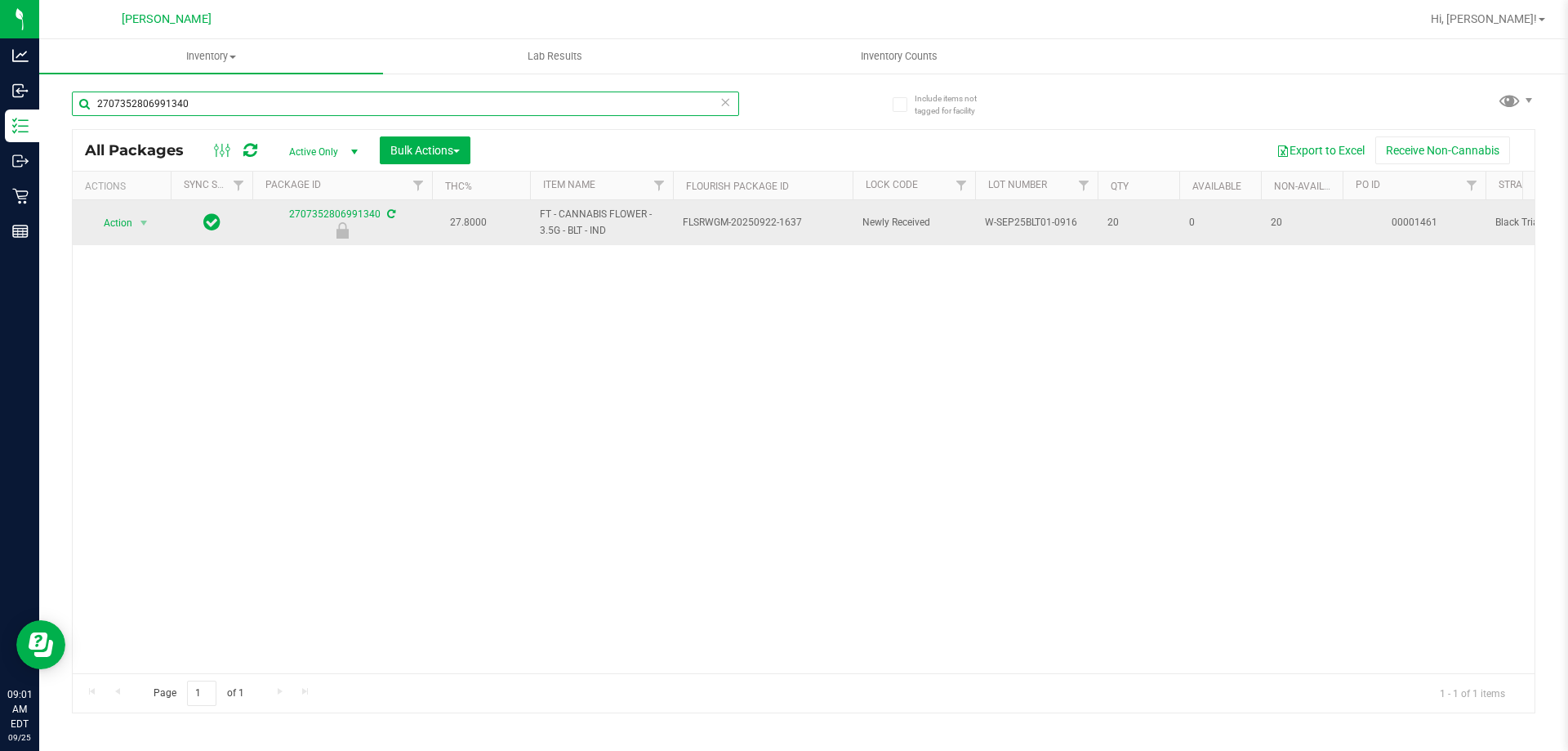
type input "2707352806991340"
click at [121, 222] on span "Action" at bounding box center [111, 222] width 44 height 23
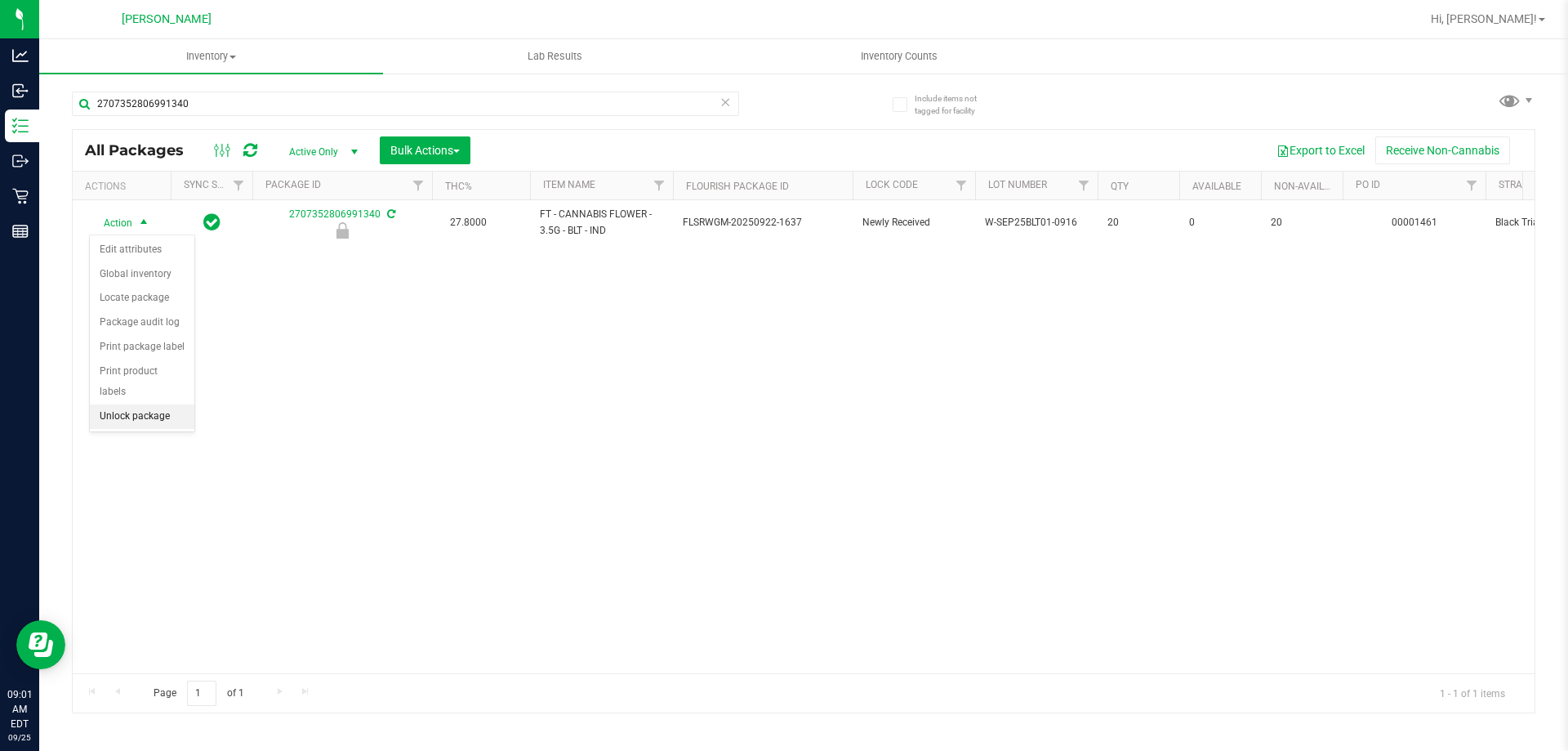
click at [116, 404] on li "Unlock package" at bounding box center [142, 416] width 104 height 24
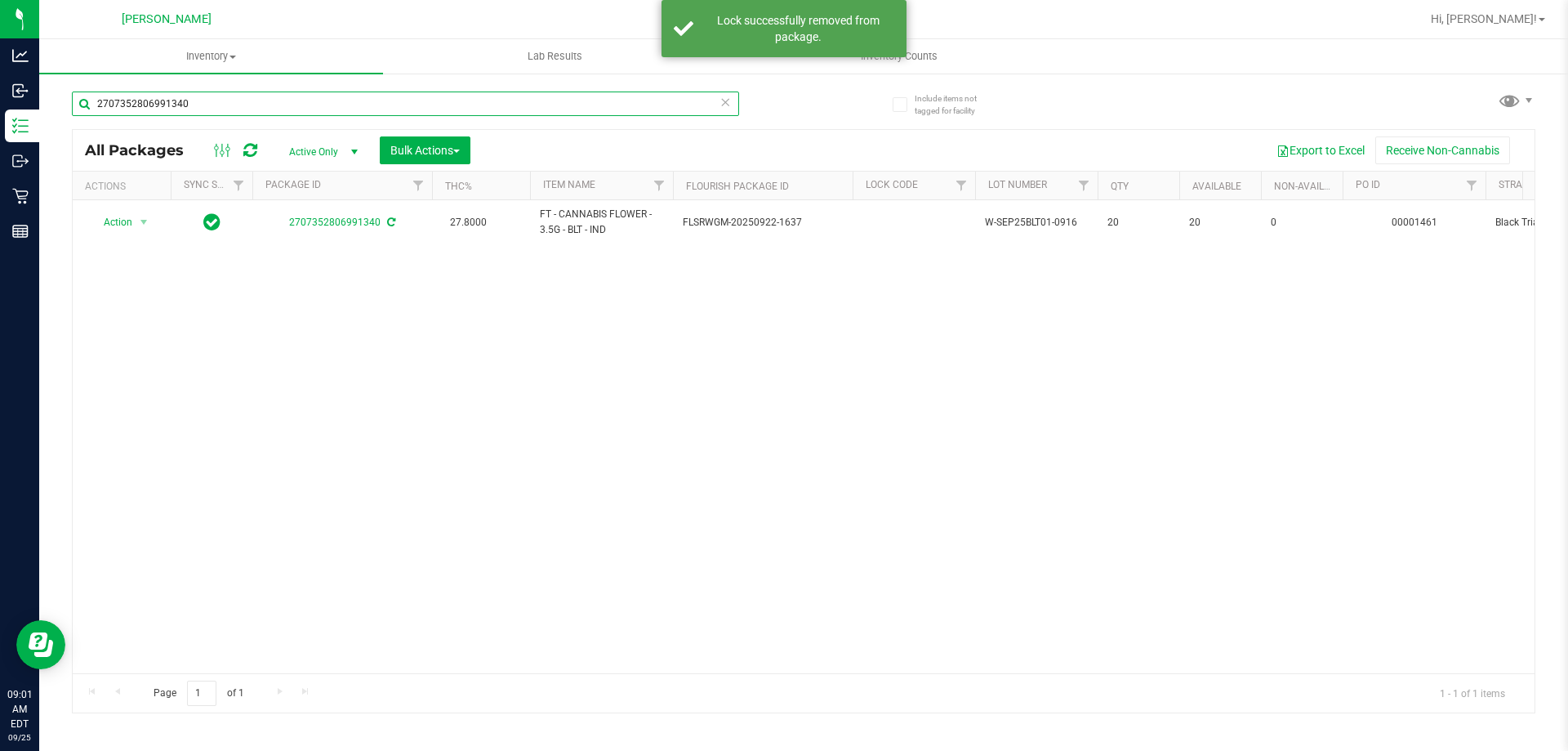
click at [232, 108] on input "2707352806991340" at bounding box center [405, 104] width 667 height 24
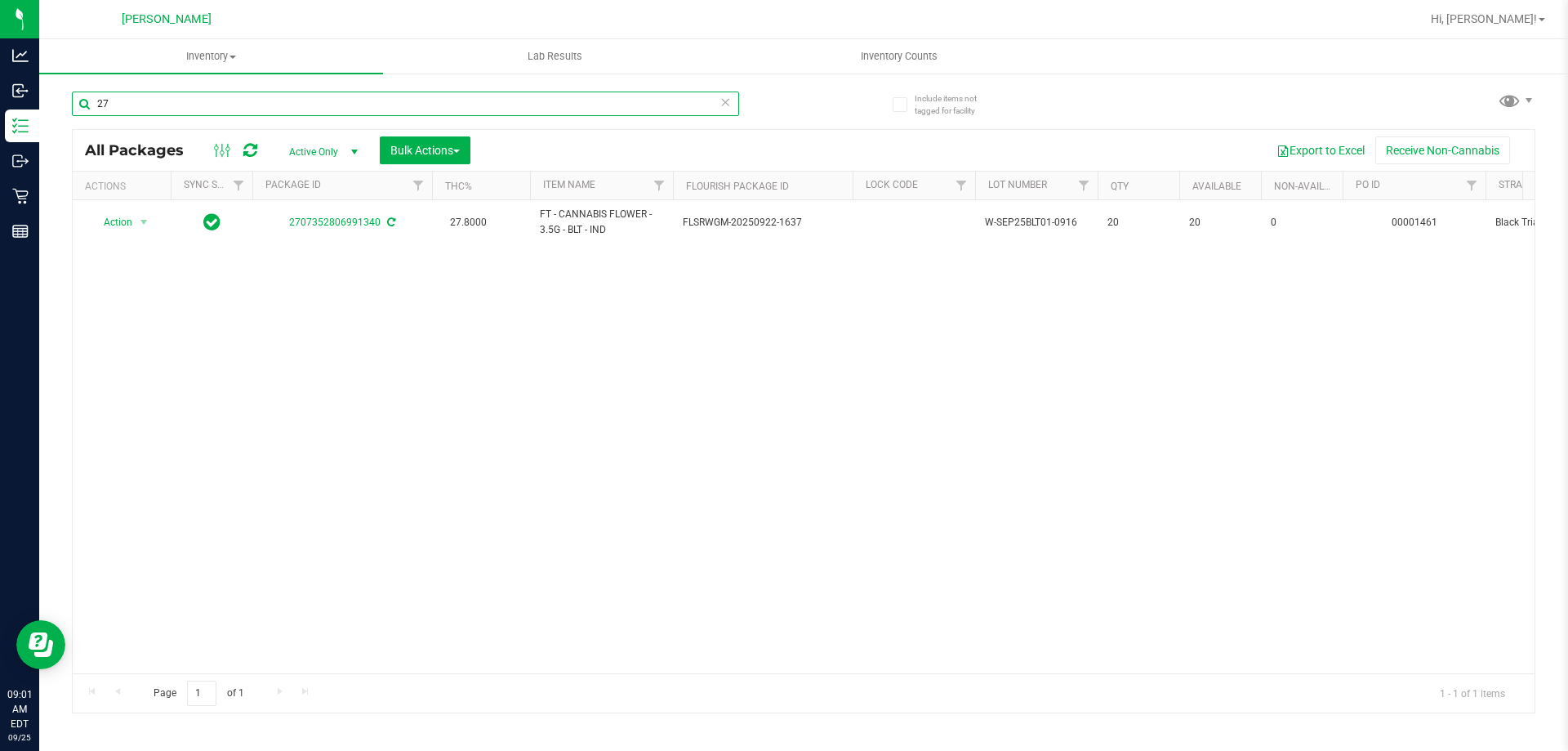
type input "2"
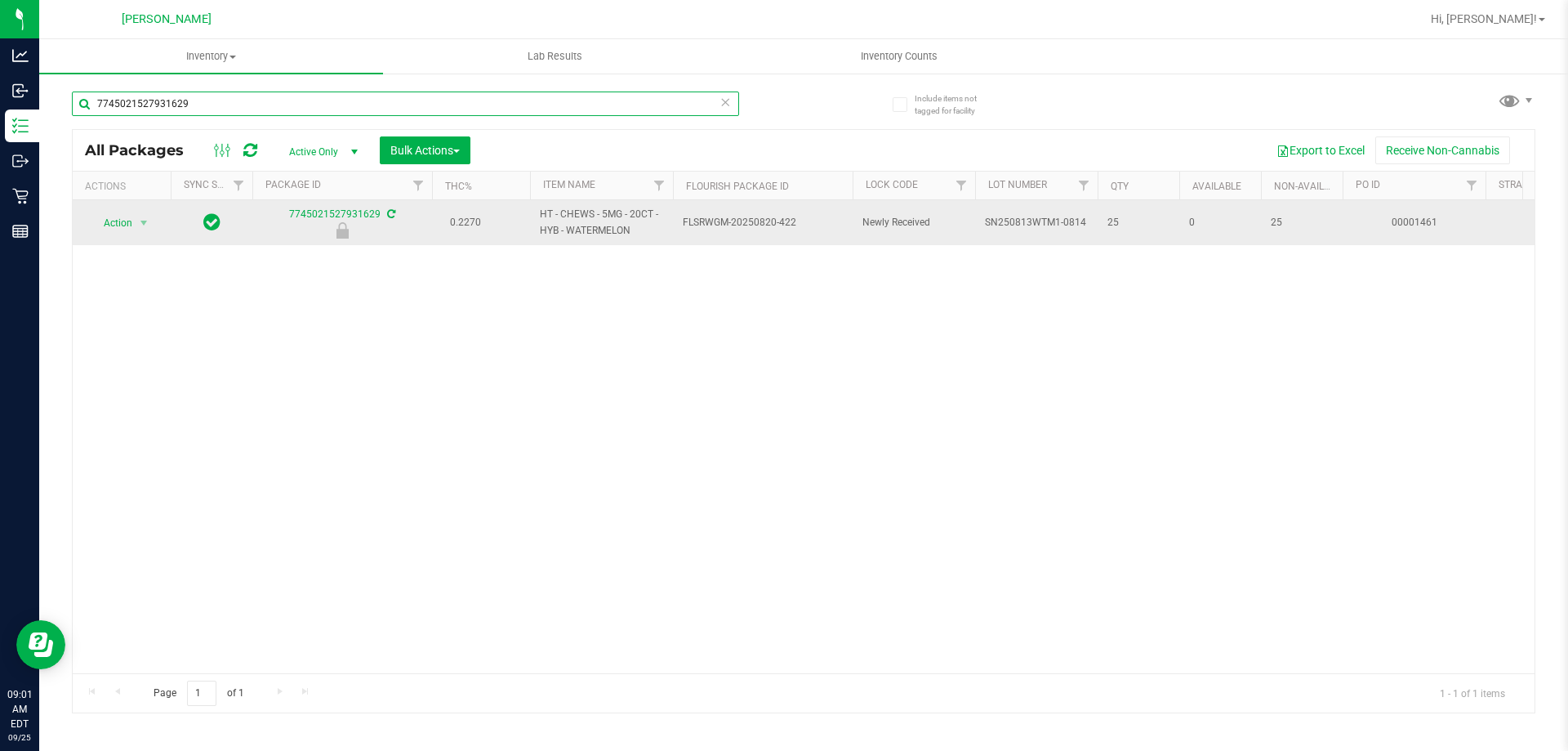
type input "7745021527931629"
click at [121, 223] on span "Action" at bounding box center [111, 222] width 44 height 23
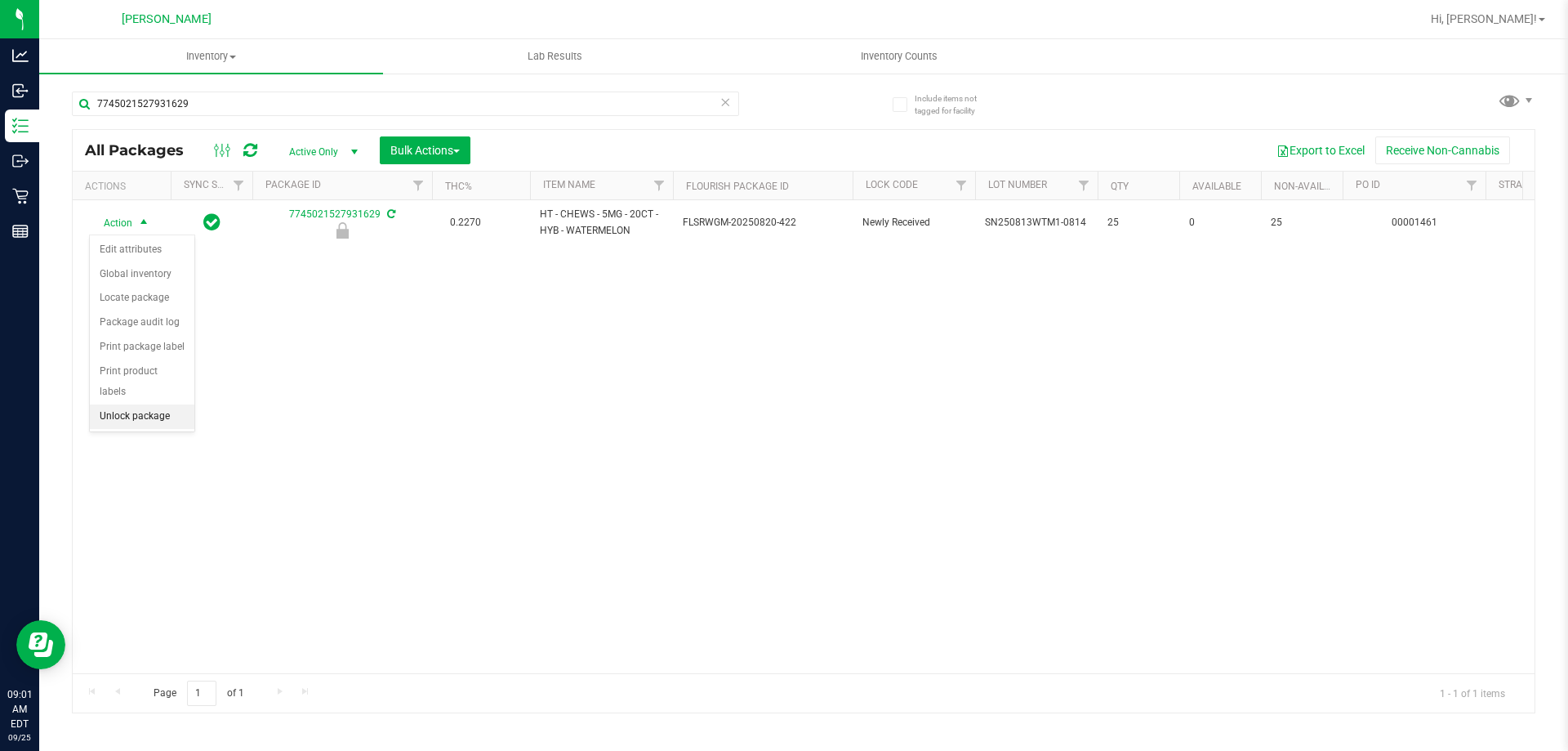
click at [154, 404] on li "Unlock package" at bounding box center [142, 416] width 104 height 24
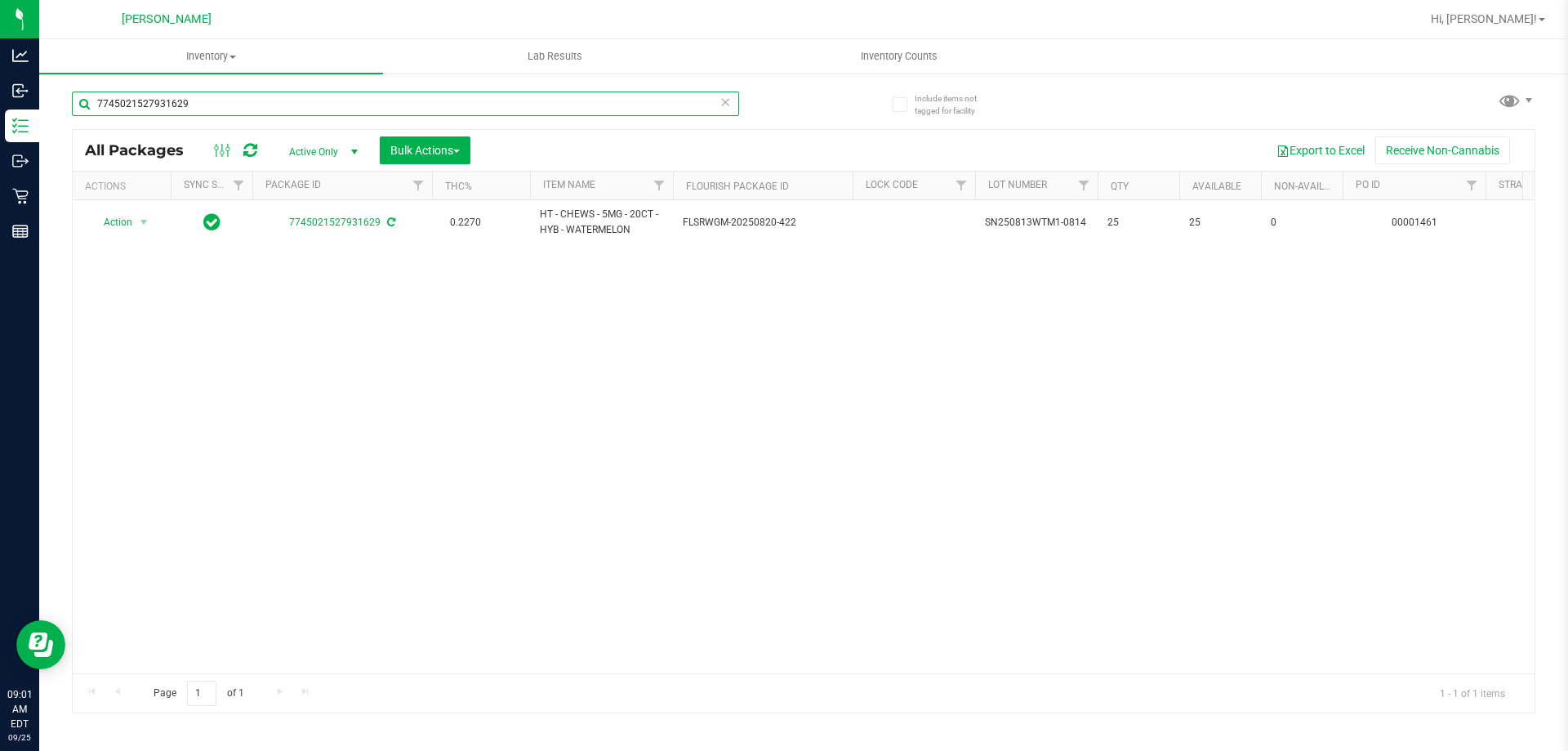
click at [220, 106] on input "7745021527931629" at bounding box center [405, 104] width 667 height 24
type input "7"
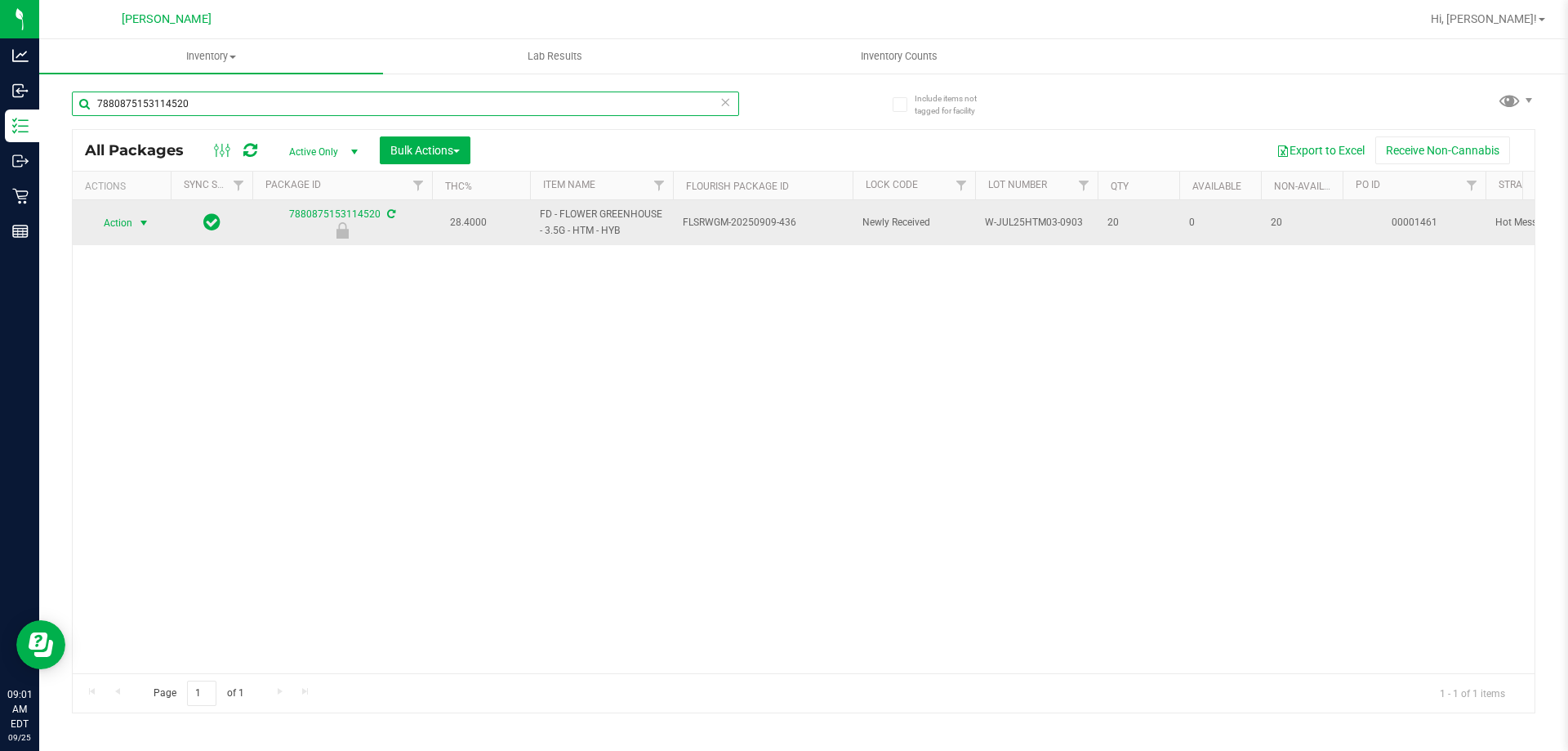
type input "7880875153114520"
click at [139, 222] on span "select" at bounding box center [144, 223] width 13 height 13
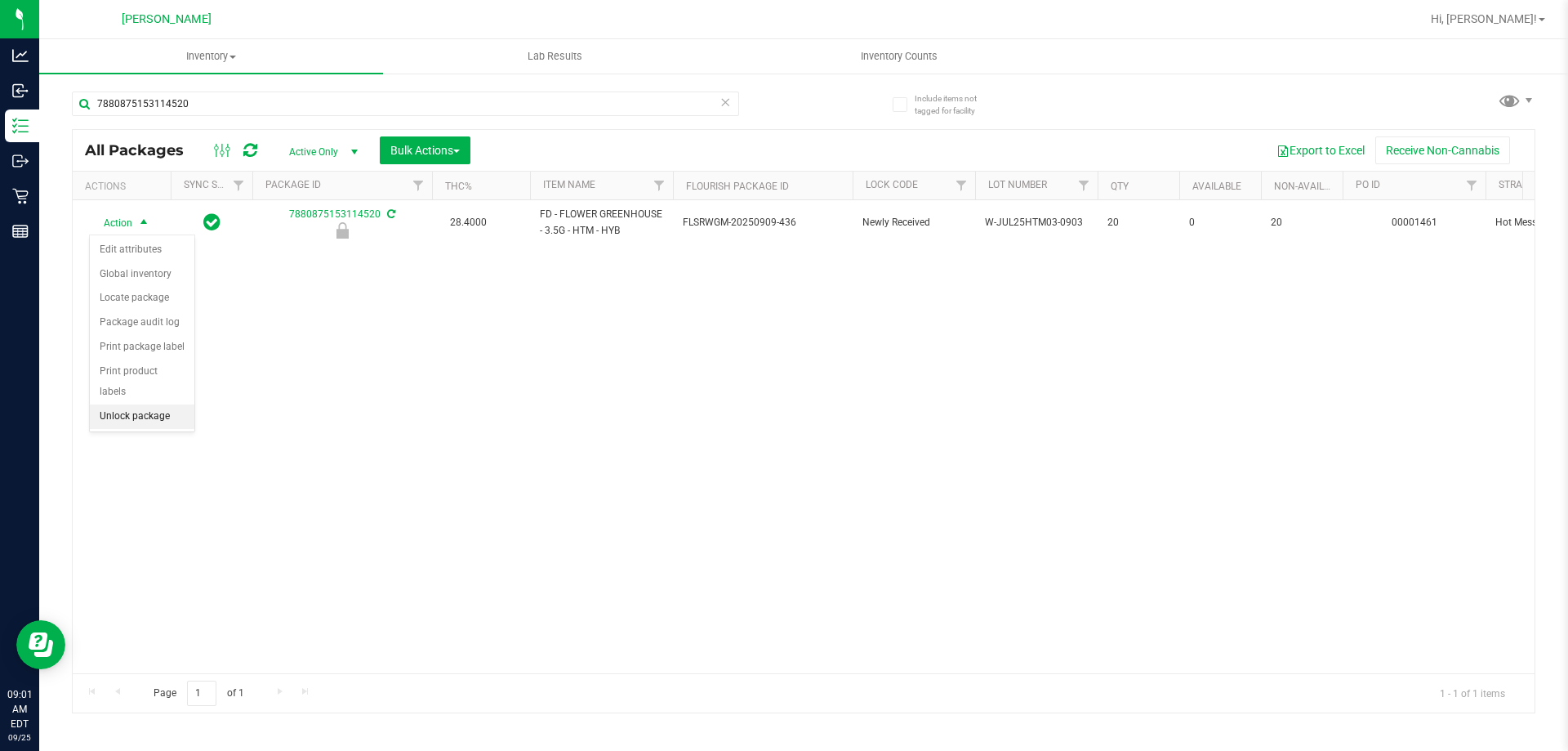
click at [153, 404] on li "Unlock package" at bounding box center [142, 416] width 104 height 24
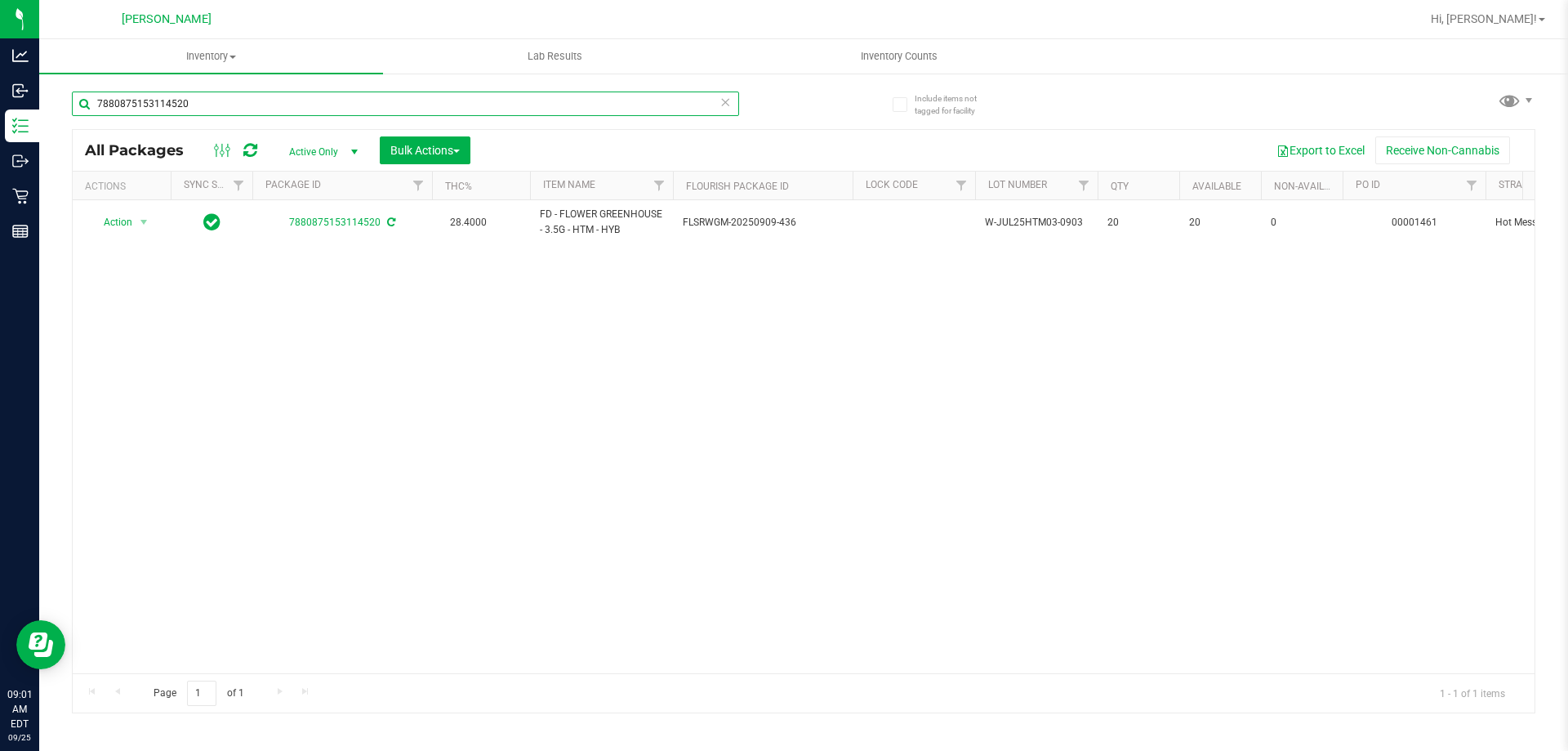
click at [245, 104] on input "7880875153114520" at bounding box center [405, 104] width 667 height 24
type input "7"
type input "6249706030156816"
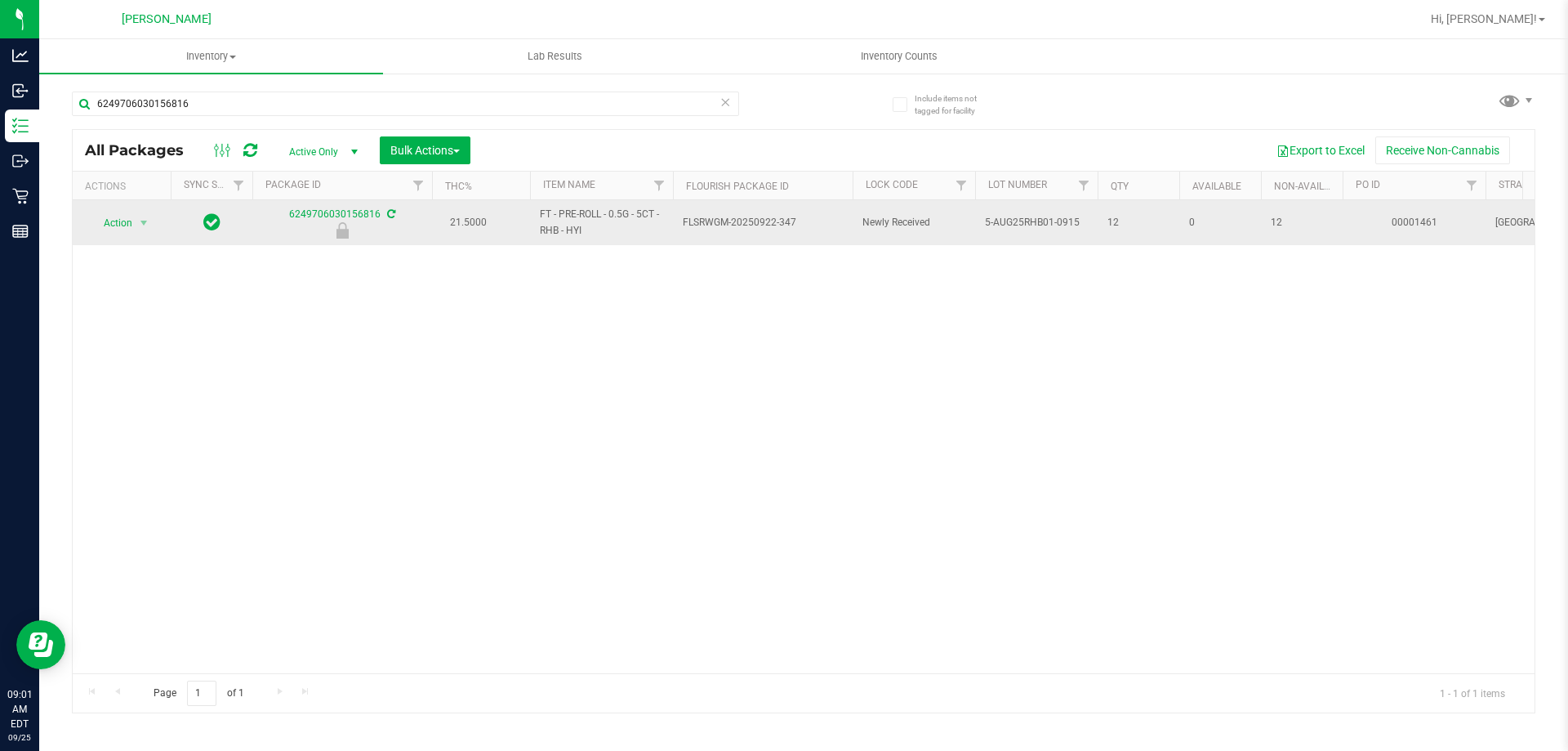
click at [108, 223] on span "Action" at bounding box center [111, 222] width 44 height 23
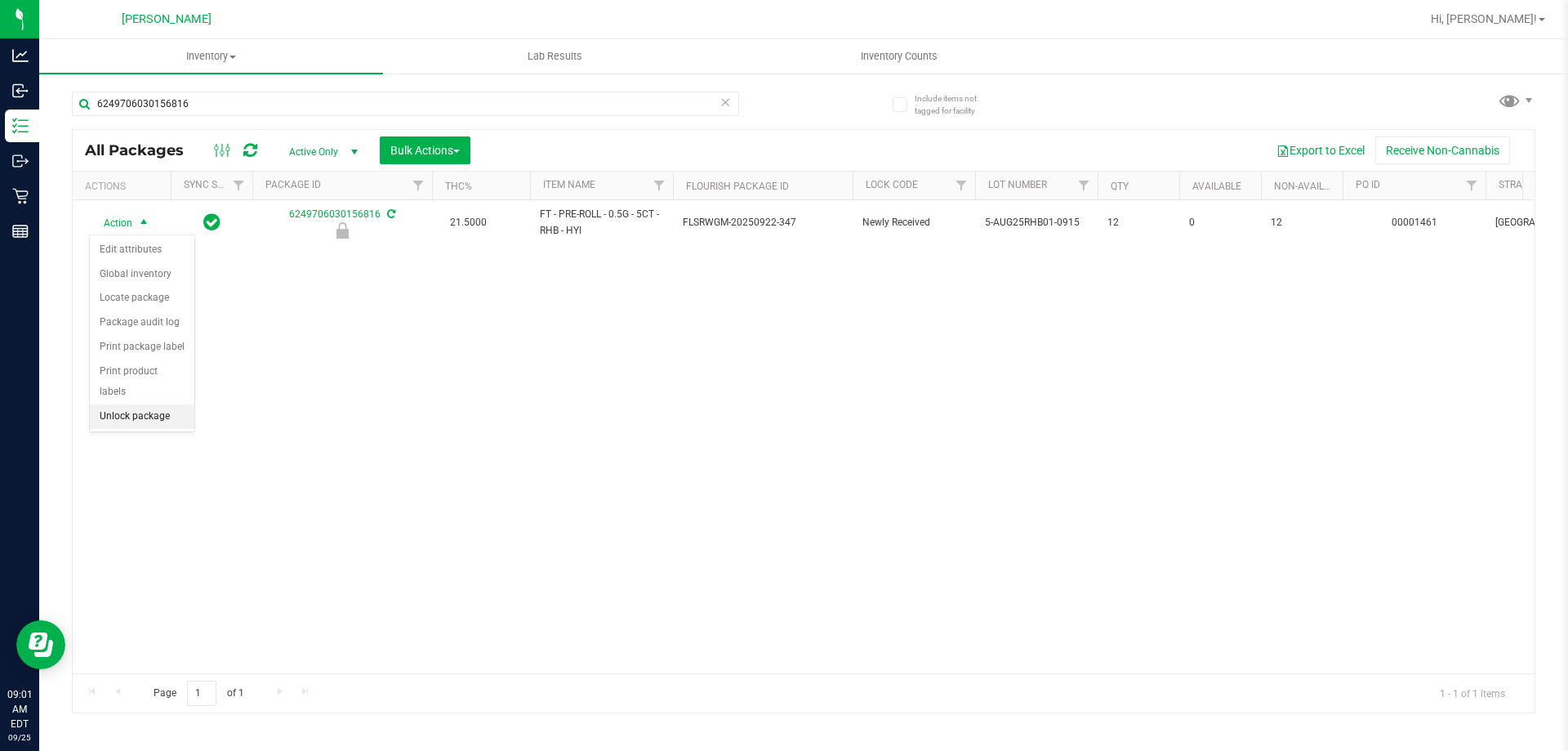
click at [125, 404] on li "Unlock package" at bounding box center [142, 416] width 104 height 24
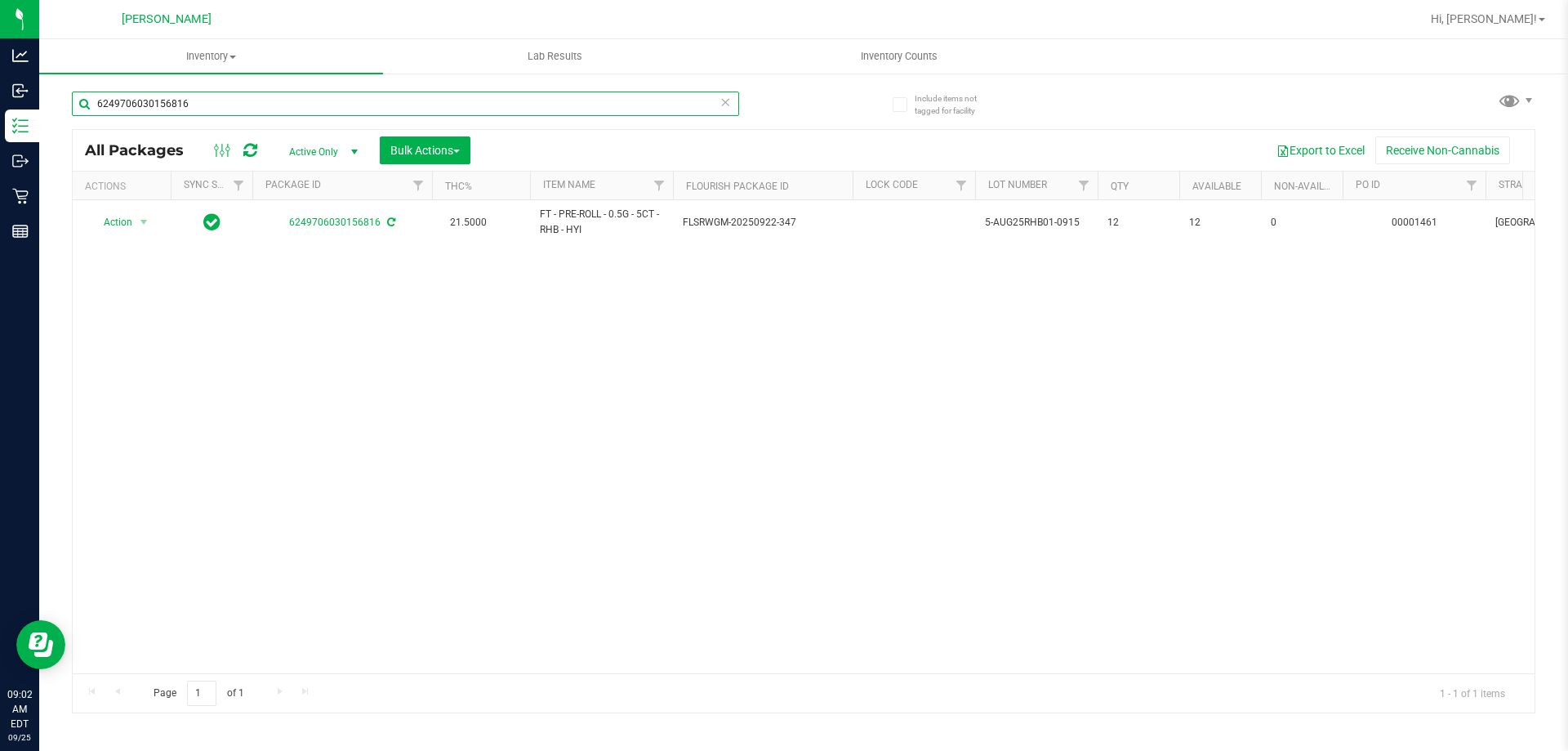
click at [231, 103] on input "6249706030156816" at bounding box center [405, 104] width 667 height 24
type input "6"
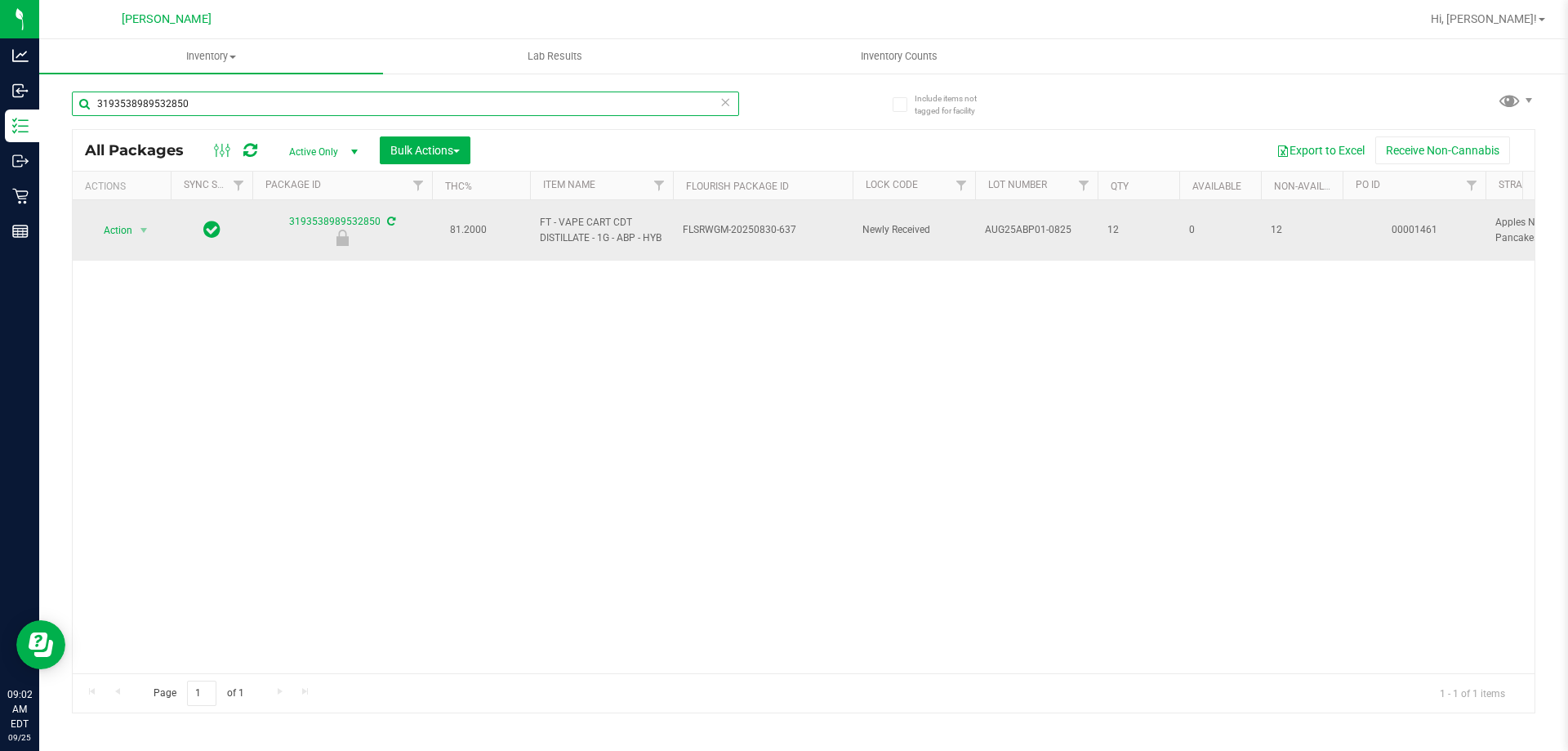
type input "3193538989532850"
click at [121, 236] on span "Action" at bounding box center [111, 230] width 44 height 23
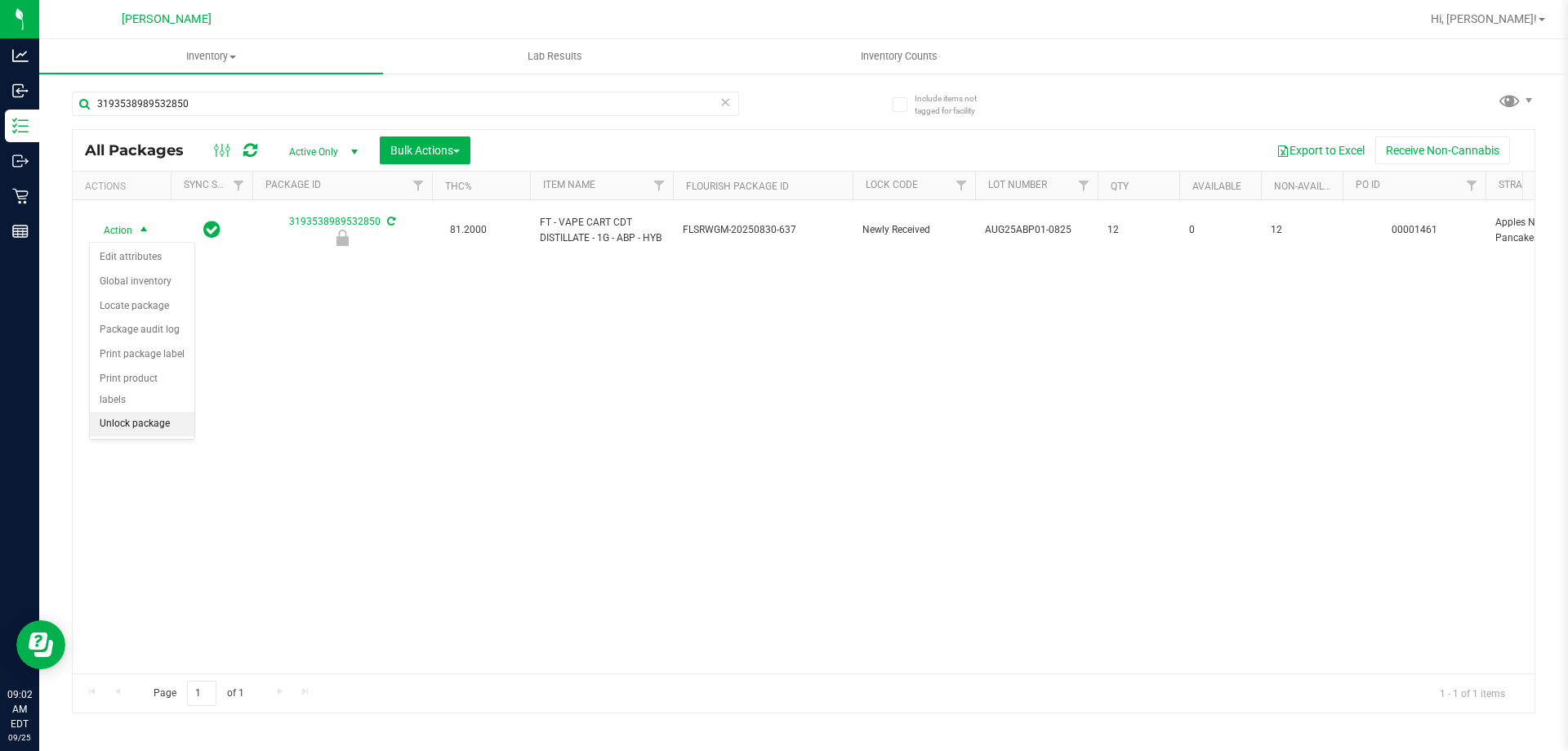
click at [158, 412] on li "Unlock package" at bounding box center [142, 423] width 104 height 24
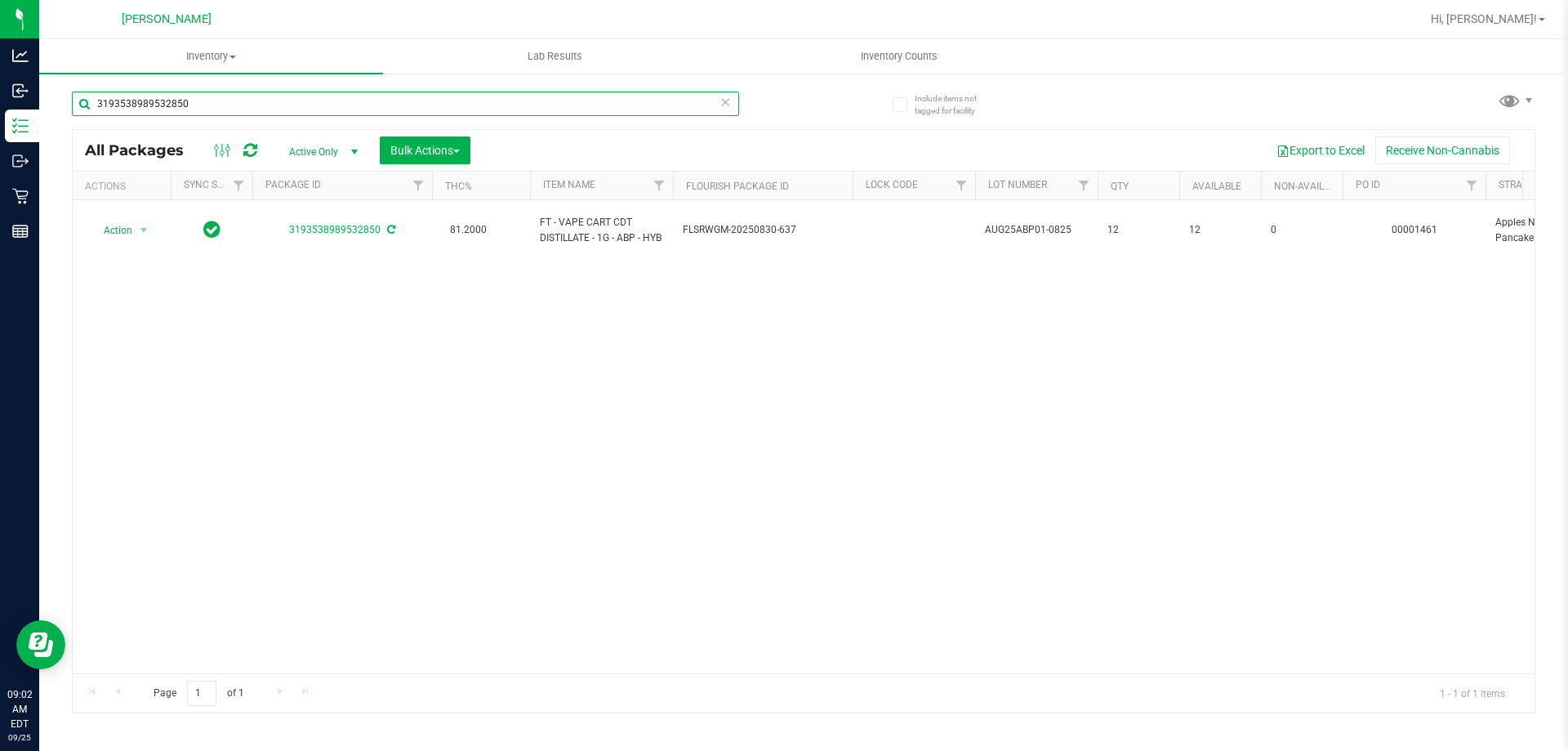
click at [231, 109] on input "3193538989532850" at bounding box center [405, 104] width 667 height 24
type input "3"
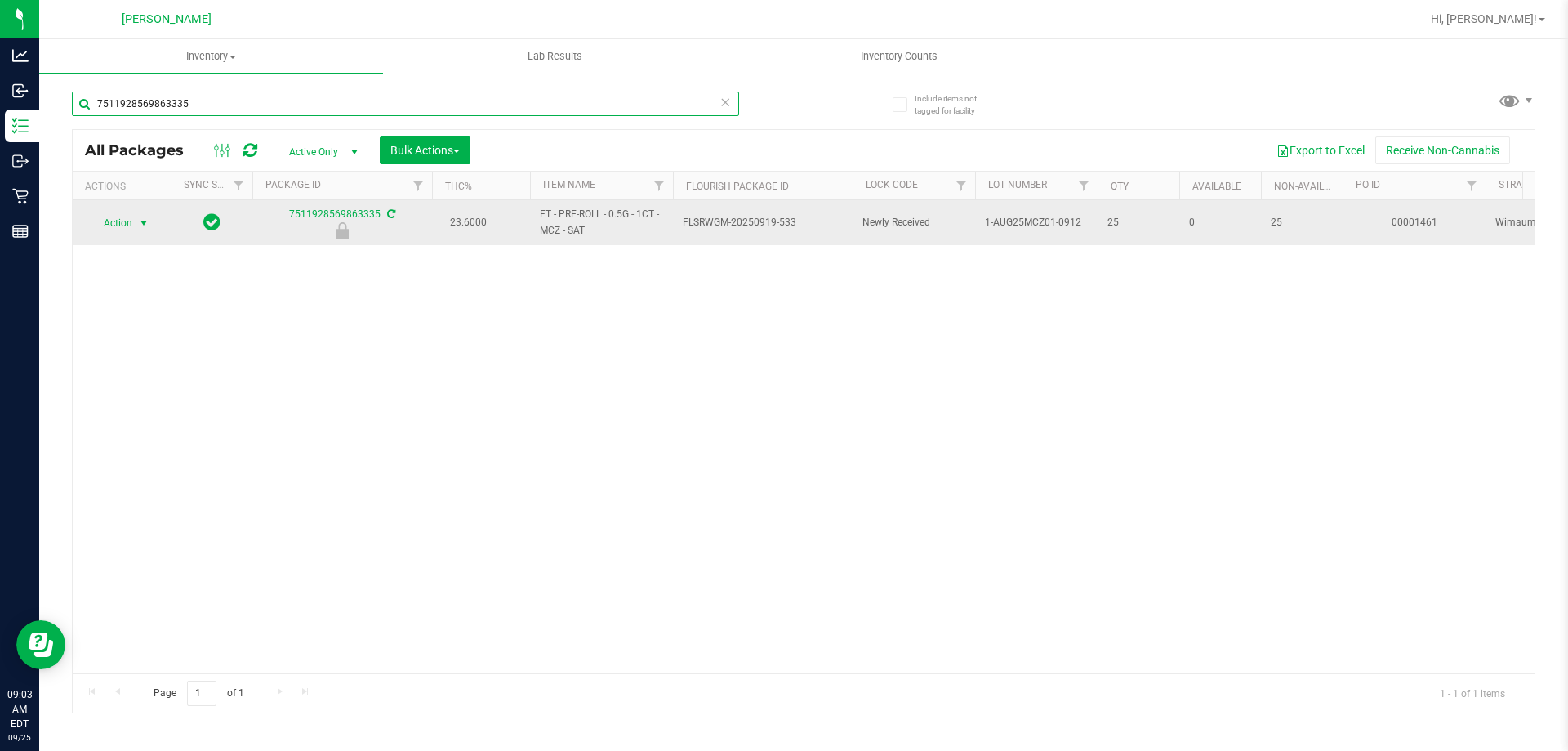
type input "7511928569863335"
click at [138, 222] on span "select" at bounding box center [144, 223] width 13 height 13
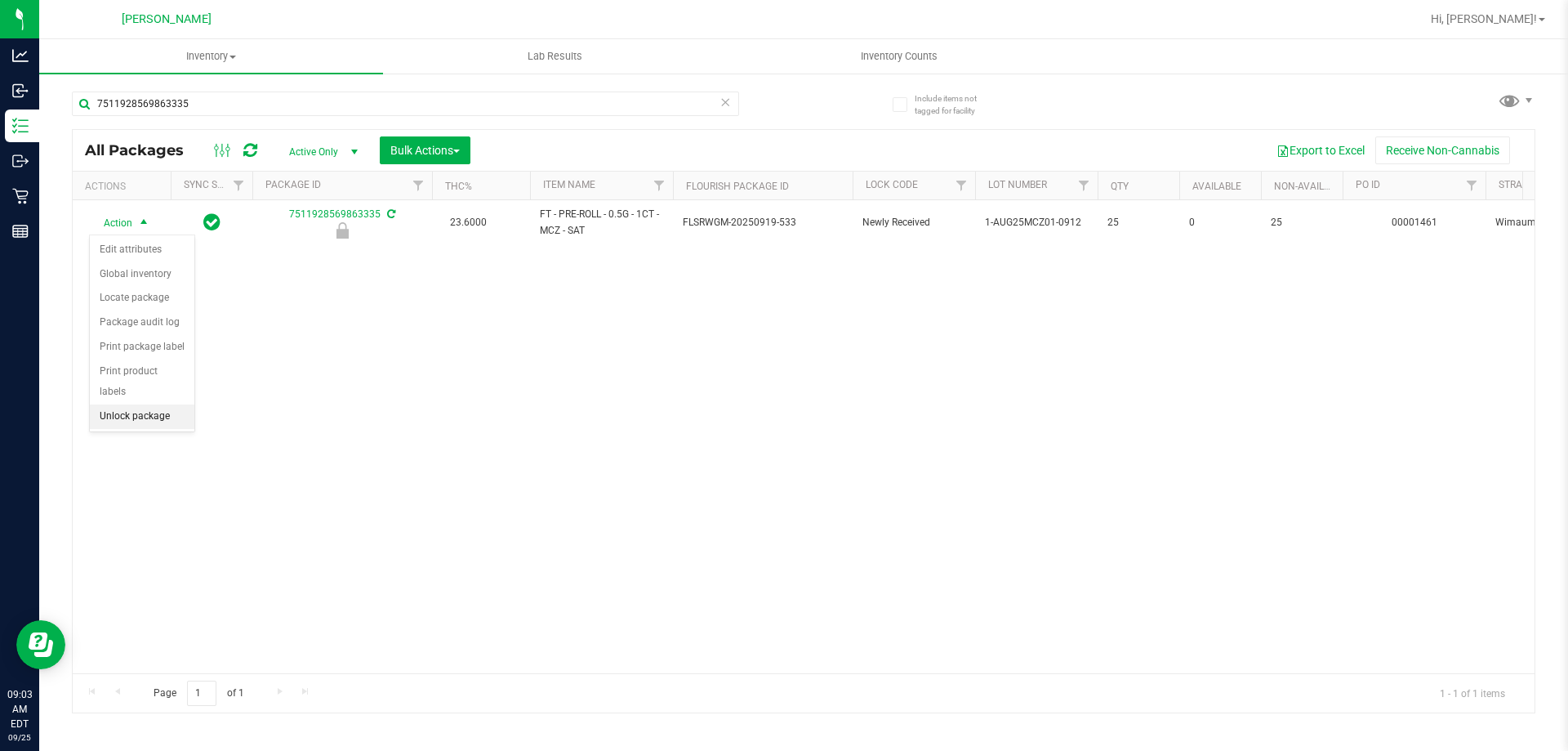
click at [157, 404] on li "Unlock package" at bounding box center [142, 416] width 104 height 24
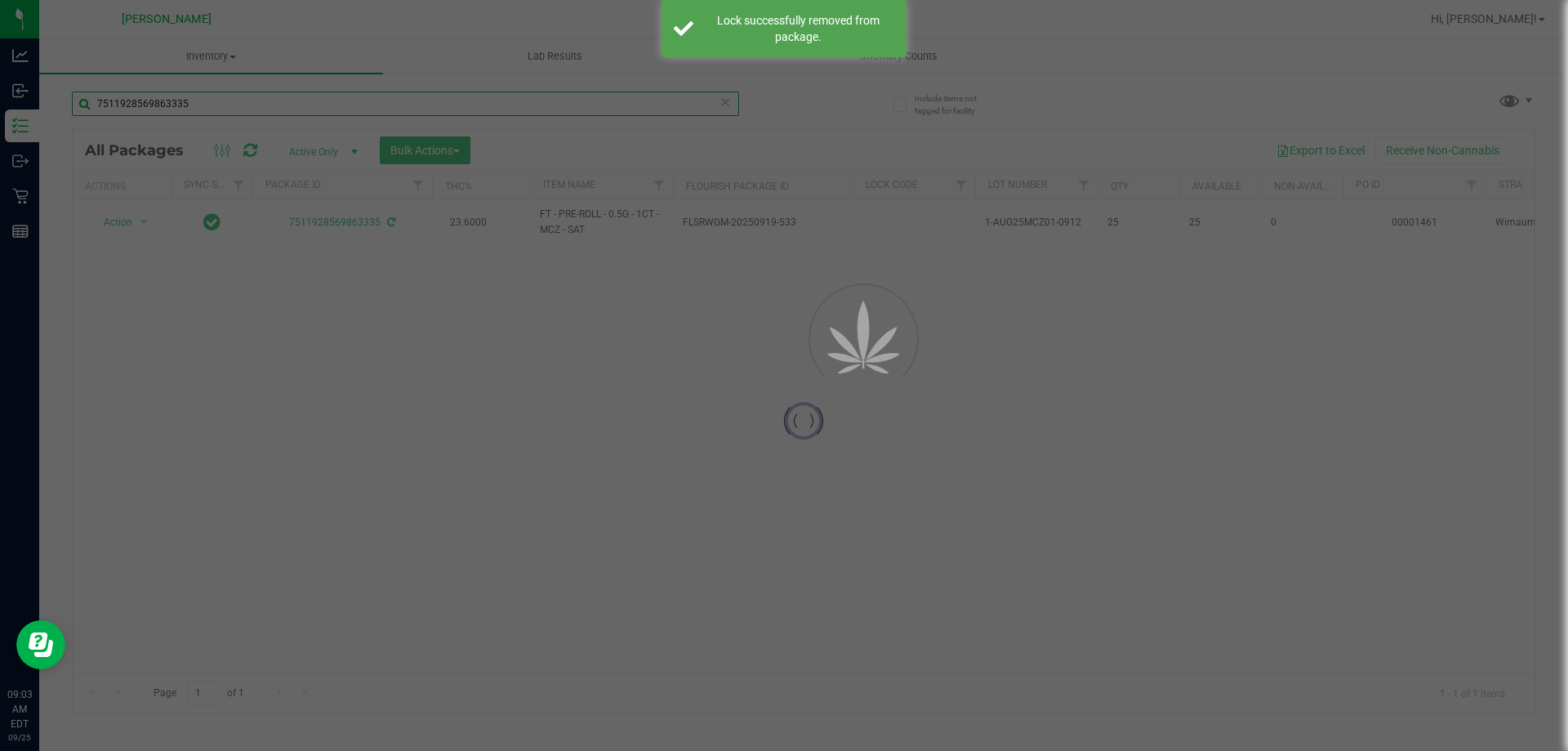
click at [221, 105] on input "7511928569863335" at bounding box center [405, 104] width 667 height 24
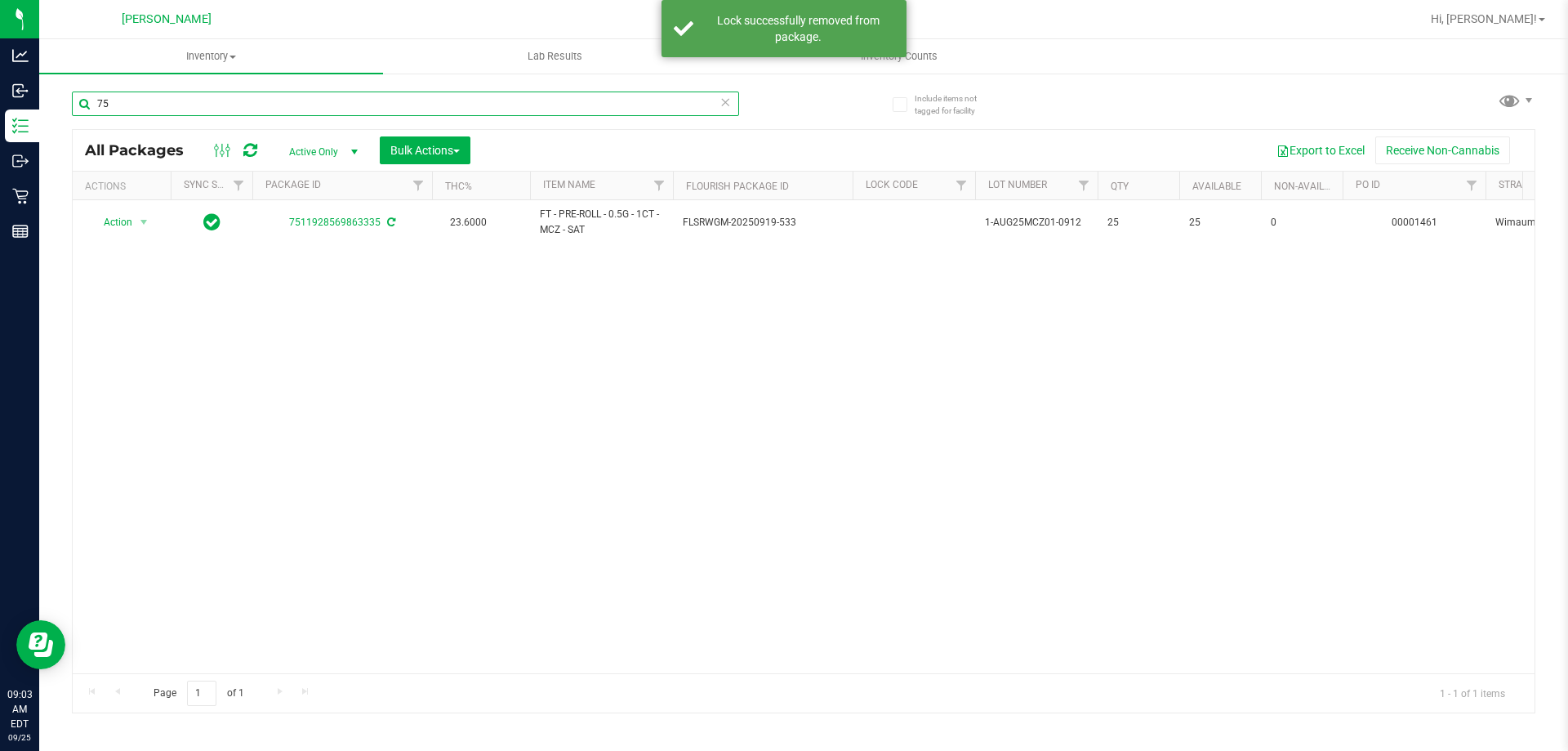
type input "7"
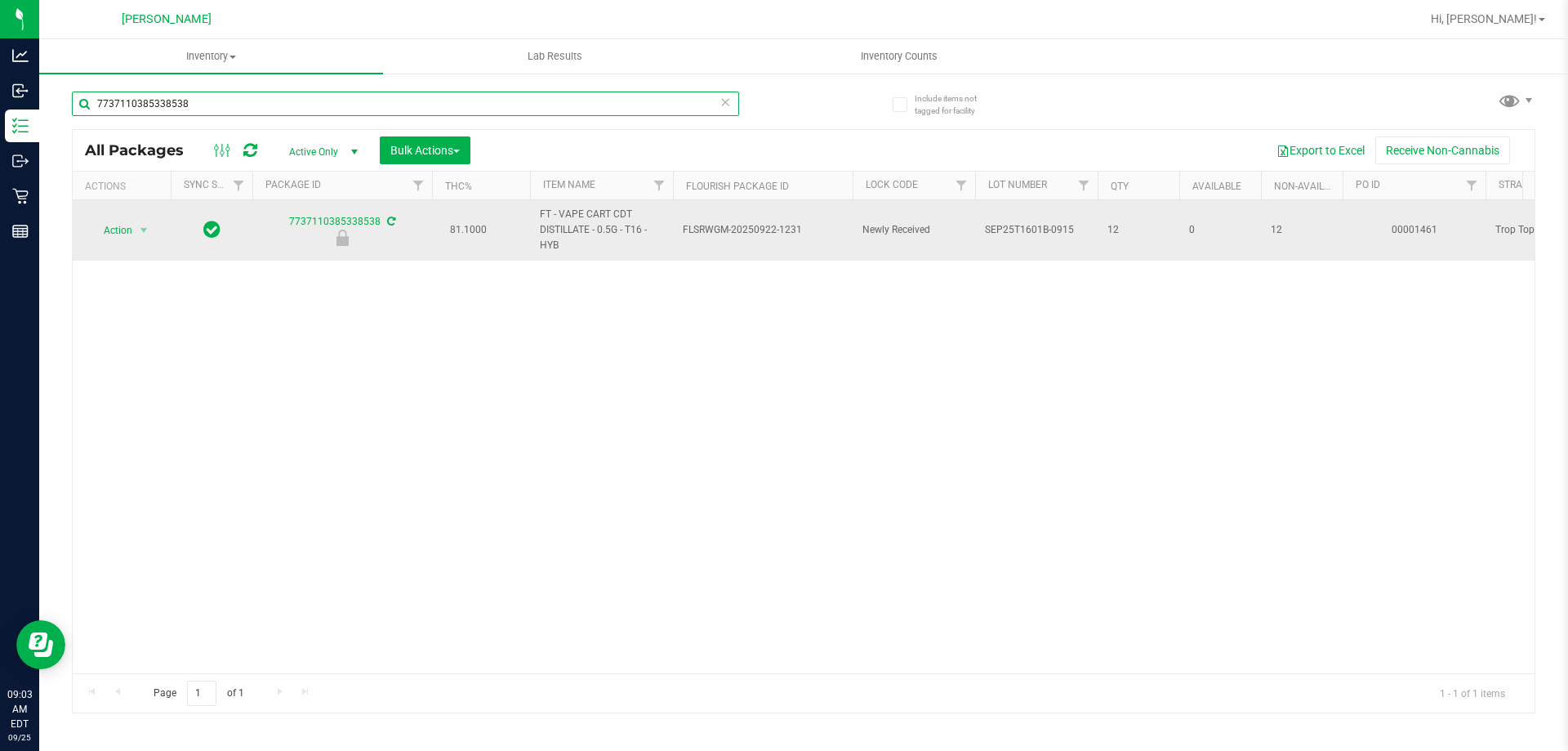
type input "7737110385338538"
click at [125, 229] on span "Action" at bounding box center [111, 230] width 44 height 23
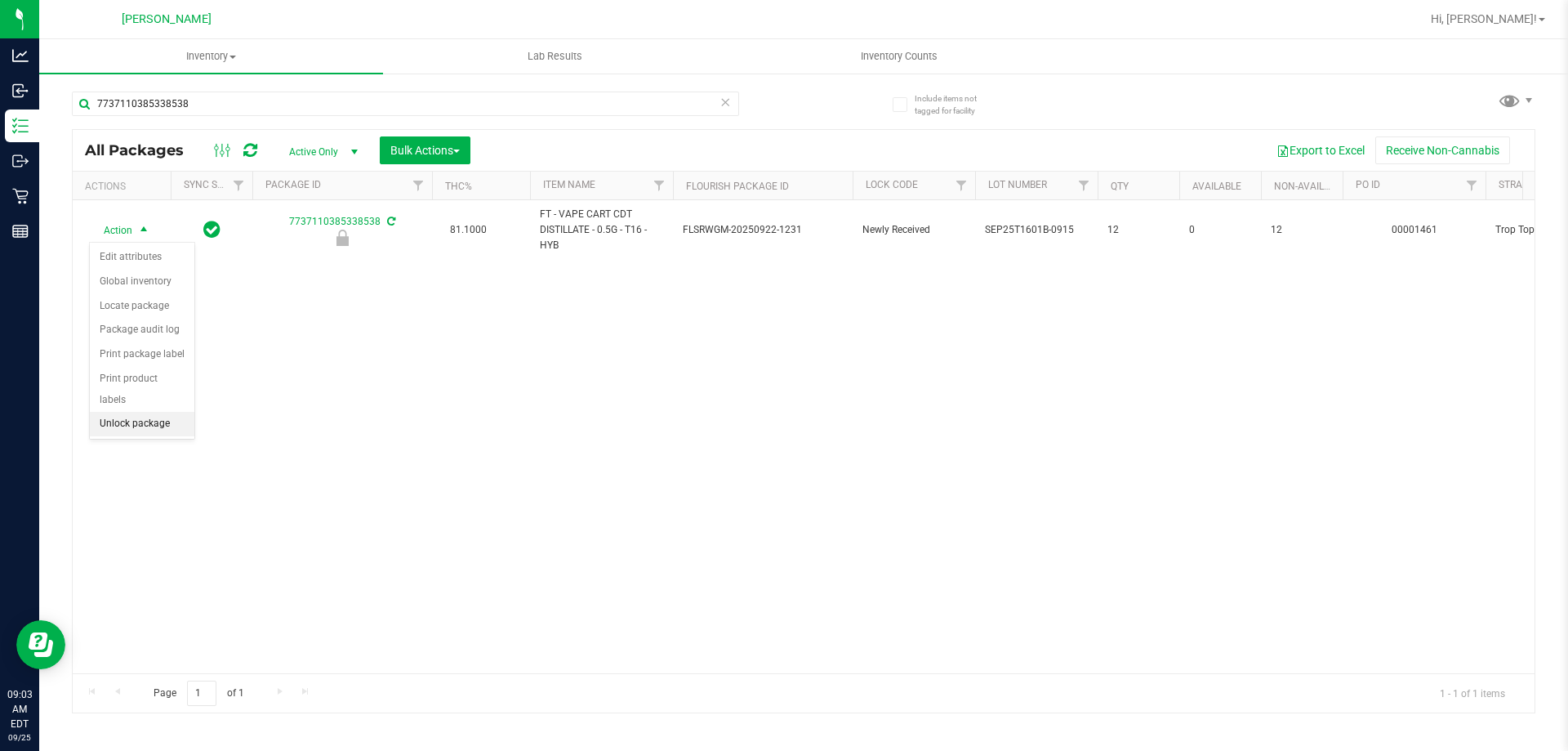
click at [166, 412] on li "Unlock package" at bounding box center [142, 423] width 104 height 24
click at [226, 131] on div "All Packages Active Only Active Only Lab Samples Locked All External Internal B…" at bounding box center [803, 150] width 1462 height 41
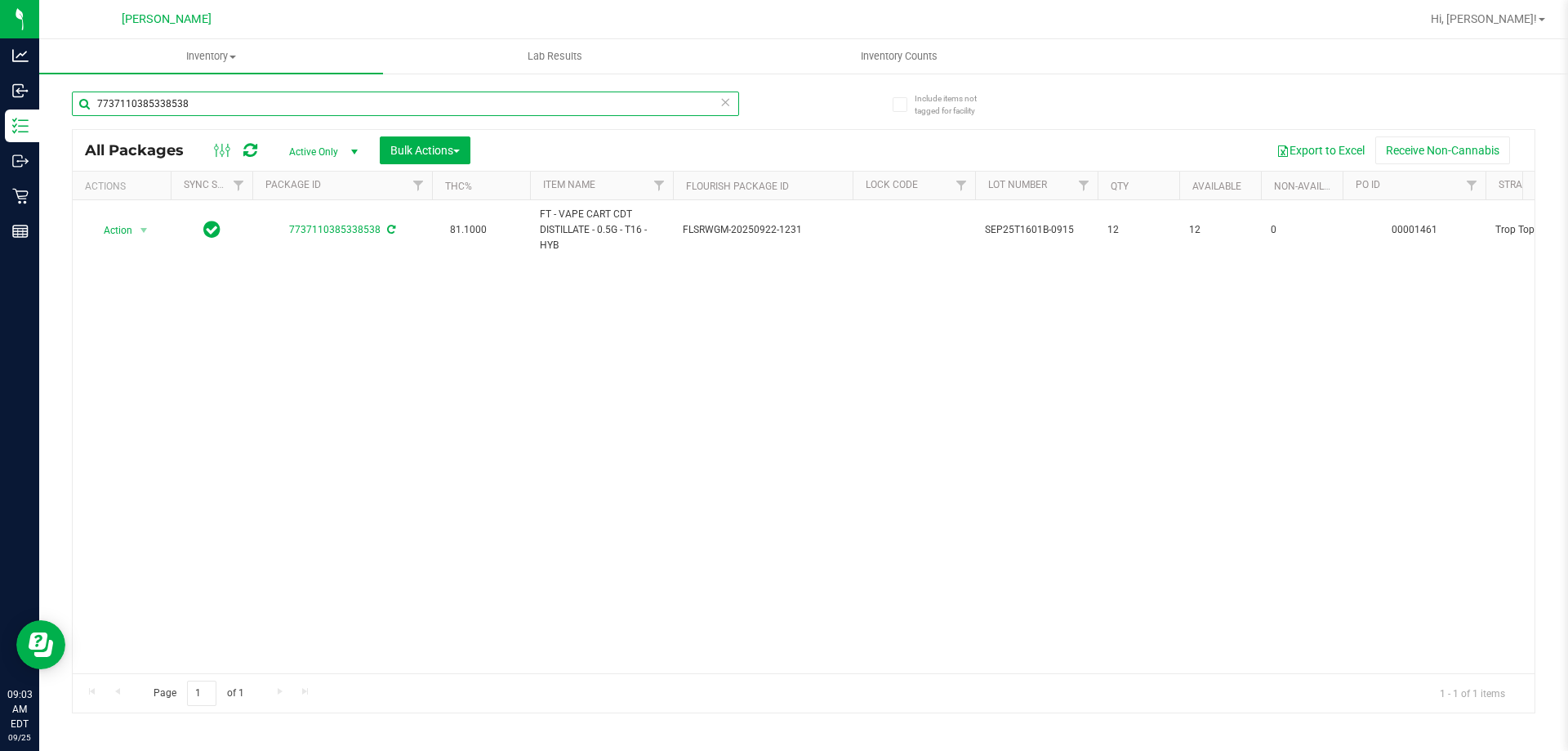
click at [218, 113] on input "7737110385338538" at bounding box center [405, 104] width 667 height 24
type input "7"
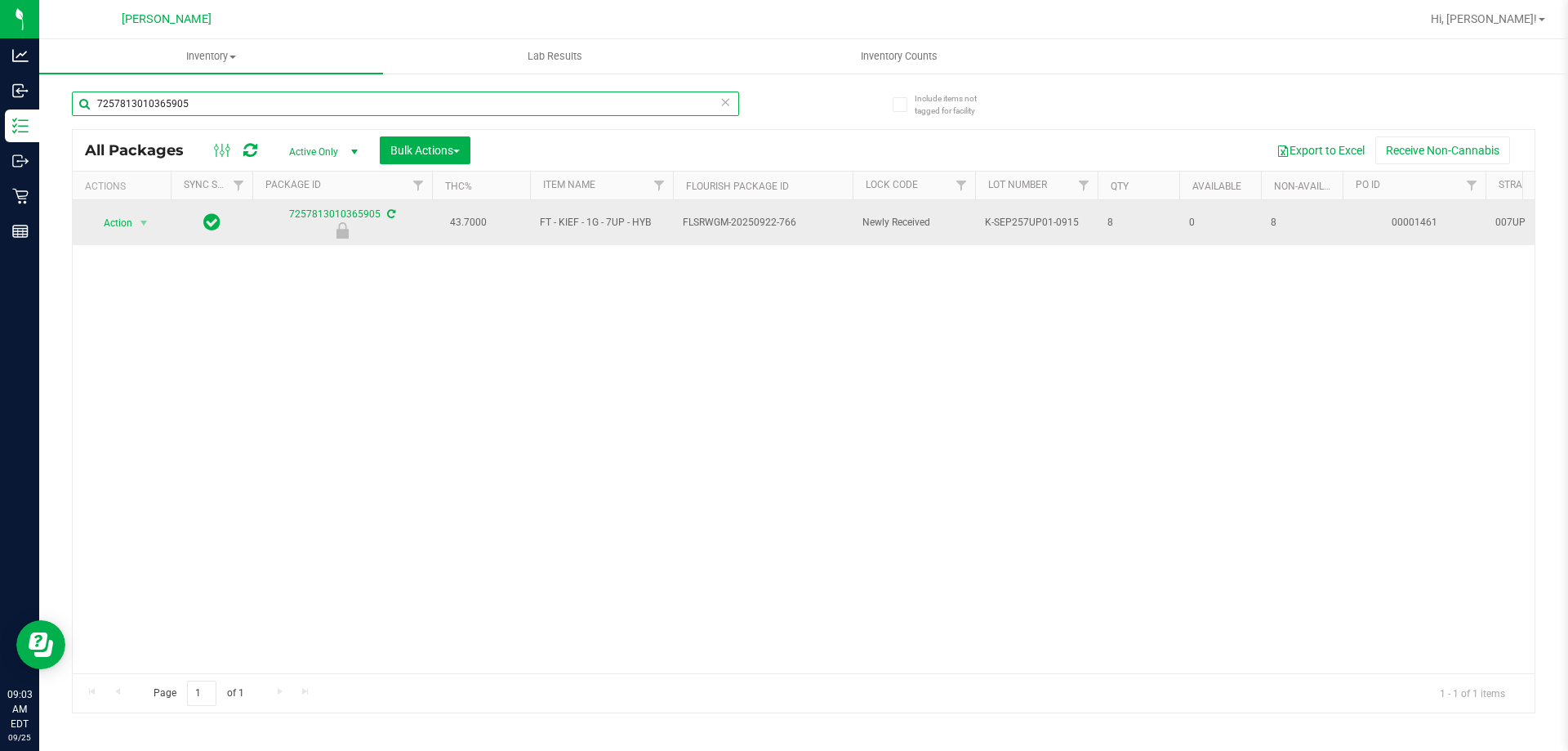
type input "7257813010365905"
click at [123, 219] on span "Action" at bounding box center [111, 222] width 44 height 23
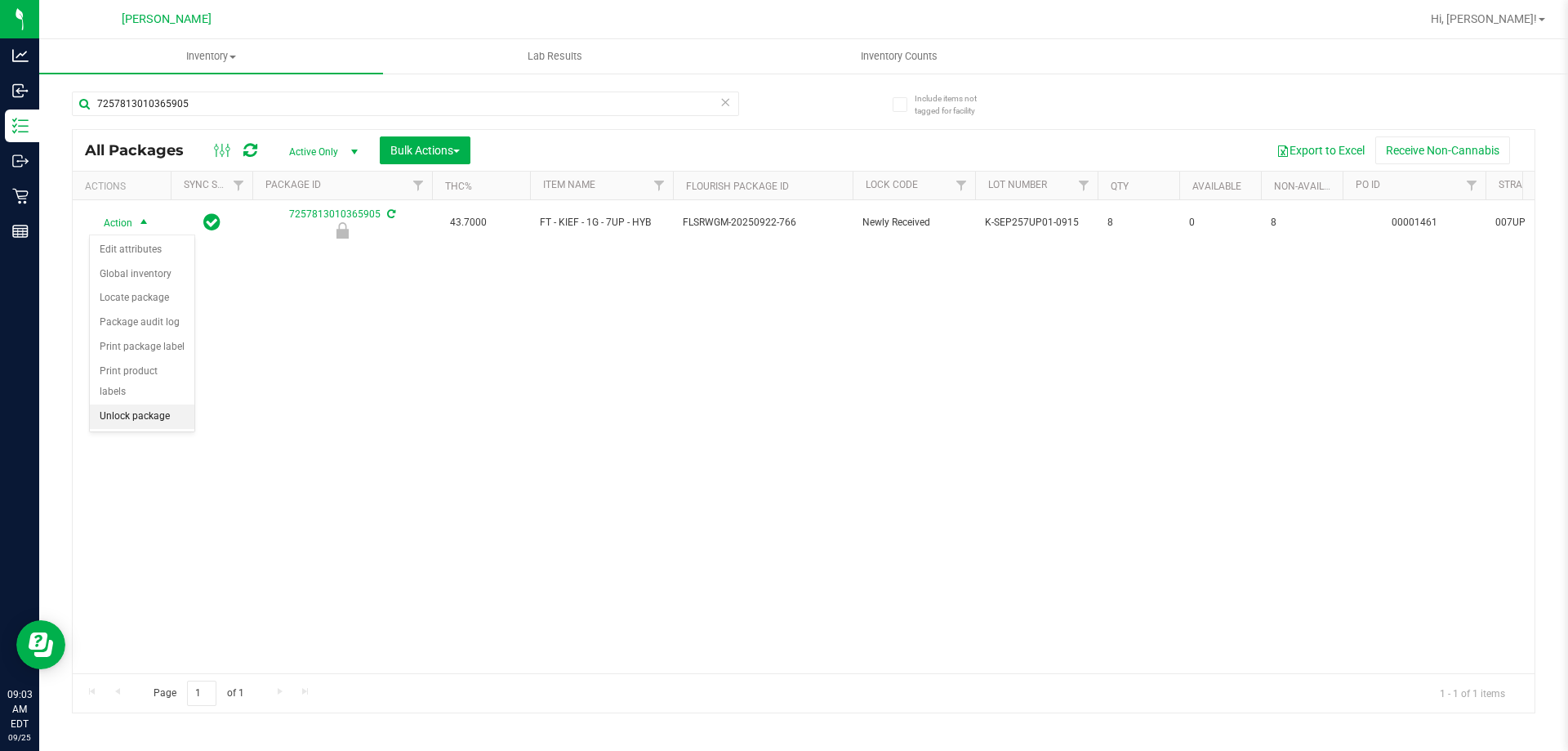
click at [160, 404] on li "Unlock package" at bounding box center [142, 416] width 104 height 24
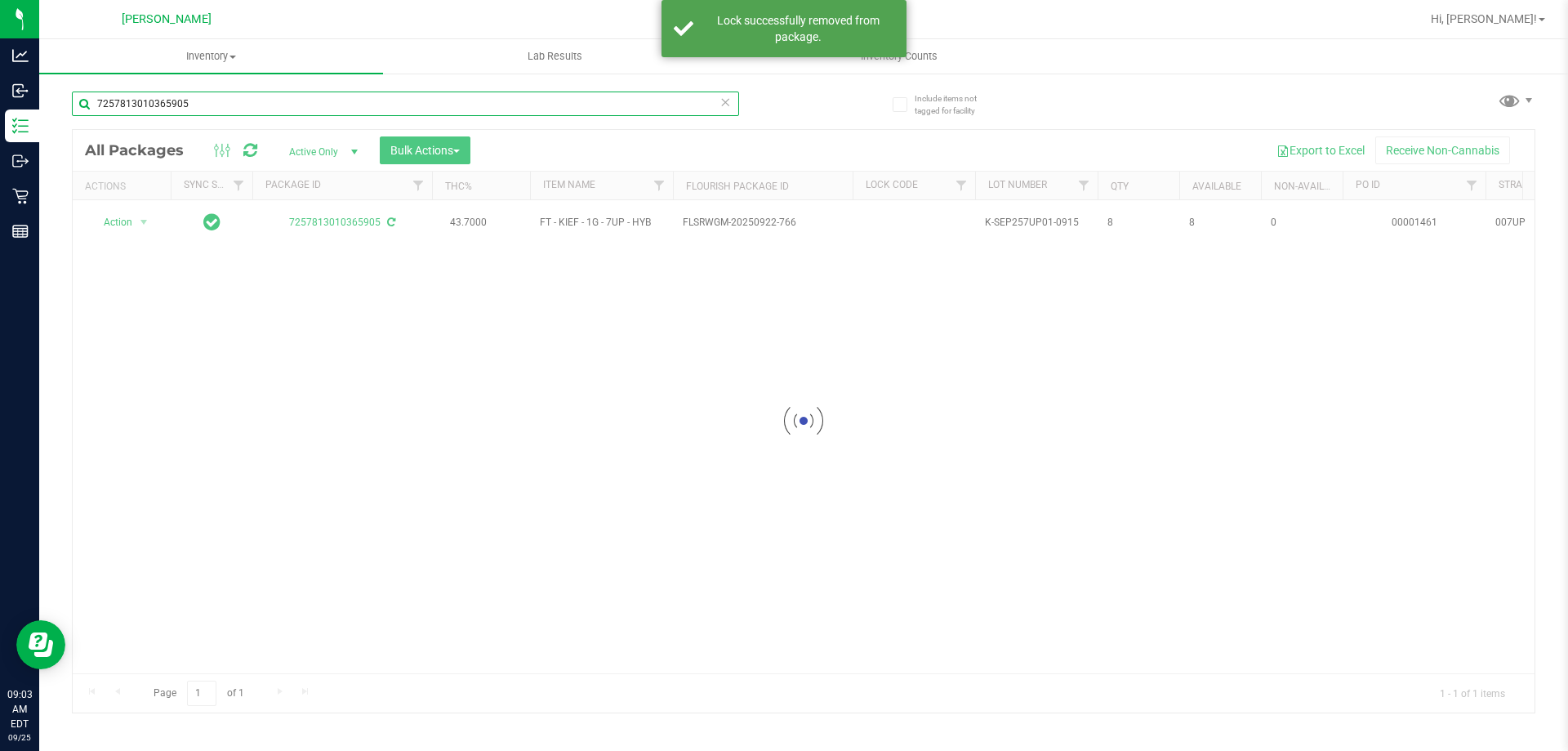
click at [215, 107] on input "7257813010365905" at bounding box center [405, 104] width 667 height 24
type input "7"
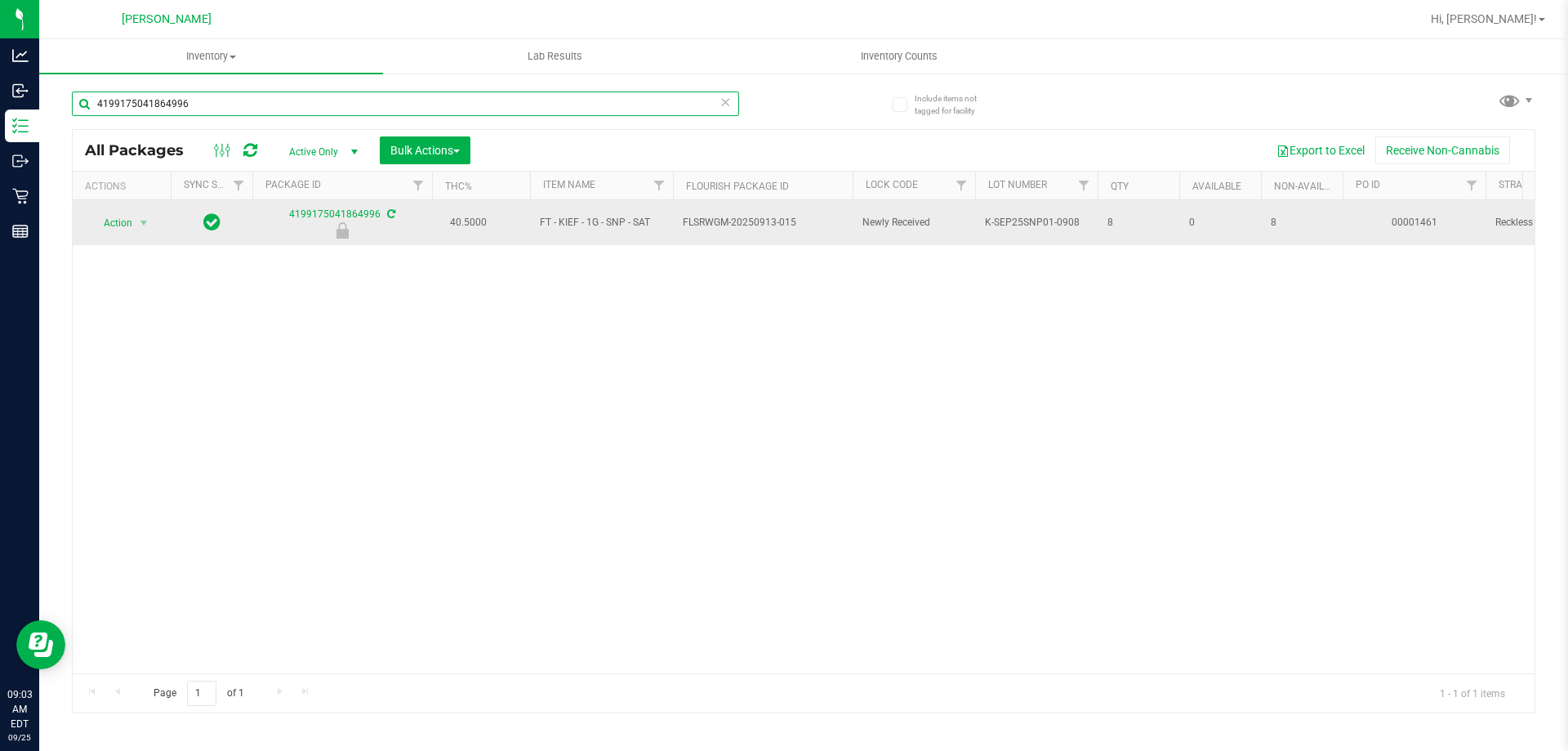
type input "4199175041864996"
click at [121, 226] on span "Action" at bounding box center [111, 222] width 44 height 23
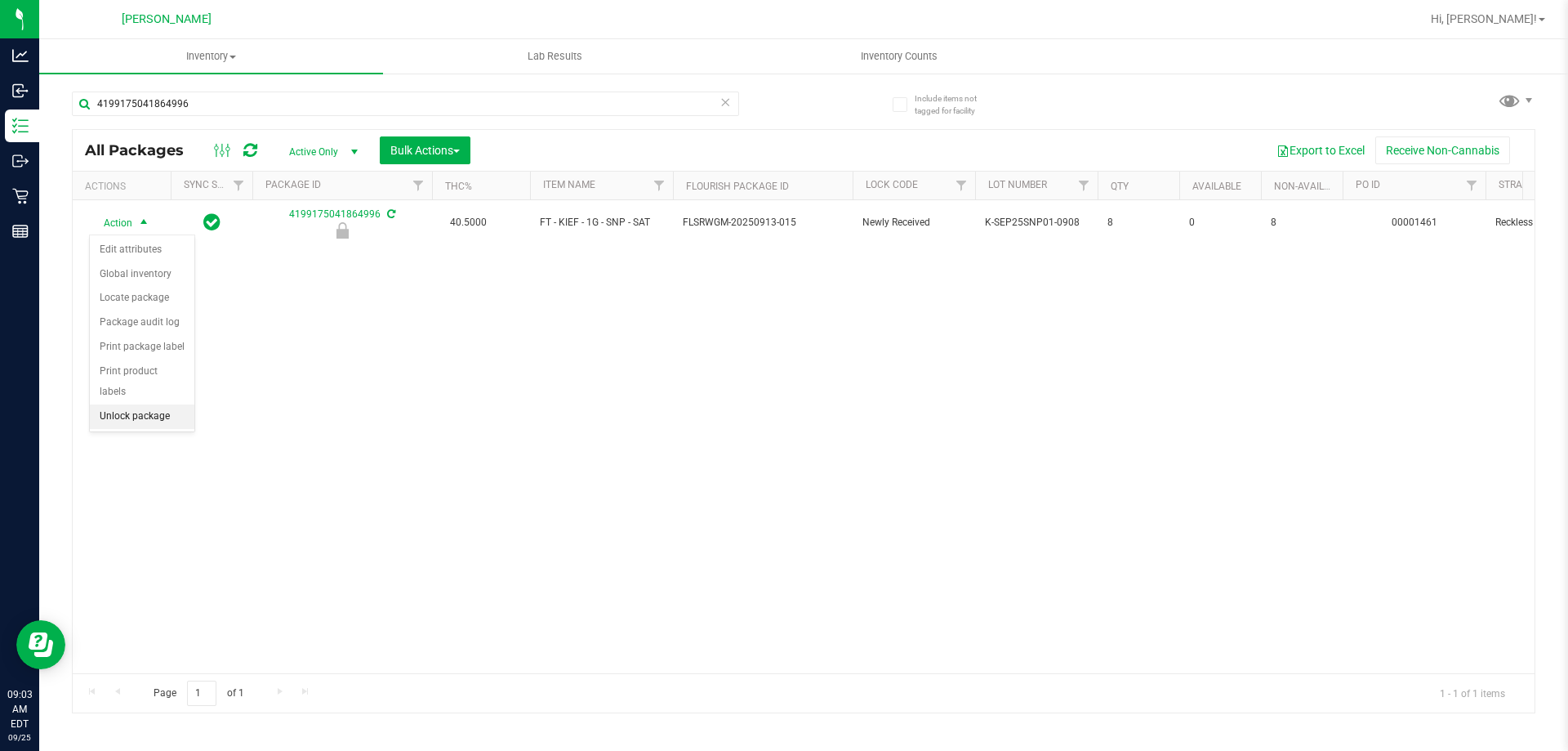
click at [160, 404] on li "Unlock package" at bounding box center [142, 416] width 104 height 24
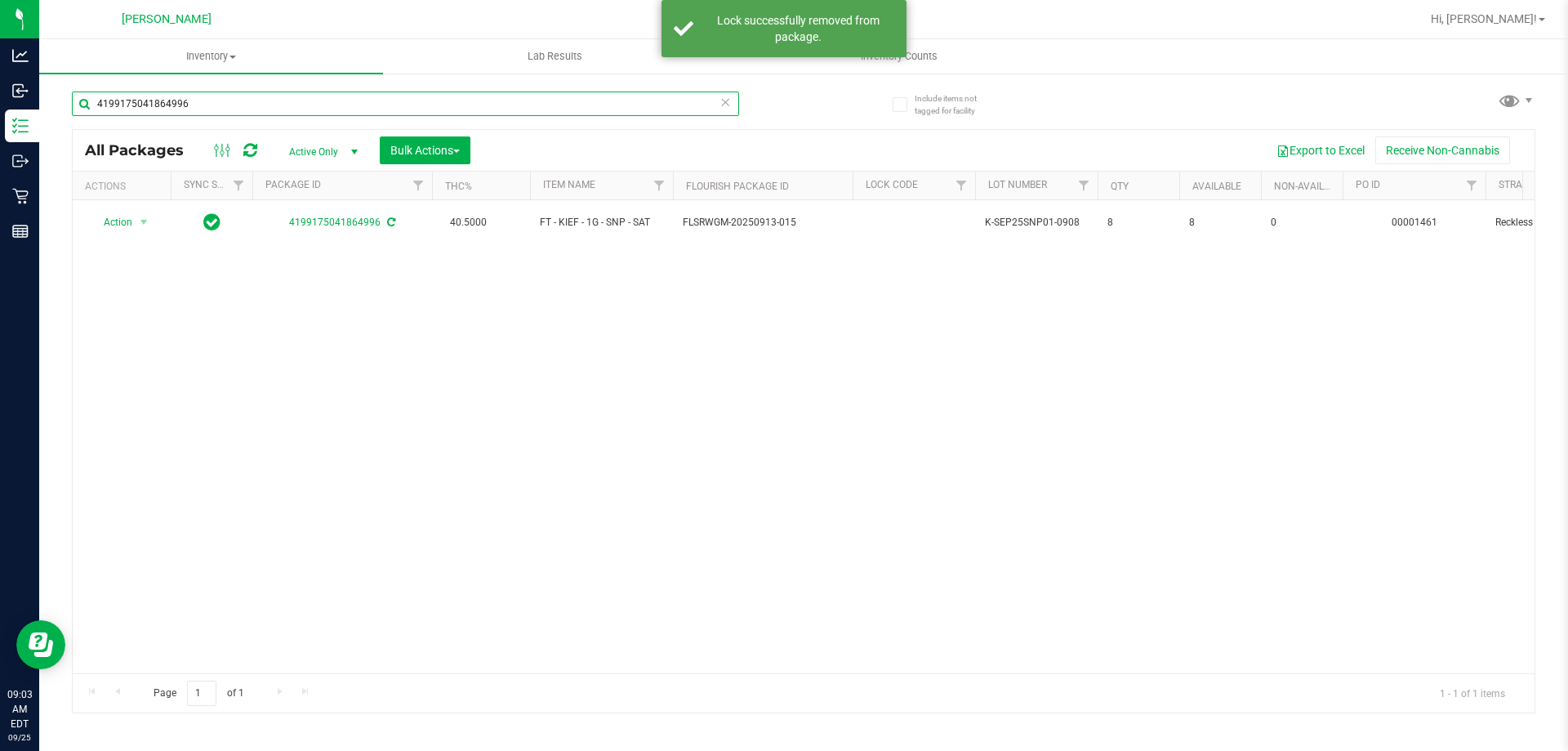
click at [227, 99] on input "4199175041864996" at bounding box center [405, 104] width 667 height 24
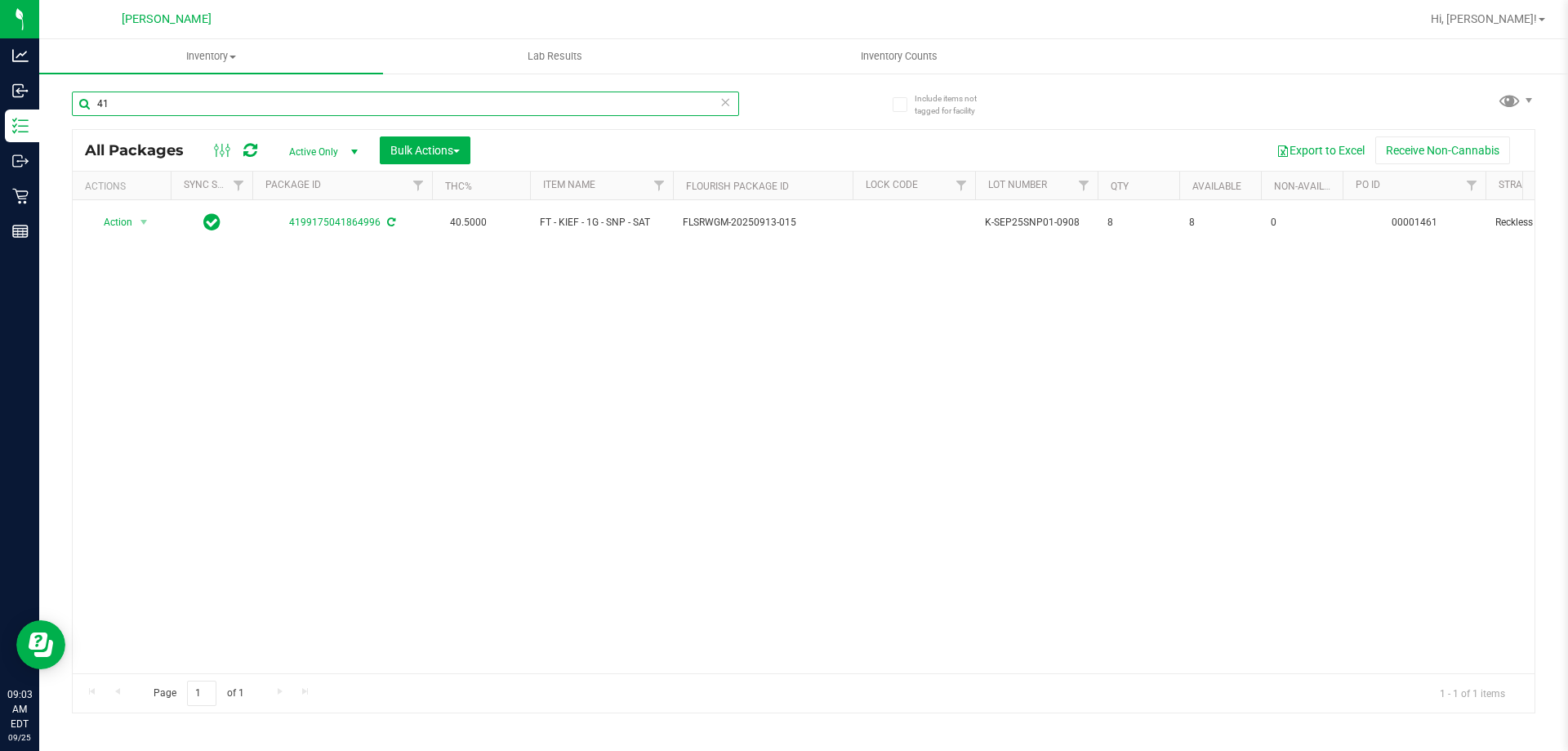
type input "4"
type input "3041971754939702"
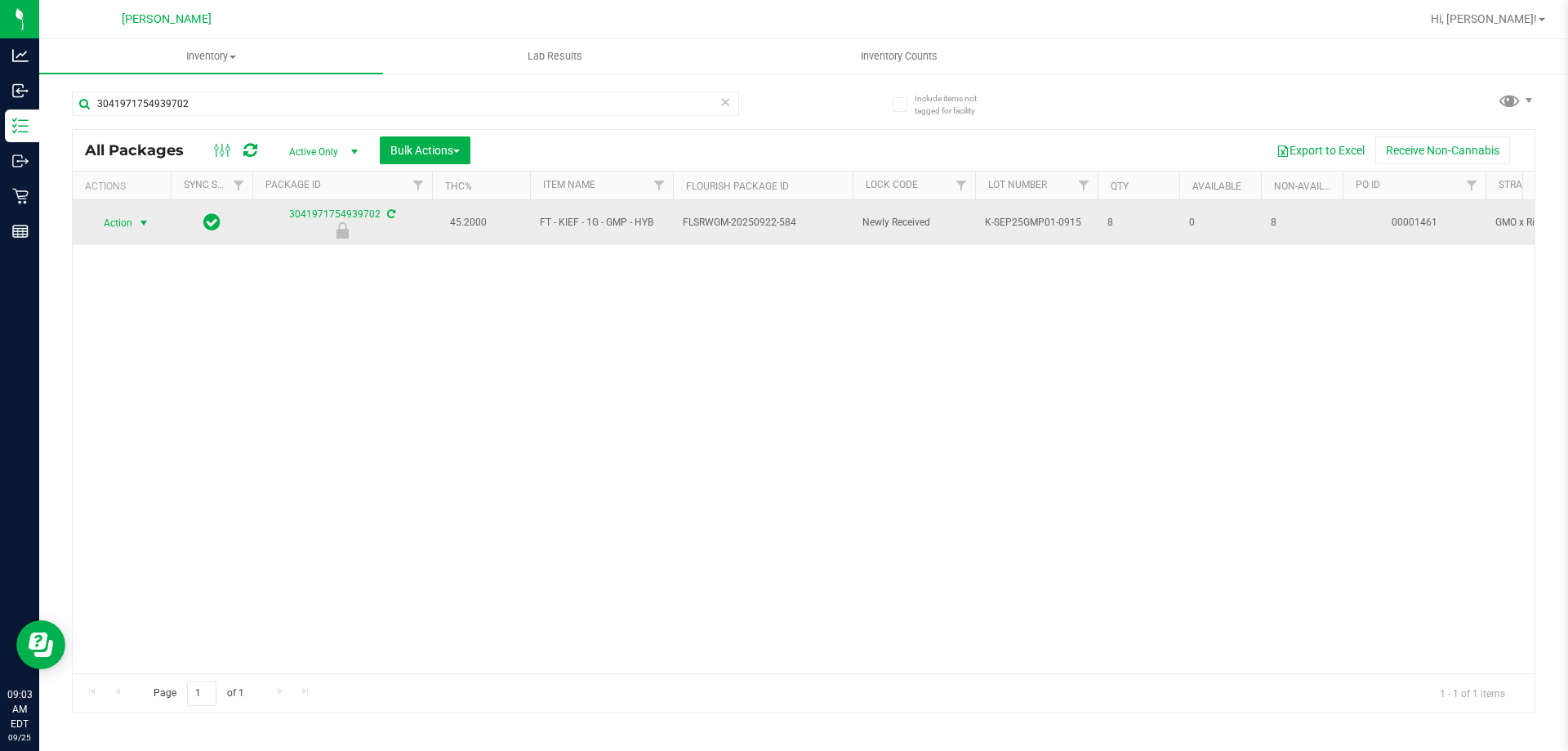
click at [141, 224] on span "select" at bounding box center [144, 223] width 13 height 13
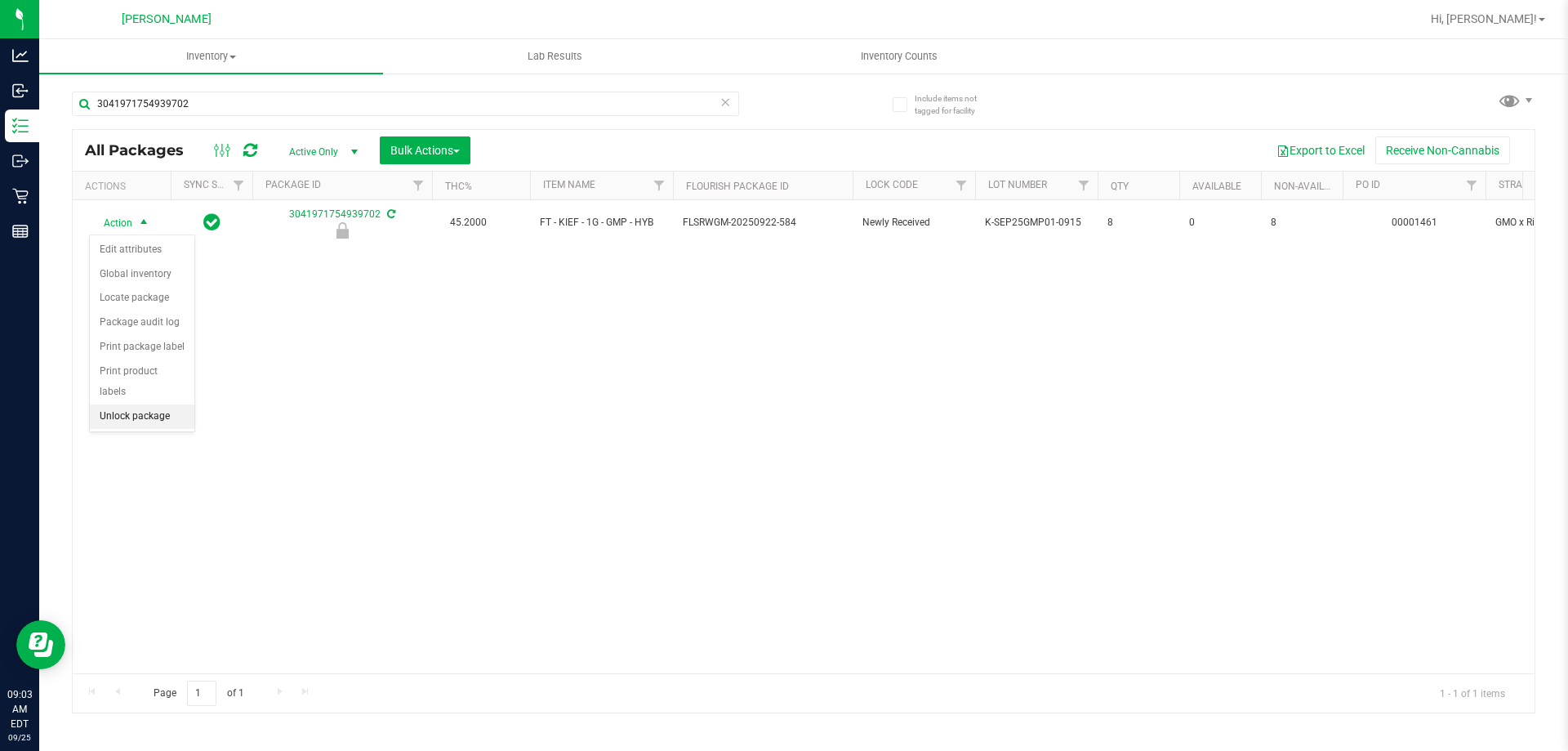
click at [155, 404] on li "Unlock package" at bounding box center [142, 416] width 104 height 24
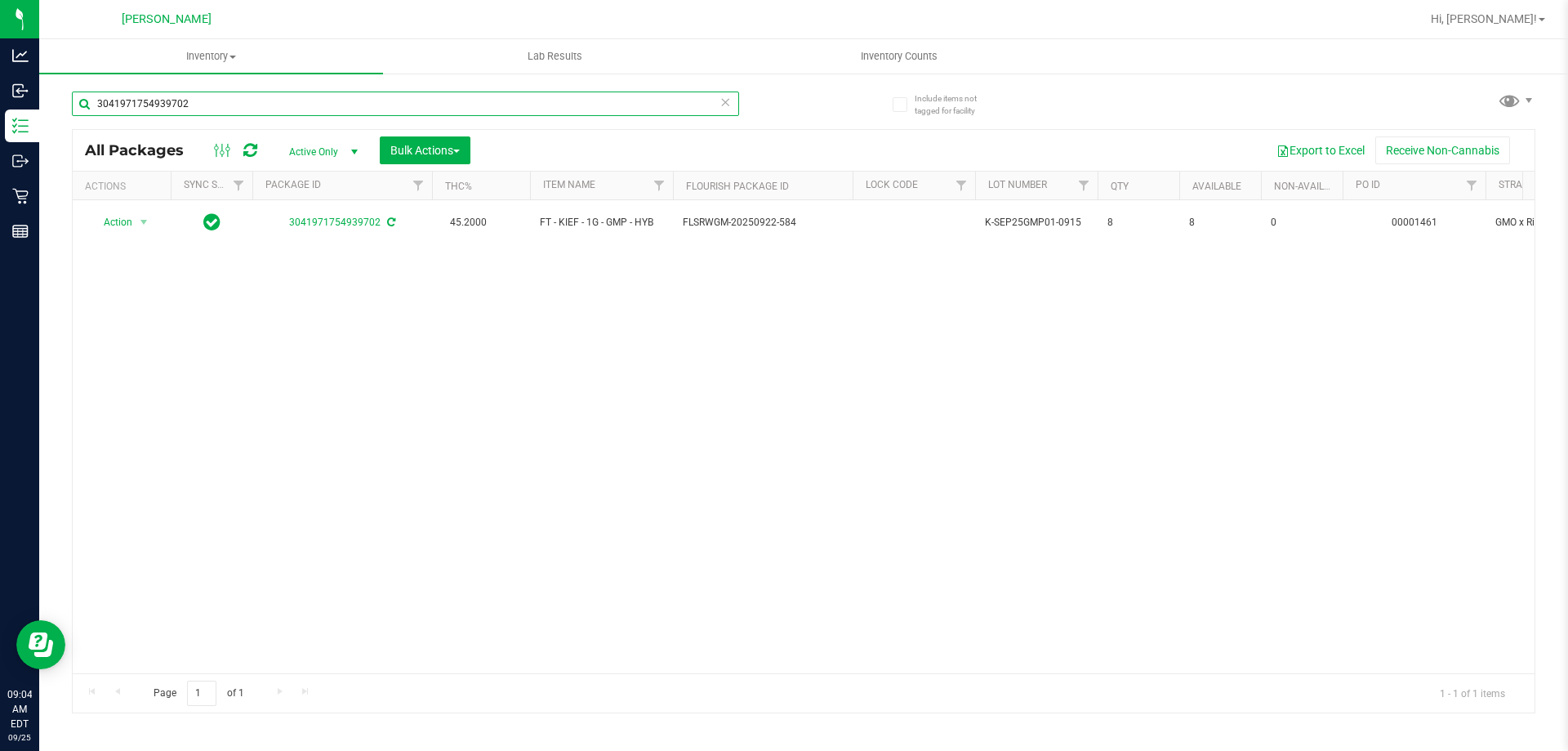
click at [231, 102] on input "3041971754939702" at bounding box center [405, 104] width 667 height 24
type input "3"
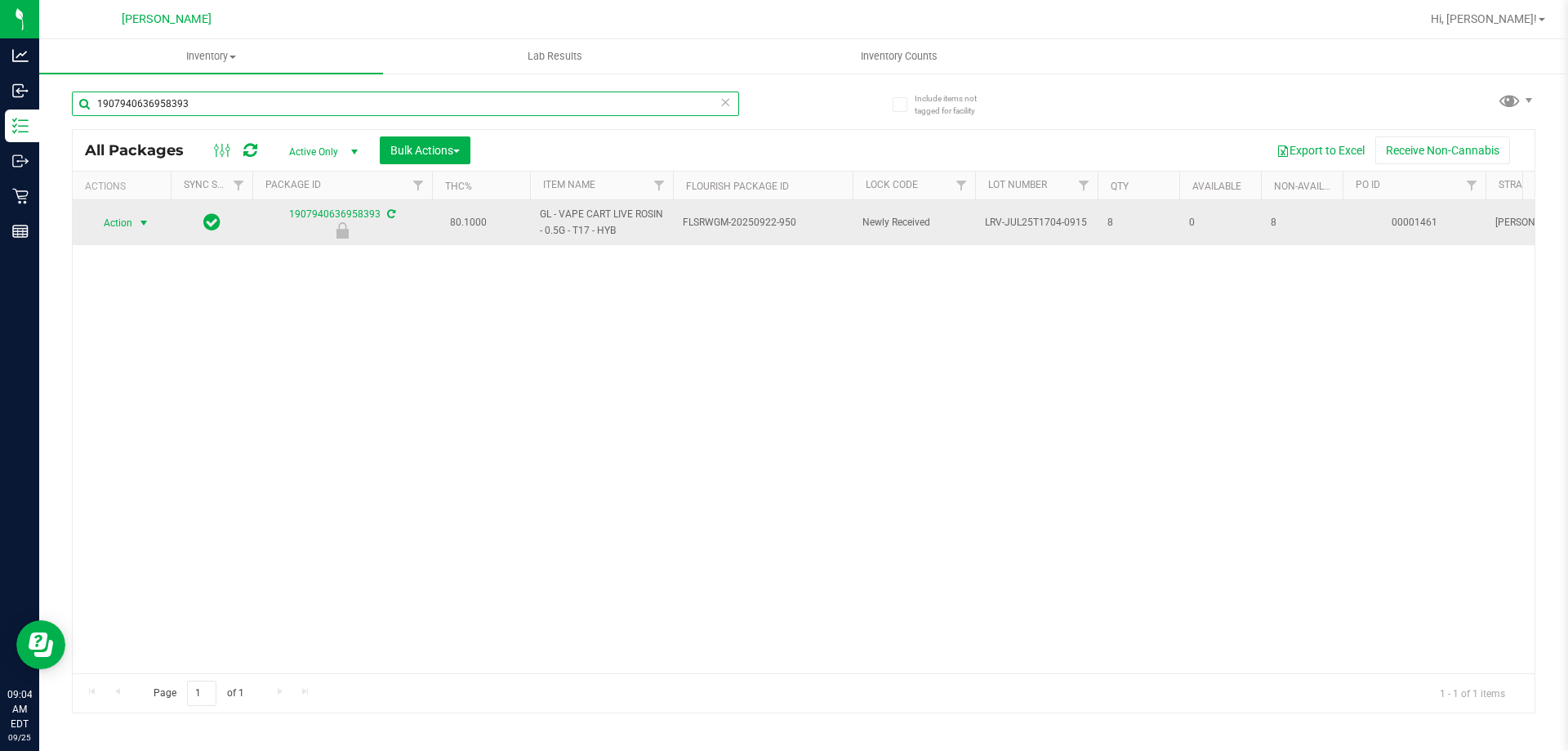
type input "1907940636958393"
click at [139, 222] on span "select" at bounding box center [144, 223] width 13 height 13
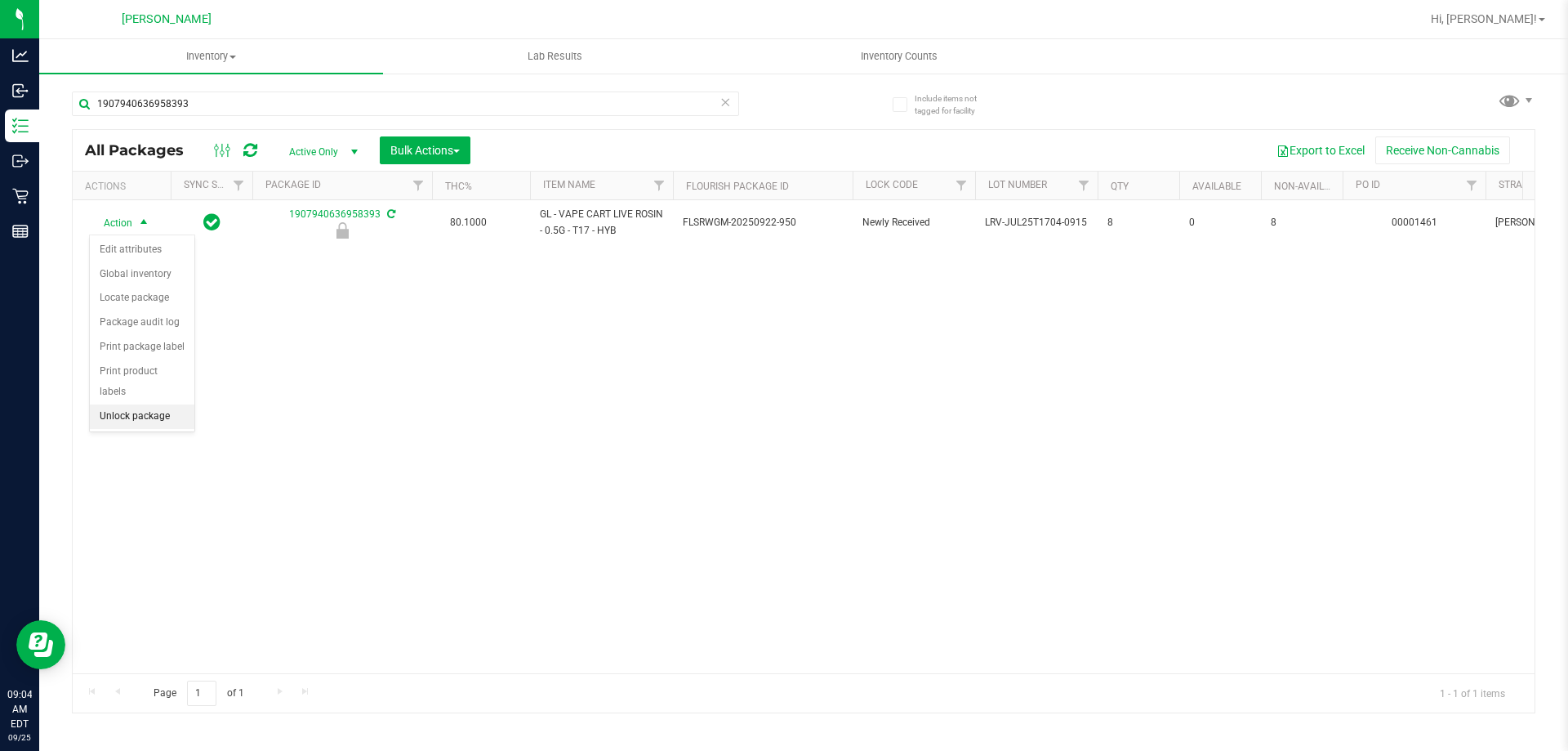
click at [164, 404] on li "Unlock package" at bounding box center [142, 416] width 104 height 24
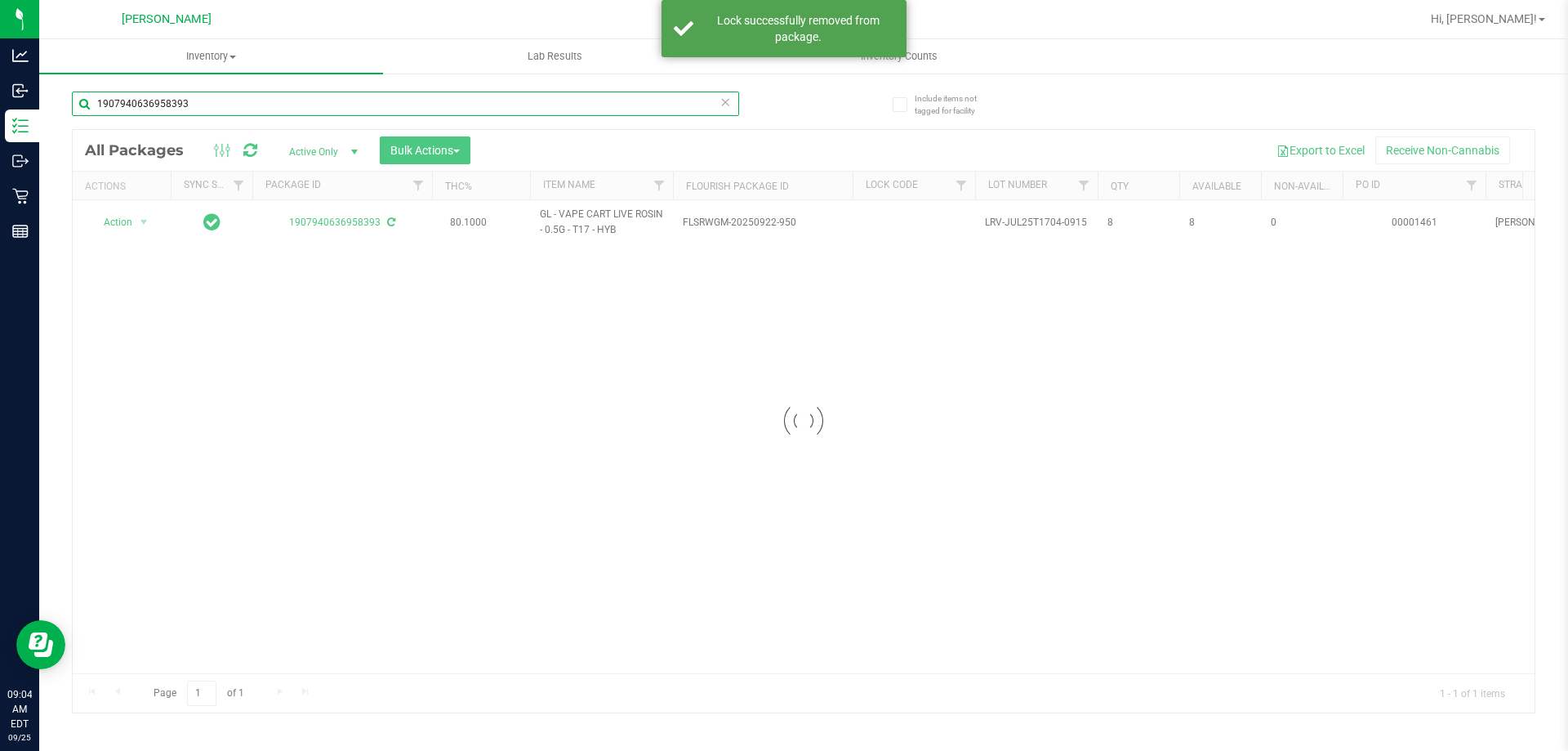
click at [226, 101] on input "1907940636958393" at bounding box center [405, 104] width 667 height 24
type input "1"
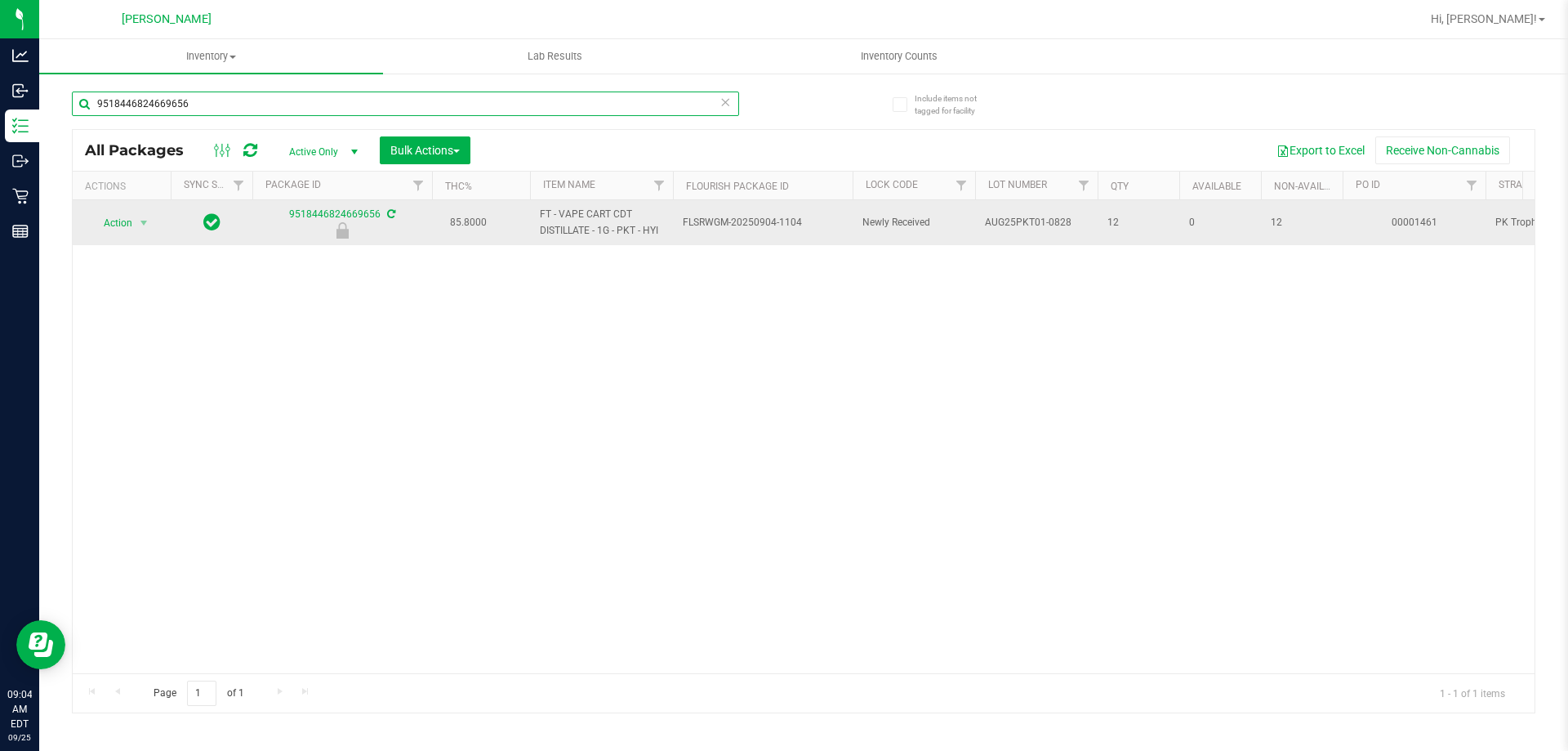
type input "9518446824669656"
click at [122, 225] on span "Action" at bounding box center [111, 222] width 44 height 23
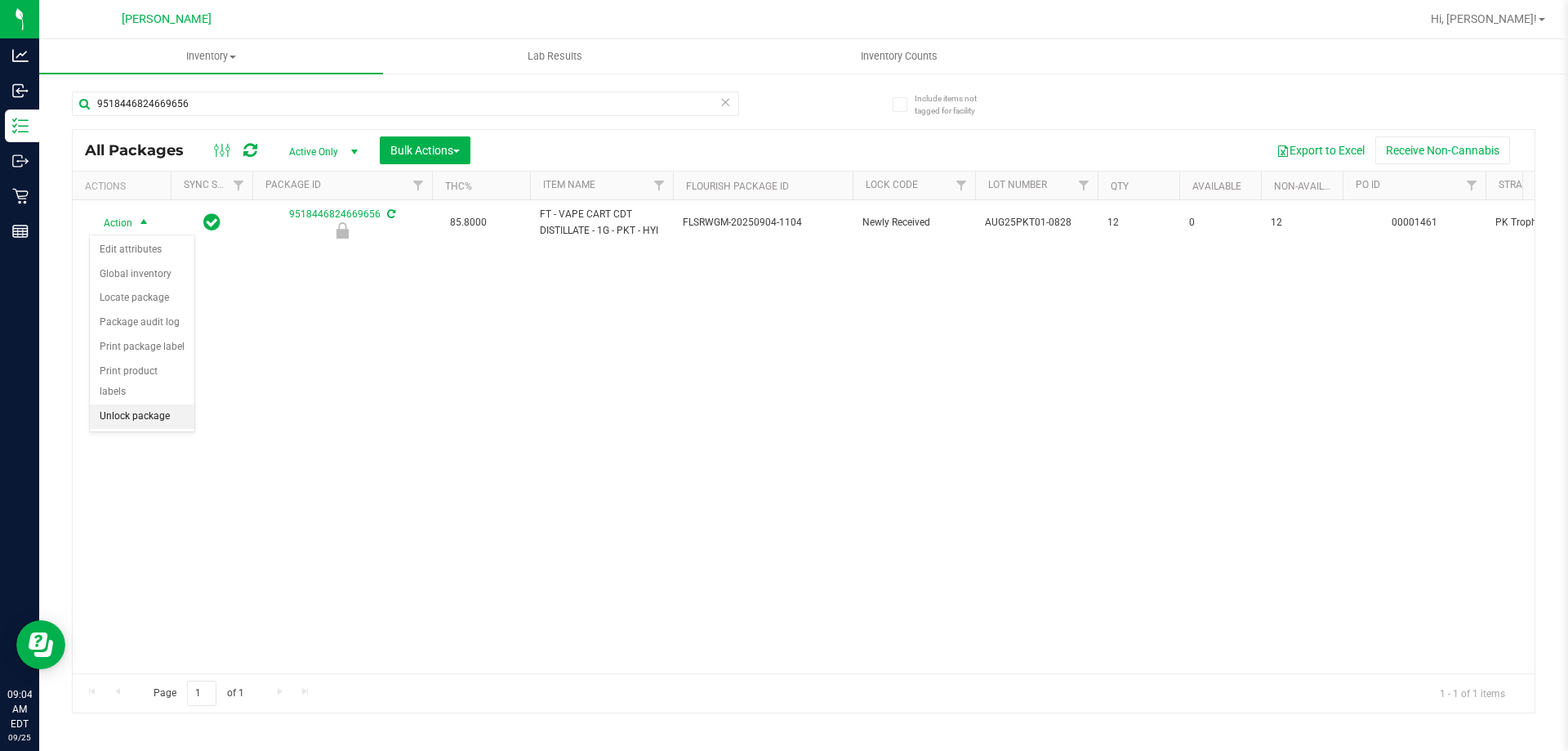
click at [159, 404] on li "Unlock package" at bounding box center [142, 416] width 104 height 24
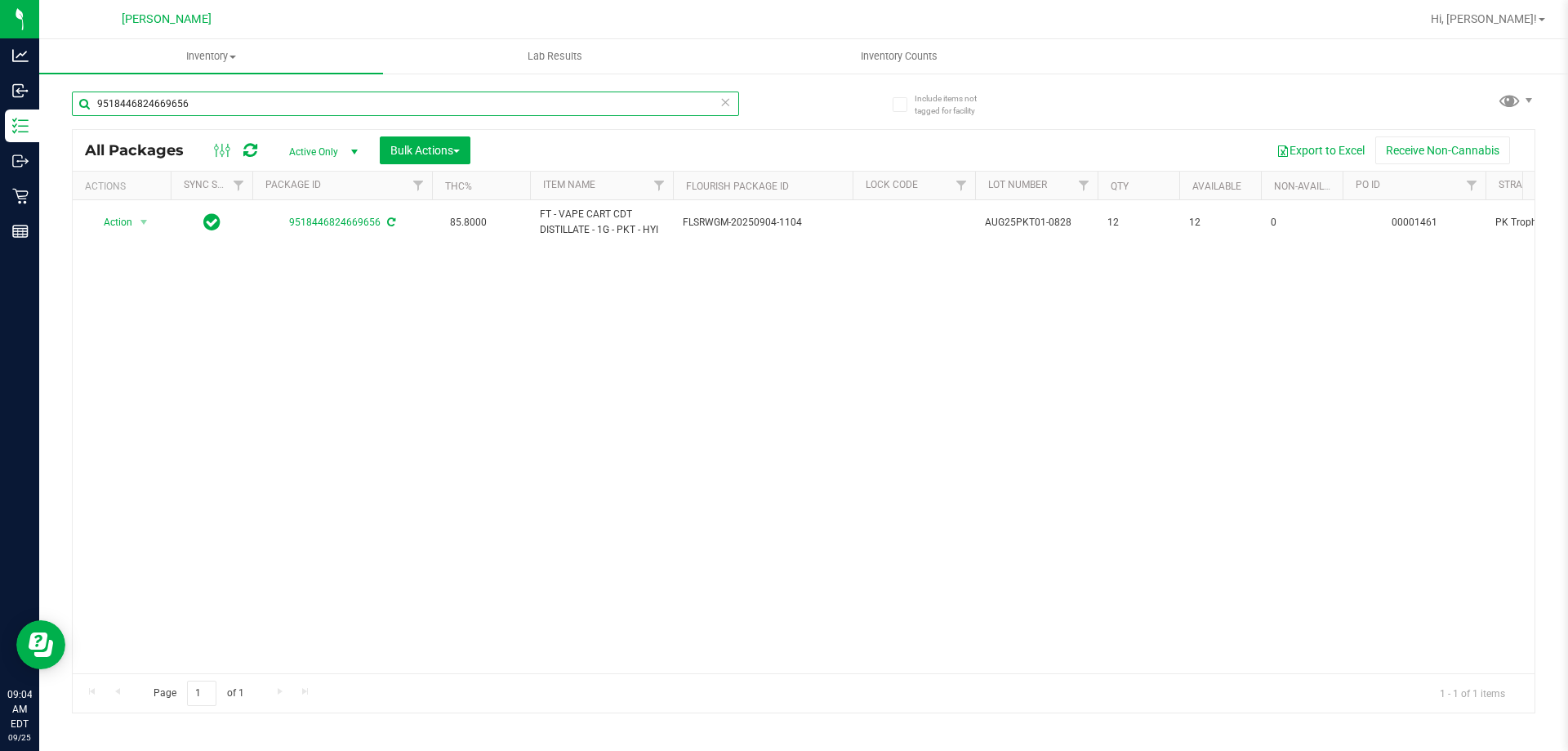
click at [237, 107] on input "9518446824669656" at bounding box center [405, 104] width 667 height 24
type input "9"
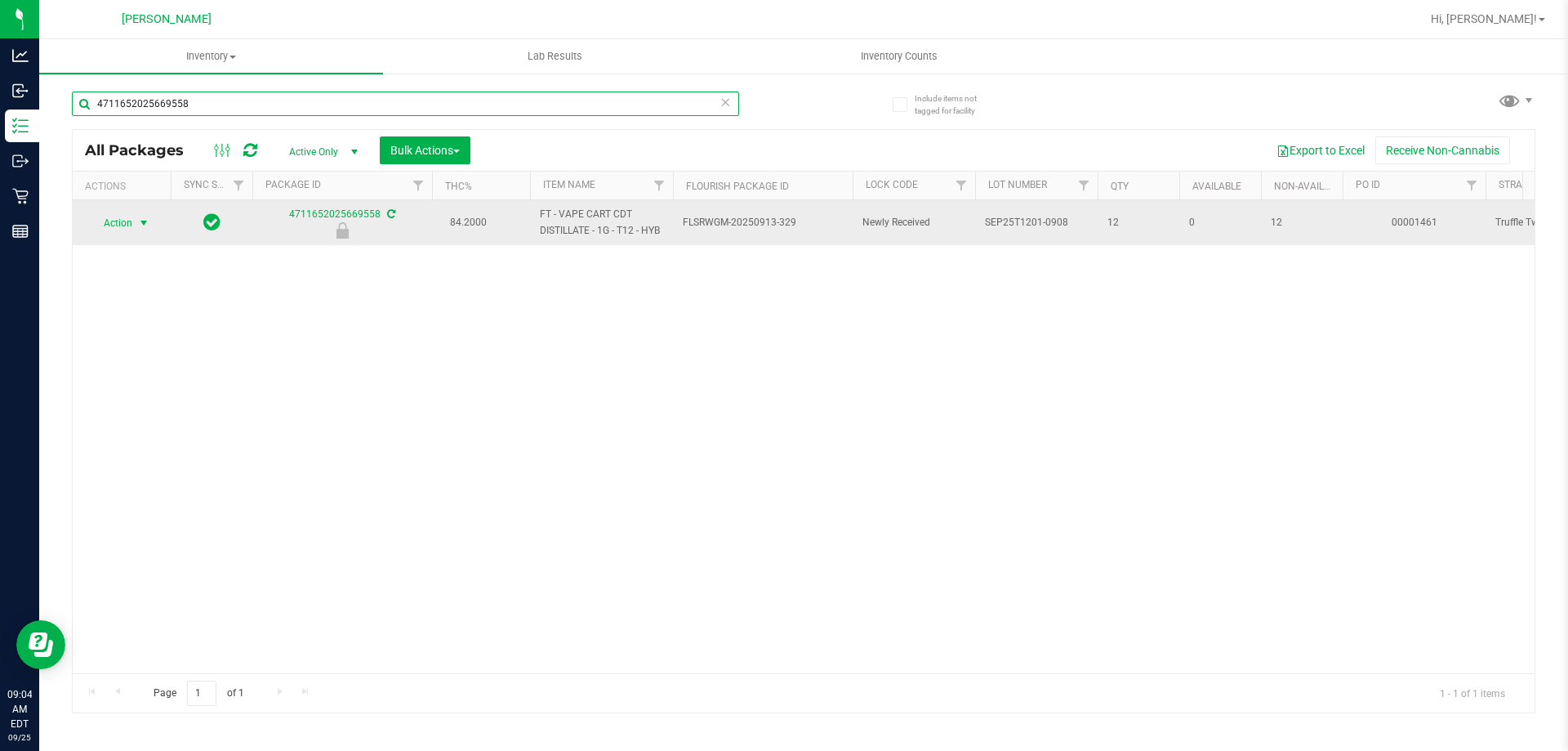
type input "4711652025669558"
click at [142, 223] on span "select" at bounding box center [144, 223] width 13 height 13
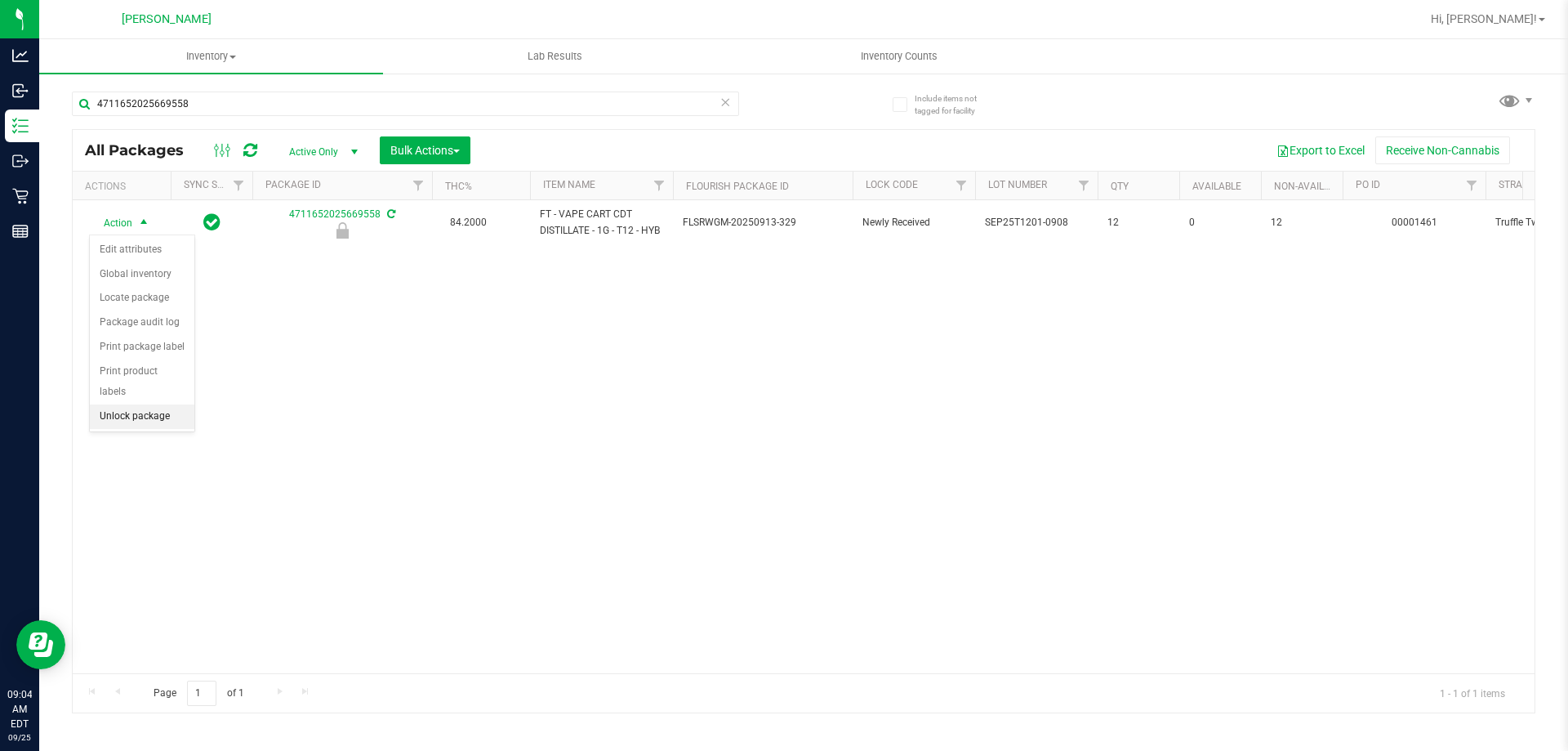
click at [160, 404] on li "Unlock package" at bounding box center [142, 416] width 104 height 24
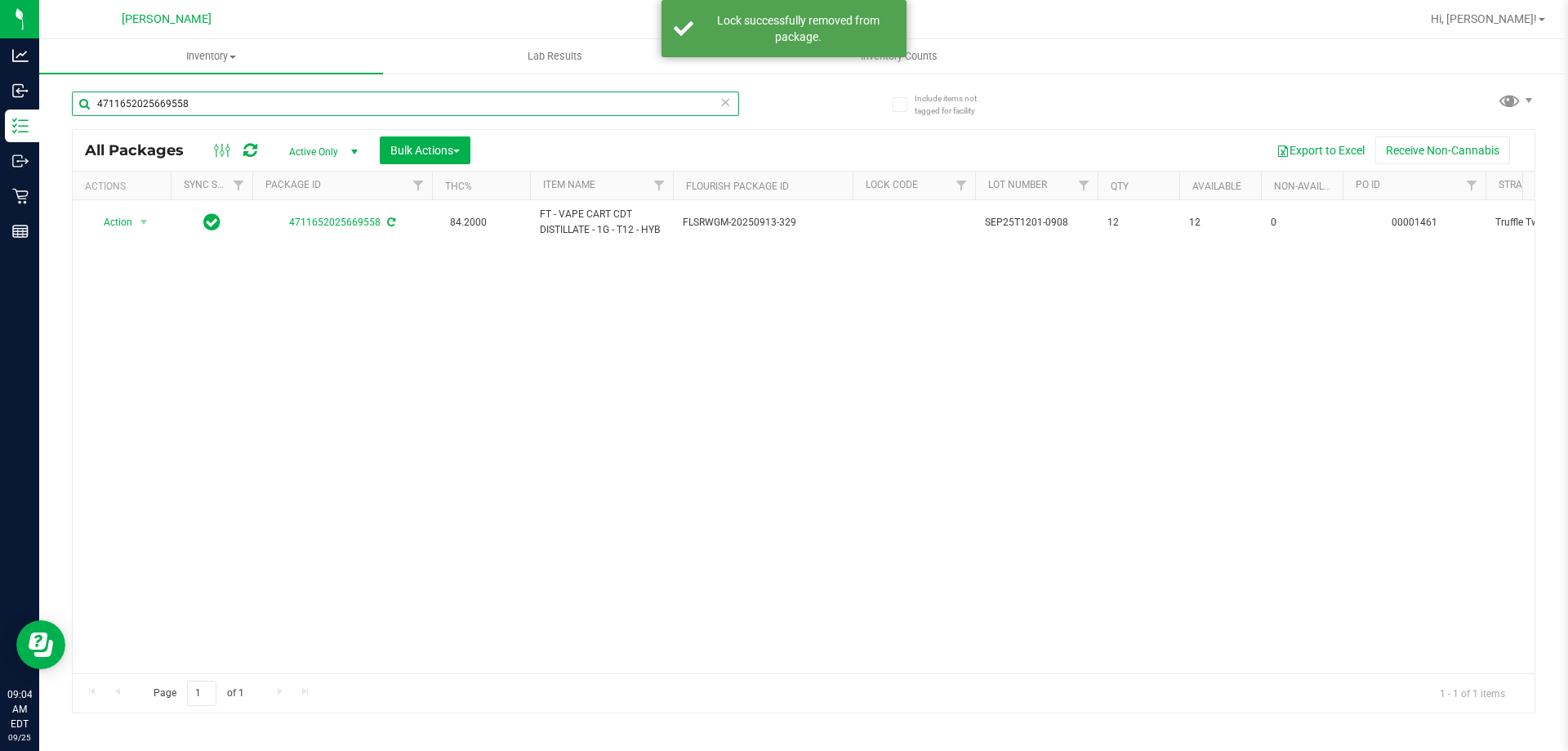
click at [223, 103] on input "4711652025669558" at bounding box center [405, 104] width 667 height 24
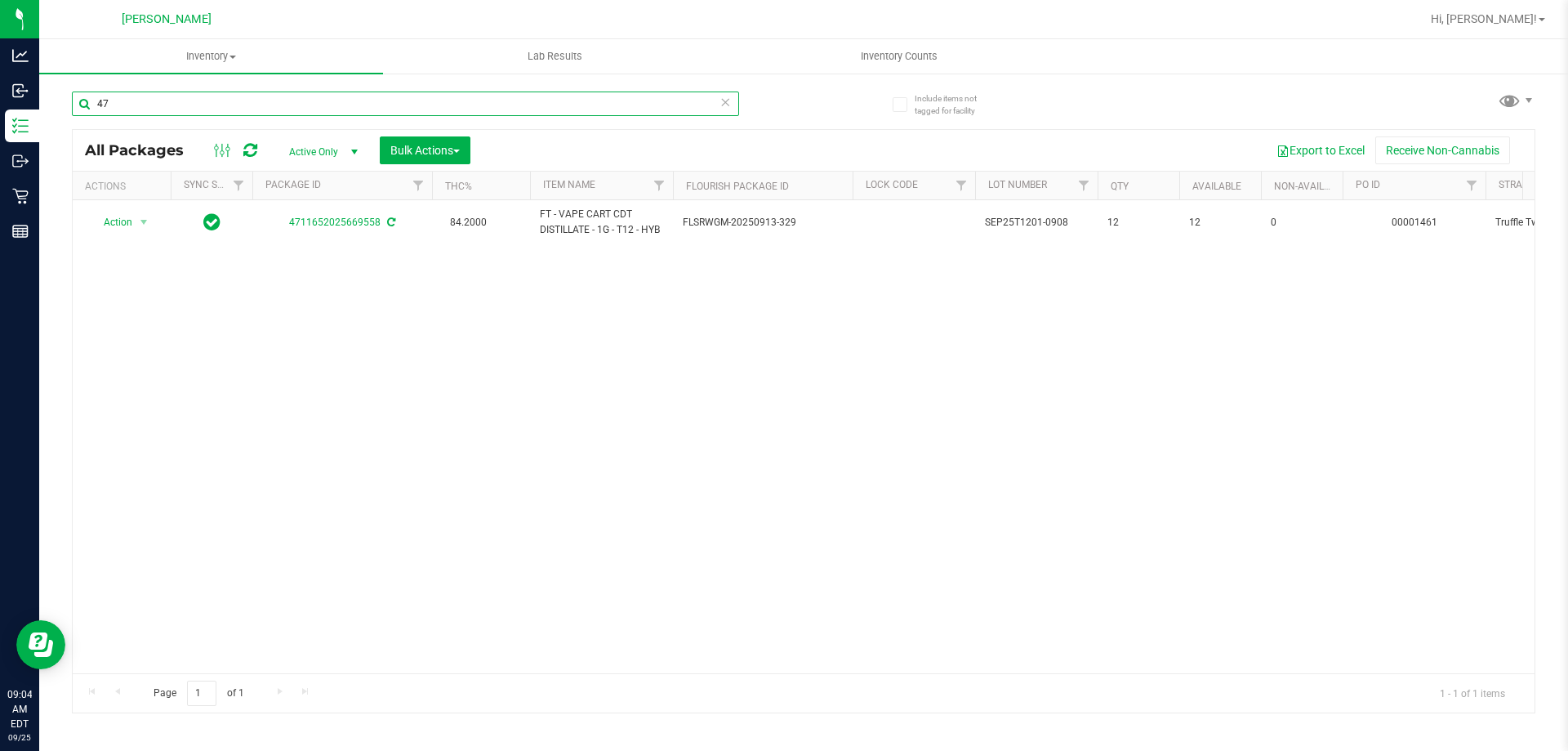
type input "4"
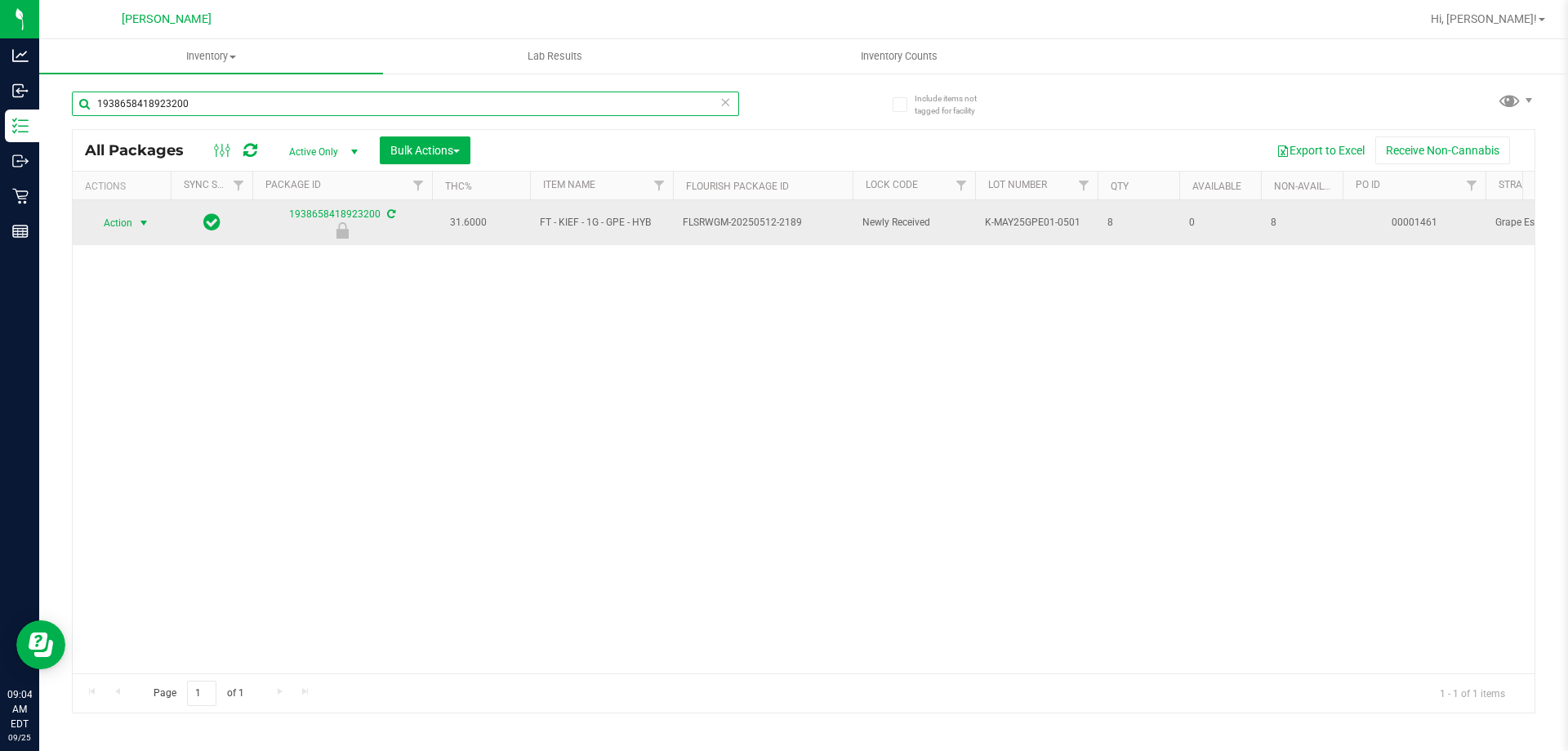
type input "1938658418923200"
click at [142, 222] on span "select" at bounding box center [144, 223] width 13 height 13
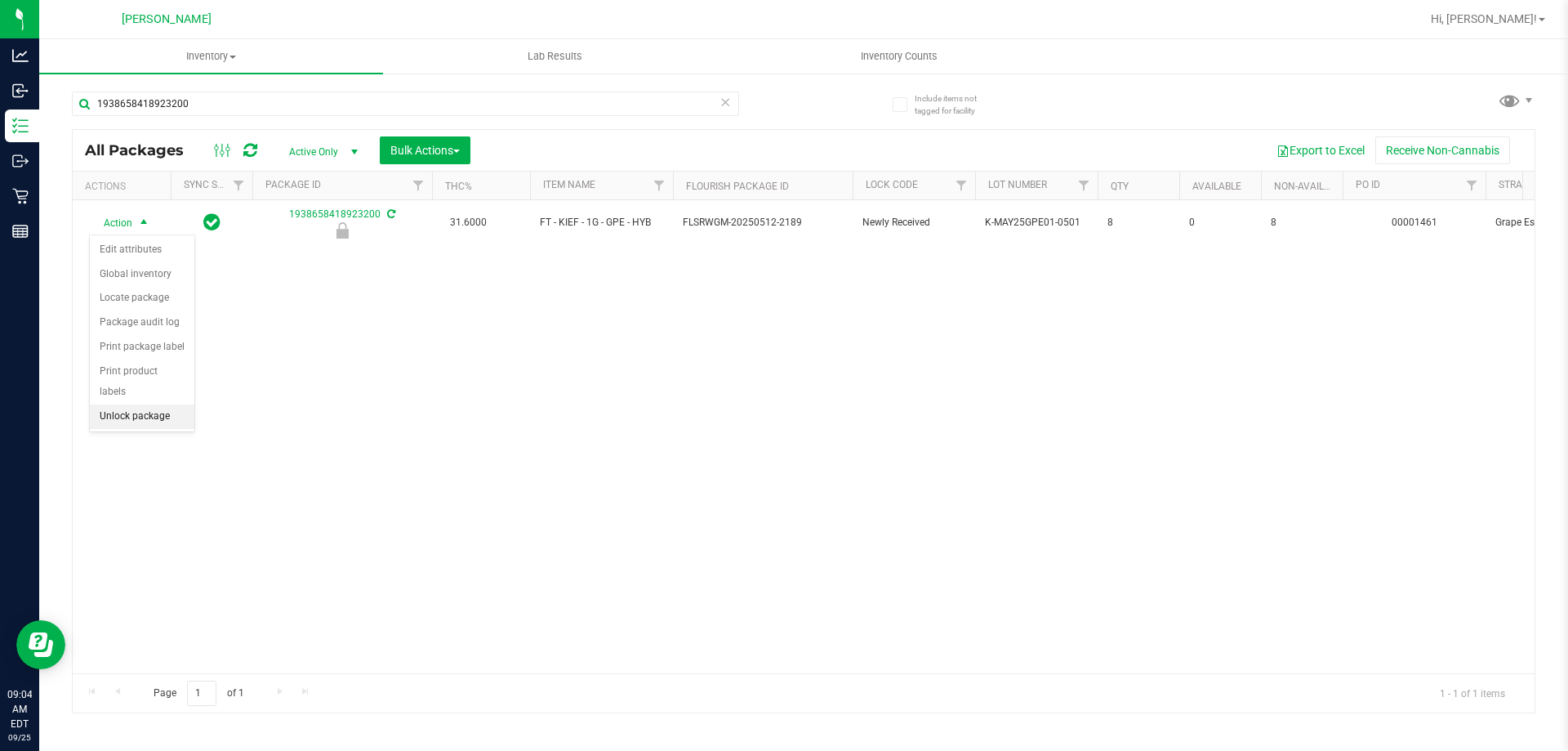
click at [154, 404] on li "Unlock package" at bounding box center [142, 416] width 104 height 24
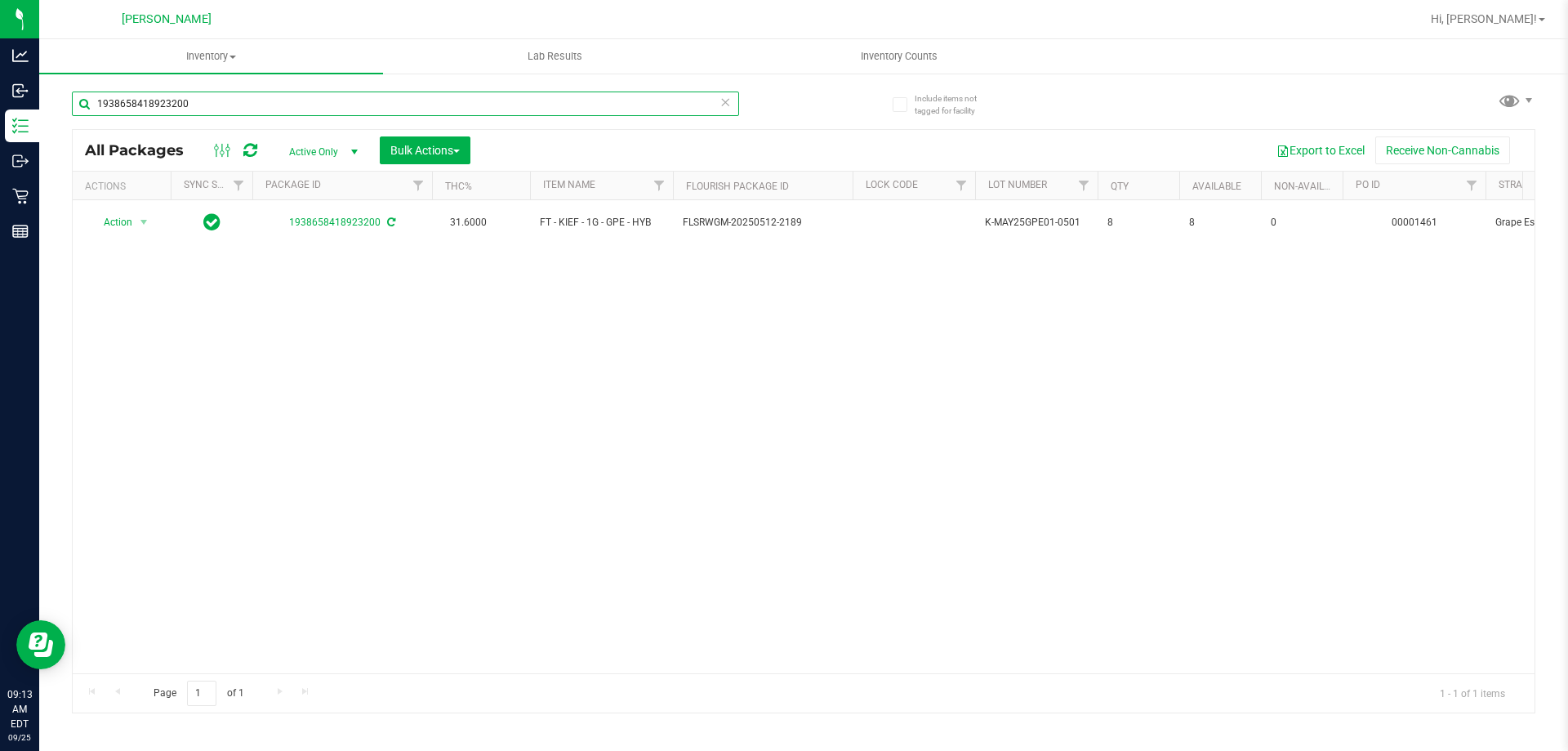
click at [229, 97] on input "1938658418923200" at bounding box center [405, 104] width 667 height 24
type input "1"
type input "0"
type input "RPB"
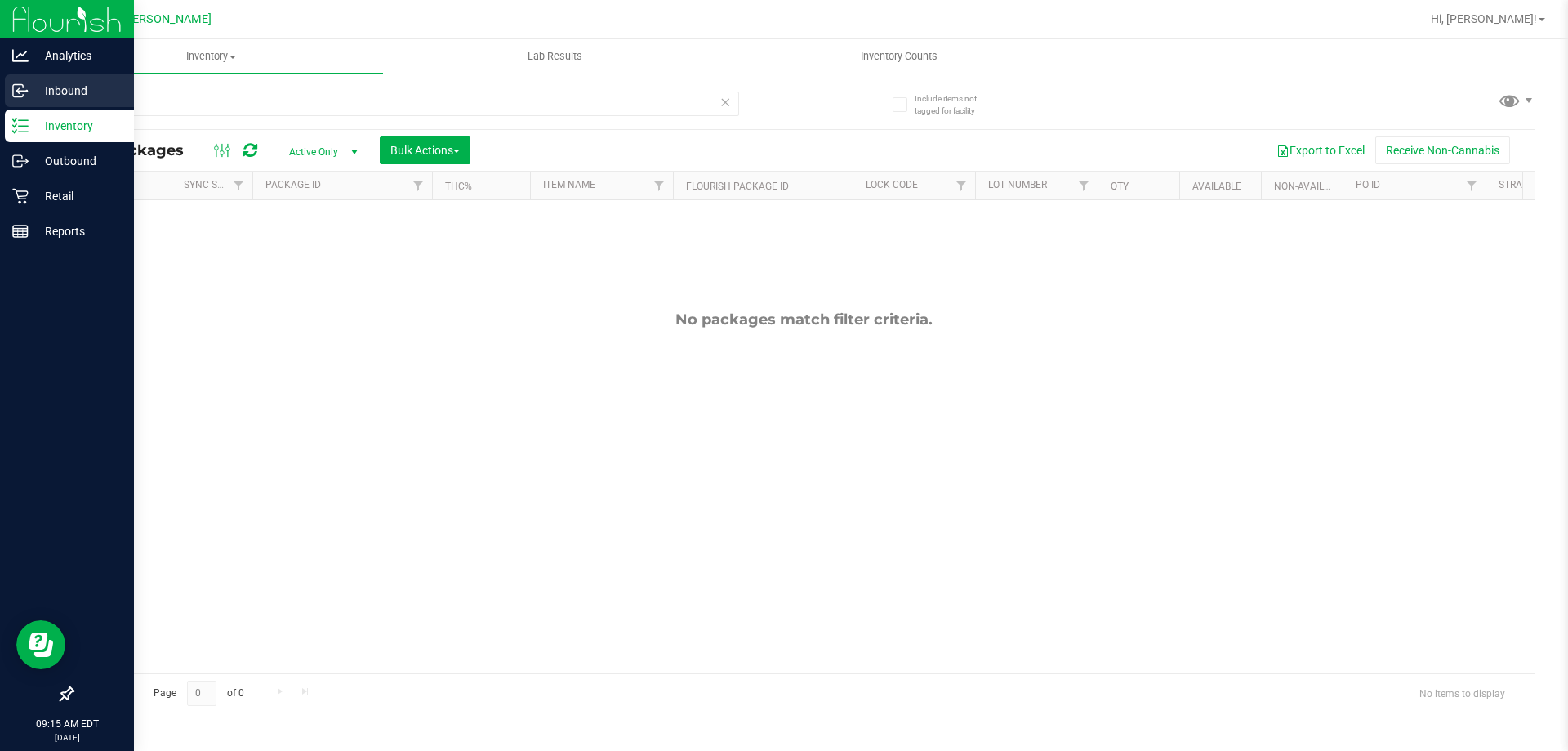
click at [27, 91] on circle at bounding box center [26, 91] width 3 height 3
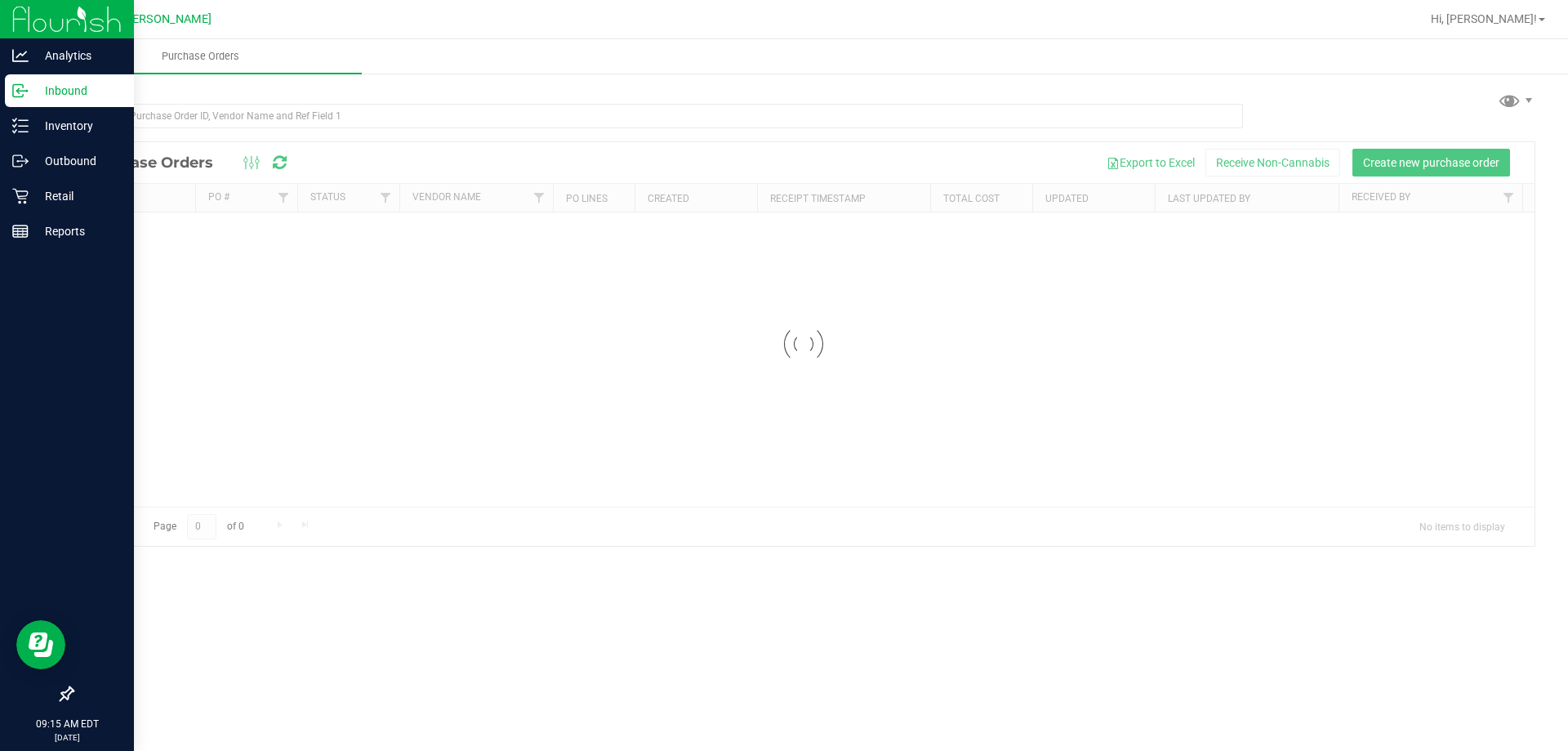
click at [79, 94] on p "Inbound" at bounding box center [77, 90] width 98 height 19
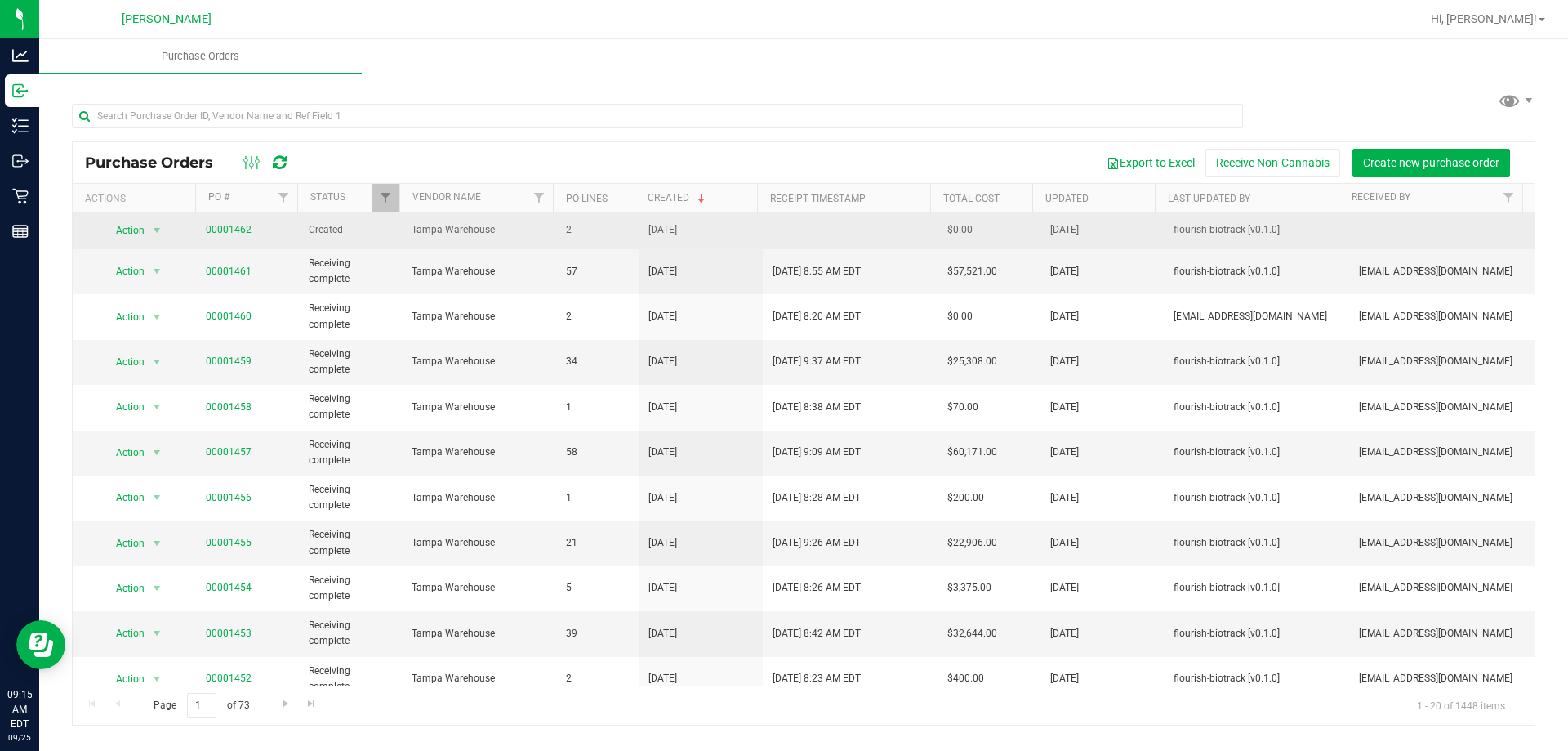
click at [236, 230] on link "00001462" at bounding box center [229, 230] width 45 height 12
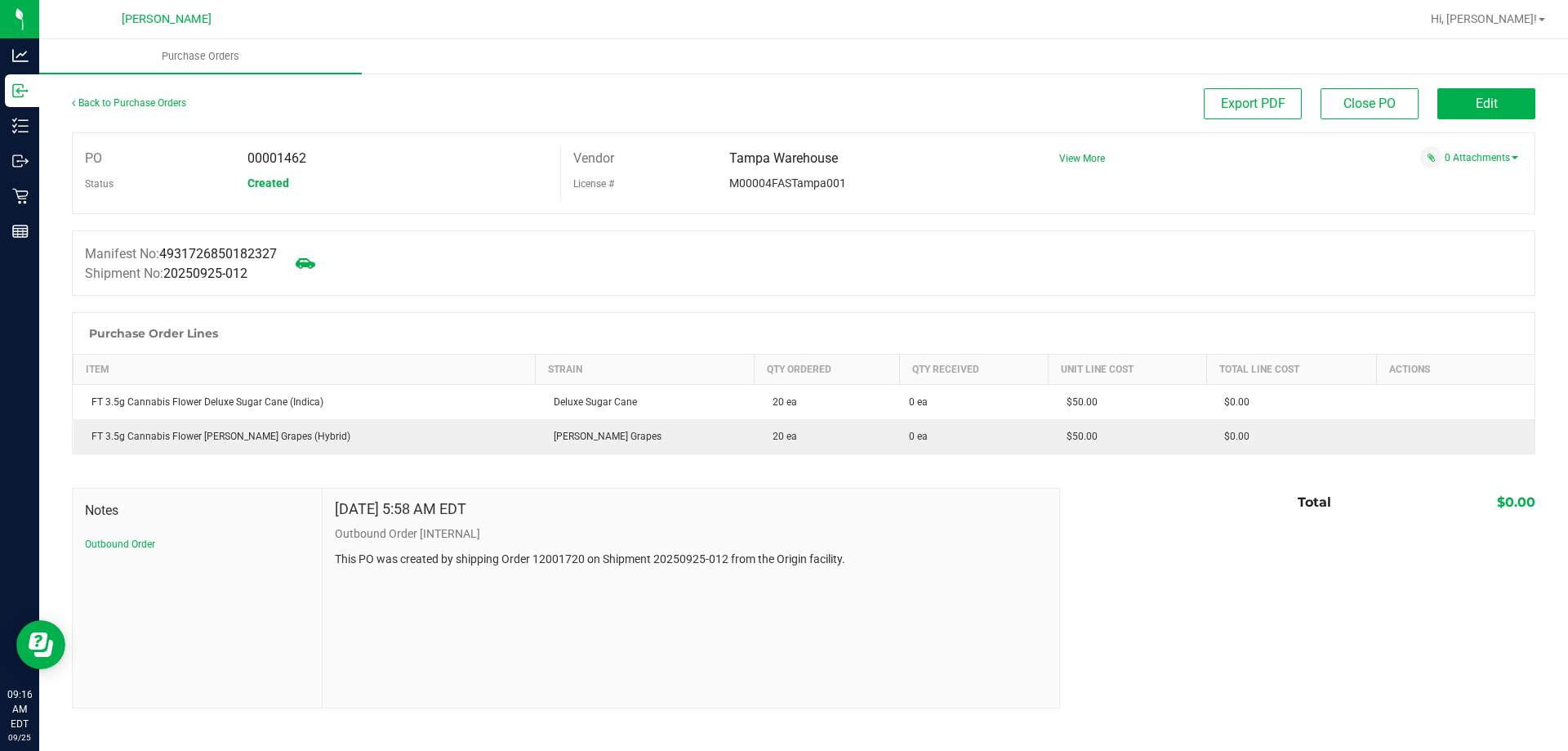
click at [0, 0] on p "Inventory" at bounding box center [0, 0] width 0 height 0
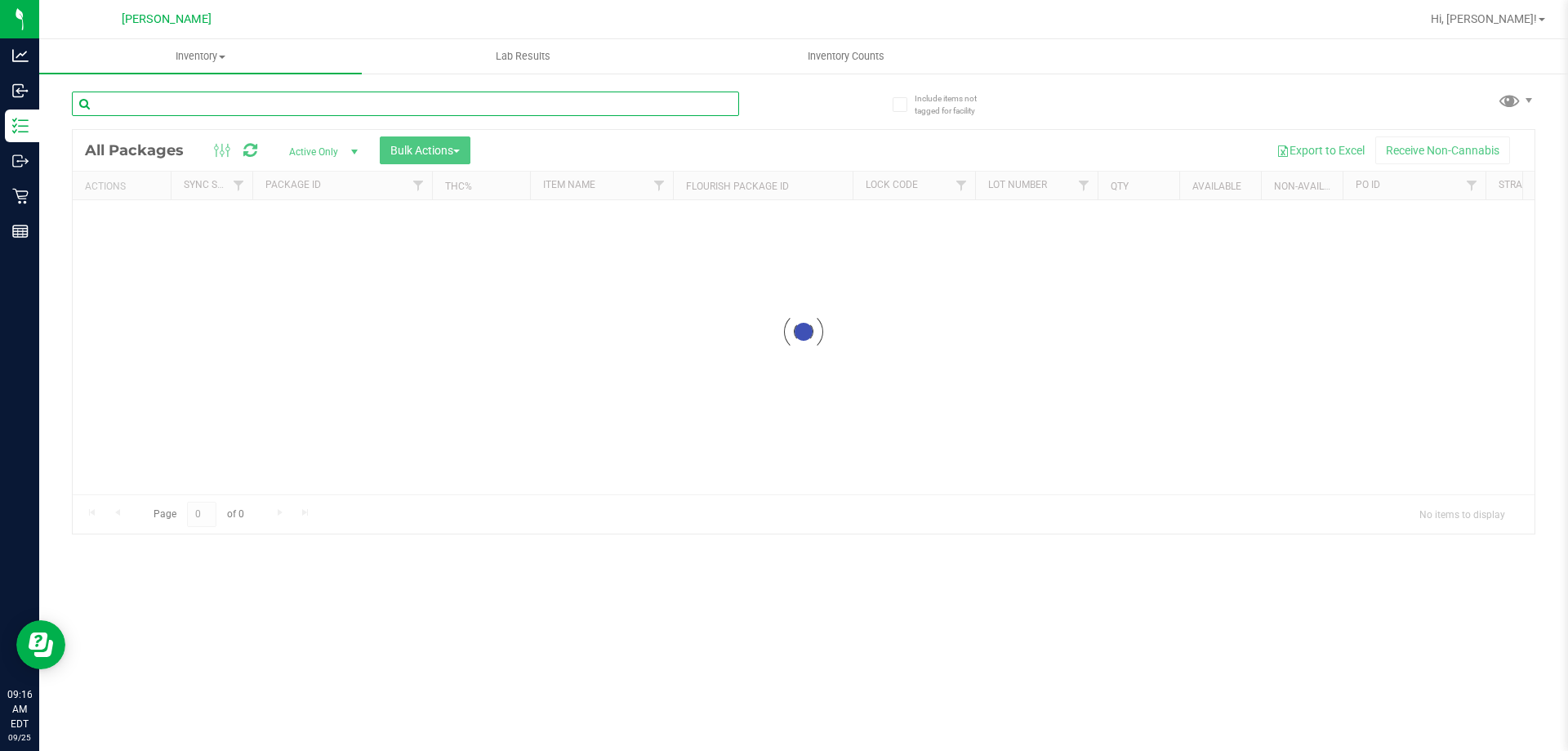
click at [244, 106] on input "text" at bounding box center [405, 104] width 667 height 24
type input "2"
type input "8"
type input "1"
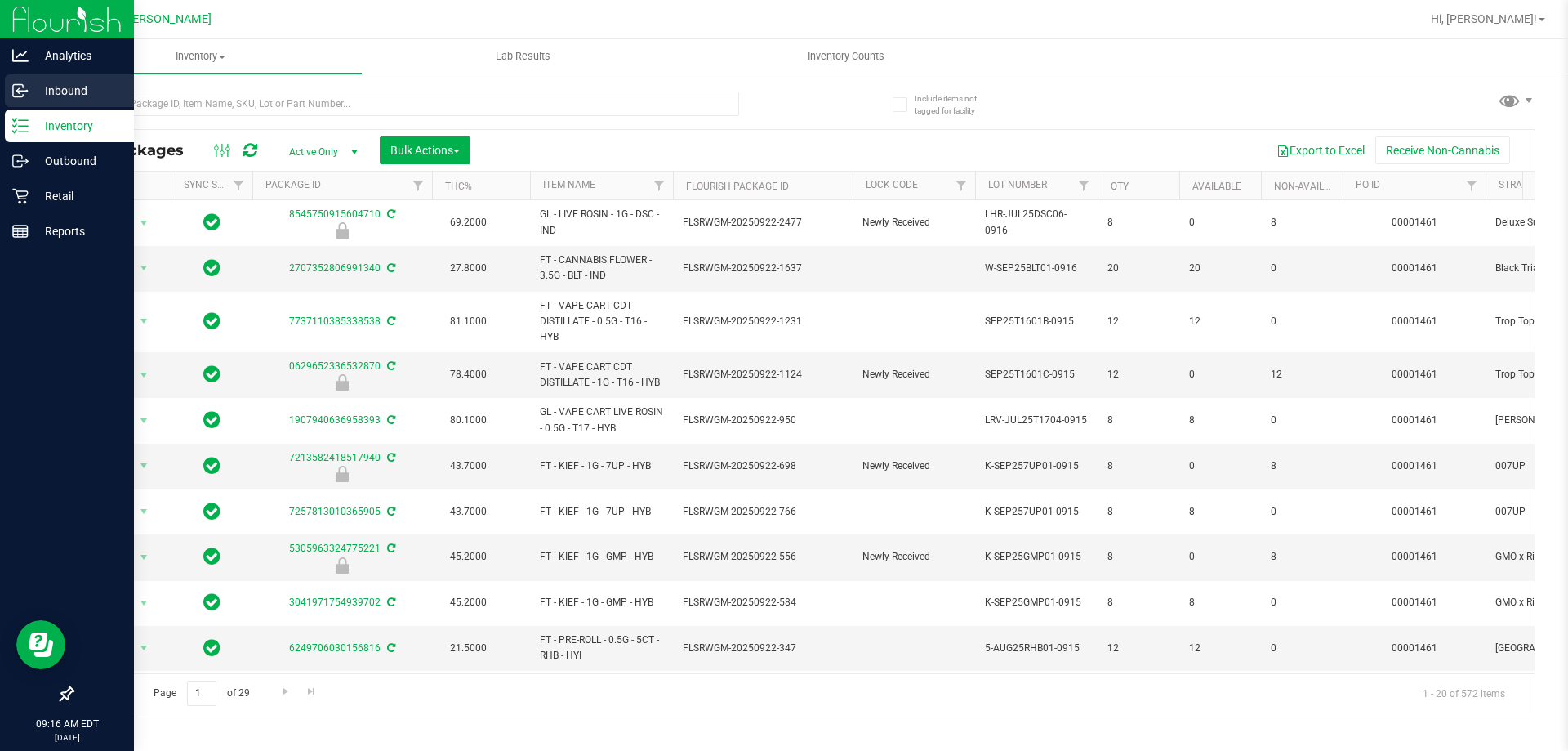
click at [59, 84] on p "Inbound" at bounding box center [77, 90] width 98 height 19
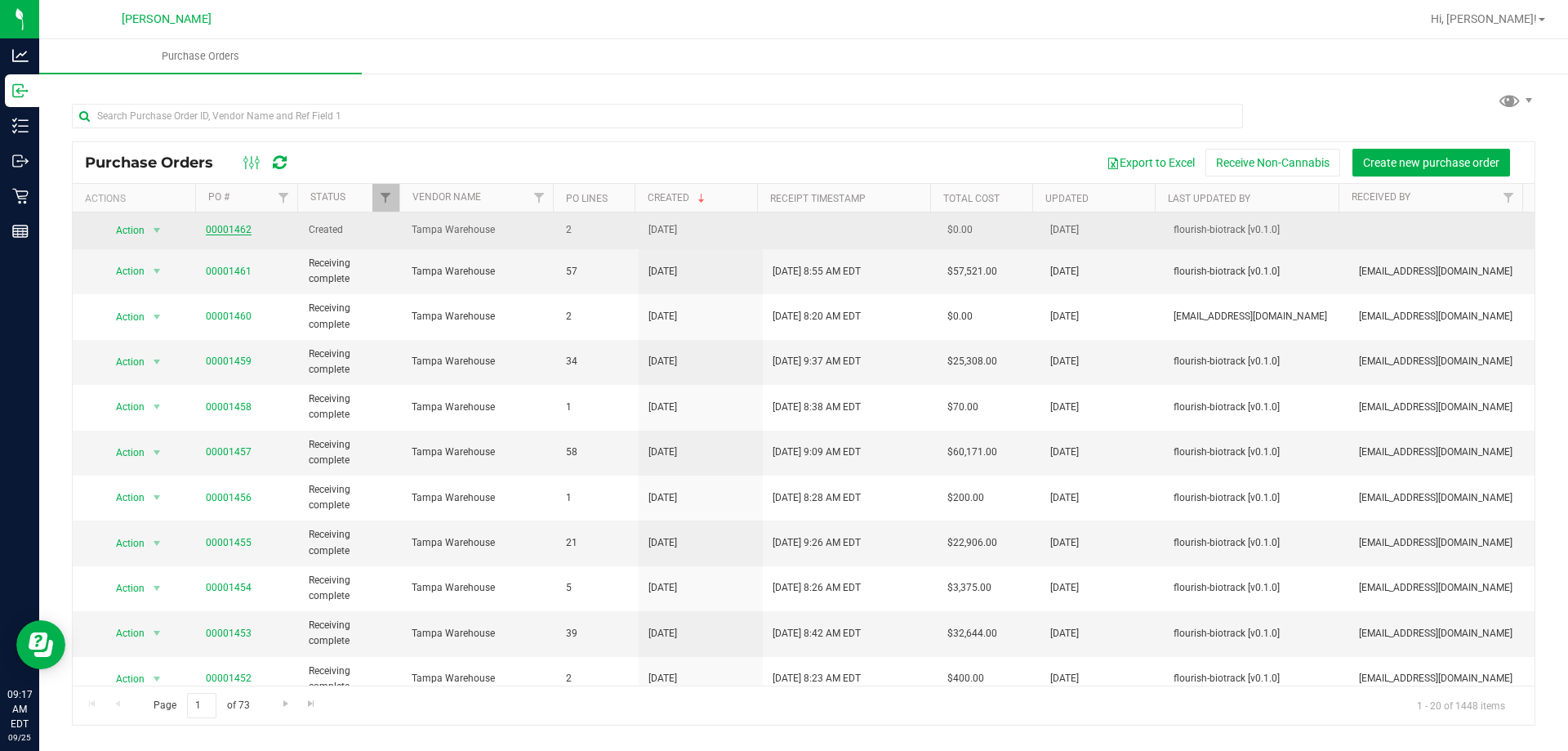
click at [219, 229] on link "00001462" at bounding box center [229, 230] width 45 height 12
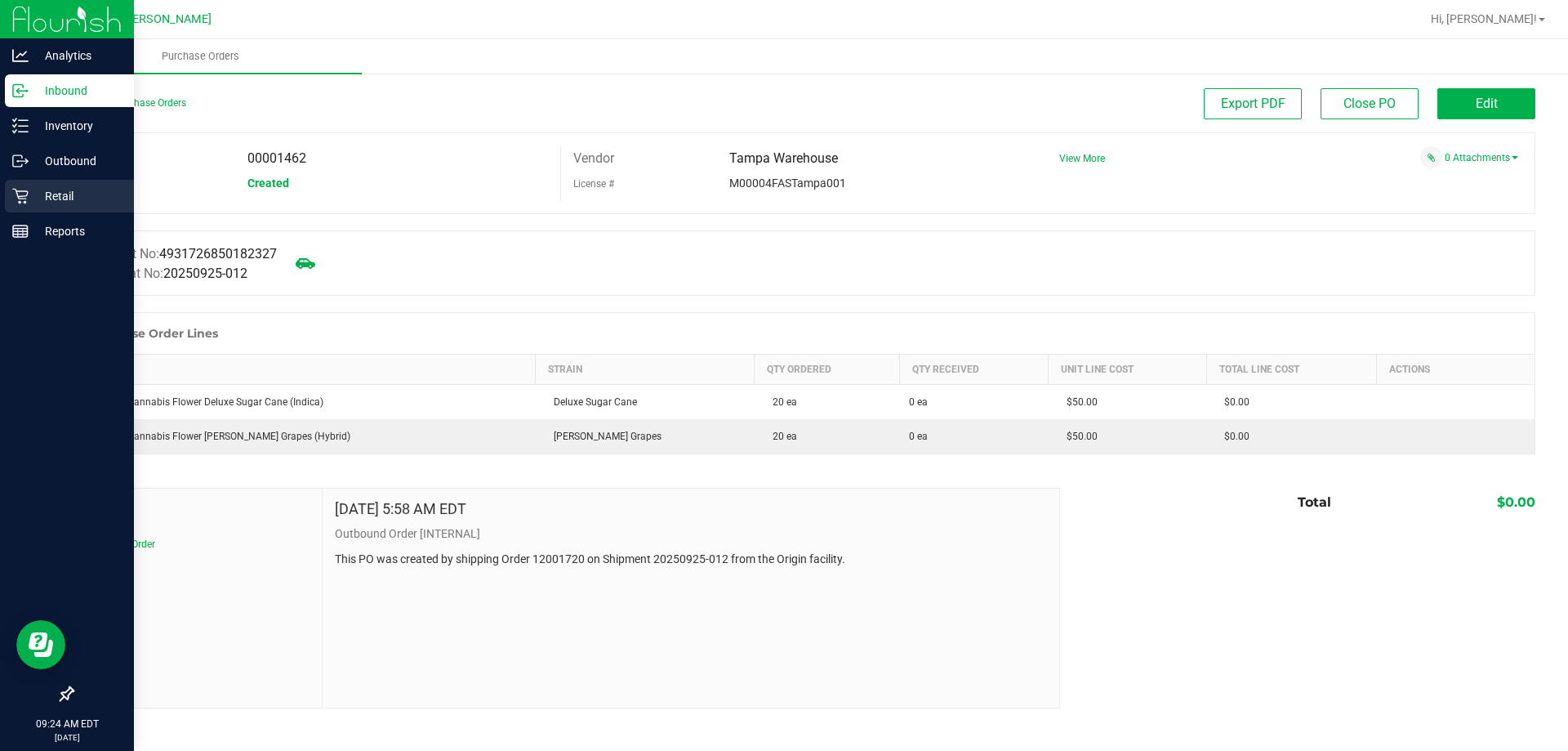
click at [25, 181] on div "Retail" at bounding box center [69, 196] width 129 height 33
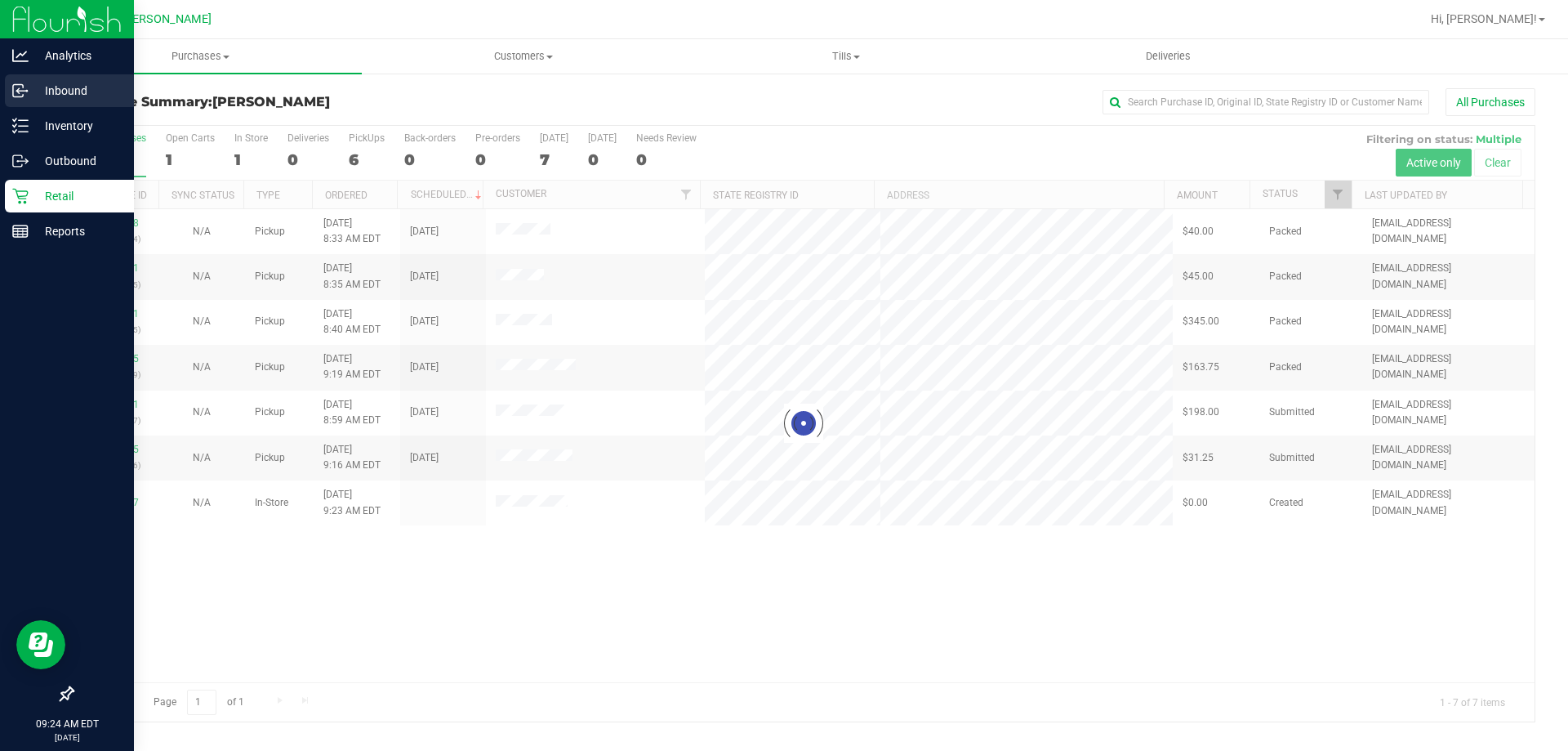
click at [72, 89] on p "Inbound" at bounding box center [77, 90] width 98 height 19
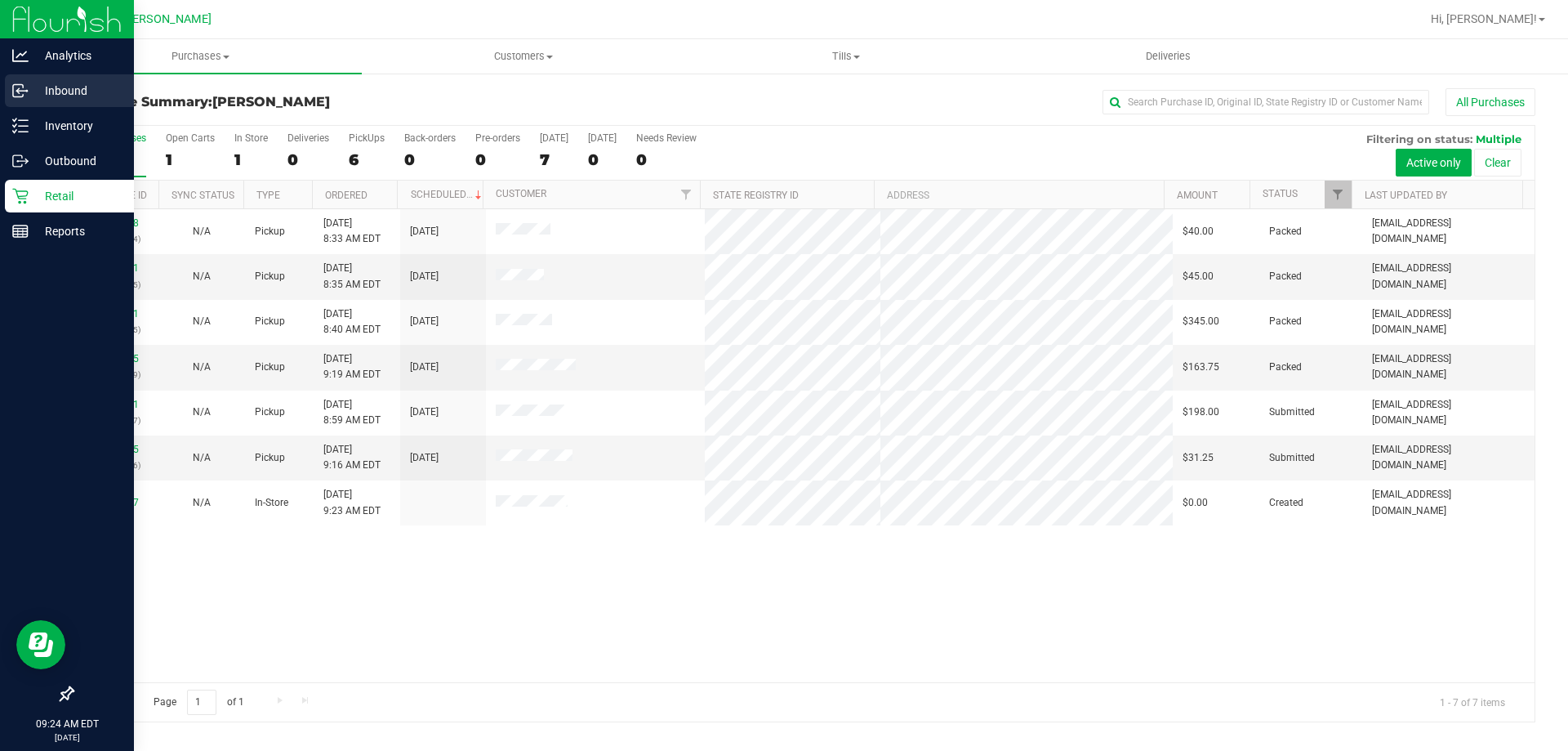
click at [69, 92] on p "Inbound" at bounding box center [77, 90] width 98 height 19
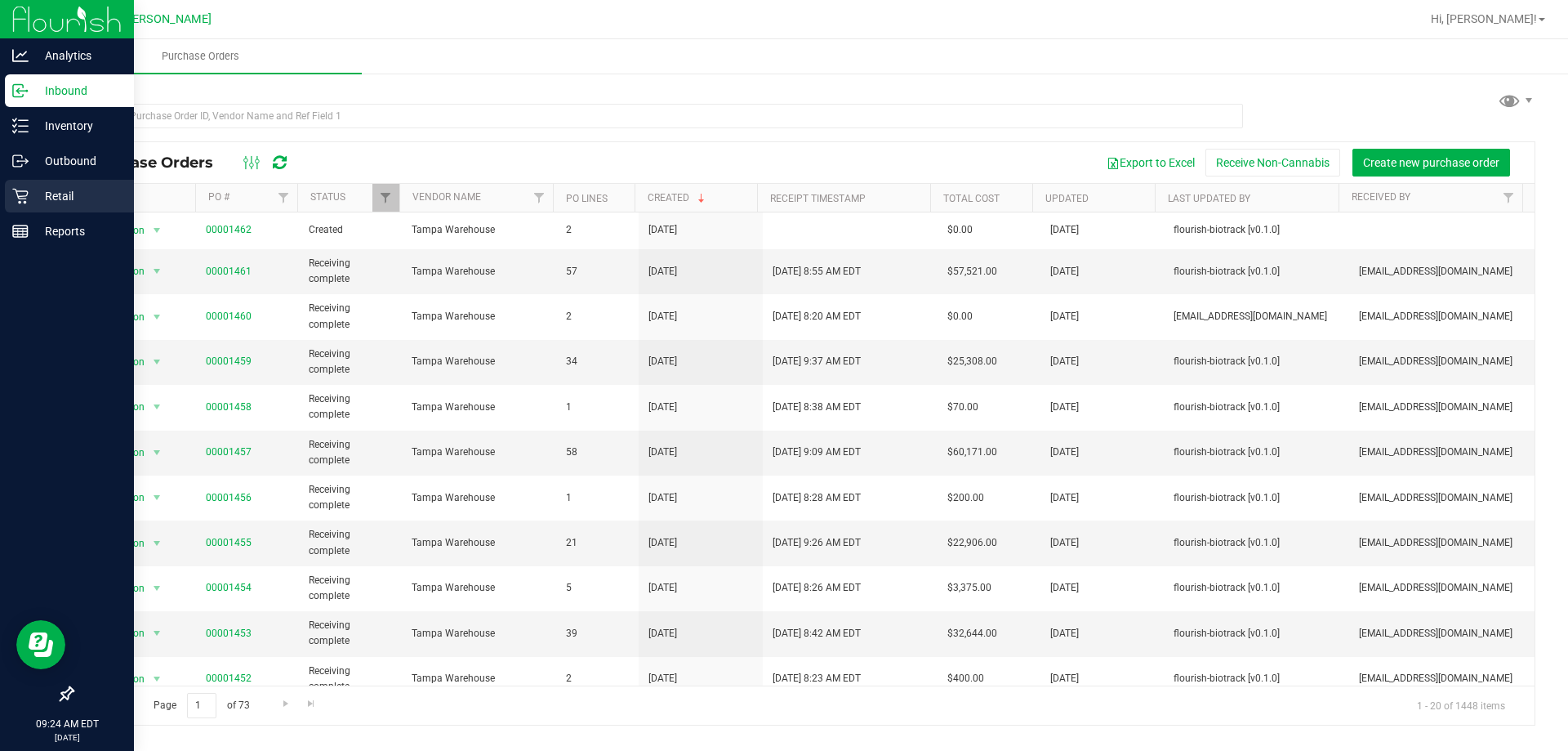
click at [58, 192] on p "Retail" at bounding box center [77, 195] width 98 height 19
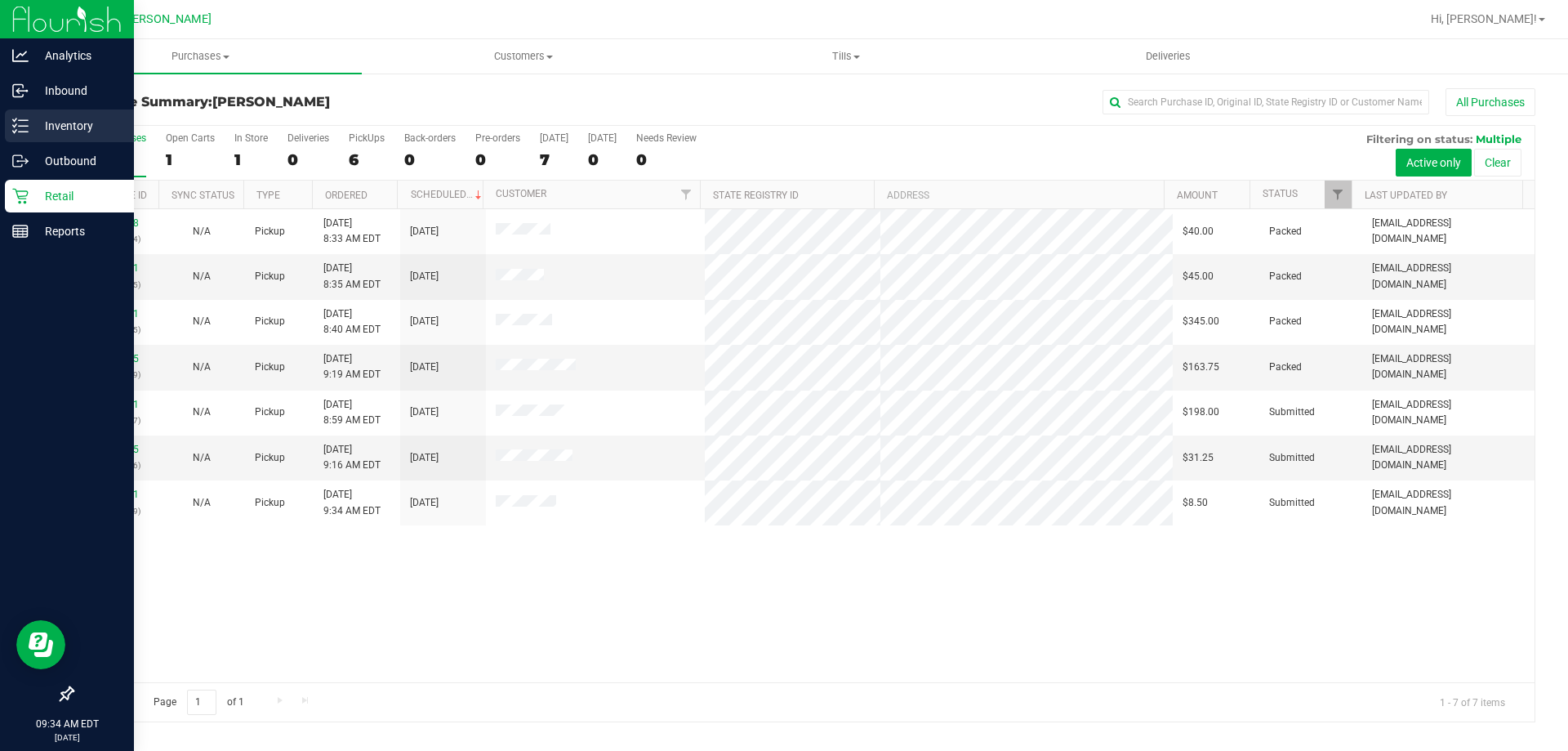
click at [51, 130] on p "Inventory" at bounding box center [77, 125] width 98 height 19
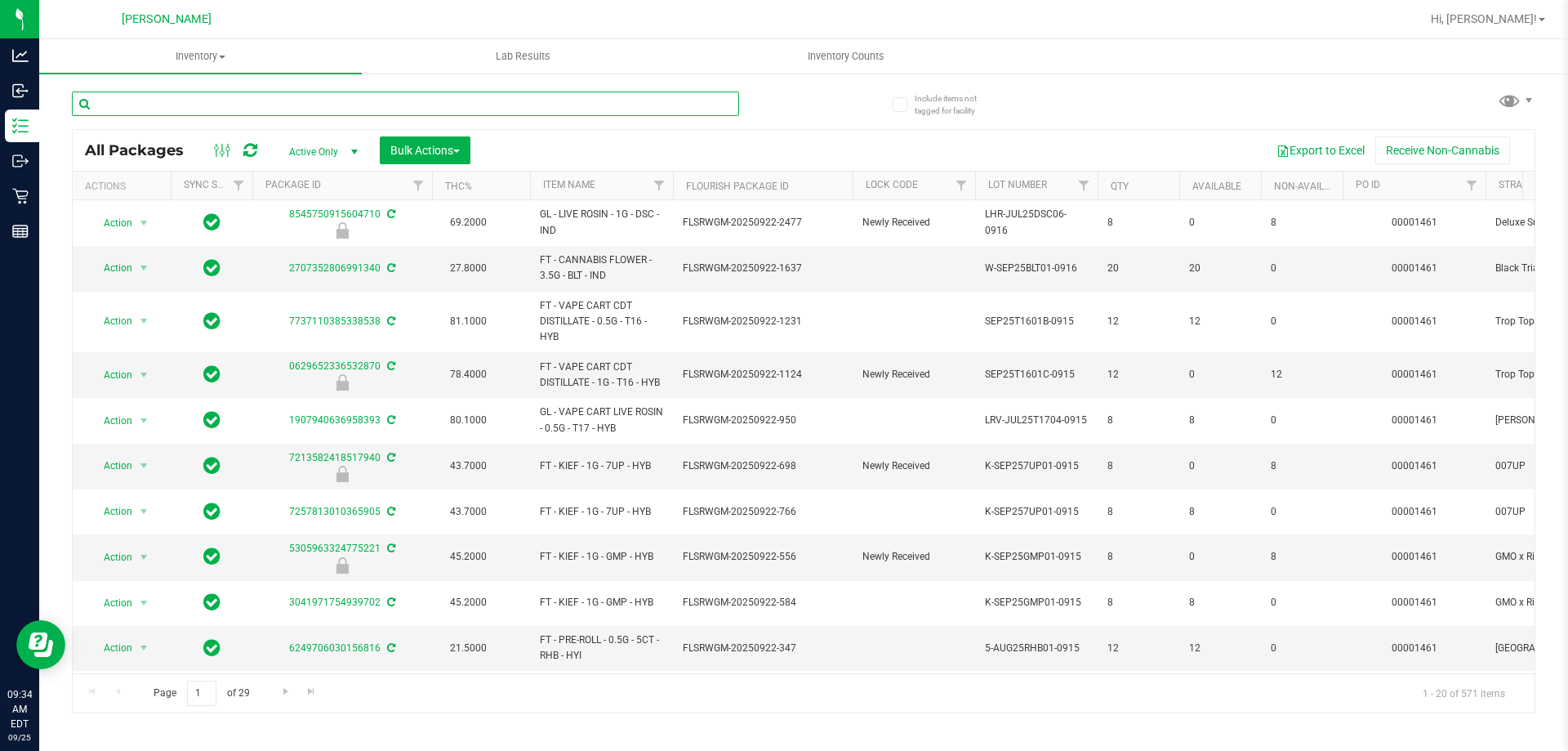
click at [263, 109] on input "text" at bounding box center [405, 104] width 667 height 24
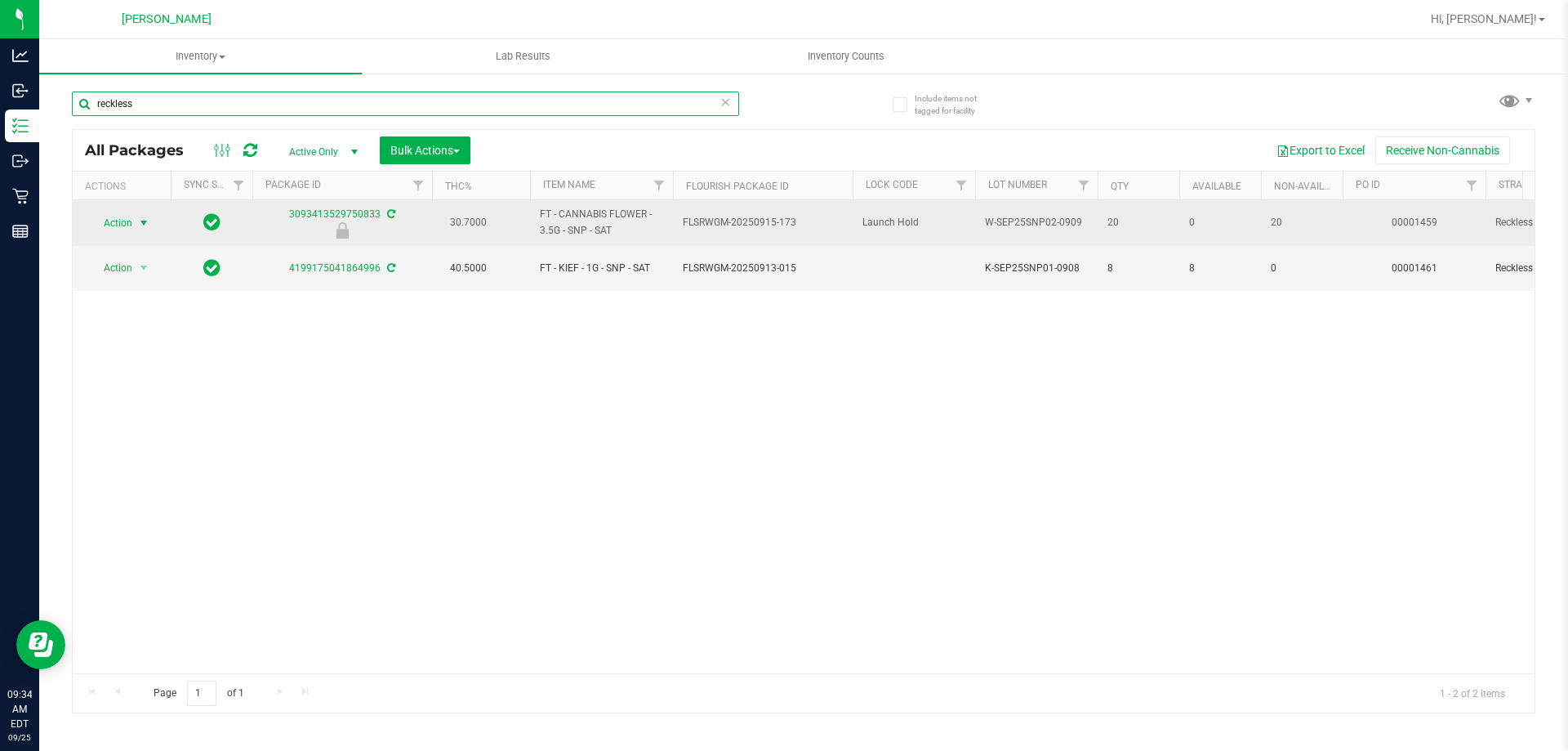
type input "reckless"
click at [123, 224] on span "Action" at bounding box center [111, 222] width 44 height 23
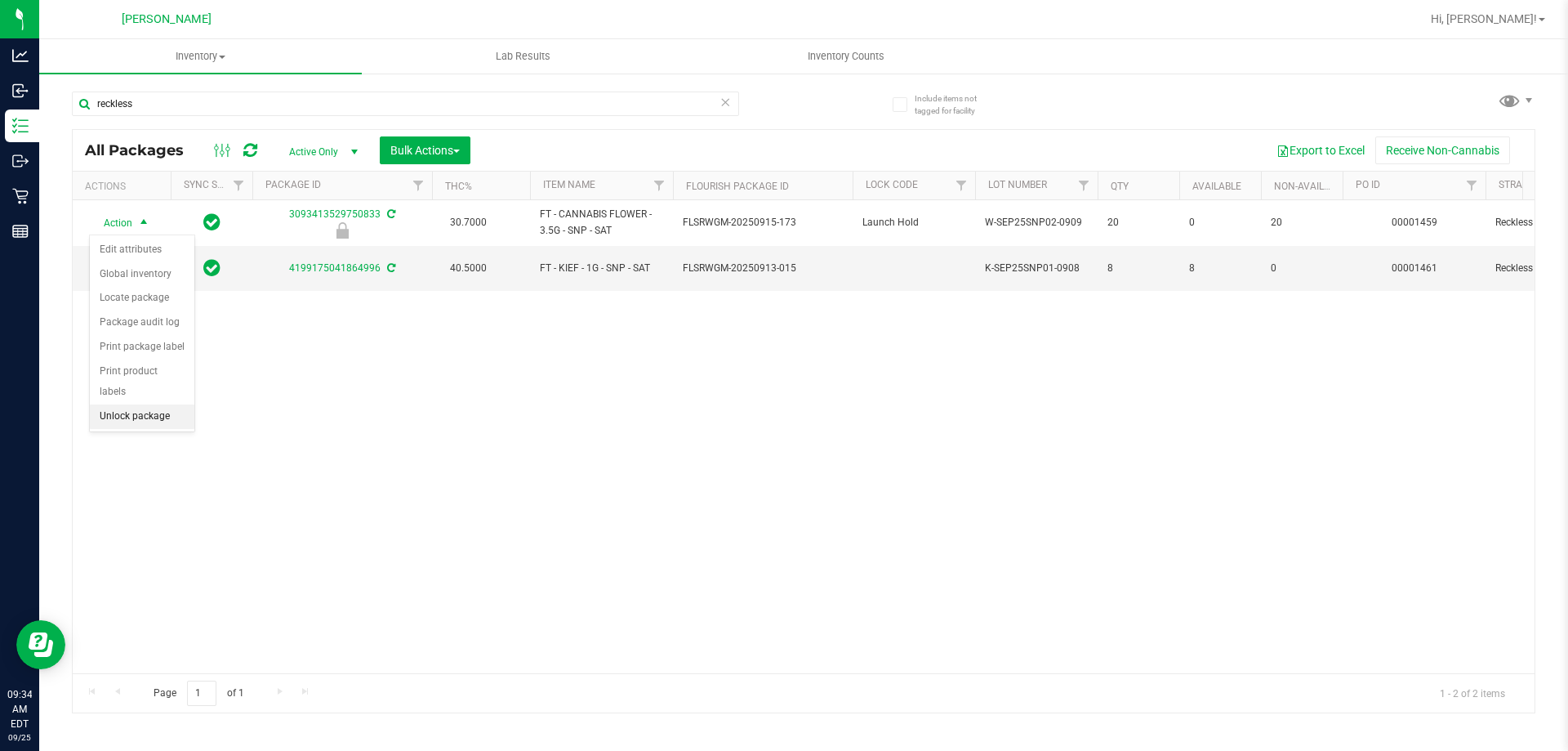
click at [140, 404] on li "Unlock package" at bounding box center [142, 416] width 104 height 24
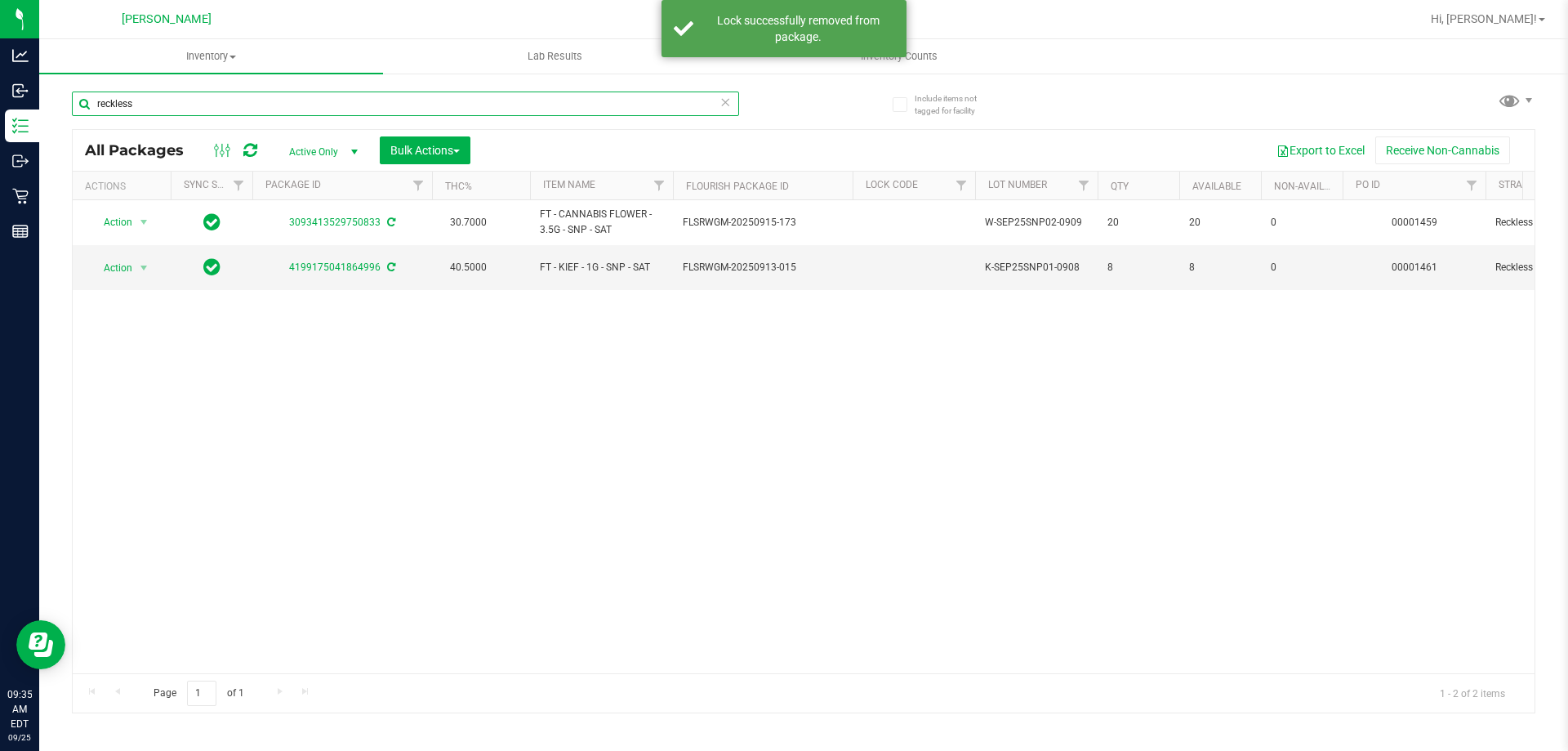
drag, startPoint x: 178, startPoint y: 102, endPoint x: 88, endPoint y: 99, distance: 90.0
click at [88, 99] on input "reckless" at bounding box center [405, 104] width 667 height 24
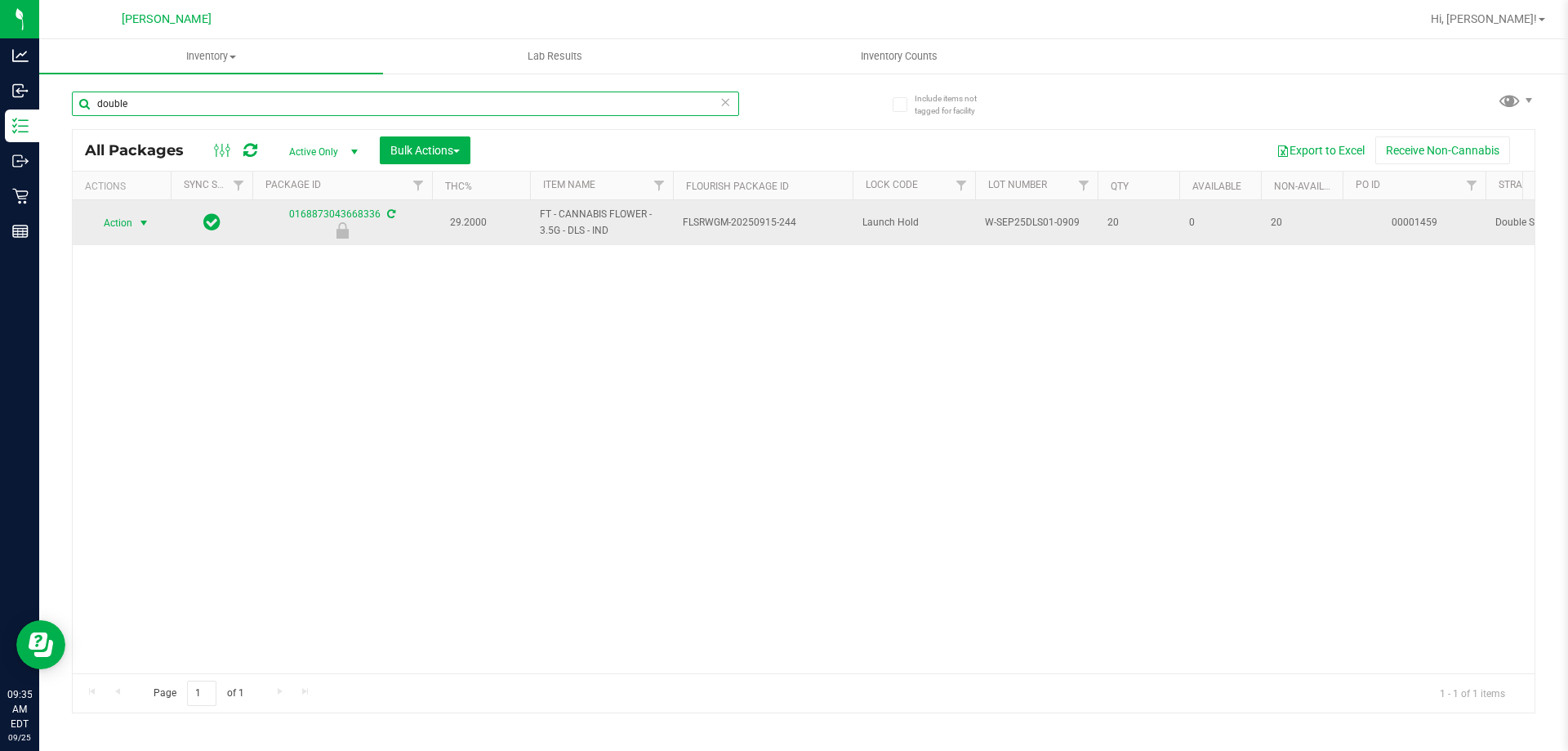
type input "double"
click at [114, 221] on span "Action" at bounding box center [111, 222] width 44 height 23
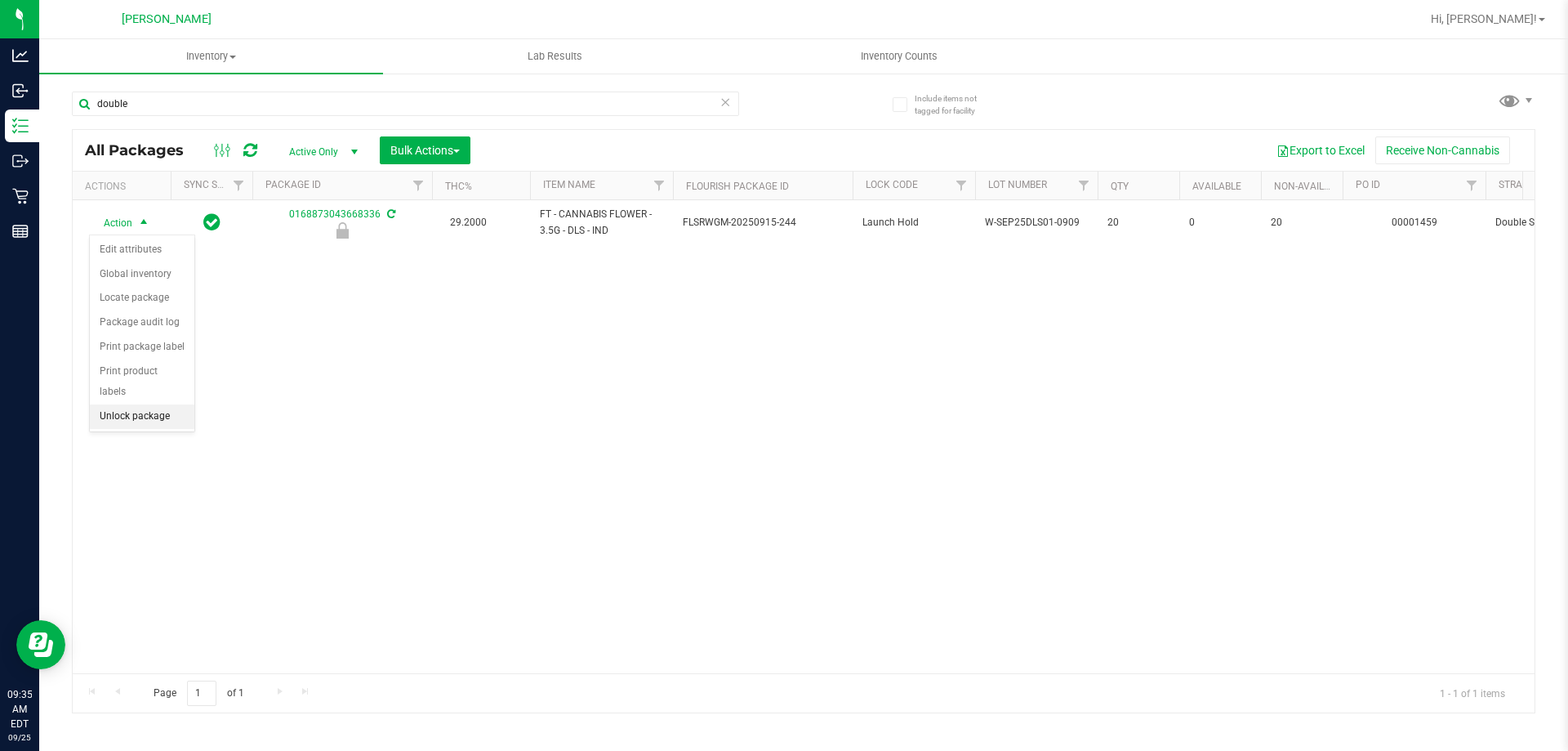
click at [146, 404] on li "Unlock package" at bounding box center [142, 416] width 104 height 24
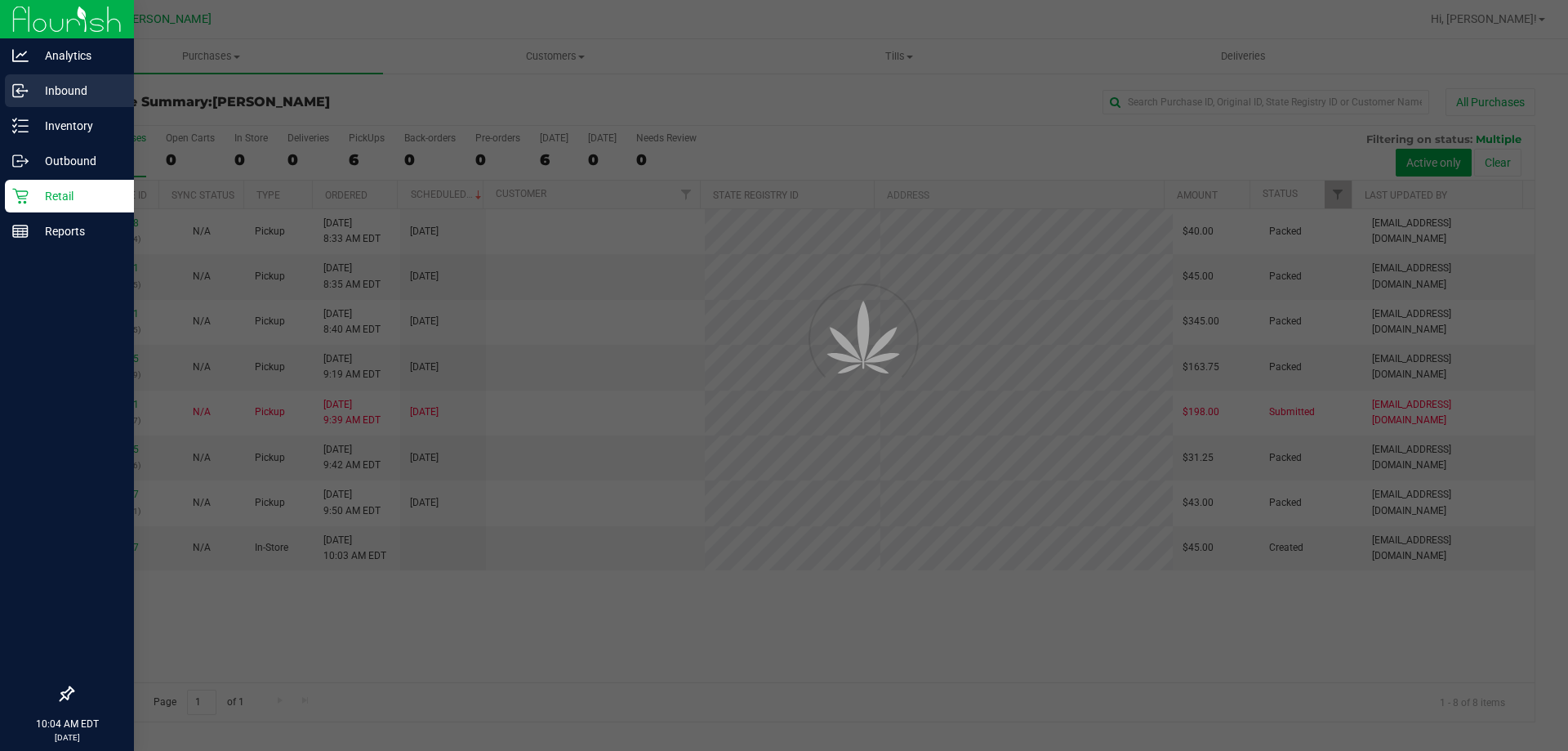
click at [20, 104] on div "Inbound" at bounding box center [69, 90] width 129 height 33
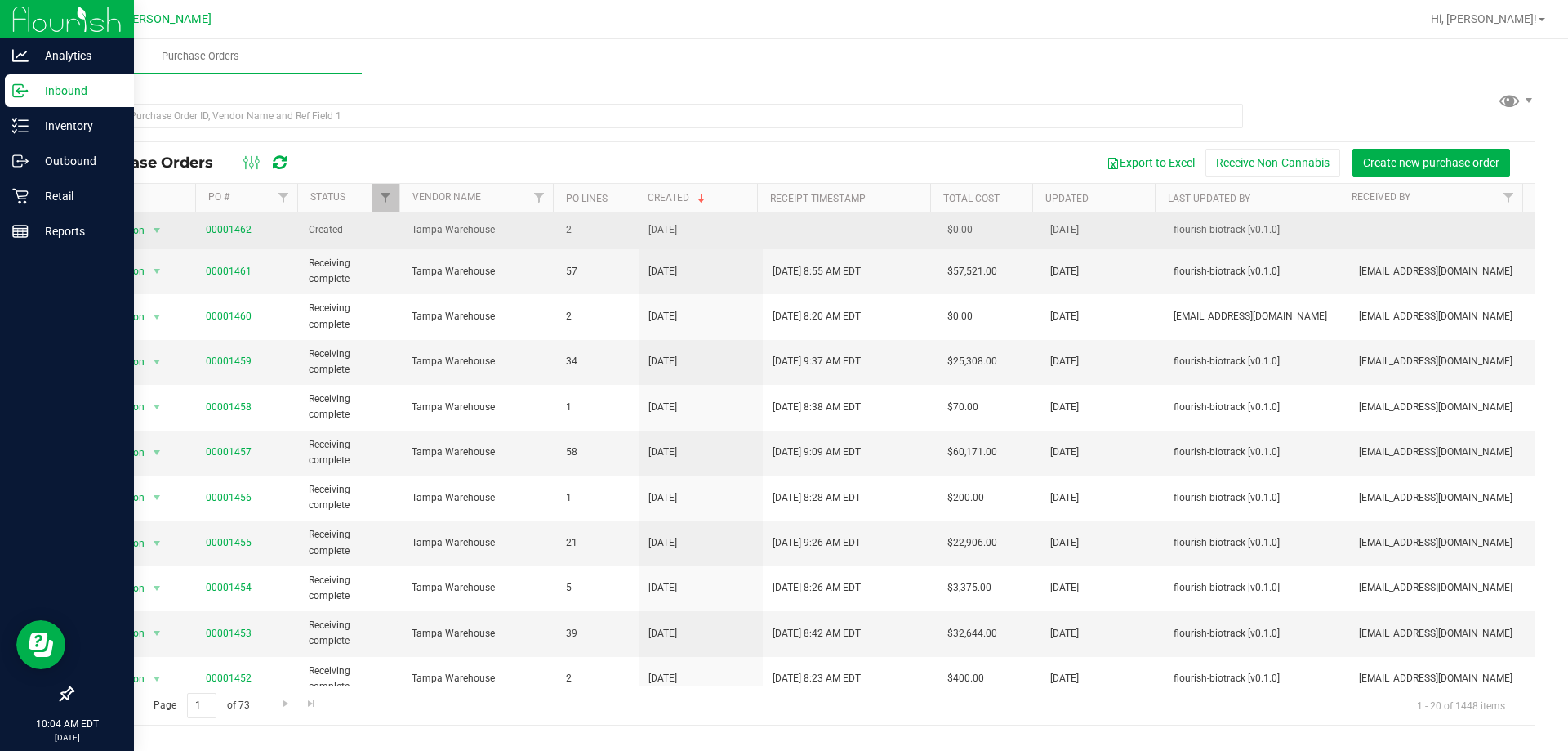
click at [223, 233] on link "00001462" at bounding box center [229, 230] width 45 height 12
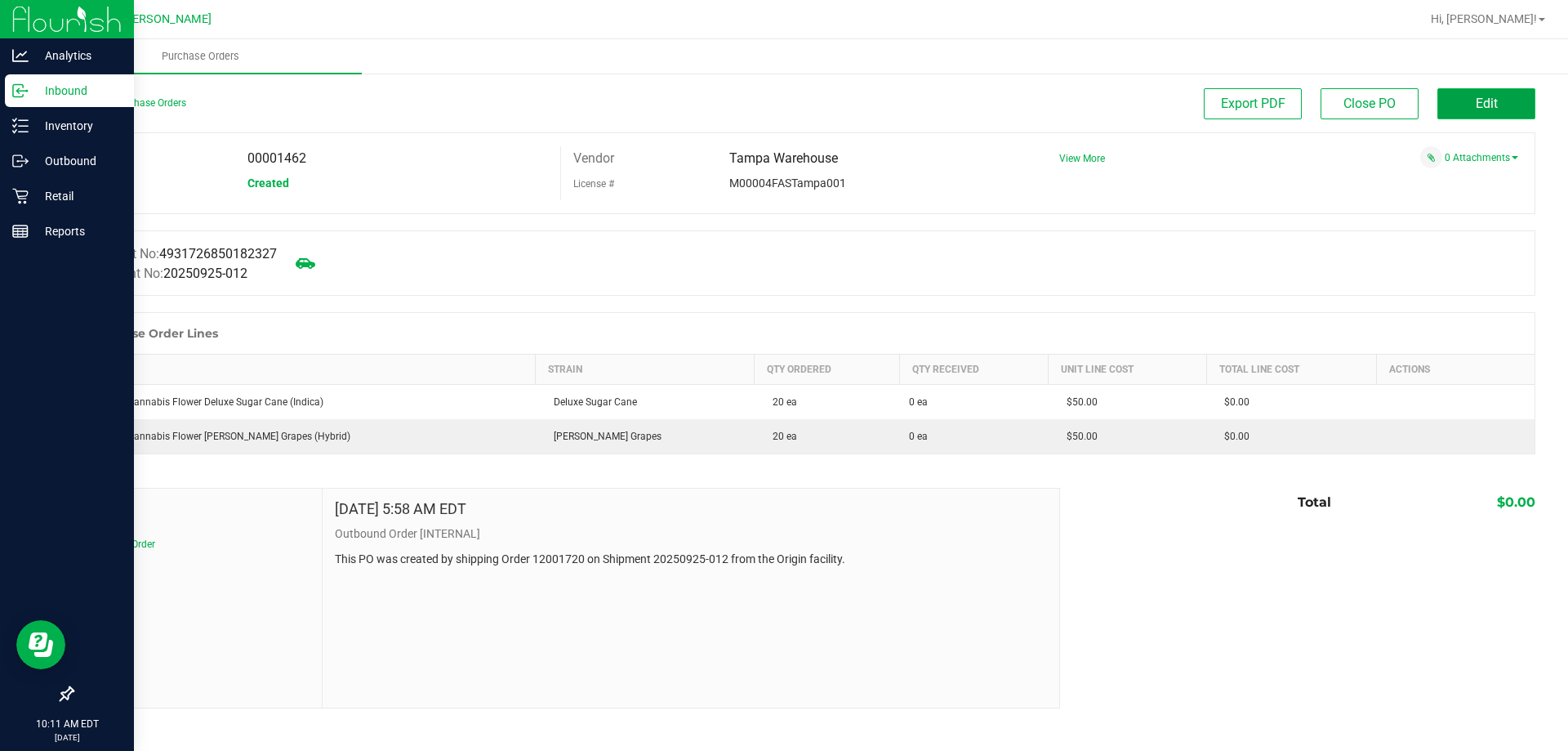
click at [1491, 98] on span "Edit" at bounding box center [1487, 104] width 22 height 15
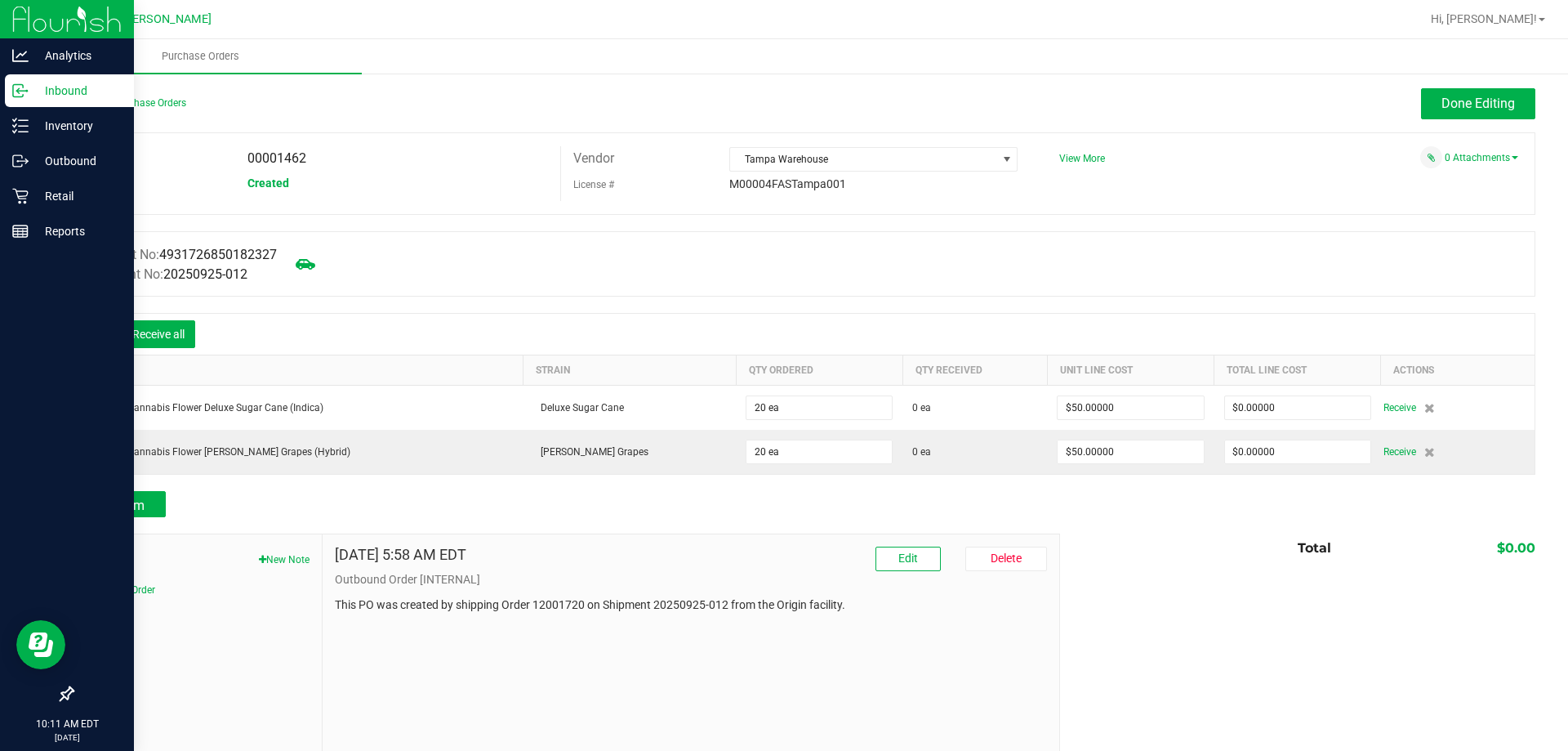
click at [94, 333] on icon at bounding box center [97, 335] width 14 height 14
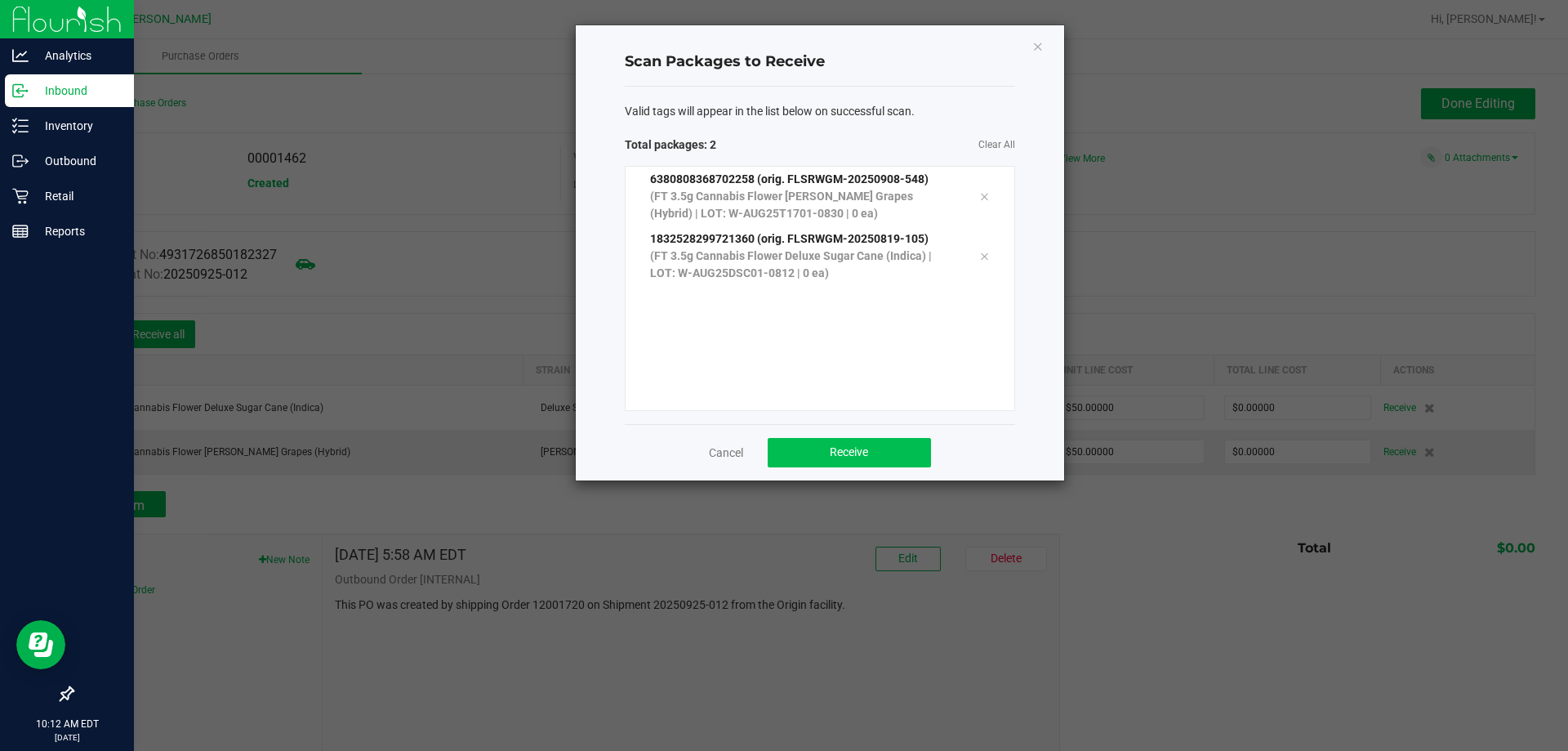
click at [853, 456] on span "Receive" at bounding box center [849, 452] width 39 height 13
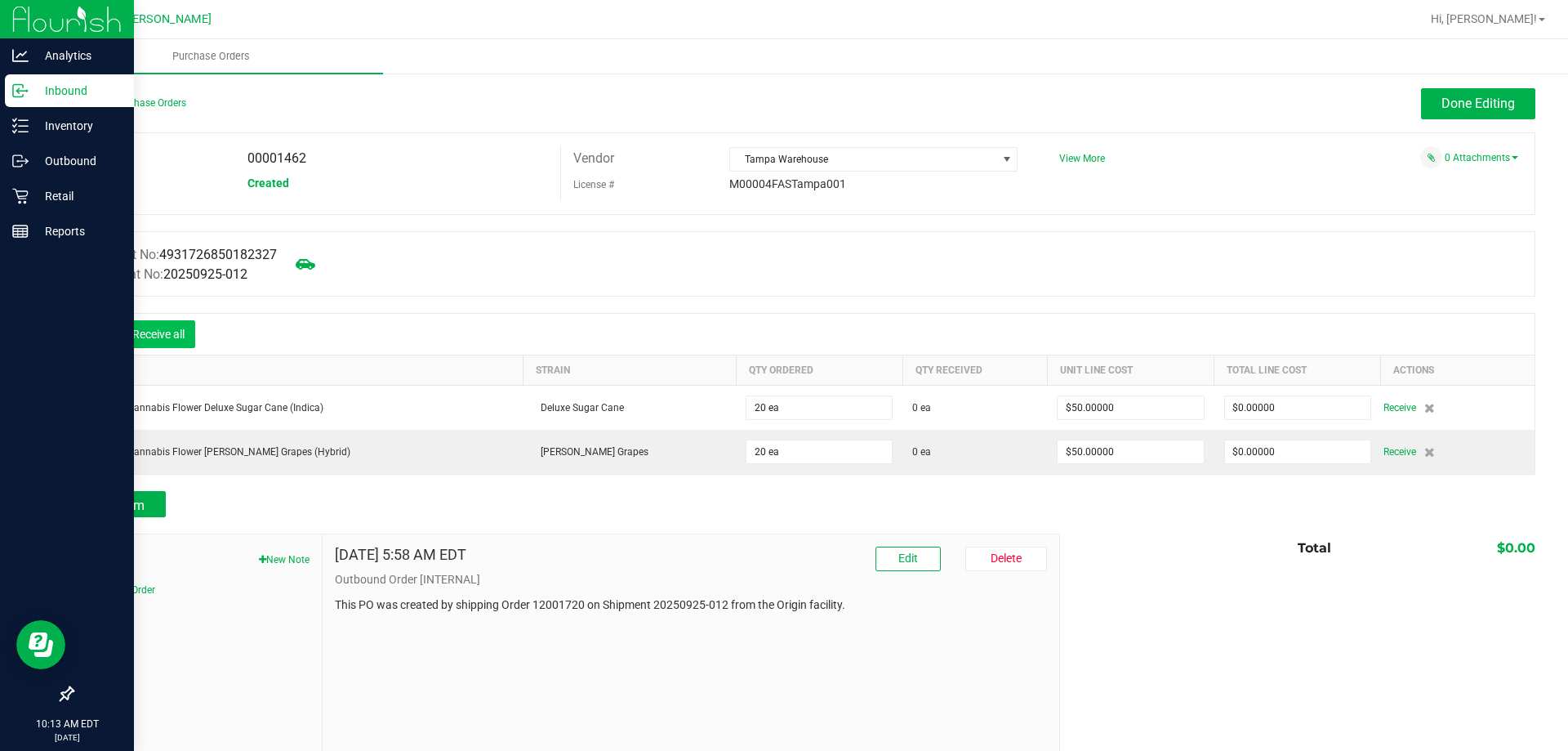
click at [157, 333] on button "Receive all" at bounding box center [158, 333] width 73 height 28
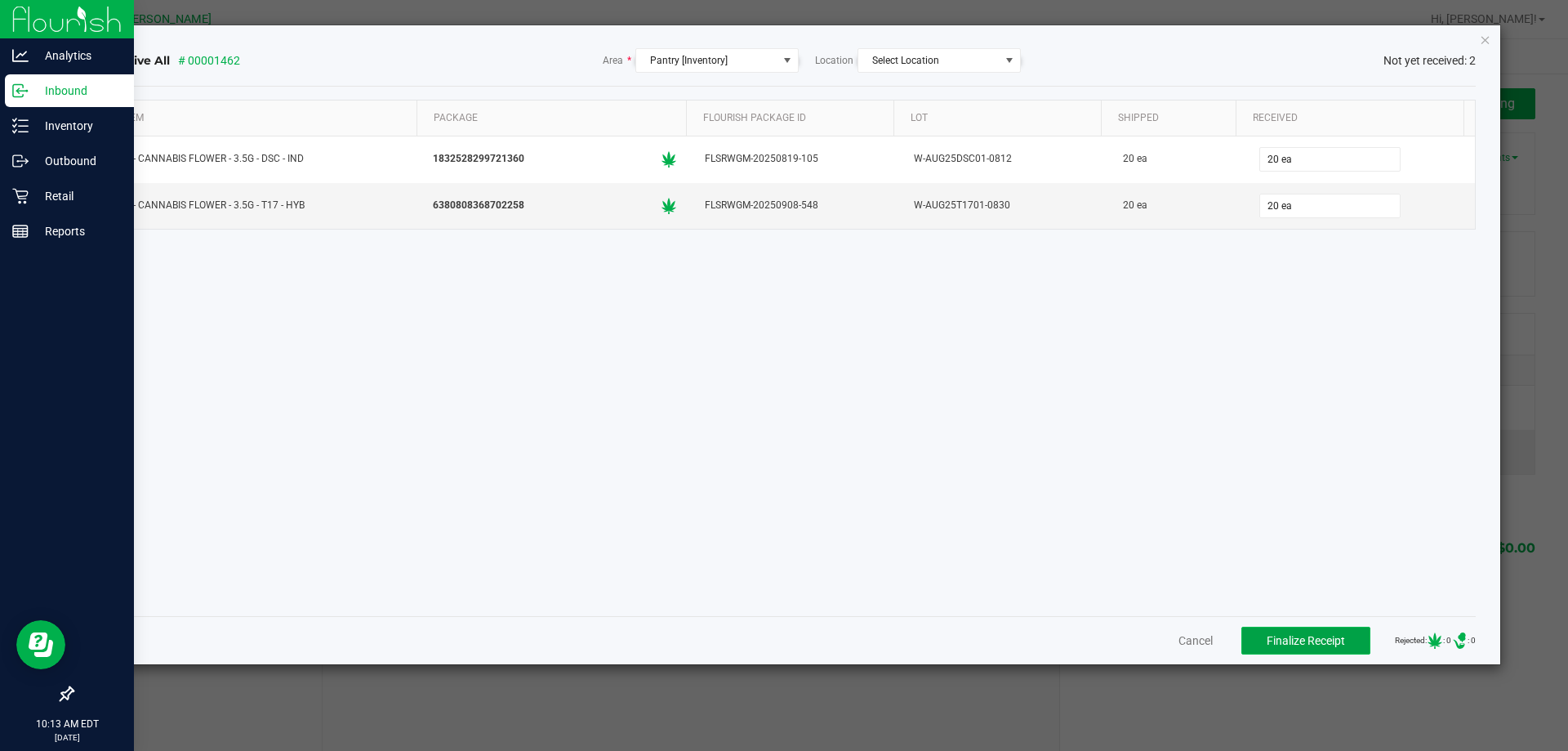
click at [1278, 636] on span "Finalize Receipt" at bounding box center [1305, 641] width 78 height 13
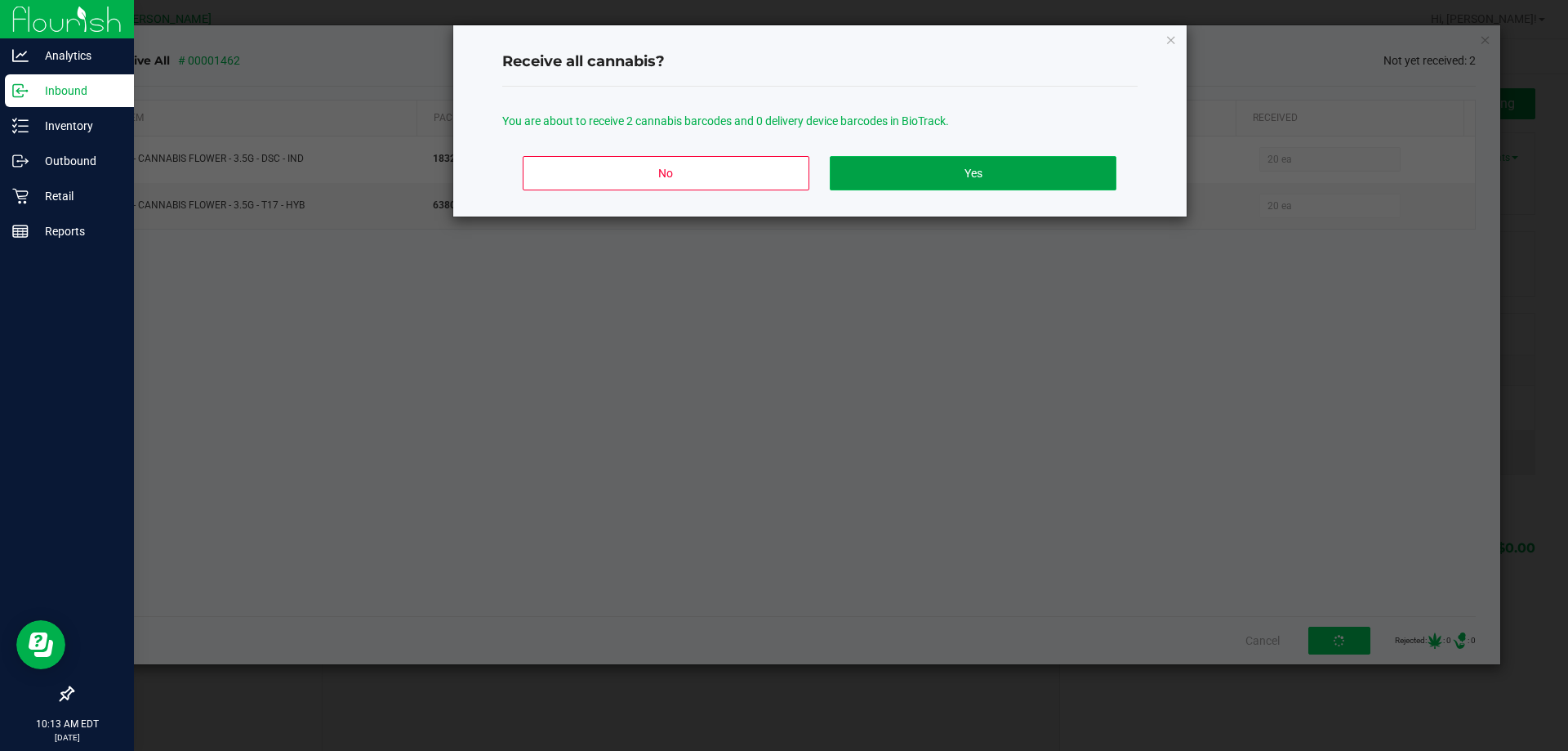
click at [945, 178] on button "Yes" at bounding box center [973, 173] width 286 height 35
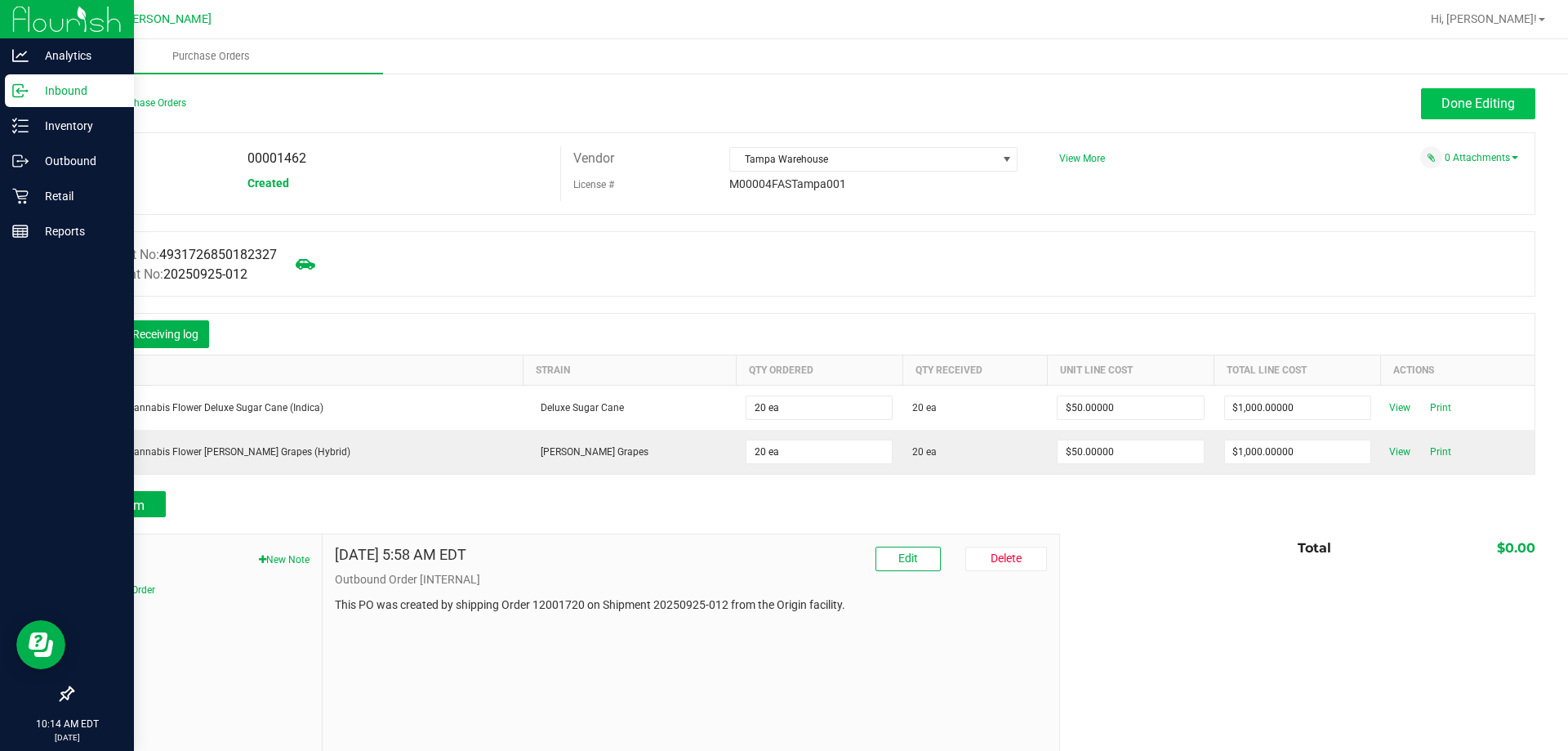
click at [1458, 114] on button "Done Editing" at bounding box center [1479, 104] width 114 height 31
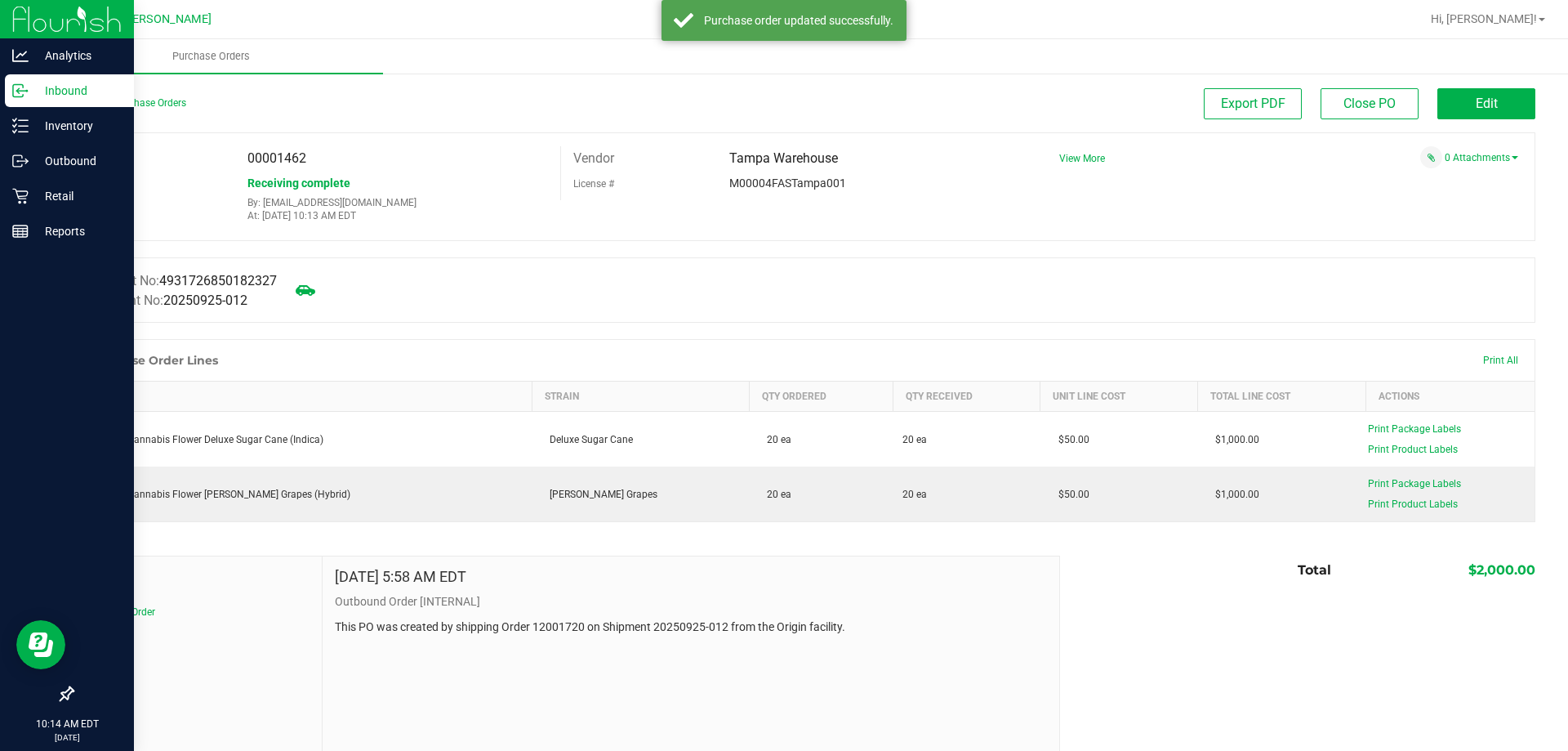
click at [9, 205] on div "Retail" at bounding box center [69, 196] width 129 height 33
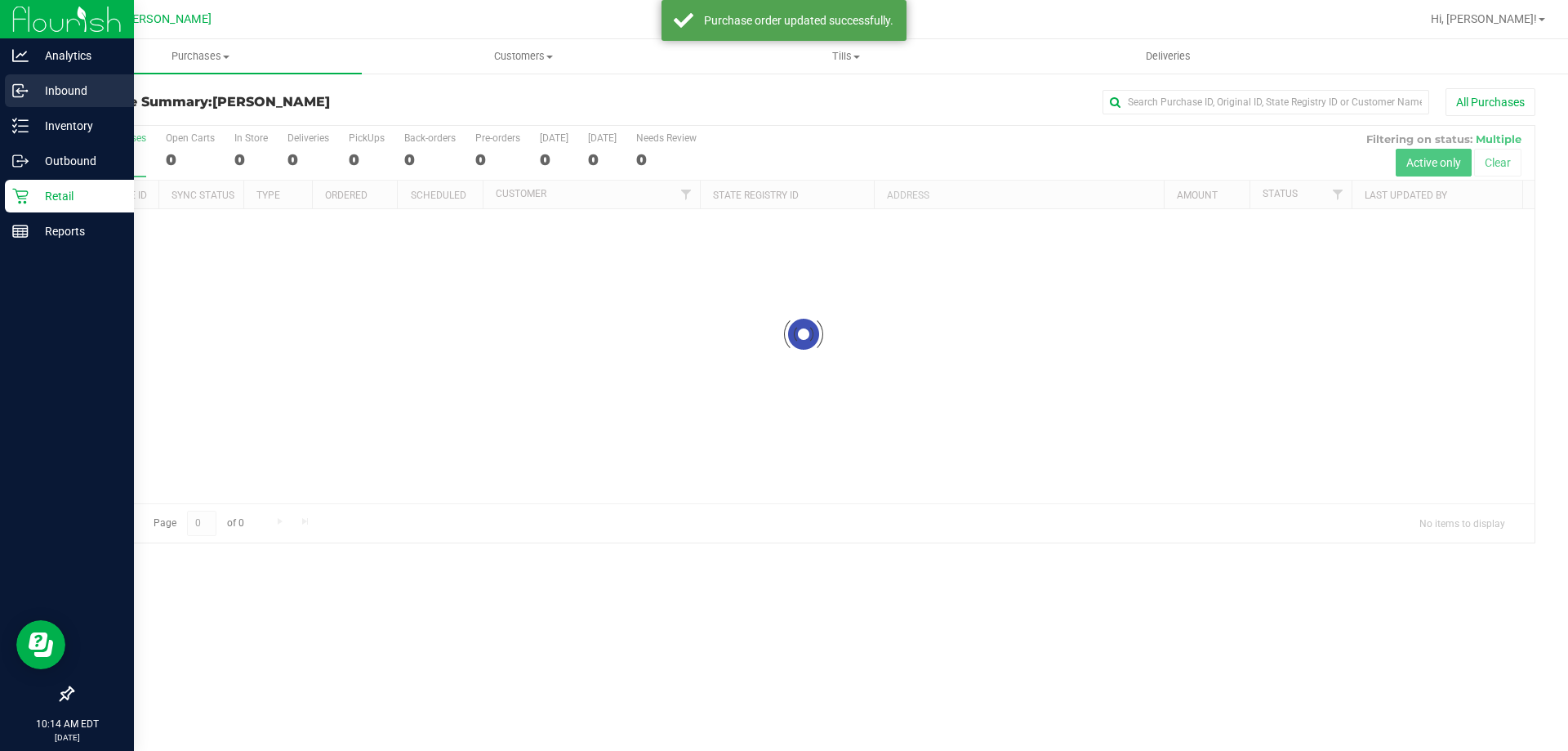
click at [77, 99] on p "Inbound" at bounding box center [77, 90] width 98 height 19
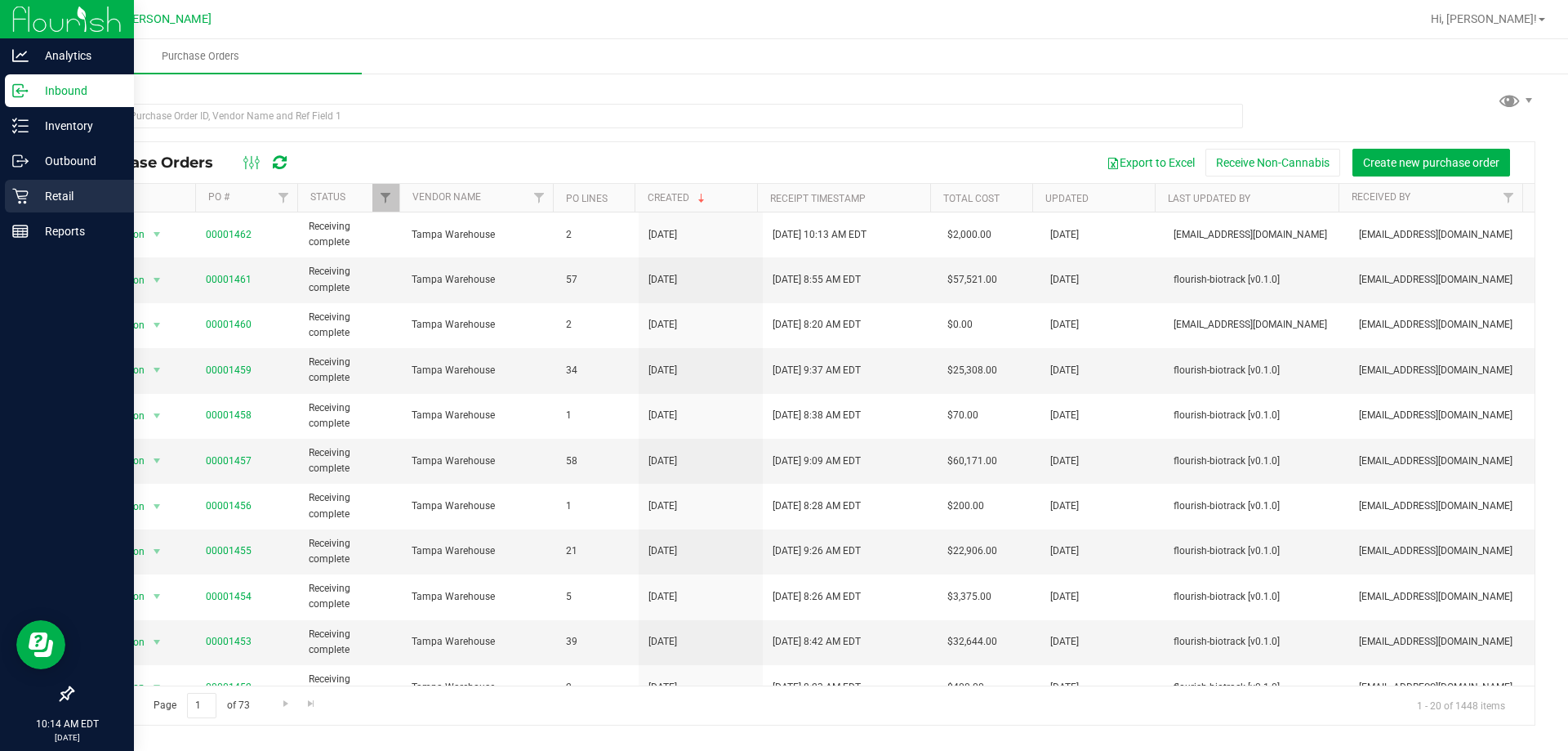
click at [60, 186] on p "Retail" at bounding box center [77, 195] width 98 height 19
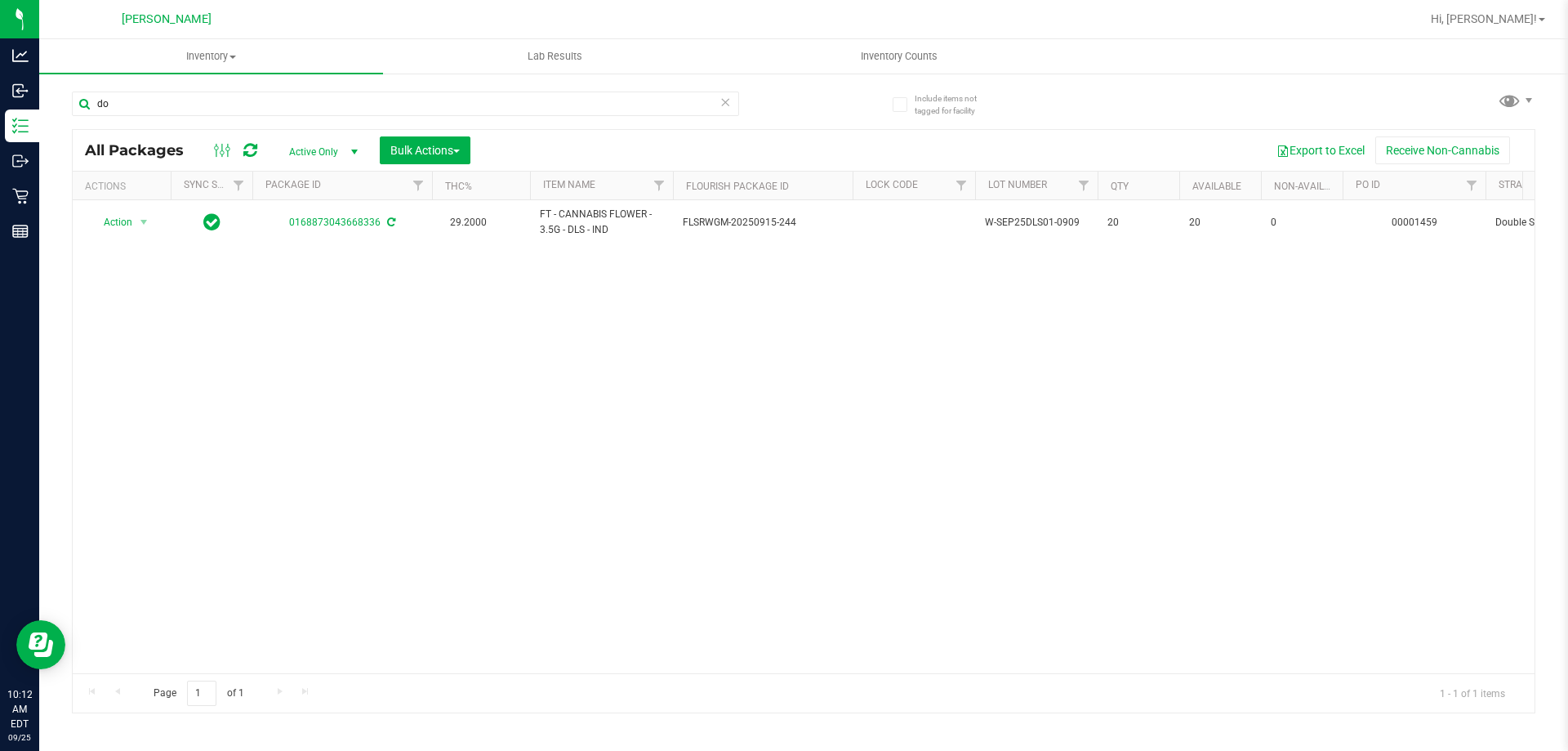
type input "d"
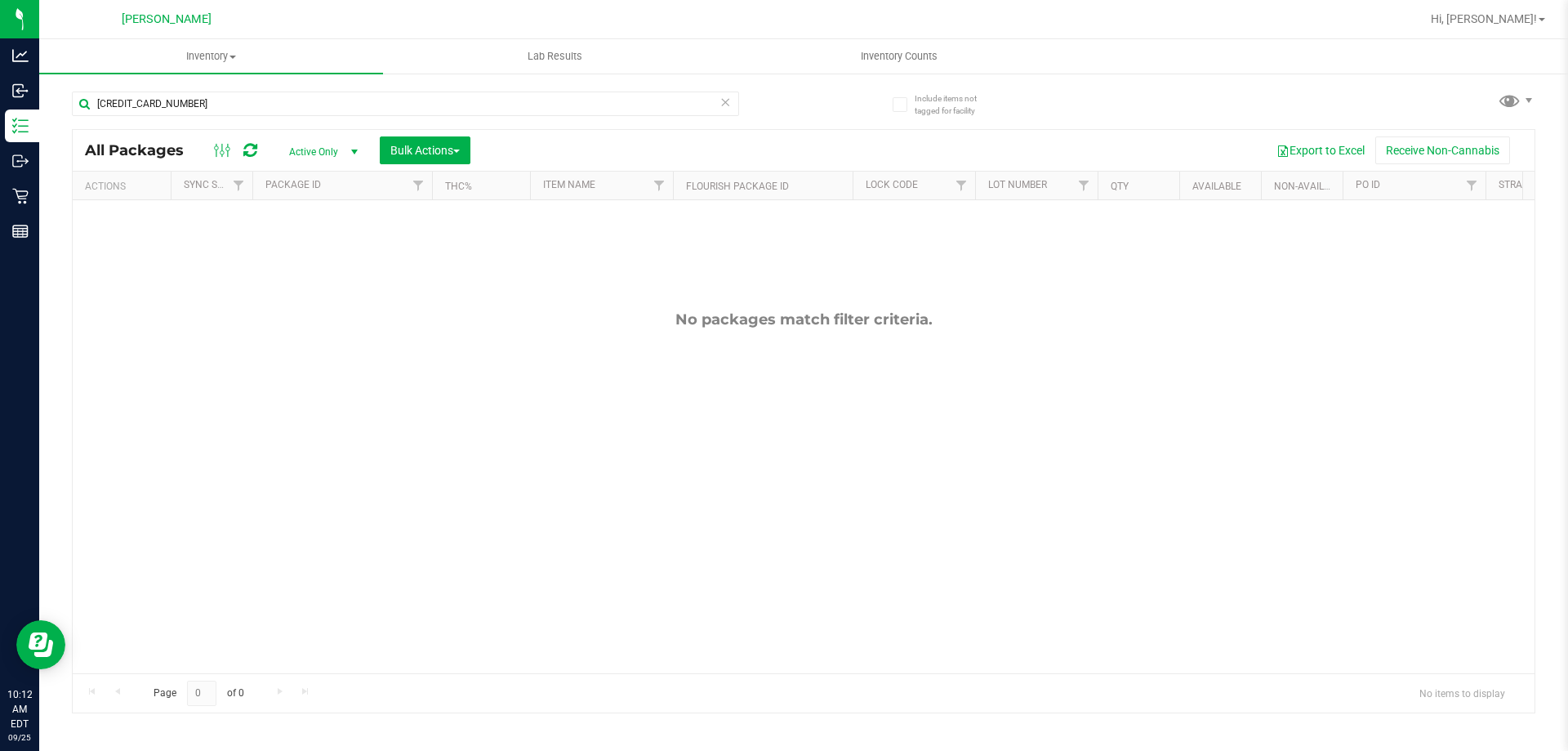
type input "[CREDIT_CARD_NUMBER]"
